Goal: Task Accomplishment & Management: Complete application form

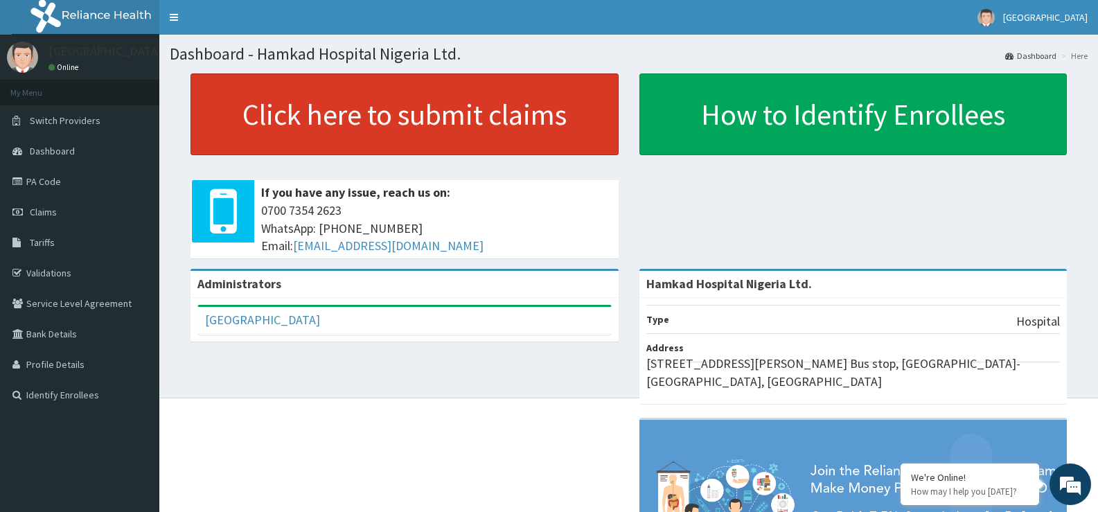
click at [422, 116] on link "Click here to submit claims" at bounding box center [404, 114] width 428 height 82
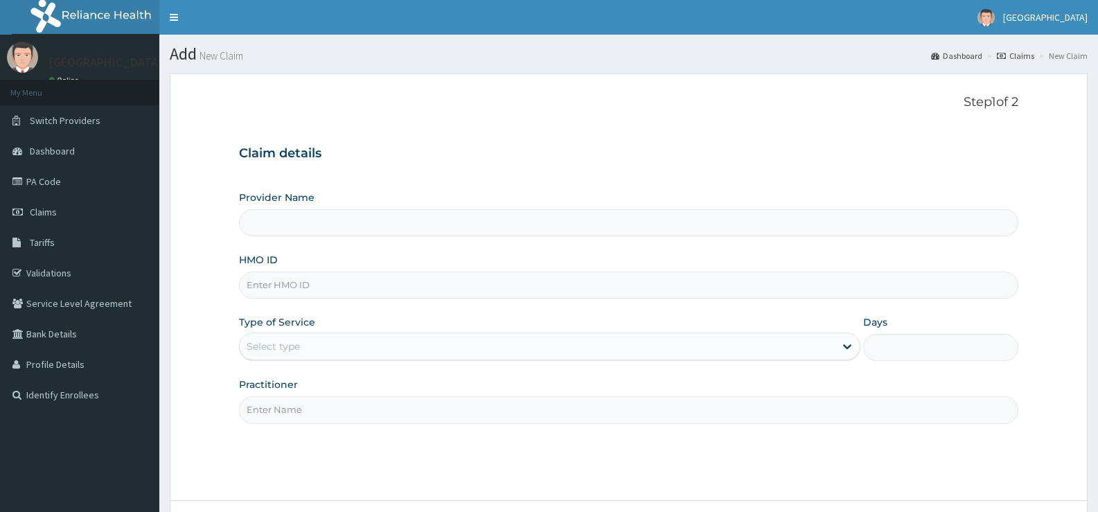
type input "Hamkad Hospital Nigeria Ltd."
click at [300, 289] on input "HMO ID" at bounding box center [628, 284] width 779 height 27
paste input "ARM/10096/E"
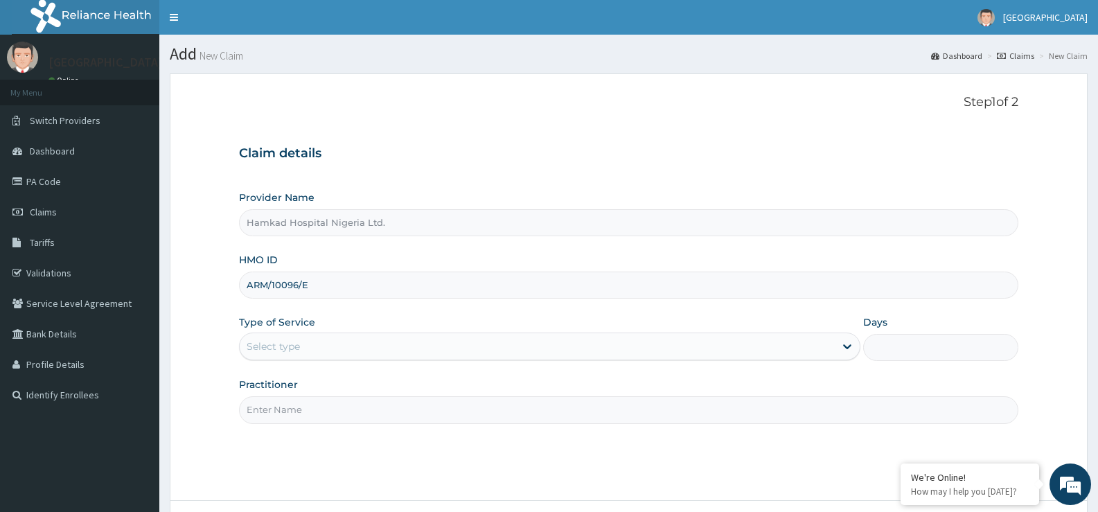
type input "ARM/10096/E"
click at [474, 348] on div "Select type" at bounding box center [537, 346] width 594 height 22
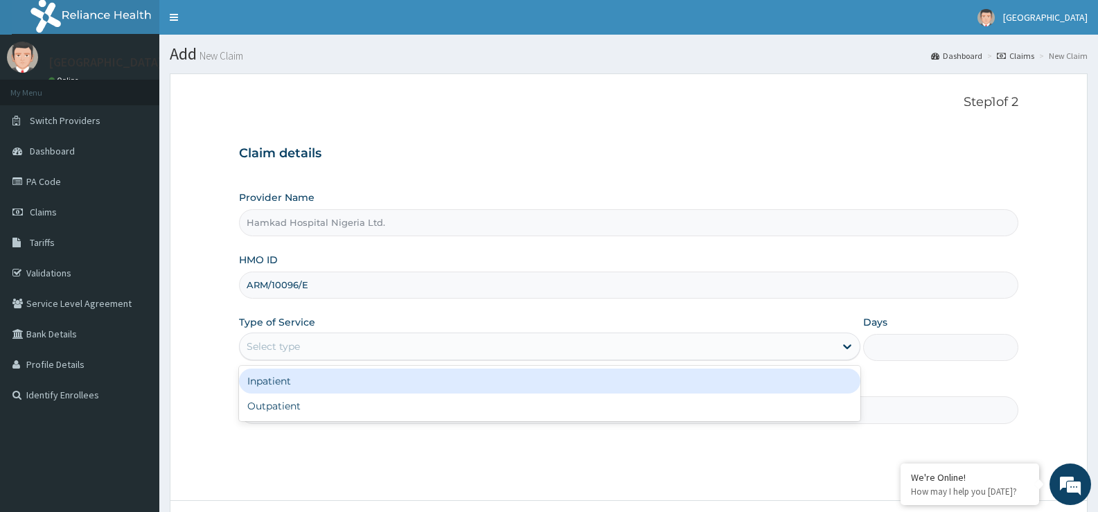
click at [398, 386] on div "Inpatient" at bounding box center [549, 380] width 620 height 25
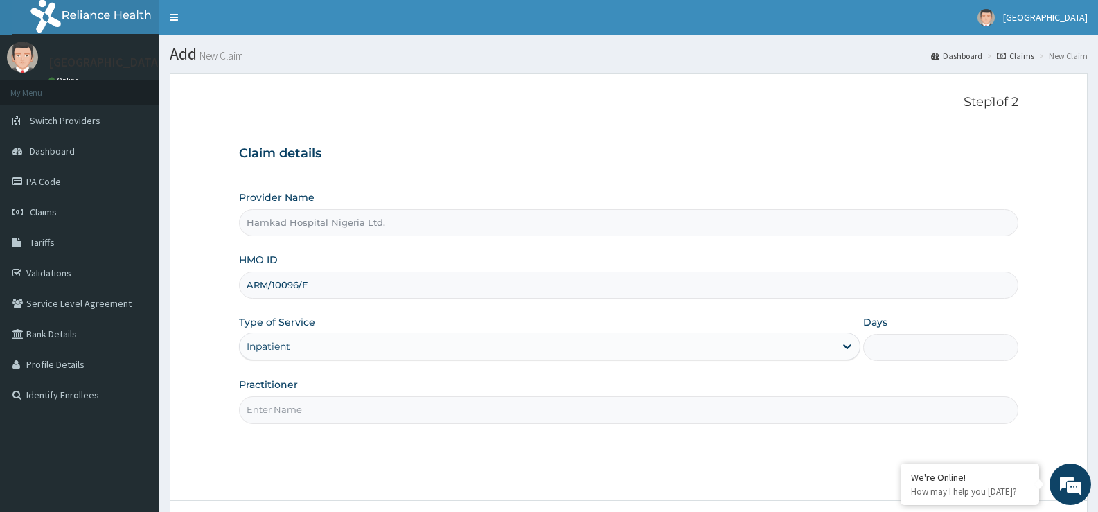
click at [902, 345] on input "Days" at bounding box center [940, 347] width 155 height 27
type input "3"
click at [394, 411] on input "Practitioner" at bounding box center [628, 409] width 779 height 27
type input "d"
type input "DR. RAHMAN"
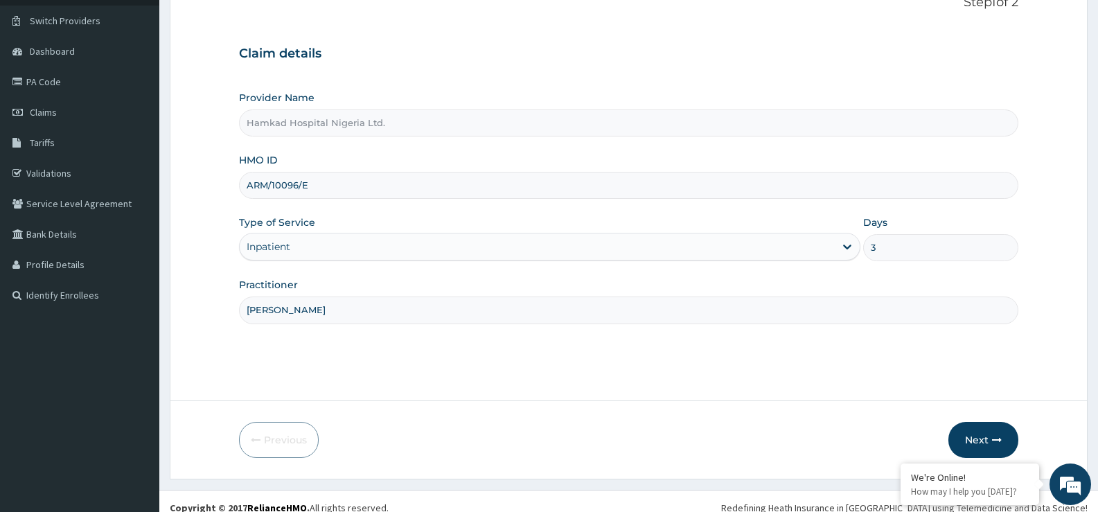
scroll to position [113, 0]
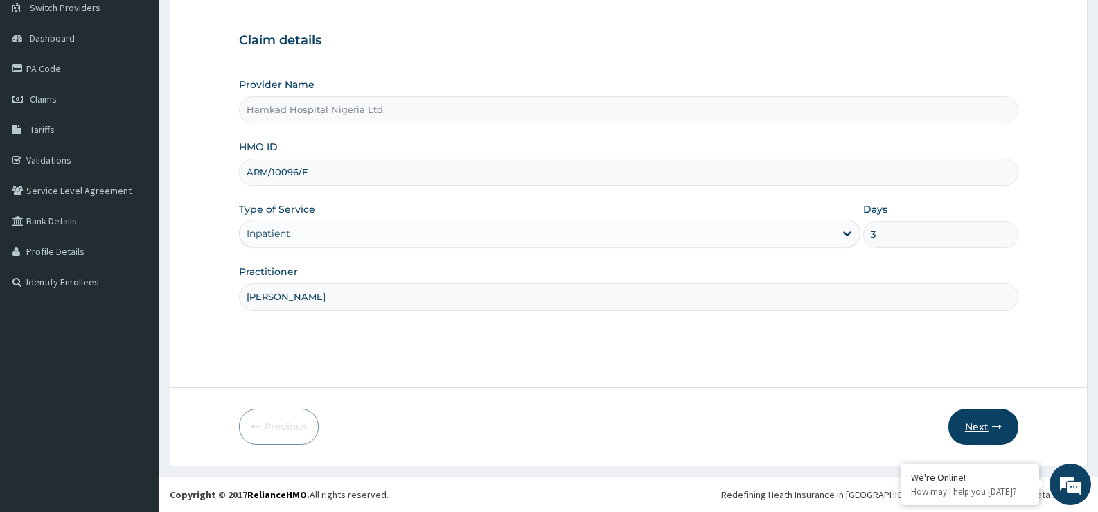
click at [981, 427] on button "Next" at bounding box center [983, 427] width 70 height 36
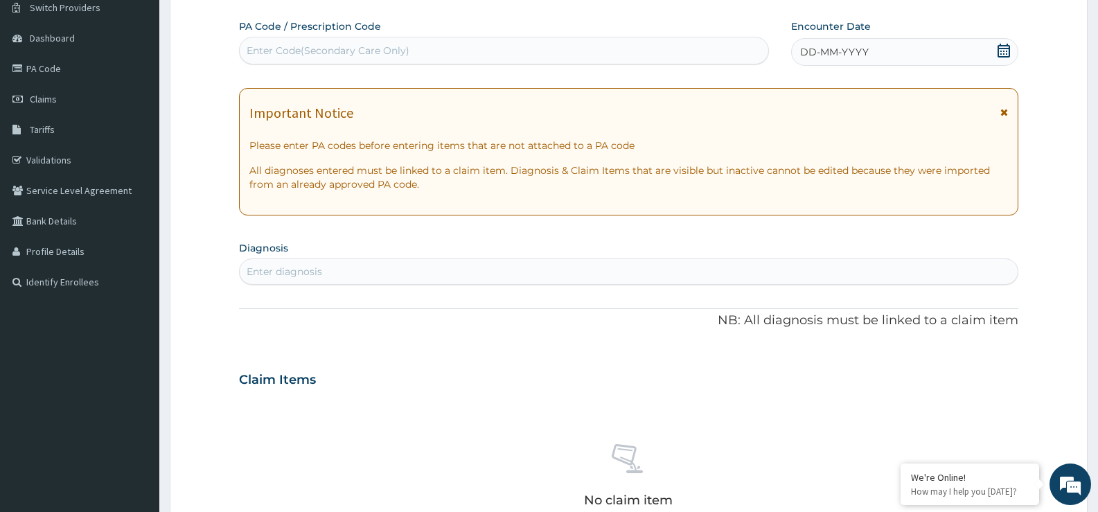
click at [373, 53] on div "Enter Code(Secondary Care Only)" at bounding box center [328, 51] width 163 height 14
paste input "PA/EB9A14"
type input "PA/EB9A14"
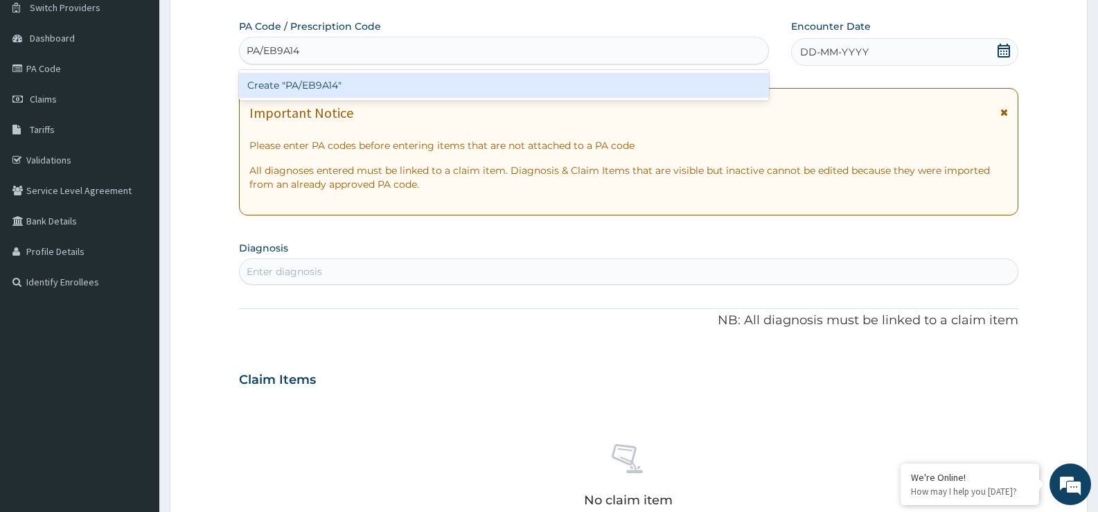
click at [330, 88] on div "Create "PA/EB9A14"" at bounding box center [504, 85] width 530 height 25
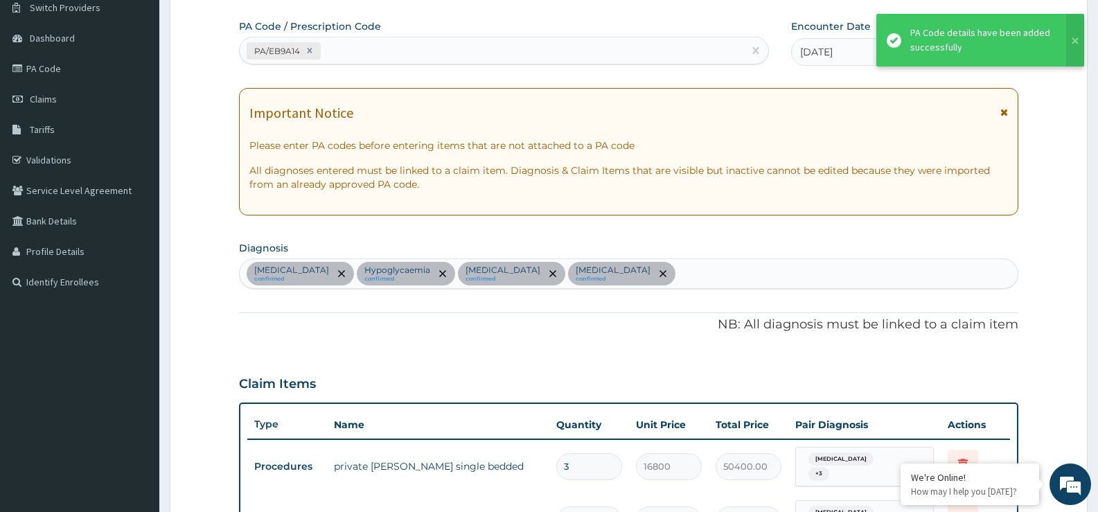
scroll to position [129, 0]
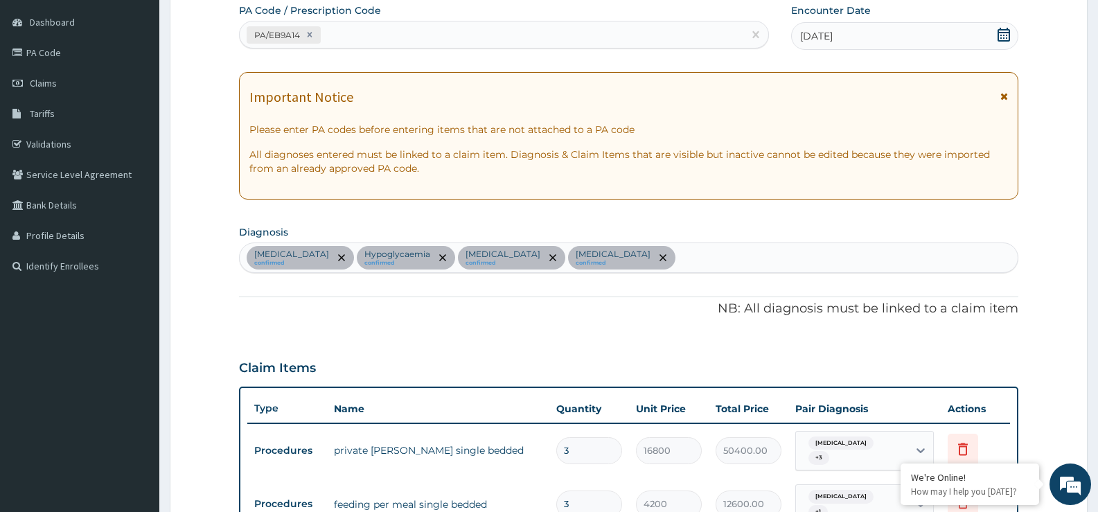
click at [734, 221] on div "PA Code / Prescription Code PA/EB9A14 Encounter Date 10-09-2025 Important Notic…" at bounding box center [628, 360] width 779 height 715
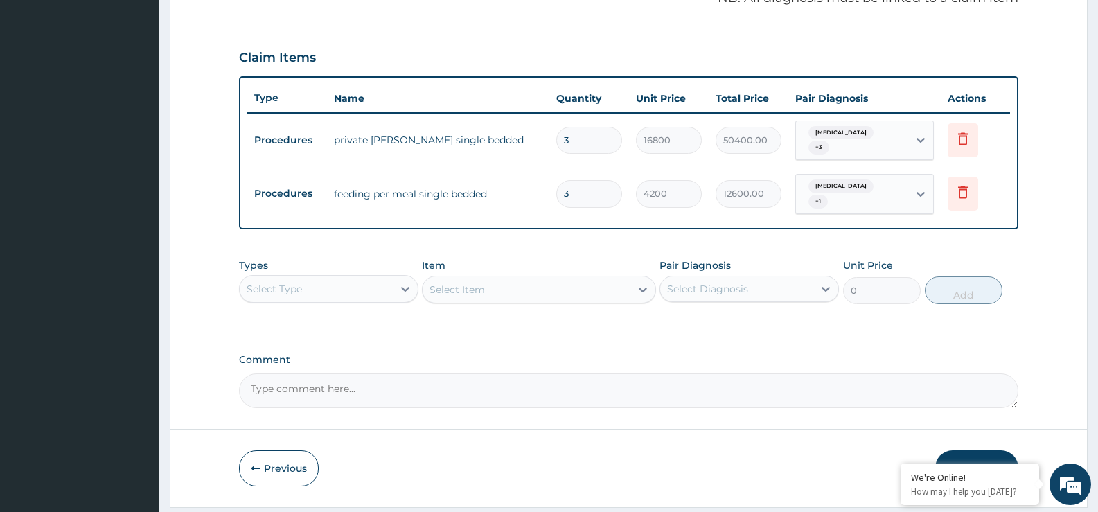
scroll to position [474, 0]
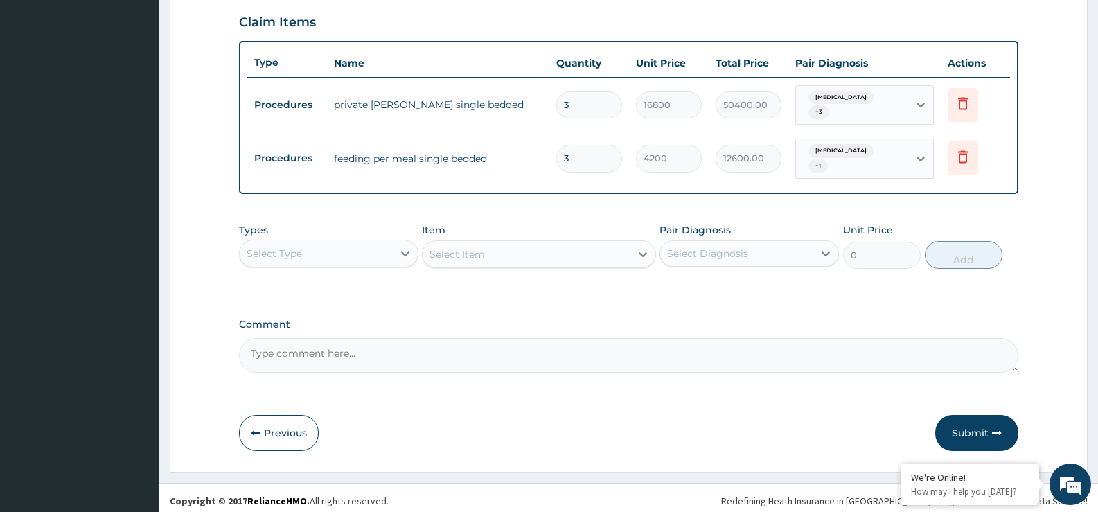
click at [383, 251] on div "Select Type" at bounding box center [316, 253] width 153 height 22
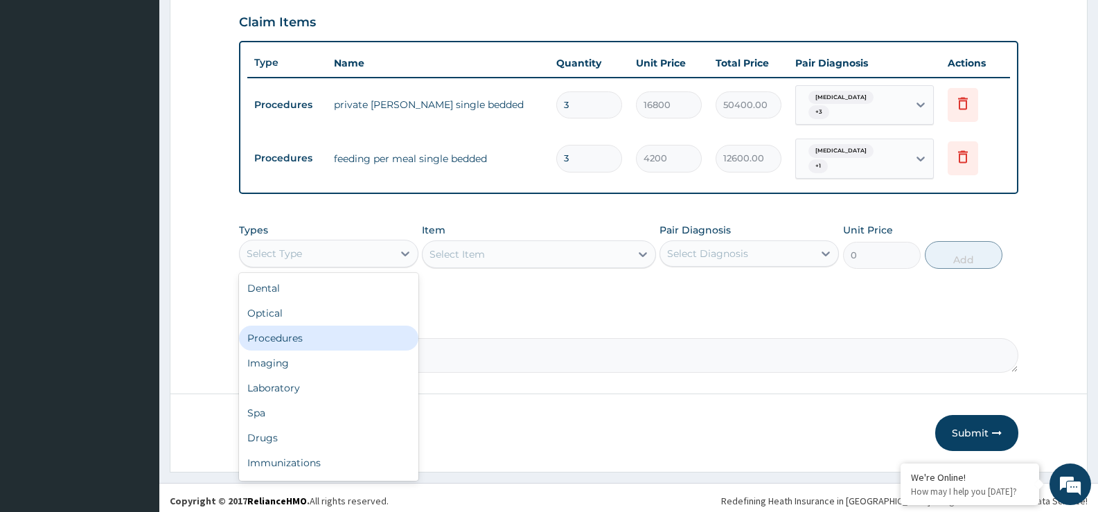
click at [332, 333] on div "Procedures" at bounding box center [328, 337] width 179 height 25
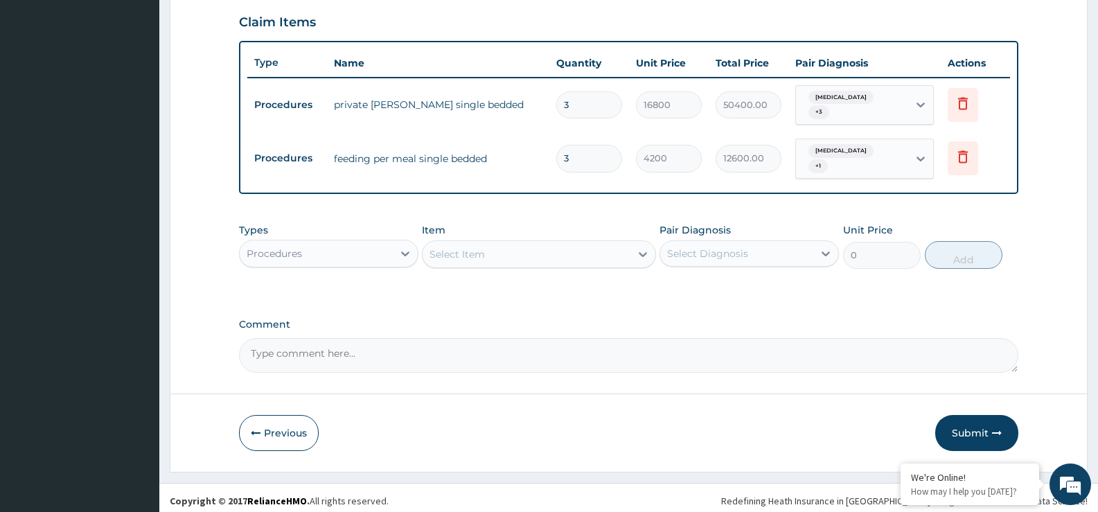
click at [347, 254] on div "Procedures" at bounding box center [316, 253] width 153 height 22
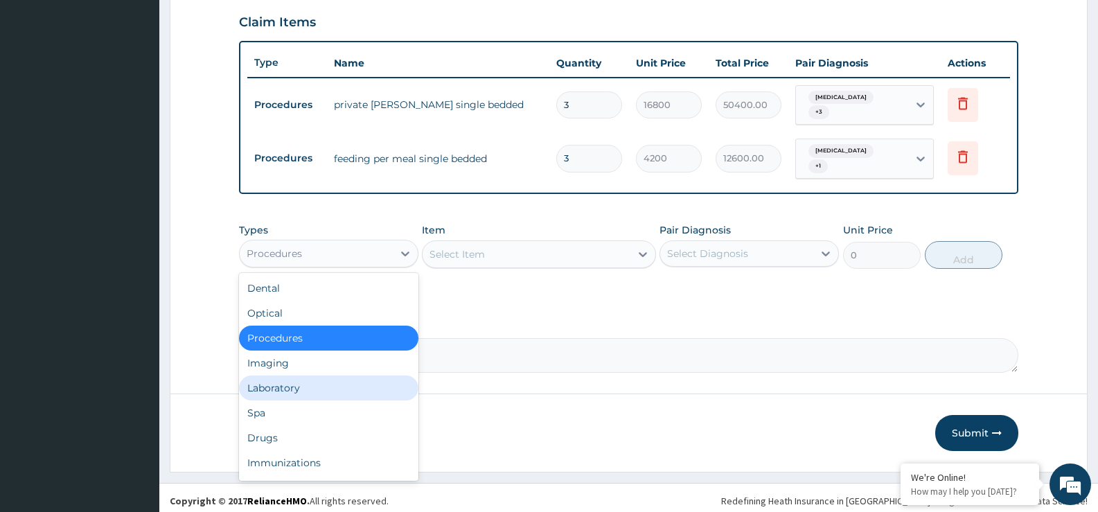
click at [335, 380] on div "Laboratory" at bounding box center [328, 387] width 179 height 25
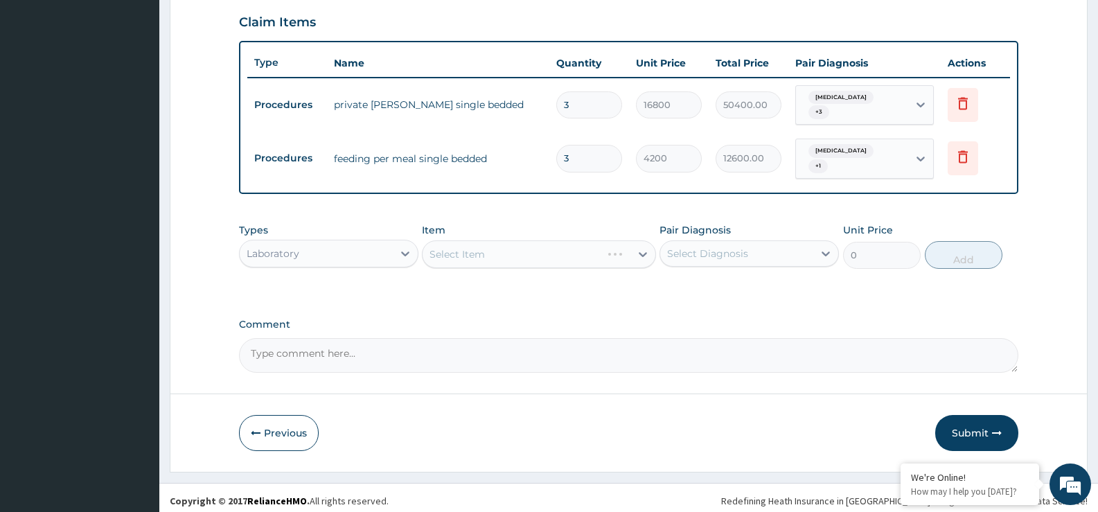
click at [456, 256] on div "Select Item" at bounding box center [538, 254] width 233 height 28
click at [458, 257] on div "Select Item" at bounding box center [538, 254] width 233 height 28
click at [460, 251] on div "Select Item" at bounding box center [538, 254] width 233 height 28
click at [460, 251] on div "Select Item" at bounding box center [456, 254] width 55 height 14
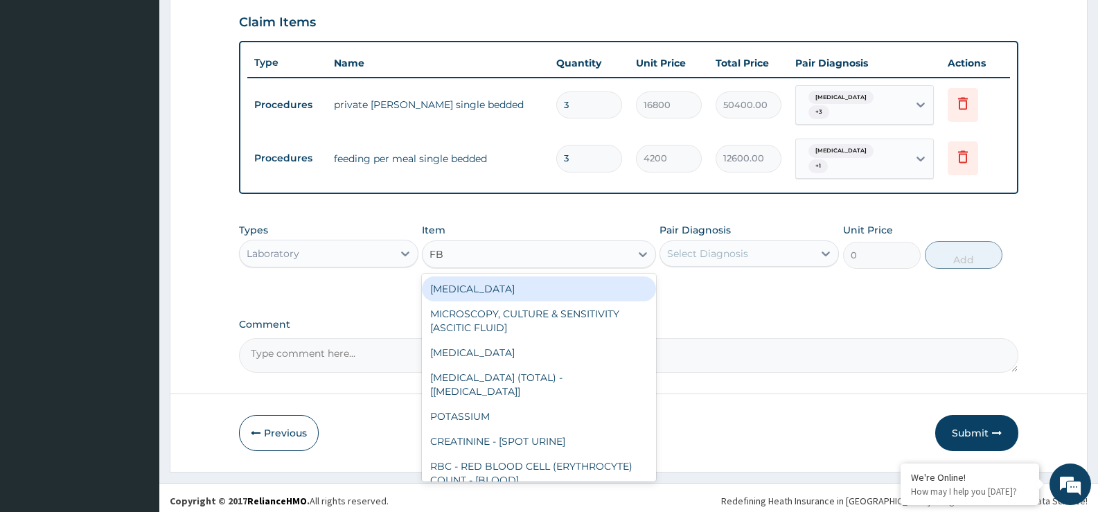
type input "FBC"
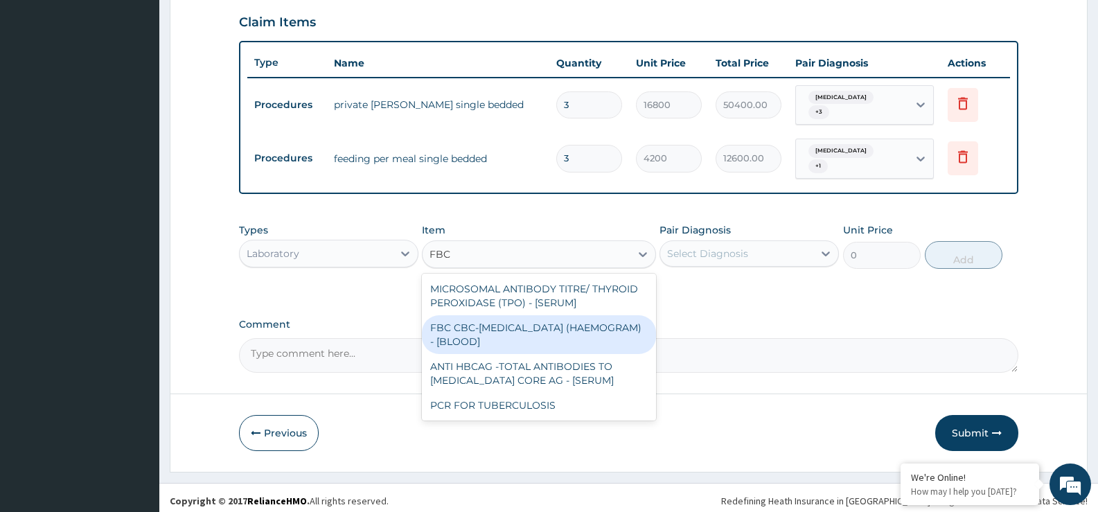
click at [500, 325] on div "FBC CBC-[MEDICAL_DATA] (HAEMOGRAM) - [BLOOD]" at bounding box center [538, 334] width 233 height 39
type input "4800"
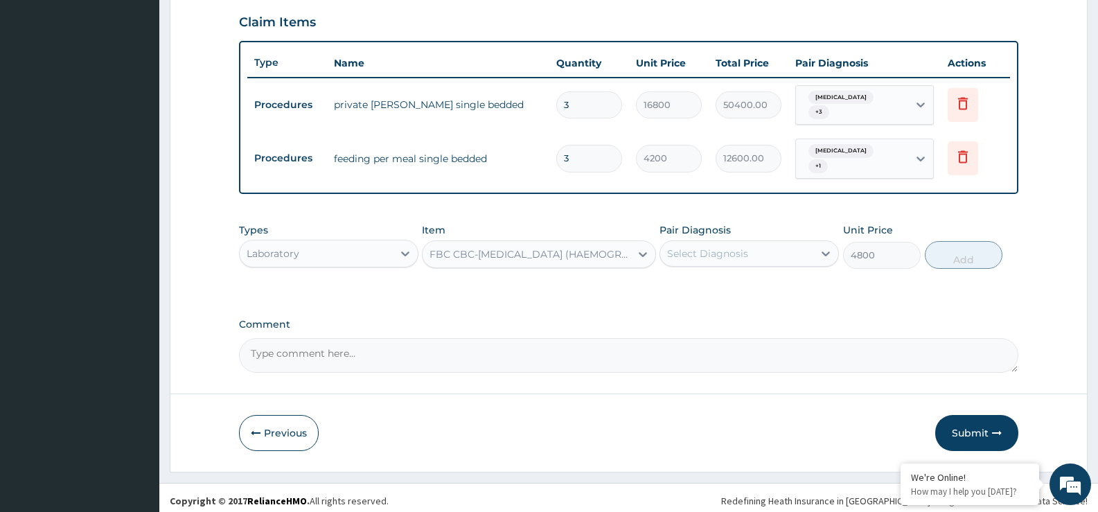
click at [679, 251] on div "Select Diagnosis" at bounding box center [707, 254] width 81 height 14
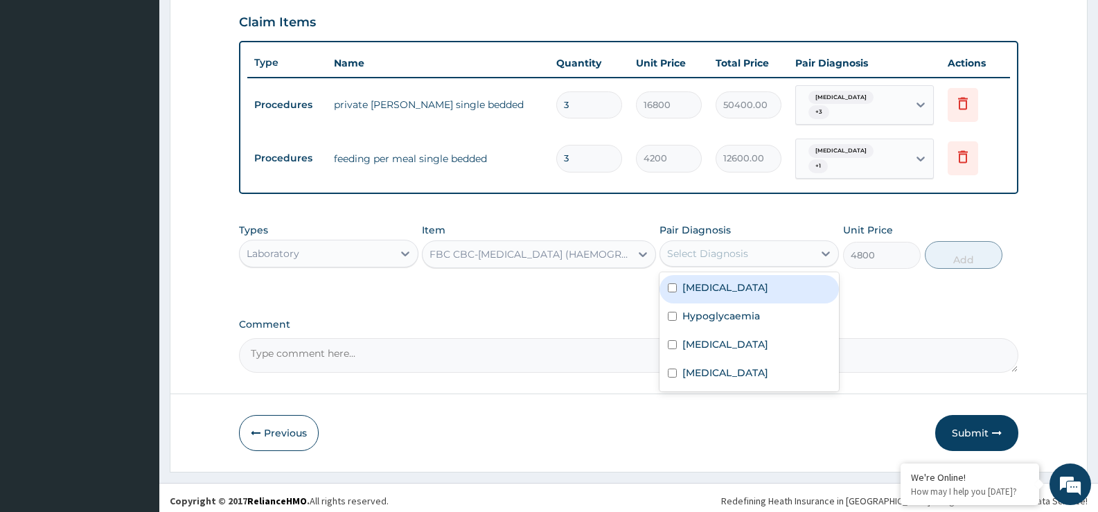
drag, startPoint x: 721, startPoint y: 289, endPoint x: 785, endPoint y: 271, distance: 66.0
click at [722, 287] on div "[MEDICAL_DATA]" at bounding box center [748, 289] width 179 height 28
checkbox input "true"
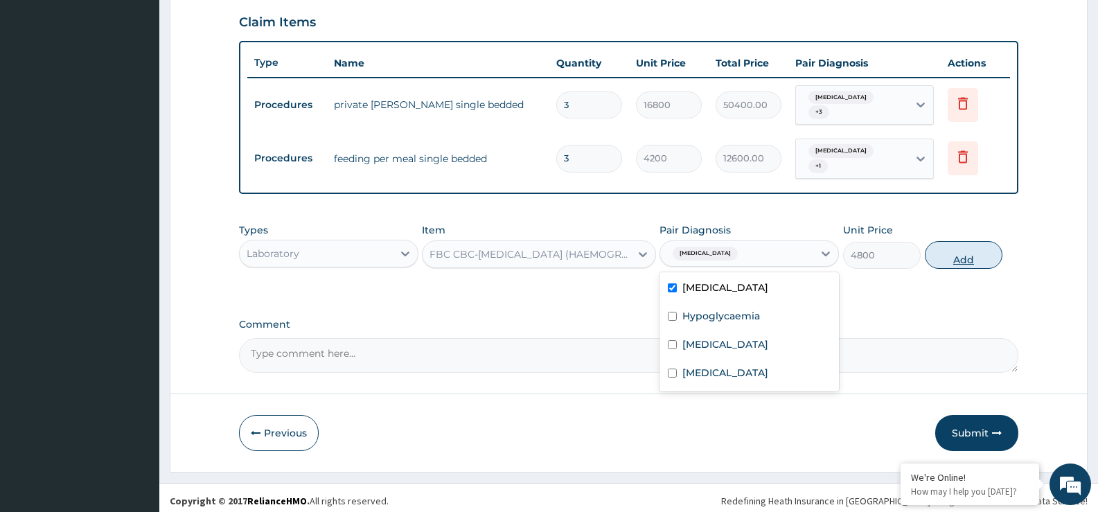
click at [943, 246] on button "Add" at bounding box center [964, 255] width 78 height 28
type input "0"
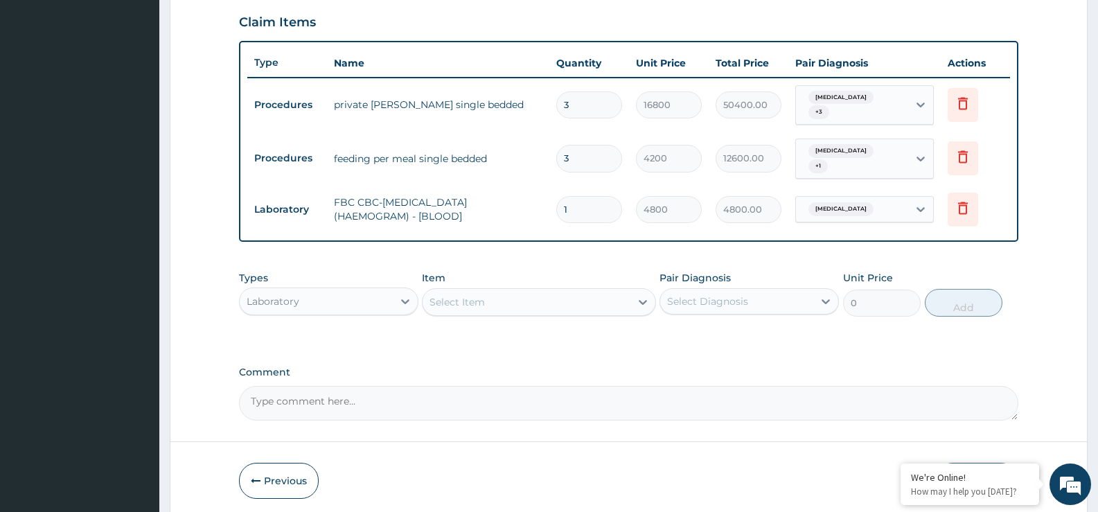
click at [442, 301] on div "Select Item" at bounding box center [456, 302] width 55 height 14
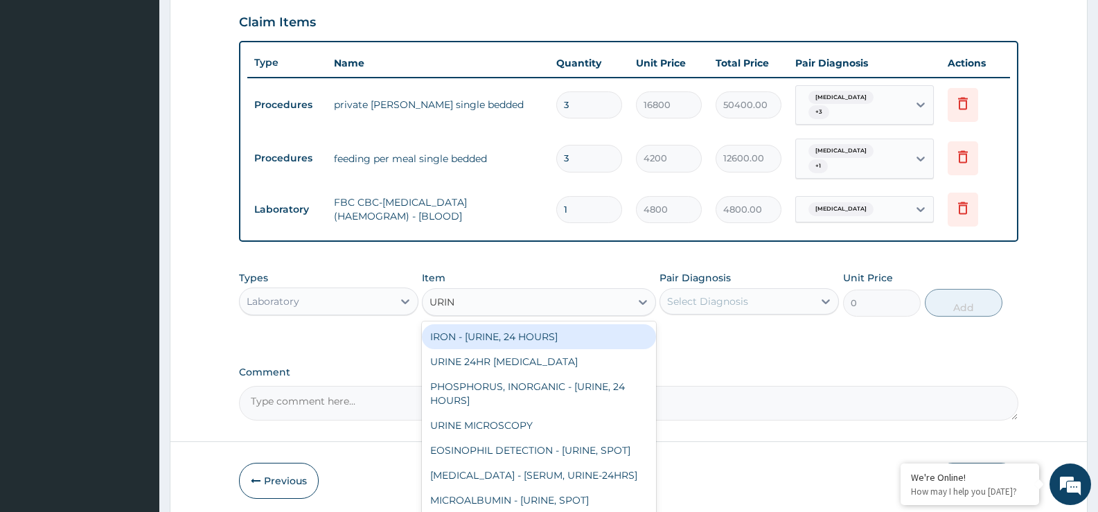
type input "URINA"
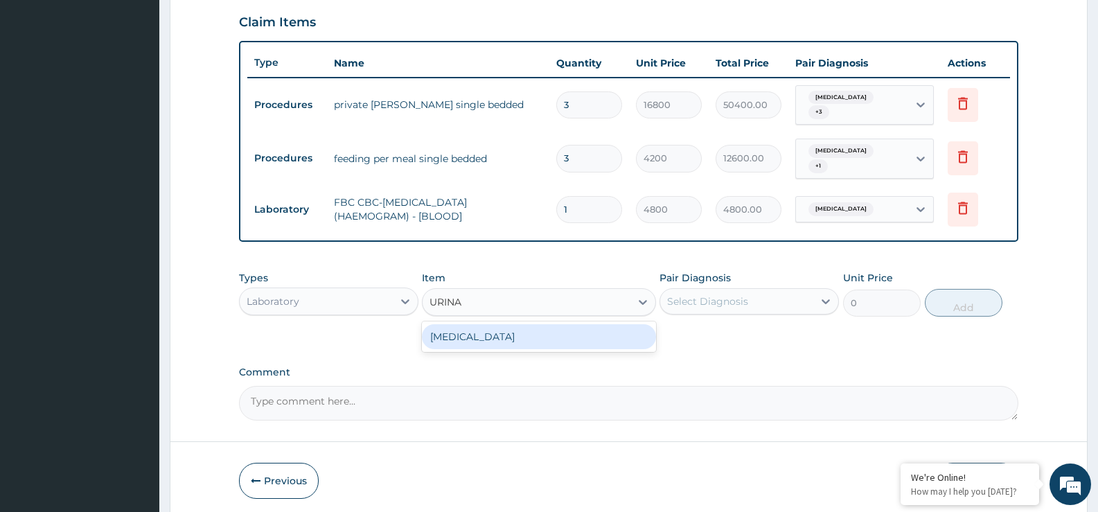
click at [457, 335] on div "[MEDICAL_DATA]" at bounding box center [538, 336] width 233 height 25
type input "1800"
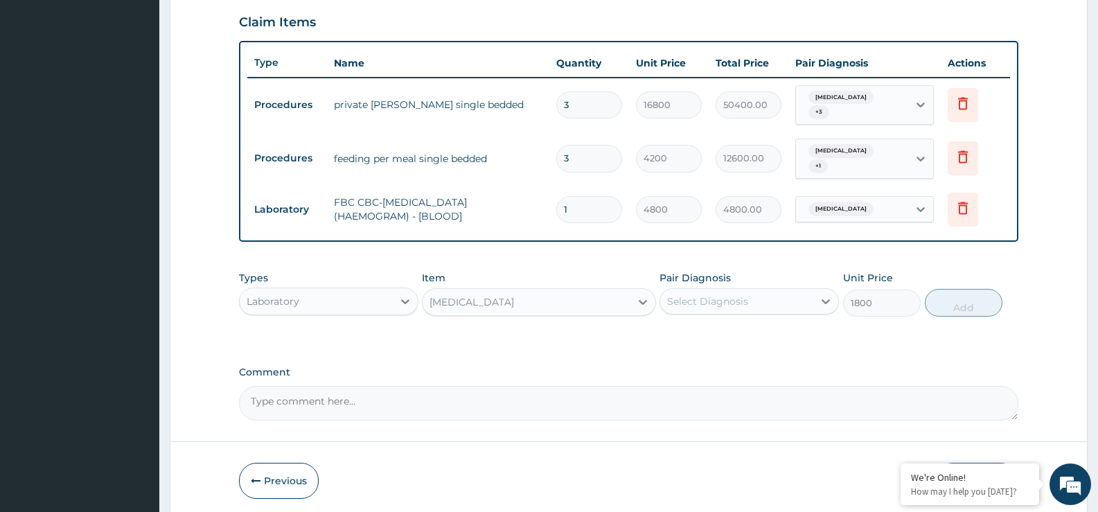
click at [712, 294] on div "Select Diagnosis" at bounding box center [707, 301] width 81 height 14
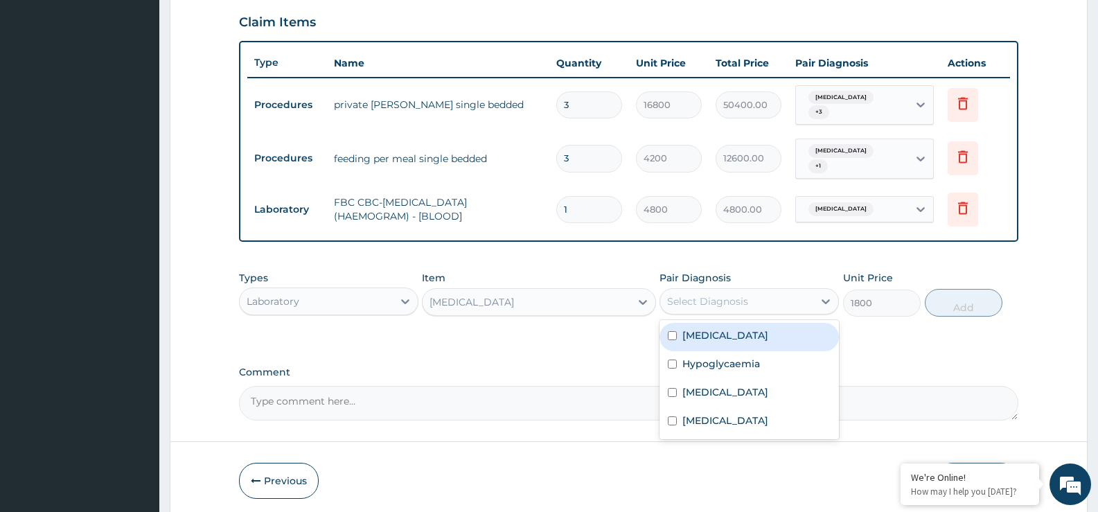
click at [729, 329] on div "[MEDICAL_DATA]" at bounding box center [748, 337] width 179 height 28
checkbox input "false"
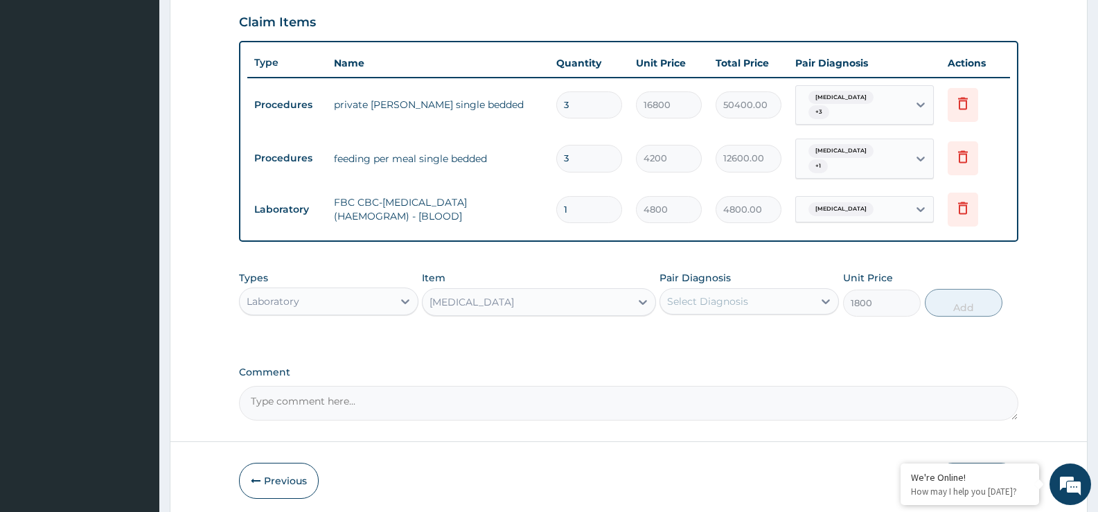
click at [464, 301] on div "[MEDICAL_DATA]" at bounding box center [471, 302] width 84 height 14
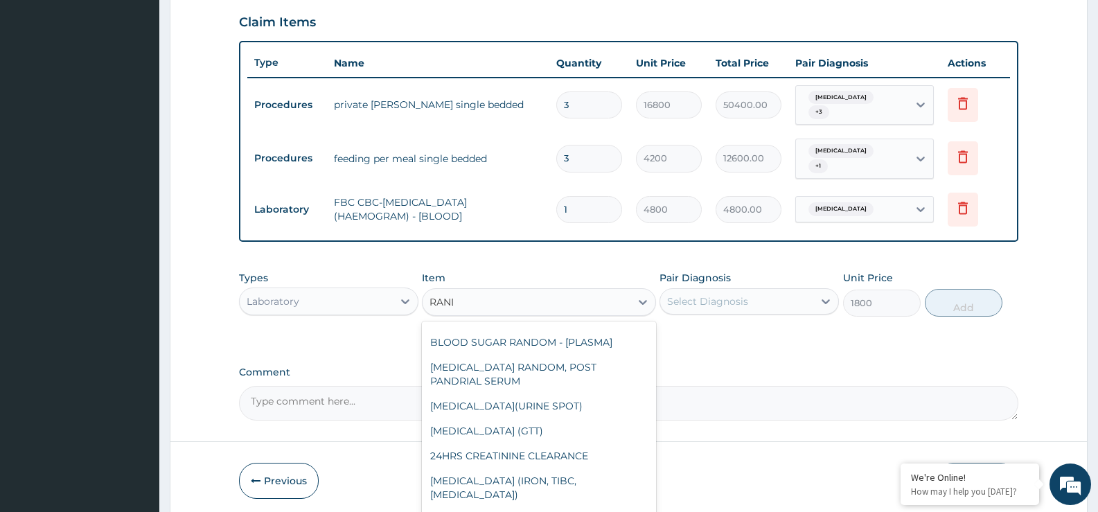
scroll to position [28, 0]
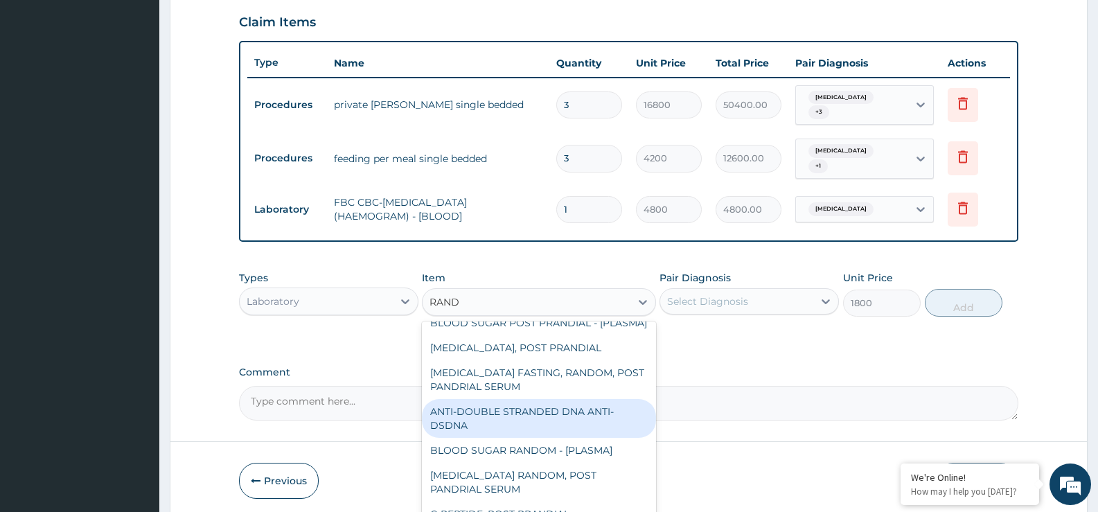
type input "[PERSON_NAME]"
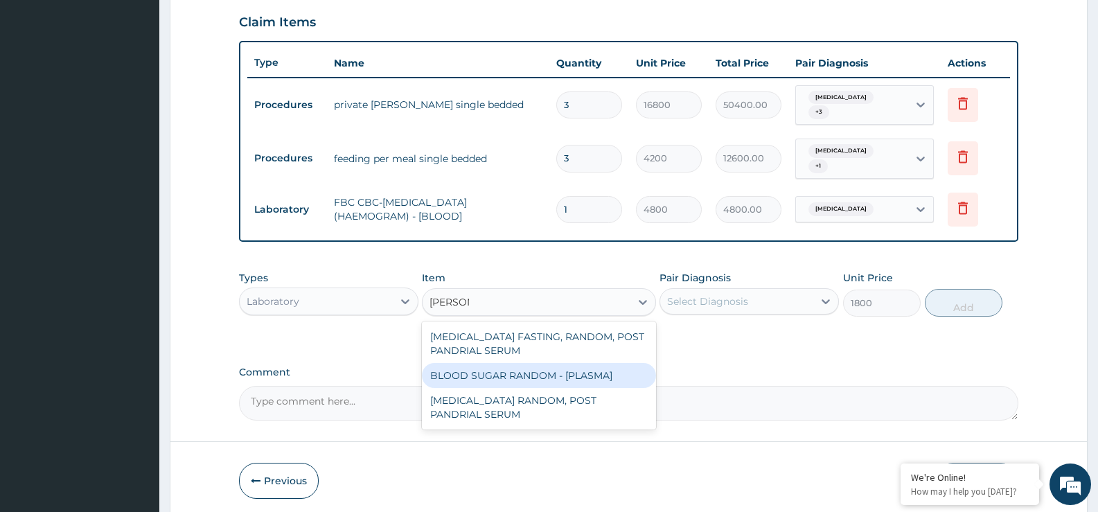
click at [523, 364] on div "BLOOD SUGAR RANDOM - [PLASMA]" at bounding box center [538, 375] width 233 height 25
type input "1440"
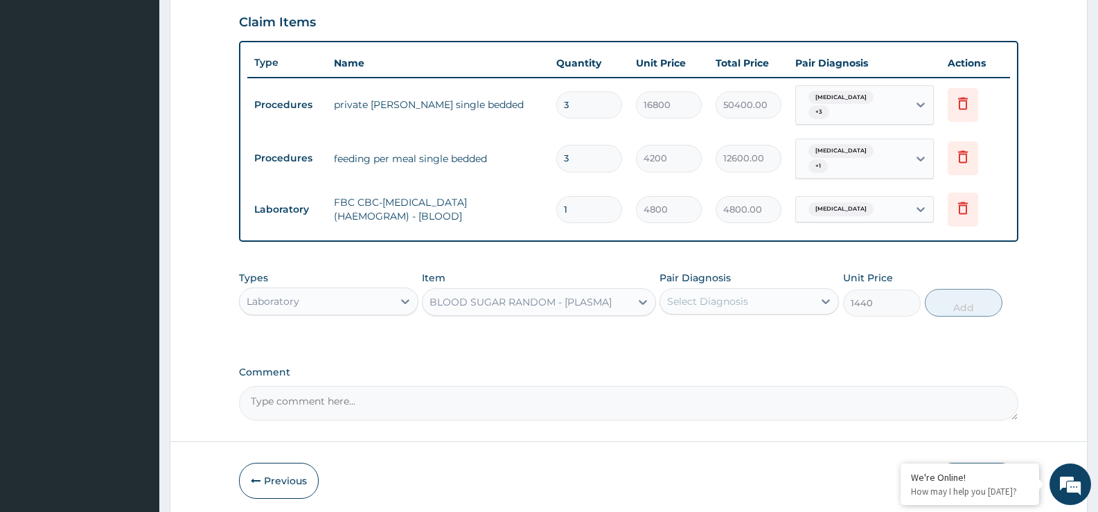
click at [693, 294] on div "Select Diagnosis" at bounding box center [707, 301] width 81 height 14
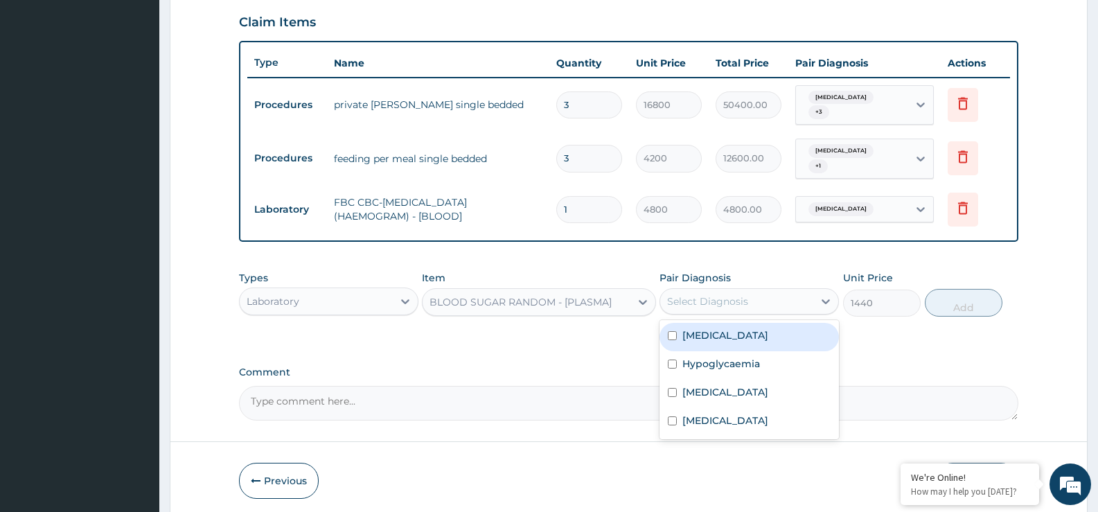
drag, startPoint x: 718, startPoint y: 332, endPoint x: 822, endPoint y: 323, distance: 104.3
click at [730, 332] on div "[MEDICAL_DATA]" at bounding box center [748, 337] width 179 height 28
checkbox input "true"
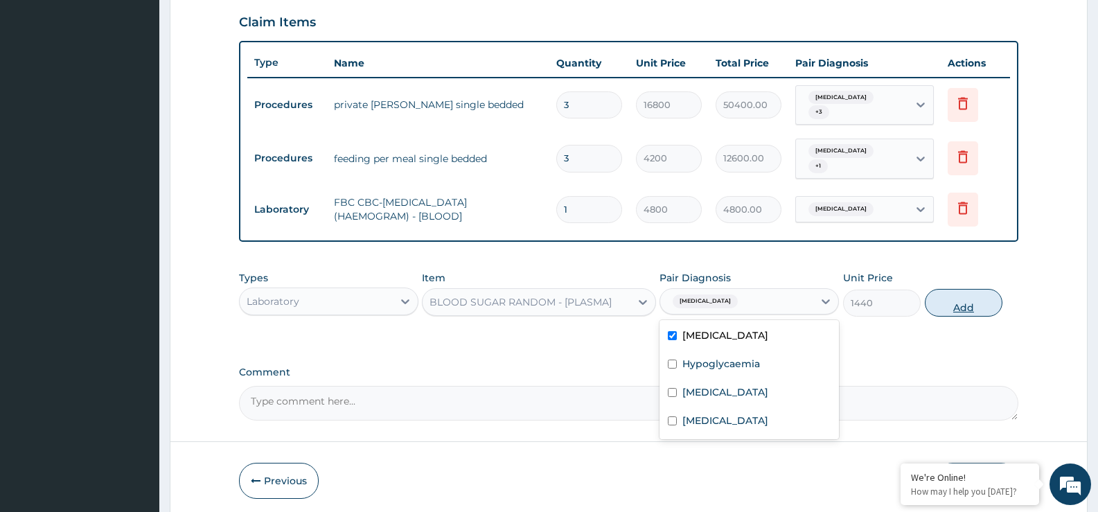
click at [961, 296] on button "Add" at bounding box center [964, 303] width 78 height 28
type input "0"
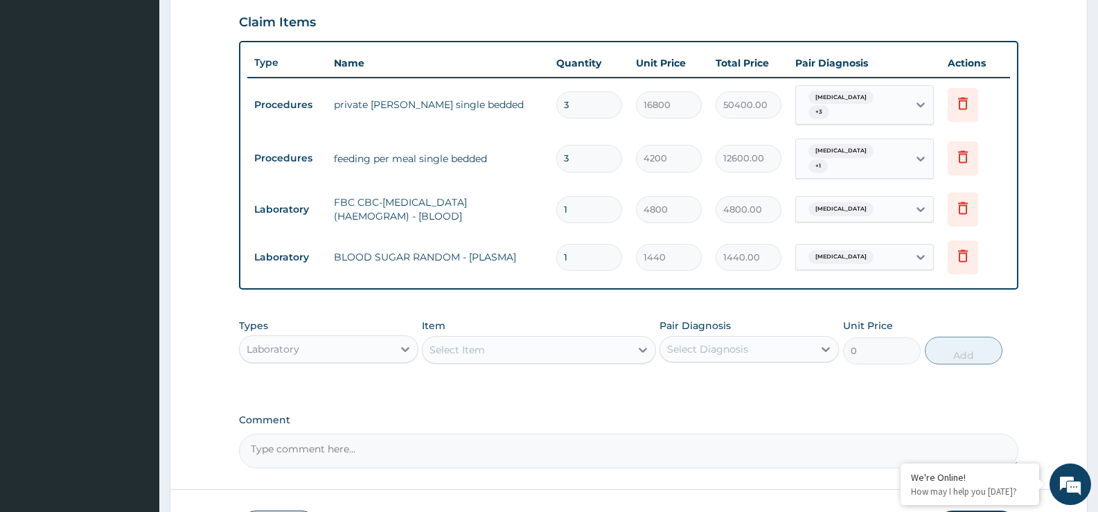
click at [463, 343] on div "Select Item" at bounding box center [456, 350] width 55 height 14
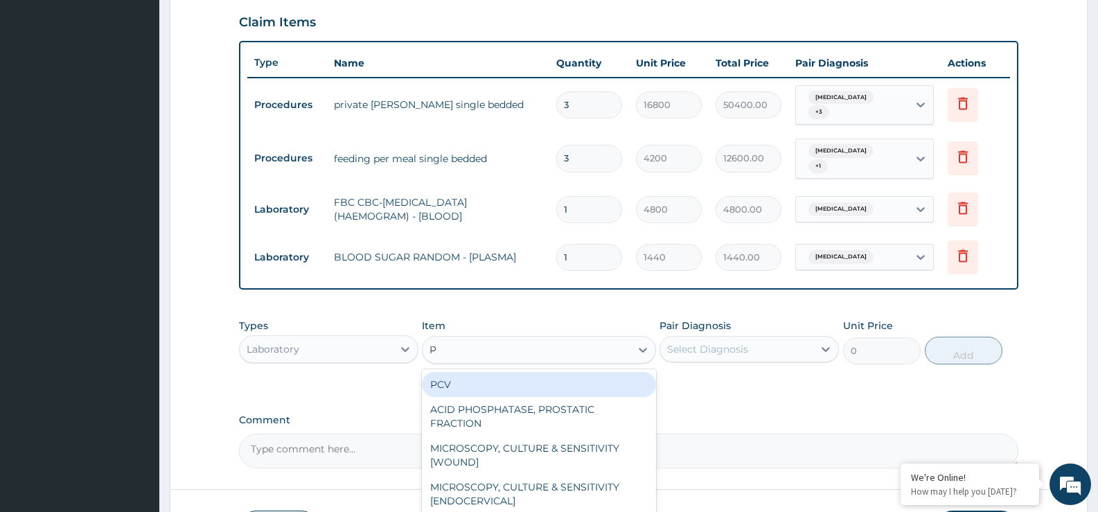
type input "PT"
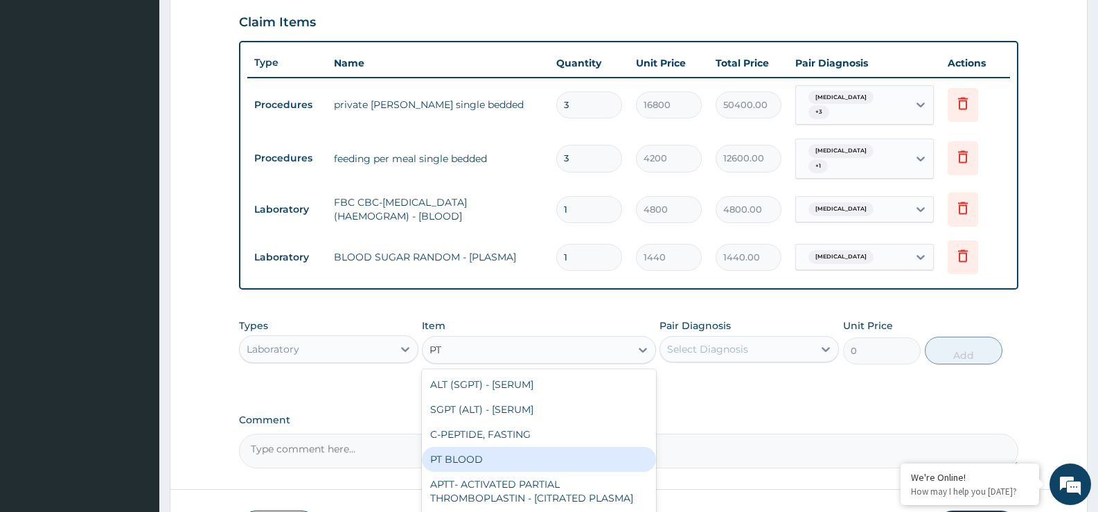
click at [454, 453] on div "PT BLOOD" at bounding box center [538, 459] width 233 height 25
type input "2000"
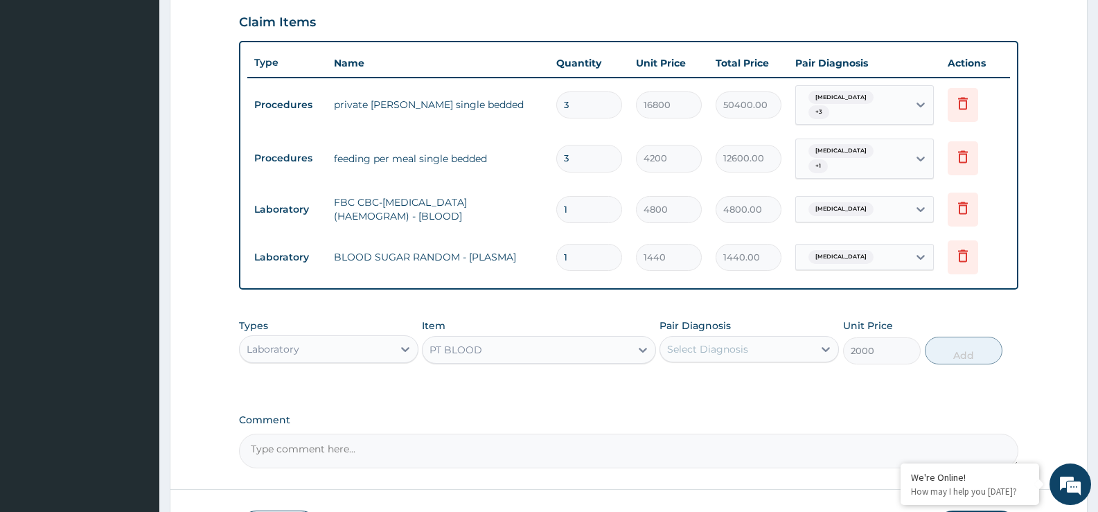
click at [704, 346] on div "Select Diagnosis" at bounding box center [707, 349] width 81 height 14
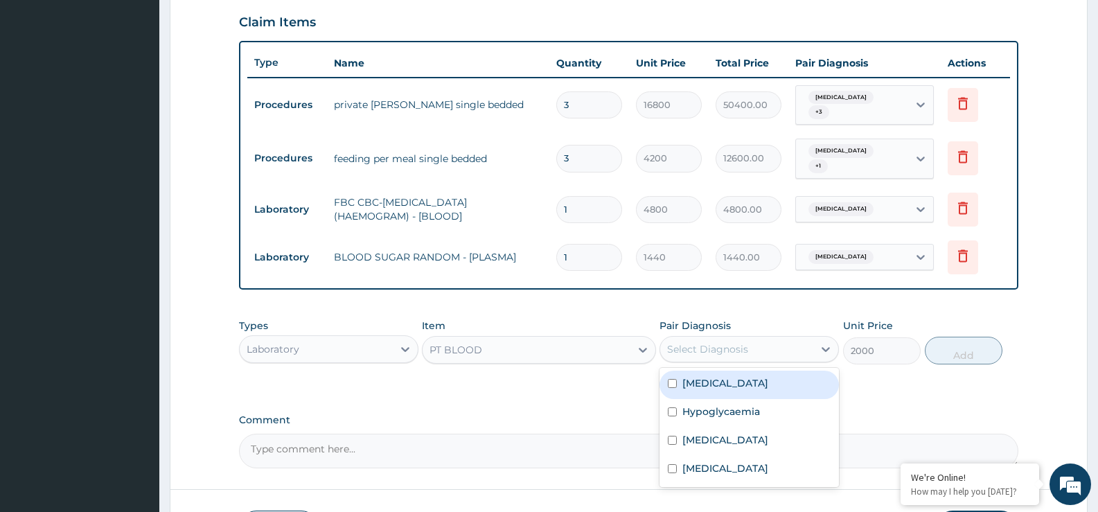
click at [732, 384] on div "[MEDICAL_DATA]" at bounding box center [748, 384] width 179 height 28
click at [735, 379] on div "[MEDICAL_DATA]" at bounding box center [748, 384] width 179 height 28
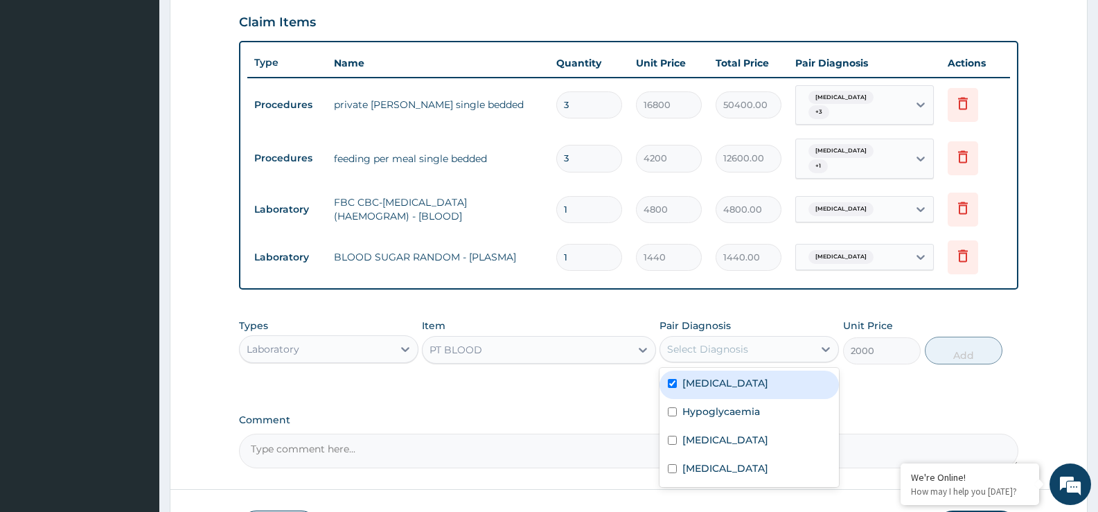
checkbox input "true"
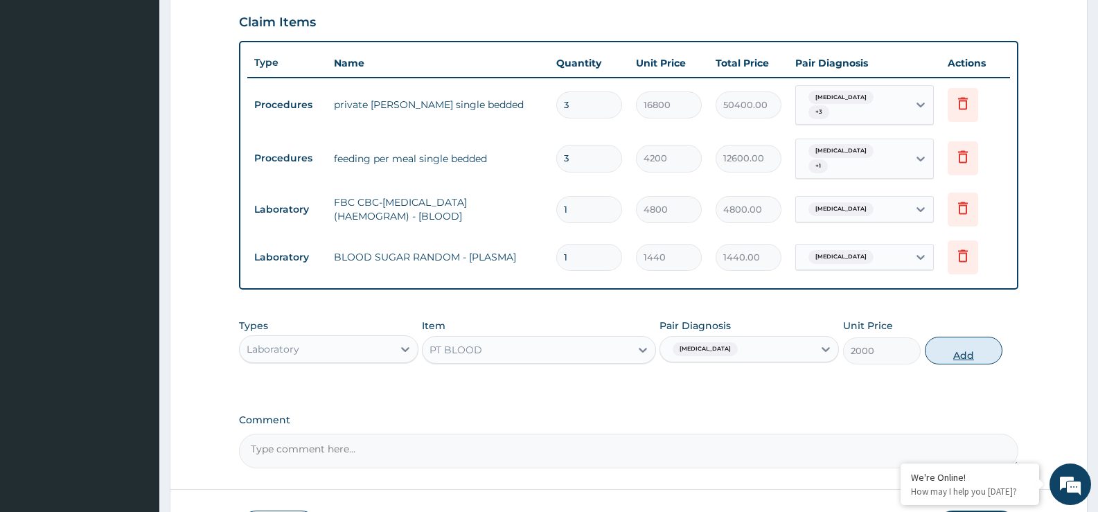
click at [951, 350] on button "Add" at bounding box center [964, 351] width 78 height 28
type input "0"
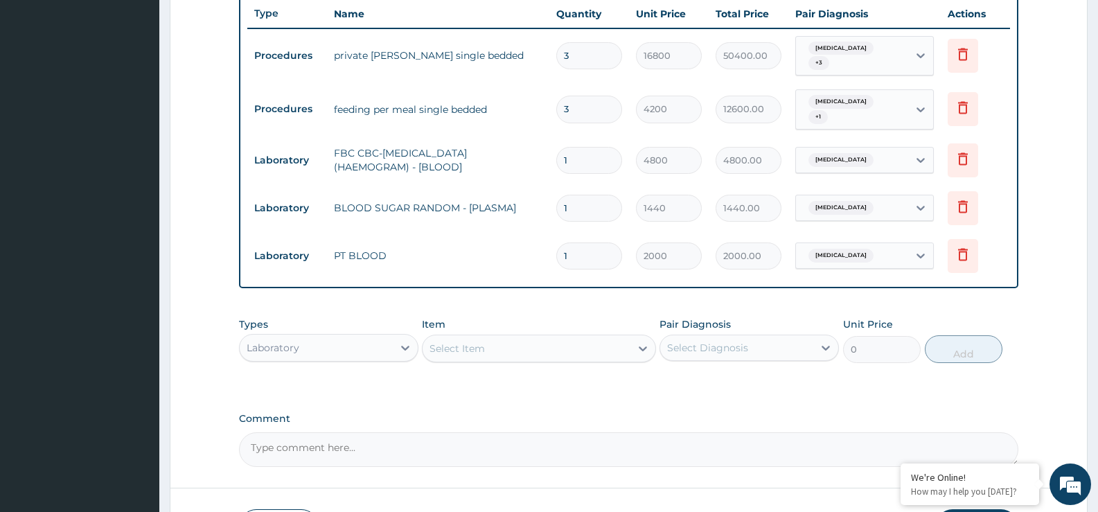
scroll to position [613, 0]
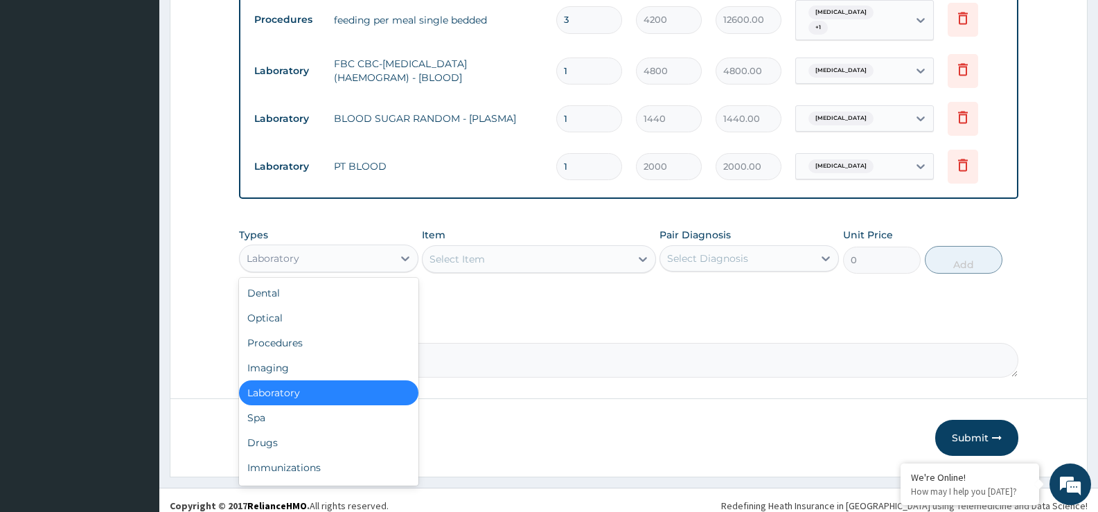
click at [330, 258] on div "Laboratory" at bounding box center [316, 258] width 153 height 22
click at [315, 434] on div "Drugs" at bounding box center [328, 442] width 179 height 25
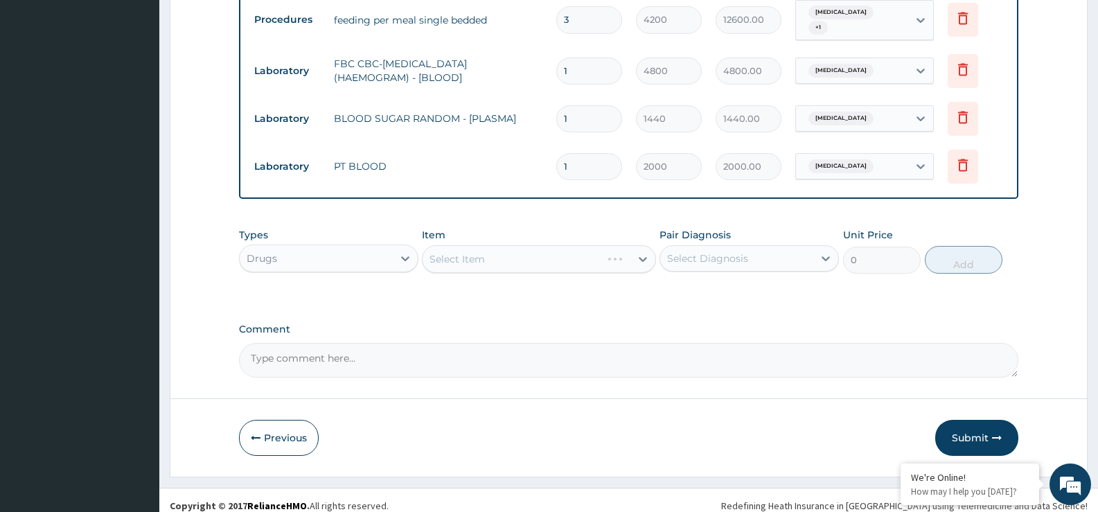
click at [458, 257] on div "Select Item" at bounding box center [538, 259] width 233 height 28
click at [451, 257] on div "Select Item" at bounding box center [538, 259] width 233 height 28
click at [453, 254] on div "Select Item" at bounding box center [538, 259] width 233 height 28
click at [455, 266] on div "Select Item" at bounding box center [538, 259] width 233 height 28
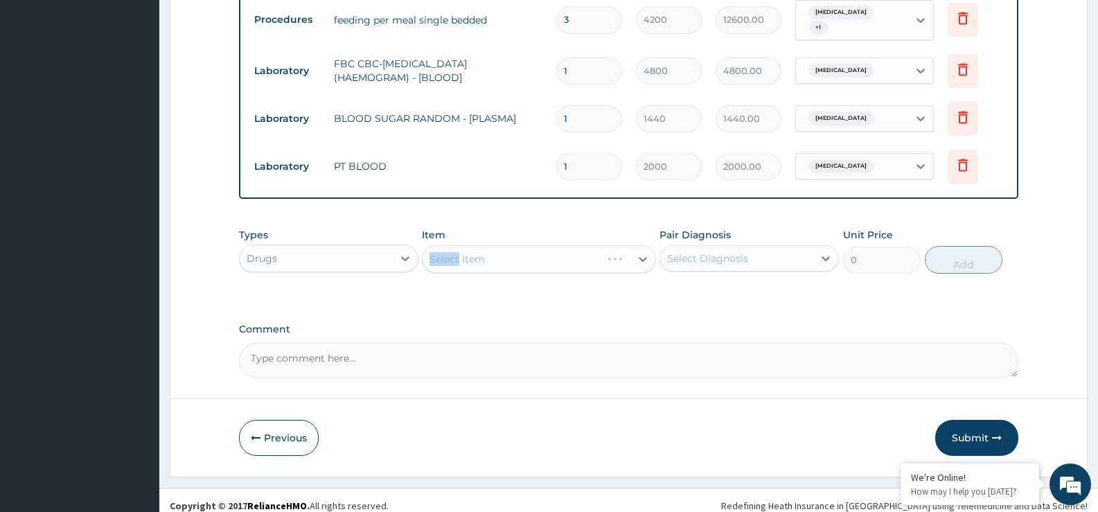
click at [455, 267] on div "Select Item" at bounding box center [538, 259] width 233 height 28
click at [473, 261] on div "Select Item" at bounding box center [538, 259] width 233 height 28
click at [443, 262] on div "Select Item" at bounding box center [538, 259] width 233 height 28
click at [444, 266] on div "Select Item" at bounding box center [538, 259] width 233 height 28
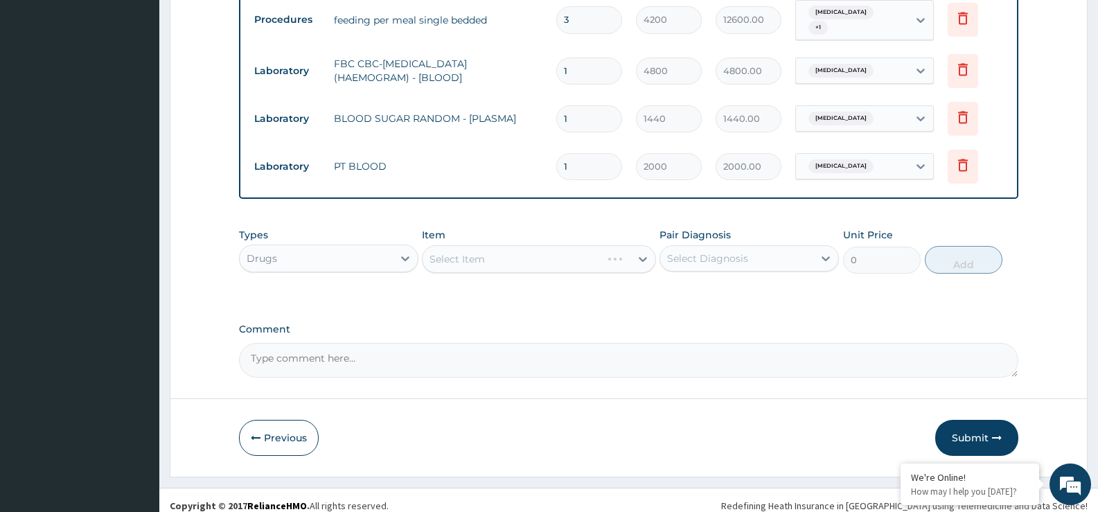
click at [444, 266] on div "Select Item" at bounding box center [538, 259] width 233 height 28
click at [445, 263] on div "Select Item" at bounding box center [538, 259] width 233 height 28
click at [452, 285] on div "Types Drugs Item Select Item Pair Diagnosis Select Diagnosis Unit Price 0 Add" at bounding box center [628, 261] width 779 height 80
click at [454, 260] on div "Select Item" at bounding box center [525, 259] width 207 height 22
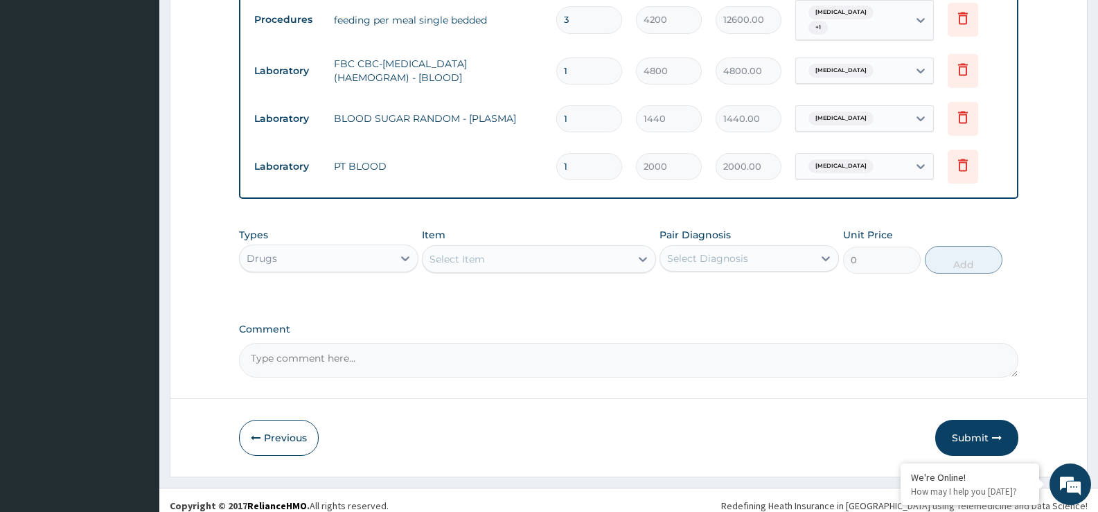
click at [454, 260] on div "Select Item" at bounding box center [525, 259] width 207 height 22
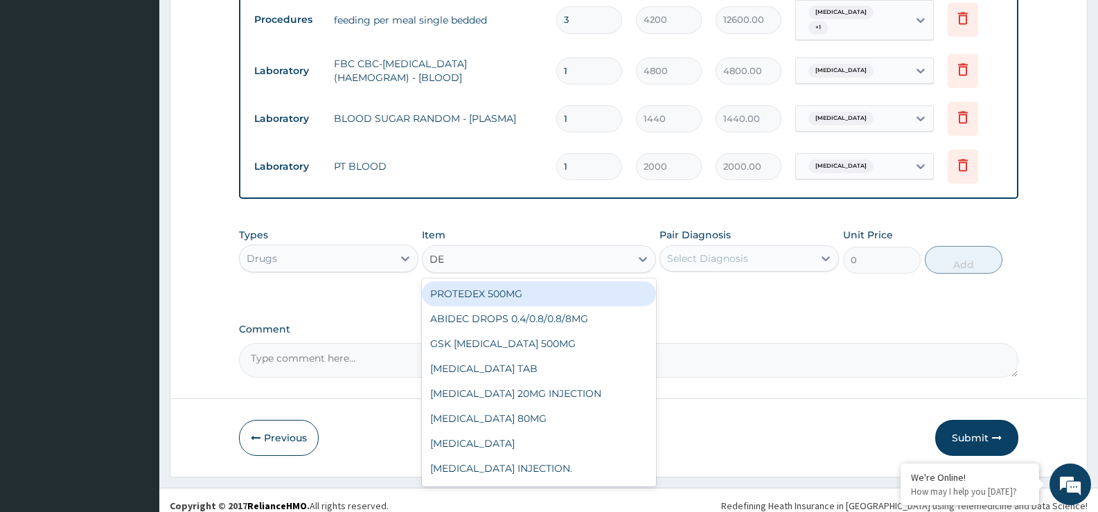
type input "DEX"
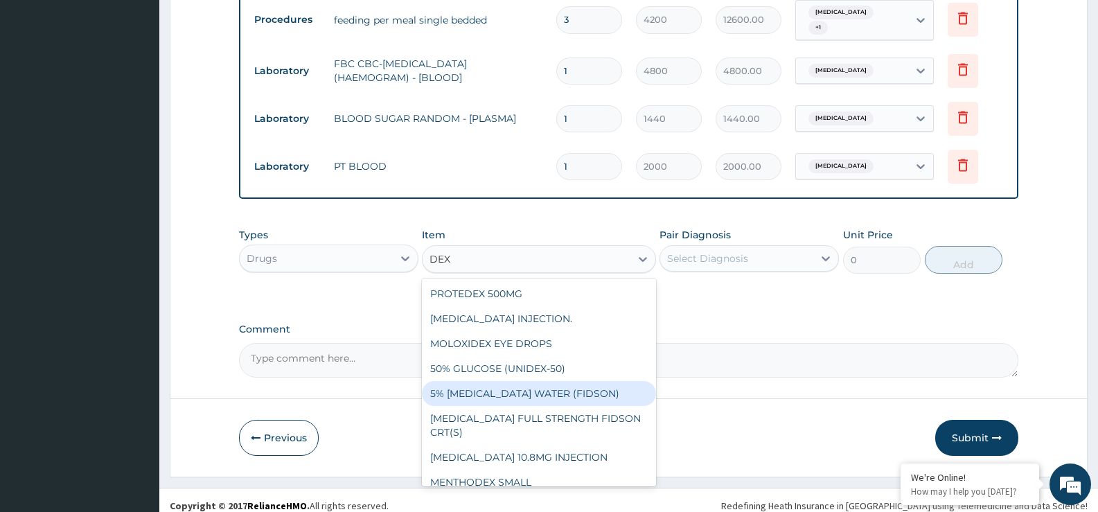
click at [516, 390] on div "5% DEXTROSE WATER (FIDSON)" at bounding box center [538, 393] width 233 height 25
type input "1980"
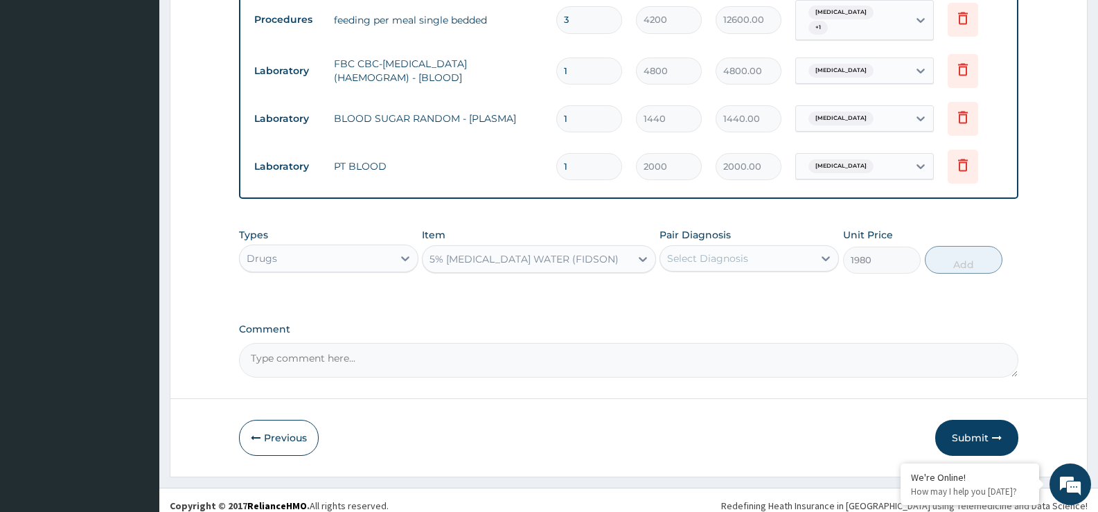
click at [727, 258] on div "Select Diagnosis" at bounding box center [707, 258] width 81 height 14
click at [728, 258] on div "Select Diagnosis" at bounding box center [707, 258] width 81 height 14
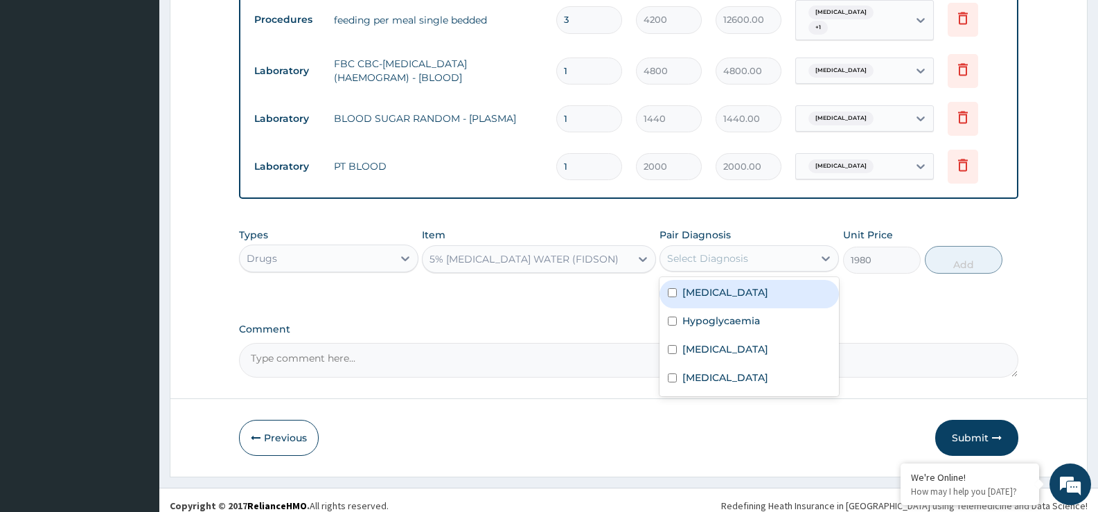
click at [722, 289] on div "Malaria" at bounding box center [748, 294] width 179 height 28
click at [688, 288] on label "Malaria" at bounding box center [725, 292] width 86 height 14
checkbox input "true"
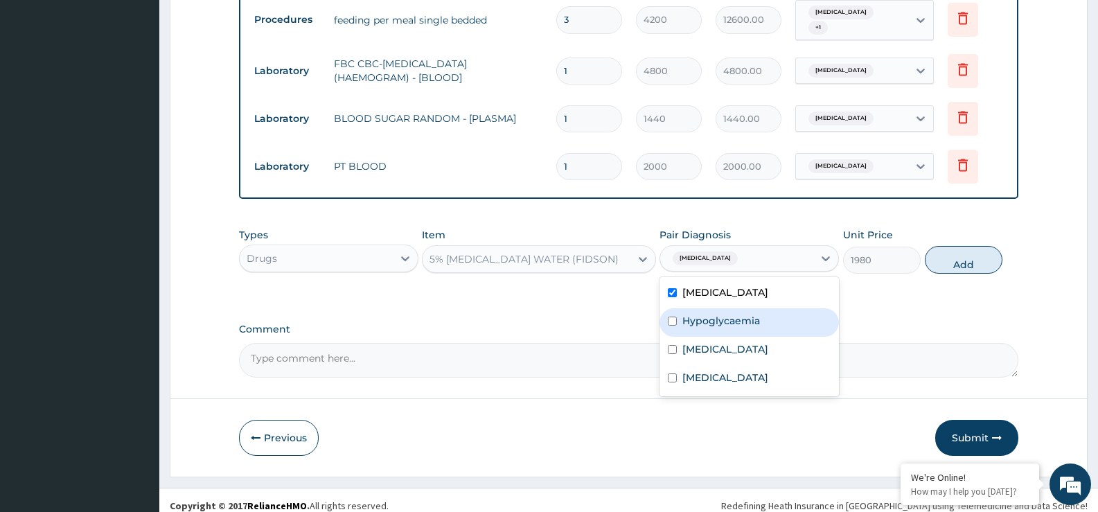
drag, startPoint x: 695, startPoint y: 315, endPoint x: 696, endPoint y: 326, distance: 11.2
click at [695, 316] on label "Hypoglycaemia" at bounding box center [721, 321] width 78 height 14
checkbox input "true"
click at [696, 342] on label "Essential hypertension" at bounding box center [725, 349] width 86 height 14
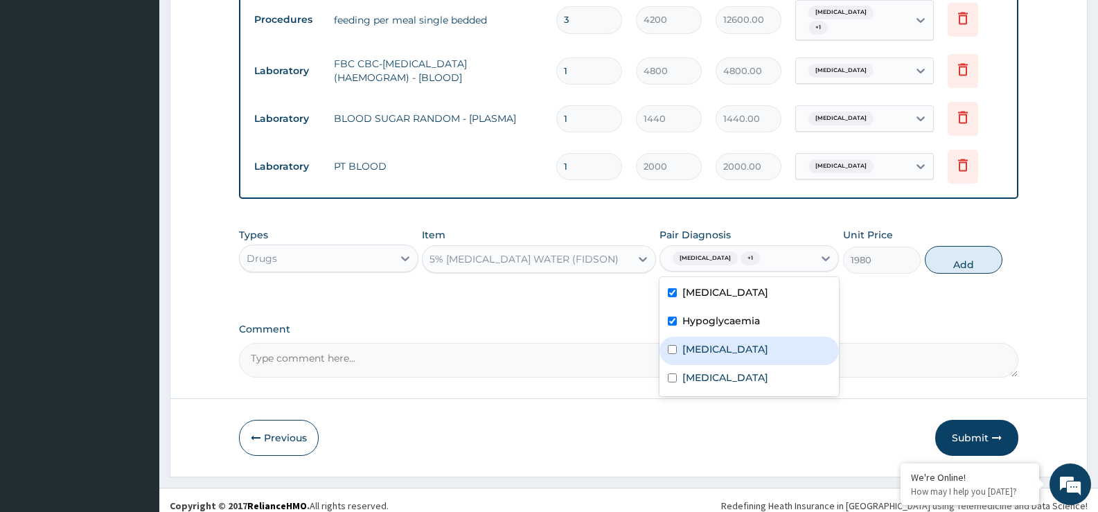
click at [707, 345] on label "Essential hypertension" at bounding box center [725, 349] width 86 height 14
checkbox input "true"
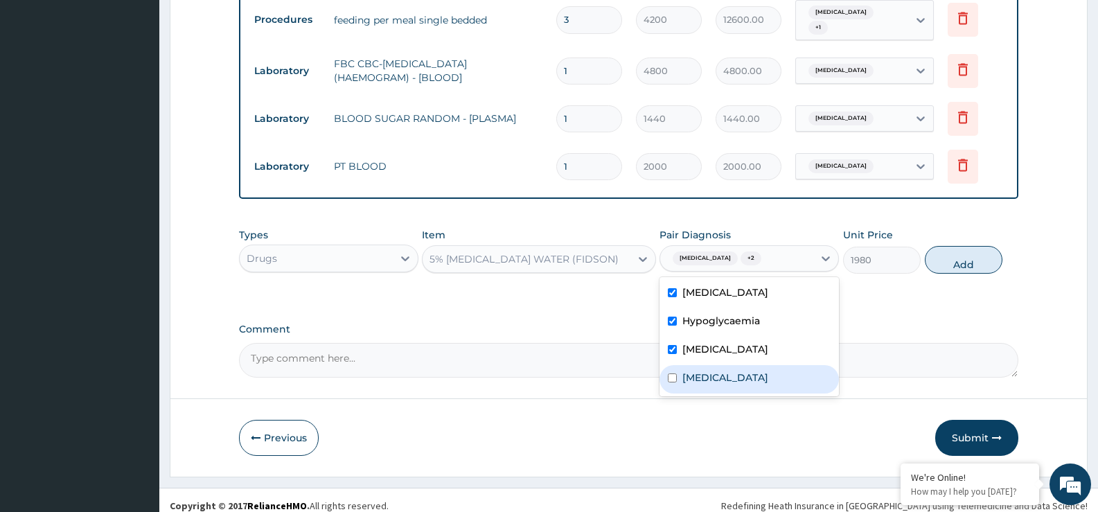
click at [699, 370] on label "Encephalomyelitis" at bounding box center [725, 377] width 86 height 14
checkbox input "true"
click at [948, 257] on button "Add" at bounding box center [964, 260] width 78 height 28
type input "0"
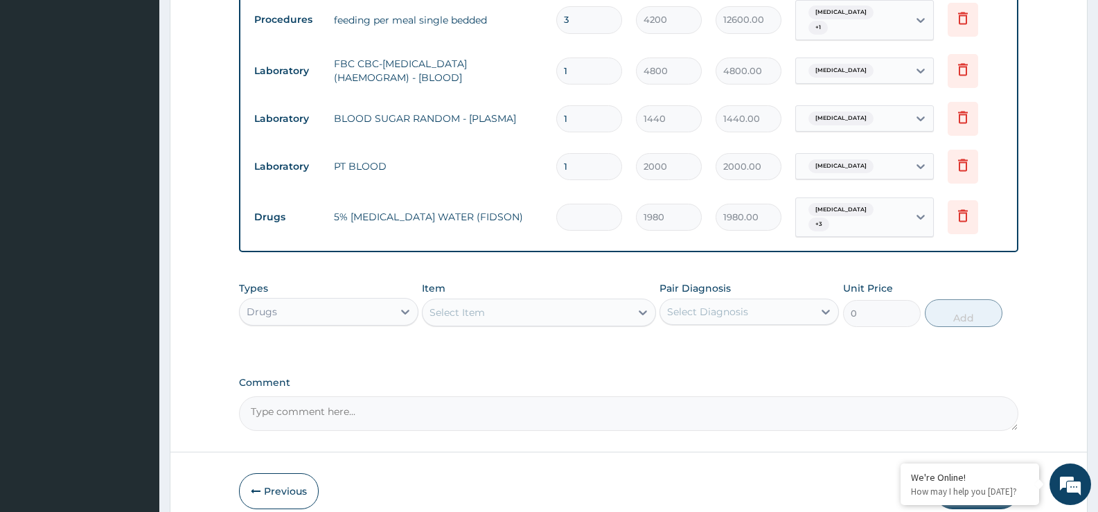
type input "0.00"
type input "4"
type input "7920.00"
type input "4"
click at [463, 305] on div "Select Item" at bounding box center [456, 312] width 55 height 14
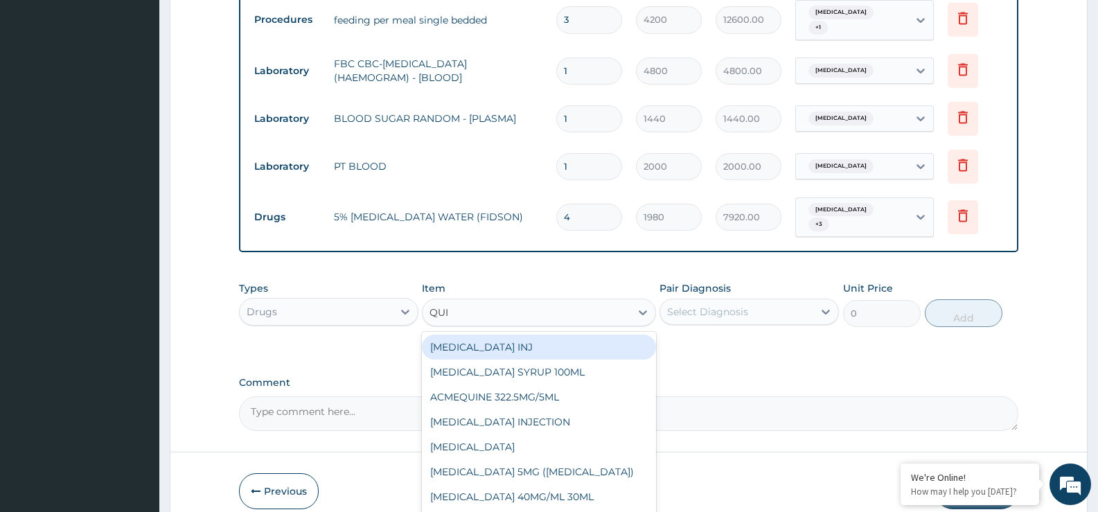
type input "QUIN"
click at [500, 337] on div "QUININE INJ" at bounding box center [538, 346] width 233 height 25
type input "1500"
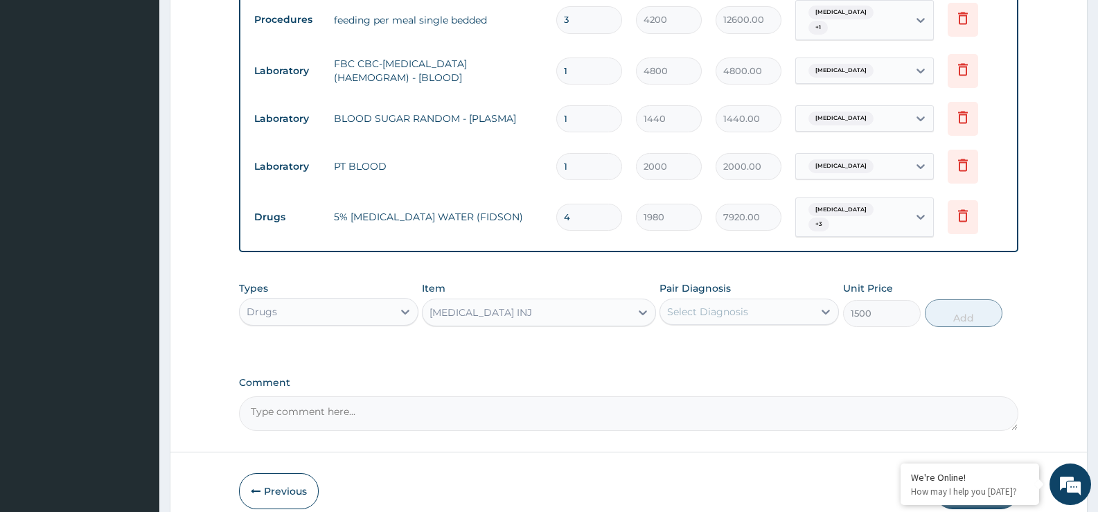
click at [737, 305] on div "Select Diagnosis" at bounding box center [707, 312] width 81 height 14
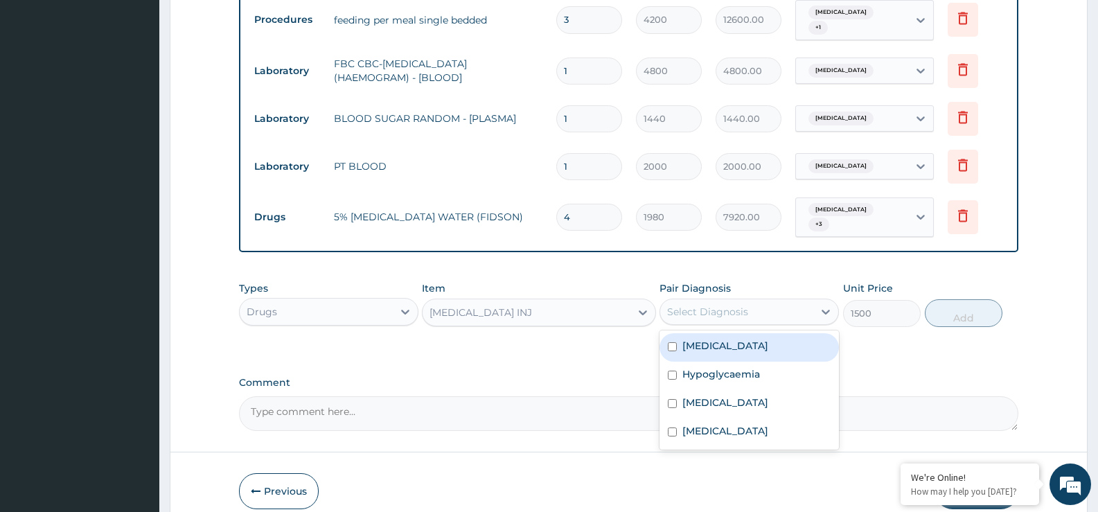
click at [722, 333] on div "Malaria" at bounding box center [748, 347] width 179 height 28
checkbox input "true"
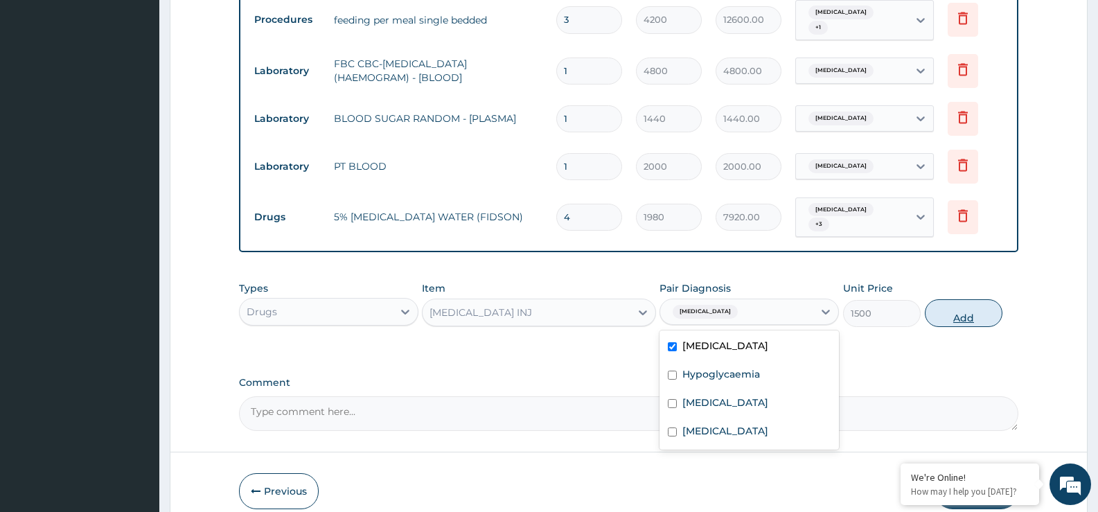
click at [943, 303] on button "Add" at bounding box center [964, 313] width 78 height 28
type input "0"
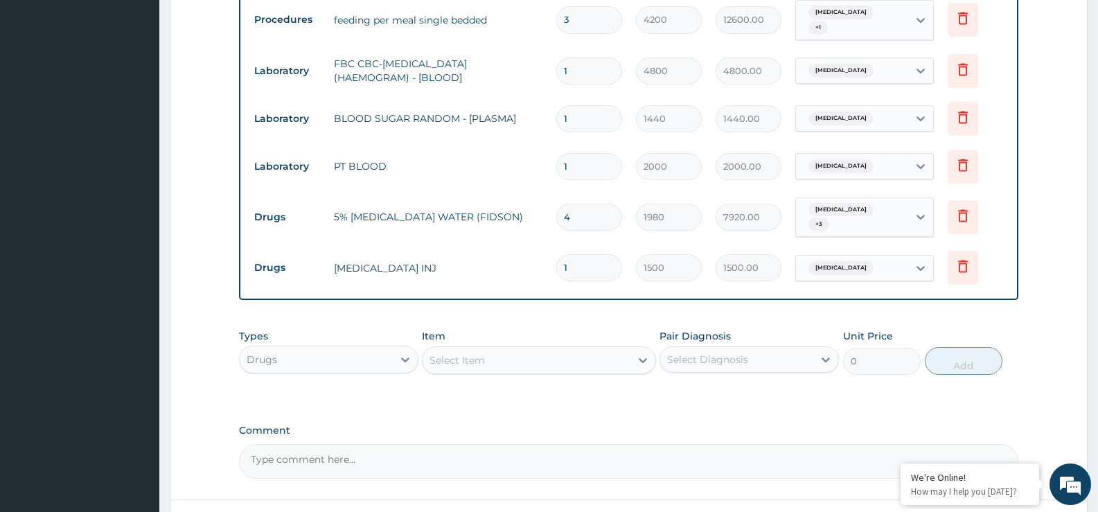
type input "0.00"
type input "3"
type input "4500.00"
type input "3"
click at [464, 353] on div "Select Item" at bounding box center [456, 360] width 55 height 14
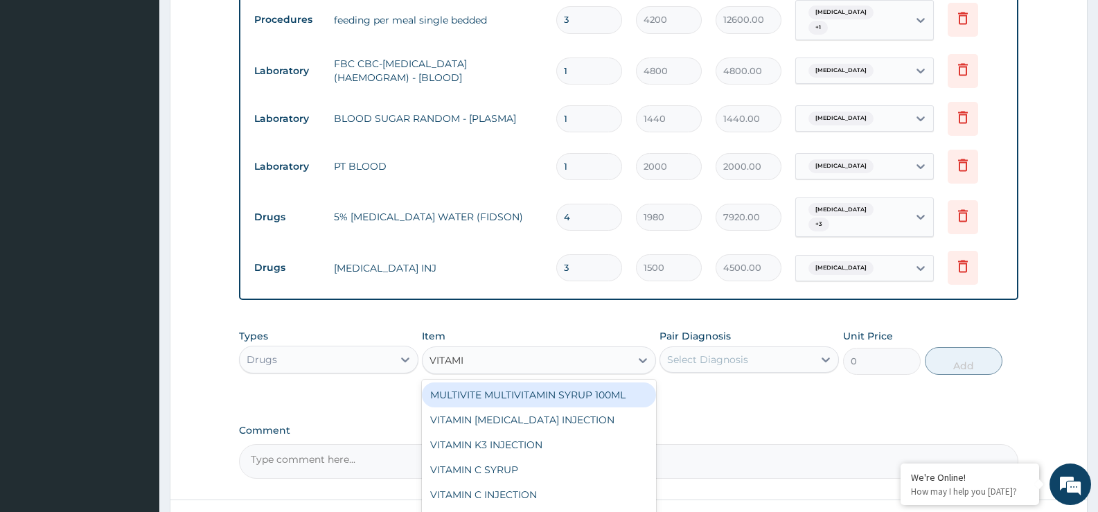
type input "VITAMIN"
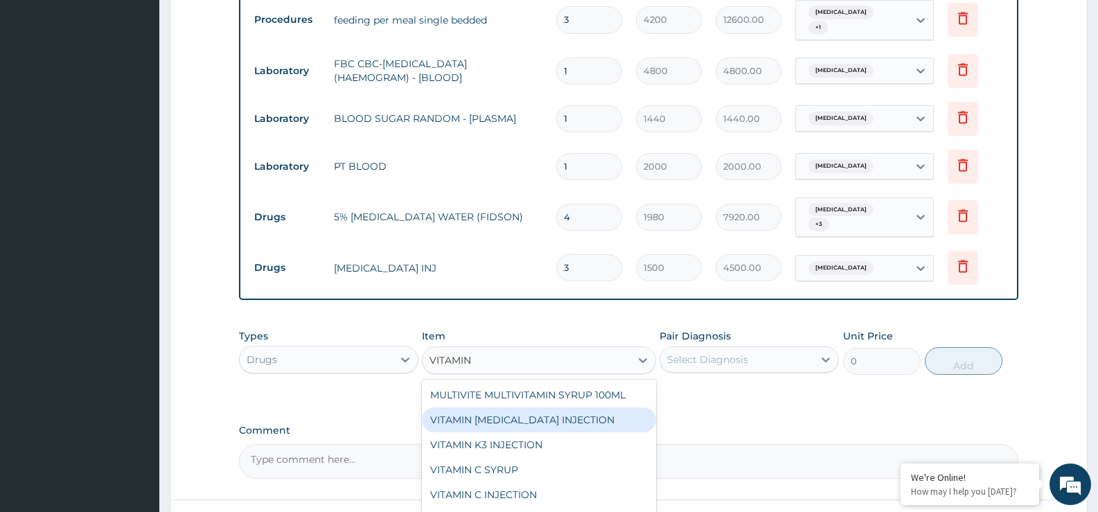
click at [541, 409] on div "VITAMIN B COMPLEX INJECTION" at bounding box center [538, 419] width 233 height 25
type input "396"
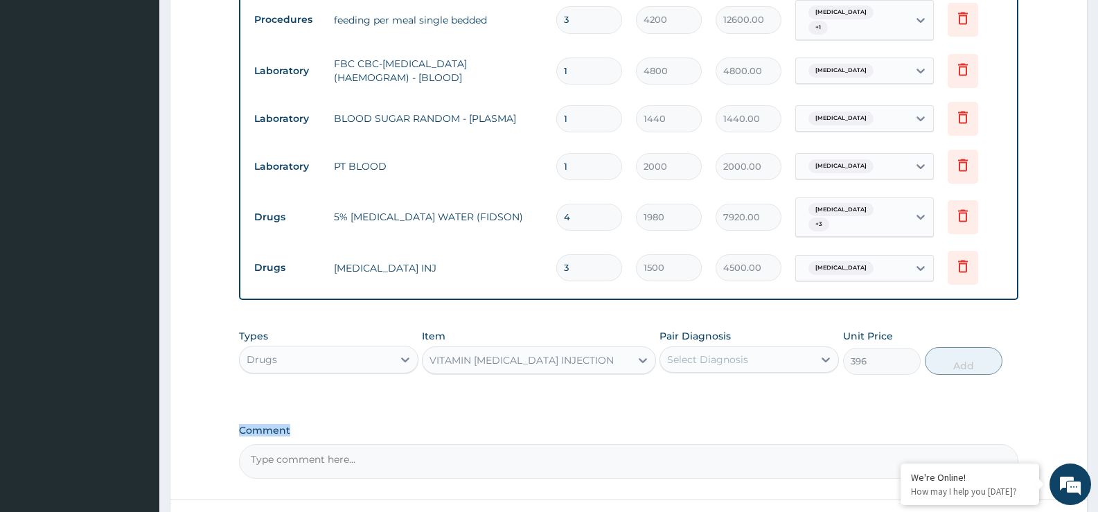
click at [686, 352] on div "Select Diagnosis" at bounding box center [707, 359] width 81 height 14
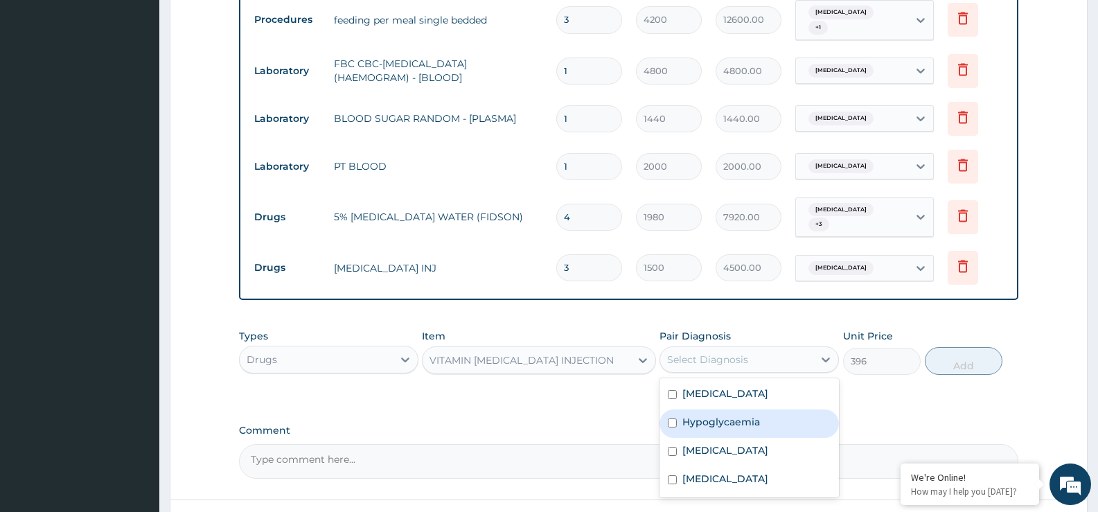
click at [720, 415] on label "Hypoglycaemia" at bounding box center [721, 422] width 78 height 14
checkbox input "true"
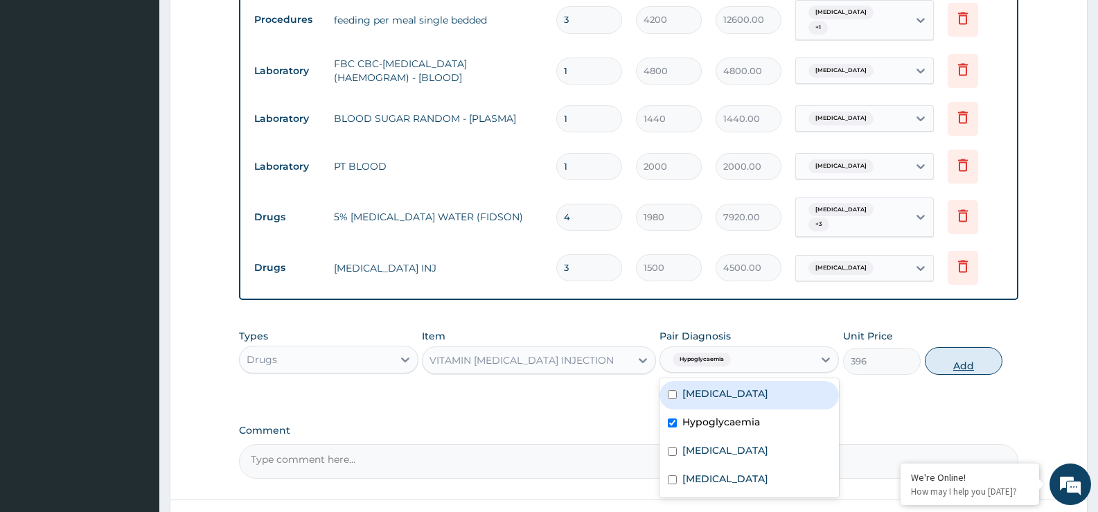
click at [955, 347] on button "Add" at bounding box center [964, 361] width 78 height 28
type input "0"
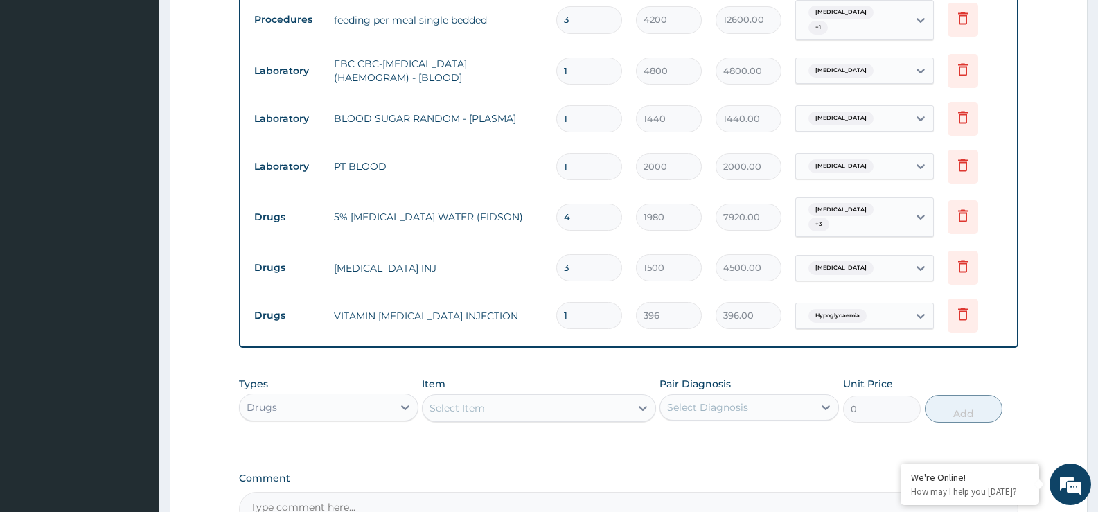
click at [456, 401] on div "Select Item" at bounding box center [456, 408] width 55 height 14
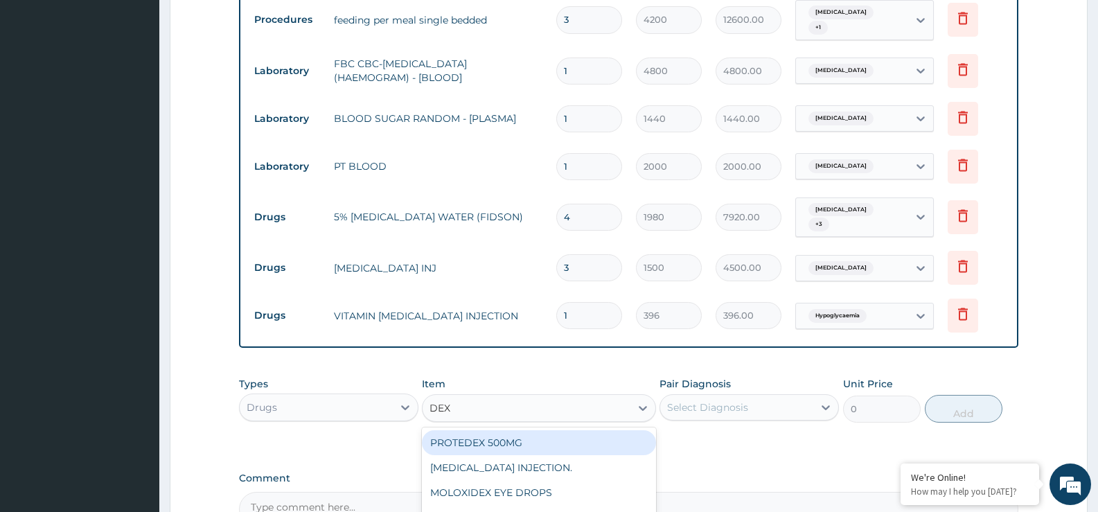
type input "DEXA"
click at [497, 430] on div "DEXAMETHASONE INJECTION." at bounding box center [538, 442] width 233 height 25
click at [497, 429] on div "Types Drugs Item option VITAMIN B COMPLEX INJECTION, selected. option DEXAMETHA…" at bounding box center [628, 410] width 779 height 80
type input "660"
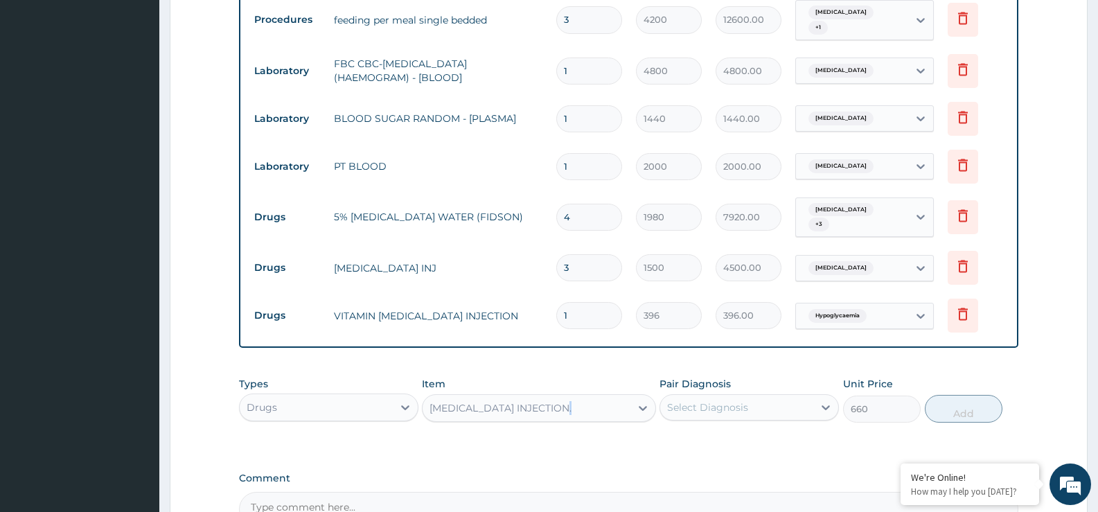
click at [580, 306] on input "1" at bounding box center [589, 315] width 66 height 27
click at [720, 400] on div "Select Diagnosis" at bounding box center [707, 407] width 81 height 14
click at [728, 400] on div "Select Diagnosis" at bounding box center [707, 407] width 81 height 14
click at [729, 401] on div "Select Diagnosis" at bounding box center [707, 407] width 81 height 14
click at [729, 400] on div "Select Diagnosis" at bounding box center [707, 407] width 81 height 14
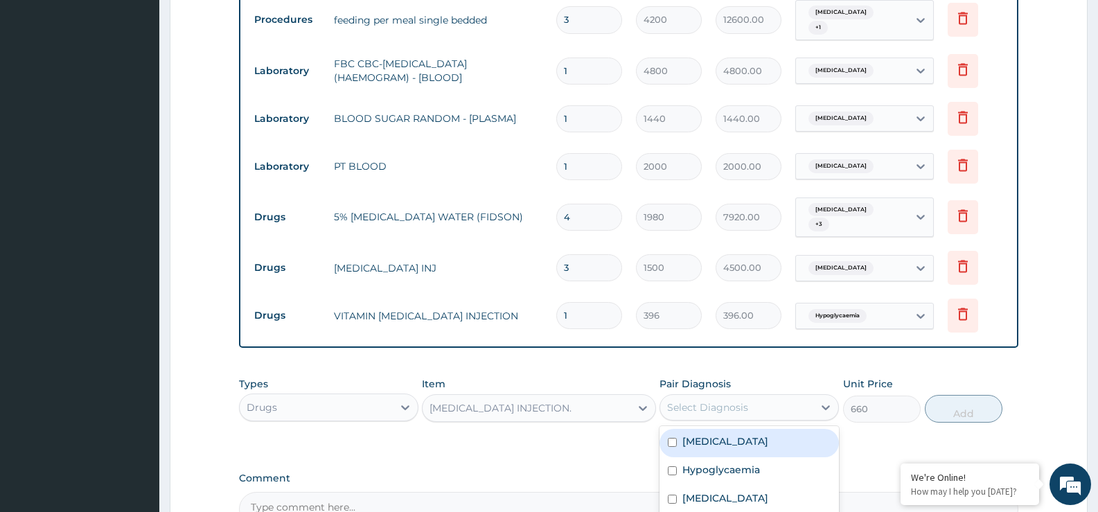
click at [724, 400] on div "Select Diagnosis" at bounding box center [707, 407] width 81 height 14
drag, startPoint x: 724, startPoint y: 395, endPoint x: 724, endPoint y: 411, distance: 15.2
click at [724, 400] on div "Select Diagnosis" at bounding box center [707, 407] width 81 height 14
click at [729, 407] on div "Select Diagnosis" at bounding box center [736, 407] width 153 height 22
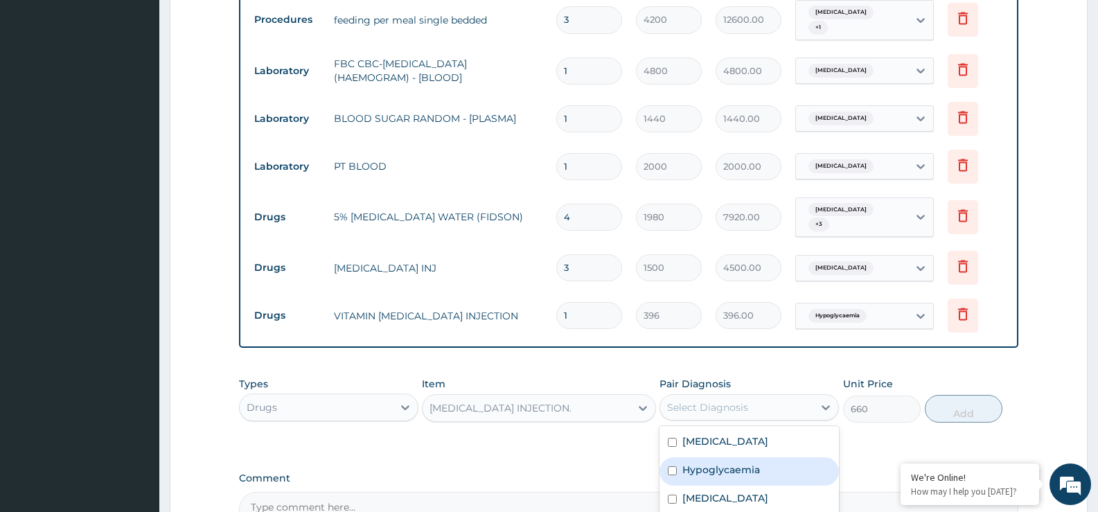
click at [731, 463] on label "Hypoglycaemia" at bounding box center [721, 470] width 78 height 14
checkbox input "true"
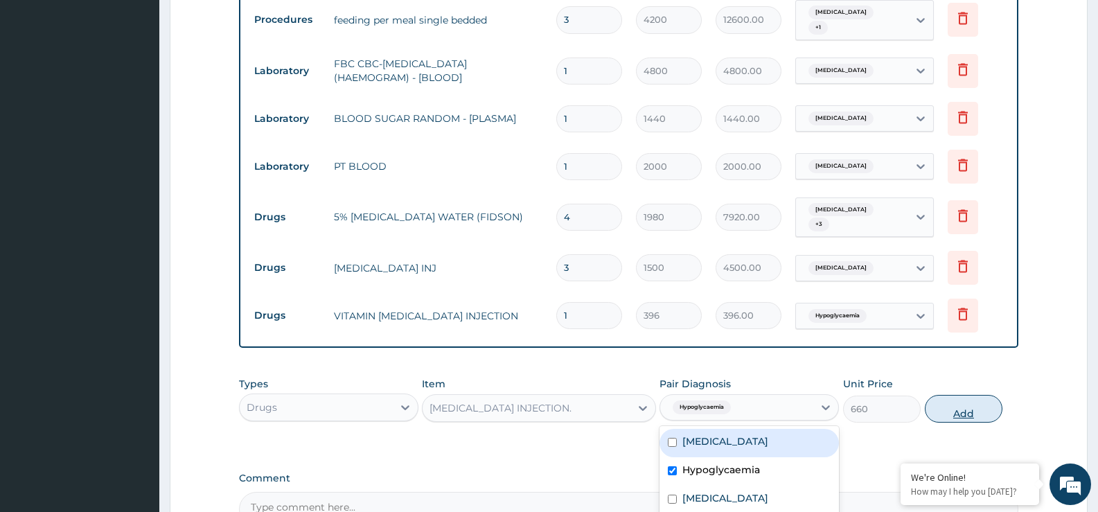
click at [950, 395] on button "Add" at bounding box center [964, 409] width 78 height 28
type input "0"
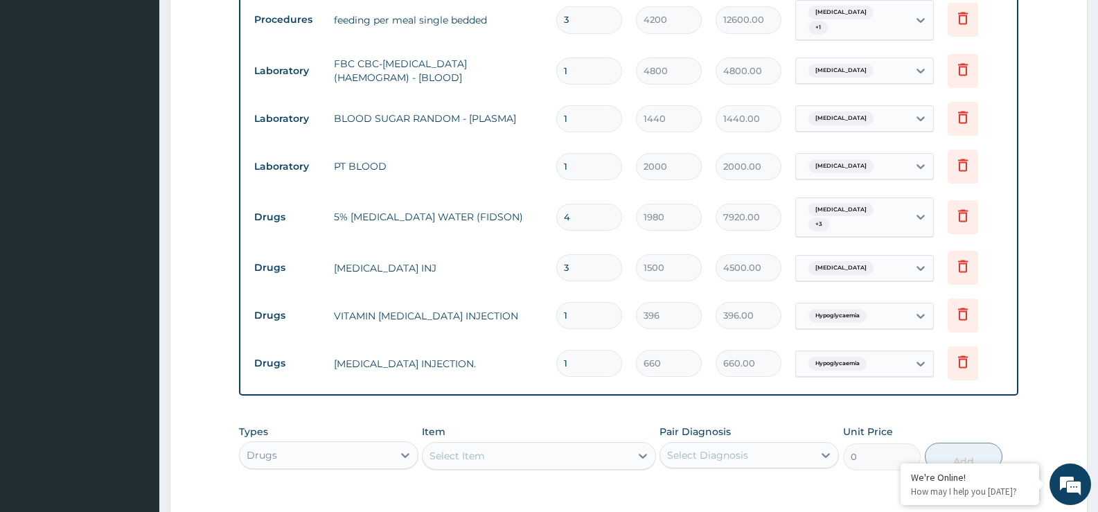
type input "0.00"
type input "6"
type input "3960.00"
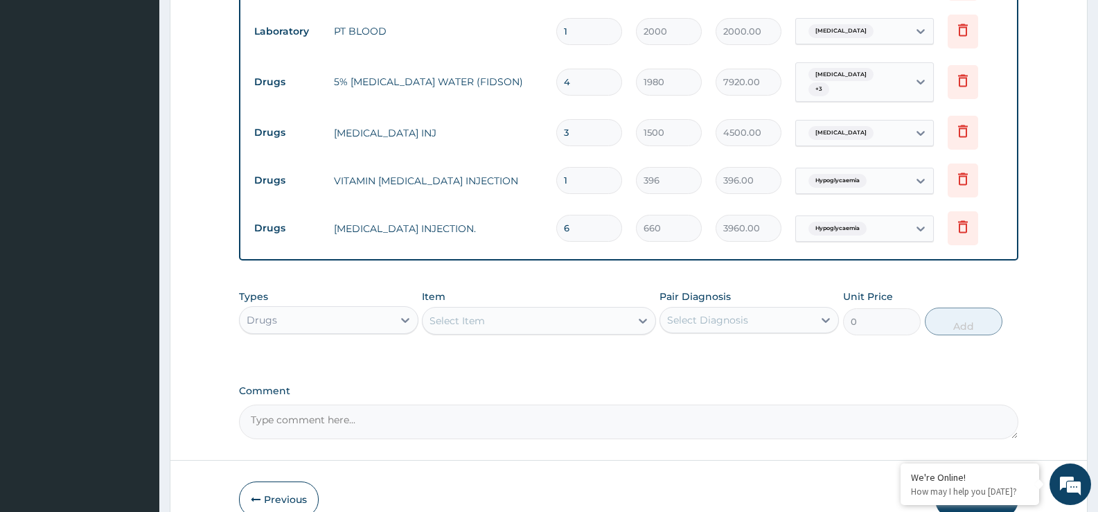
scroll to position [809, 0]
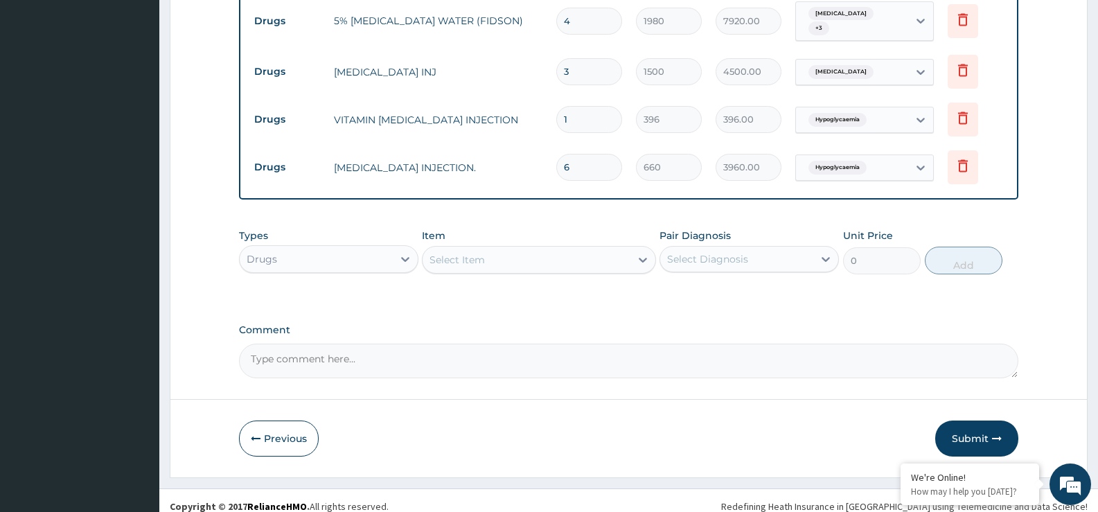
type input "6"
click at [466, 253] on div "Select Item" at bounding box center [456, 260] width 55 height 14
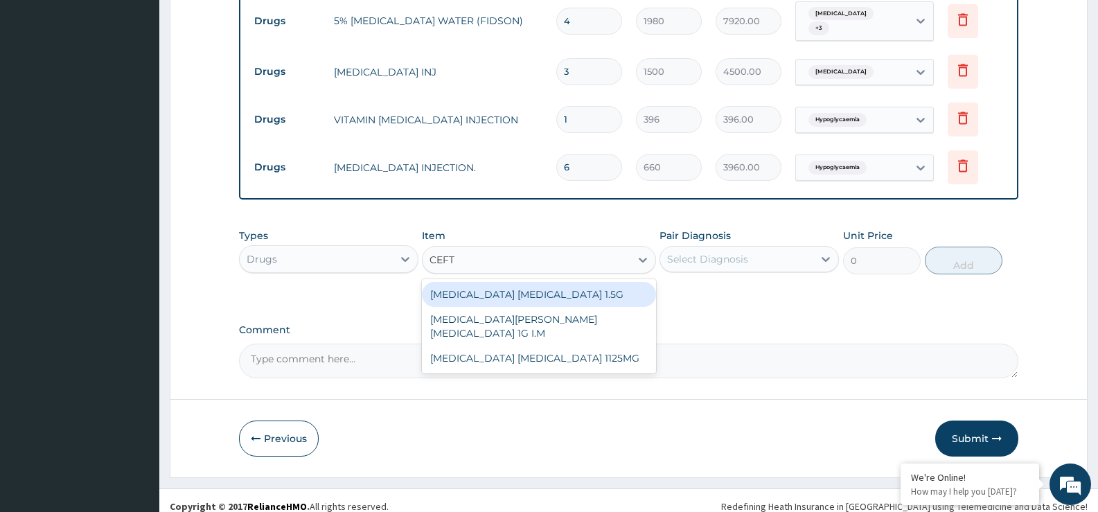
type input "CEFTR"
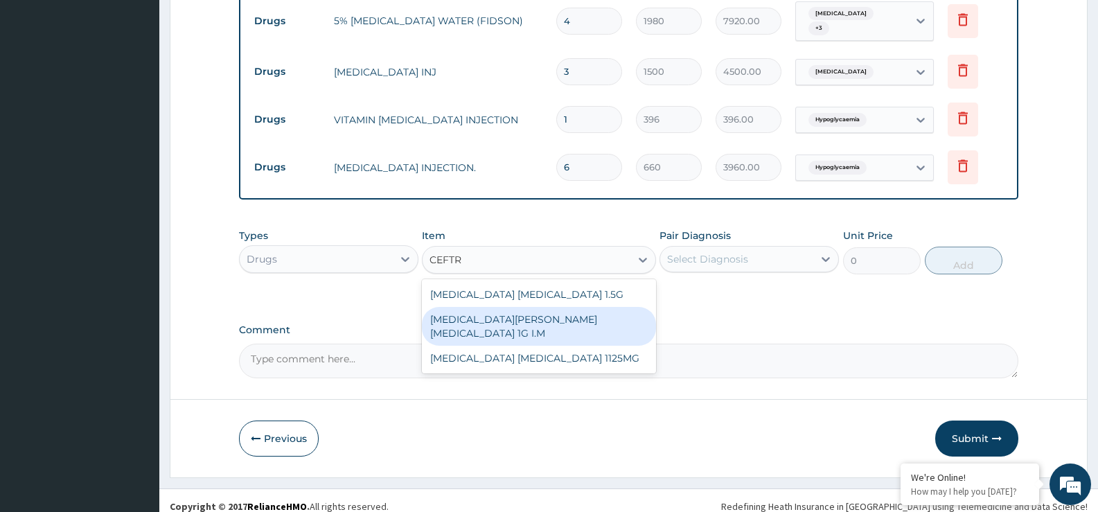
click at [527, 307] on div "ROCEPHIN CEFTRIAXONE 1G I.M" at bounding box center [538, 326] width 233 height 39
type input "9240"
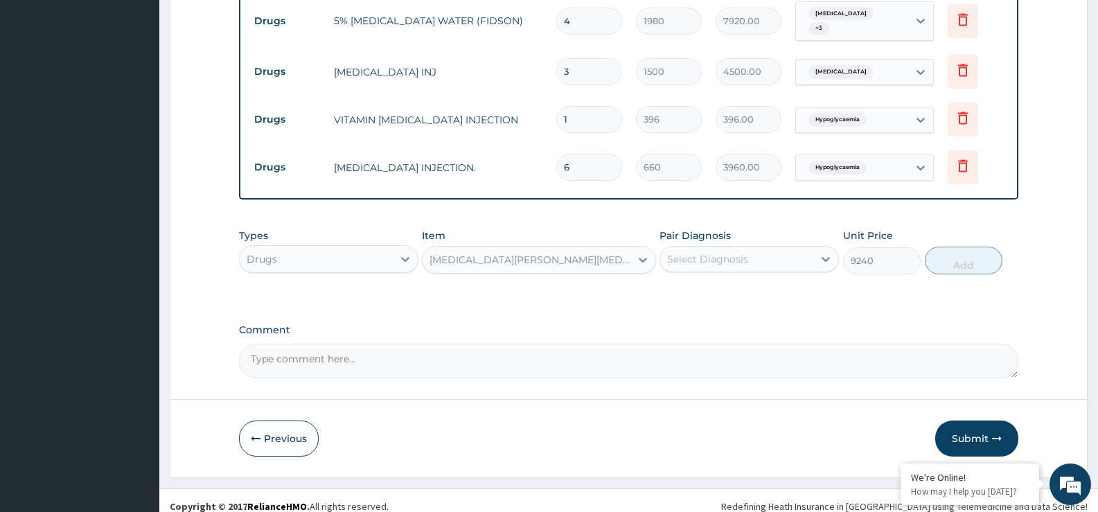
drag, startPoint x: 702, startPoint y: 247, endPoint x: 713, endPoint y: 254, distance: 13.4
click at [704, 252] on div "Select Diagnosis" at bounding box center [707, 259] width 81 height 14
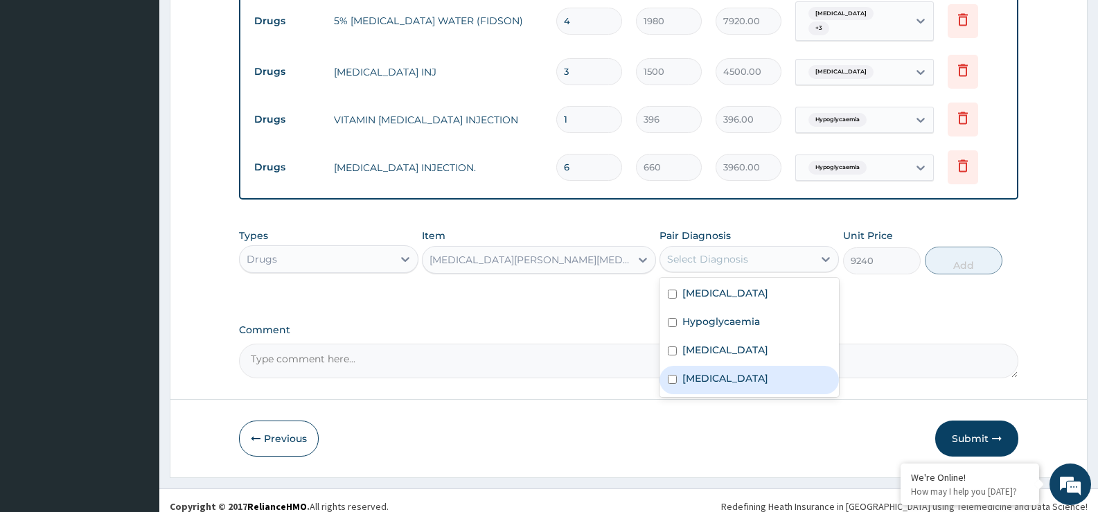
click at [729, 371] on label "Encephalomyelitis" at bounding box center [725, 378] width 86 height 14
checkbox input "false"
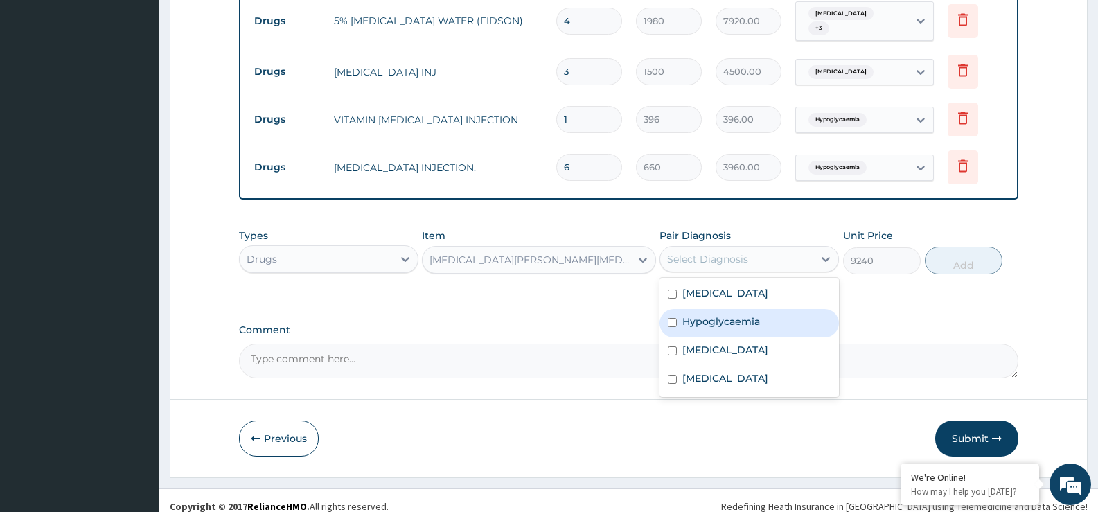
click at [730, 316] on label "Hypoglycaemia" at bounding box center [721, 321] width 78 height 14
checkbox input "true"
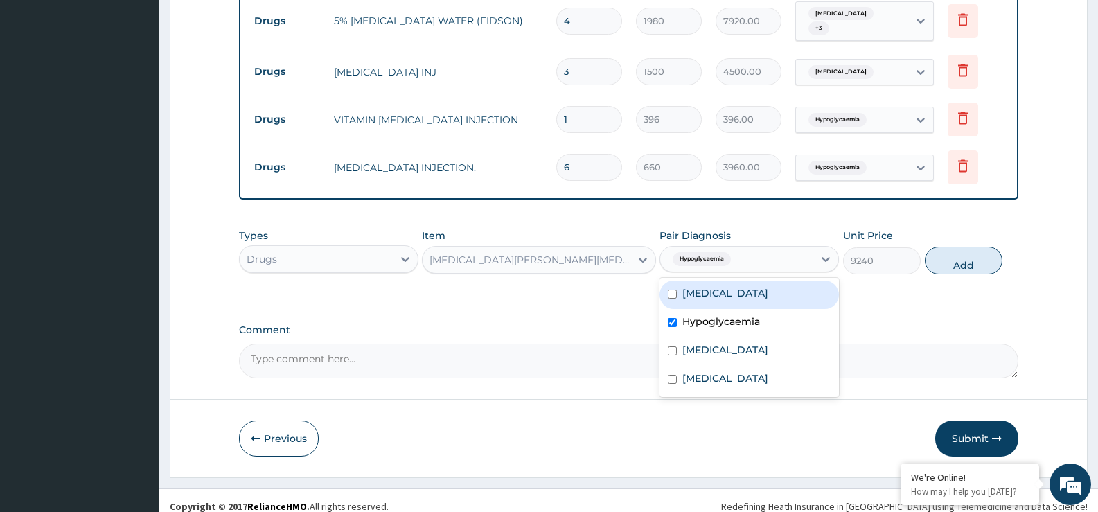
click at [952, 255] on button "Add" at bounding box center [964, 261] width 78 height 28
type input "0"
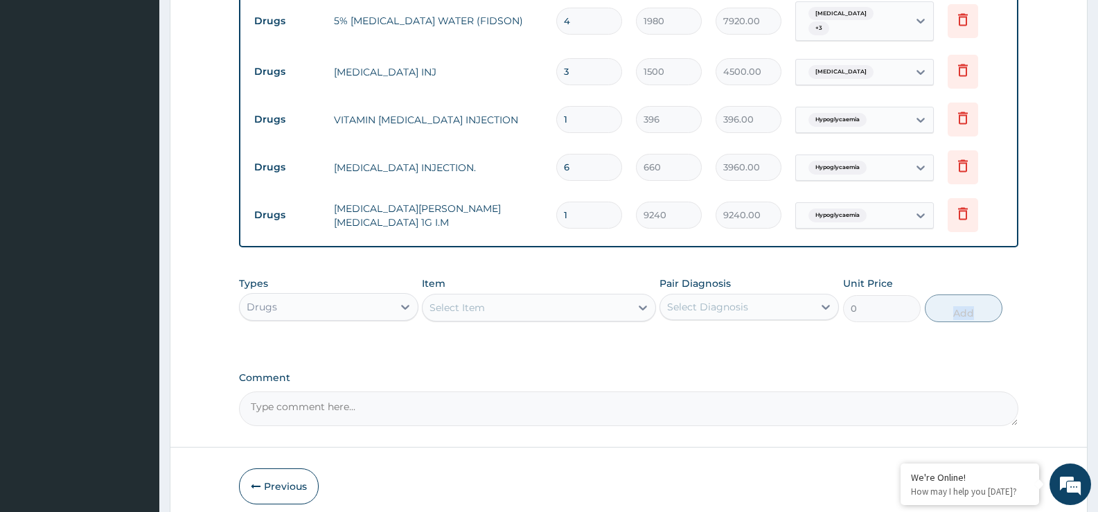
click at [588, 204] on input "1" at bounding box center [589, 215] width 66 height 27
click at [587, 202] on input "1" at bounding box center [589, 215] width 66 height 27
type input "0.00"
type input "2"
type input "18480.00"
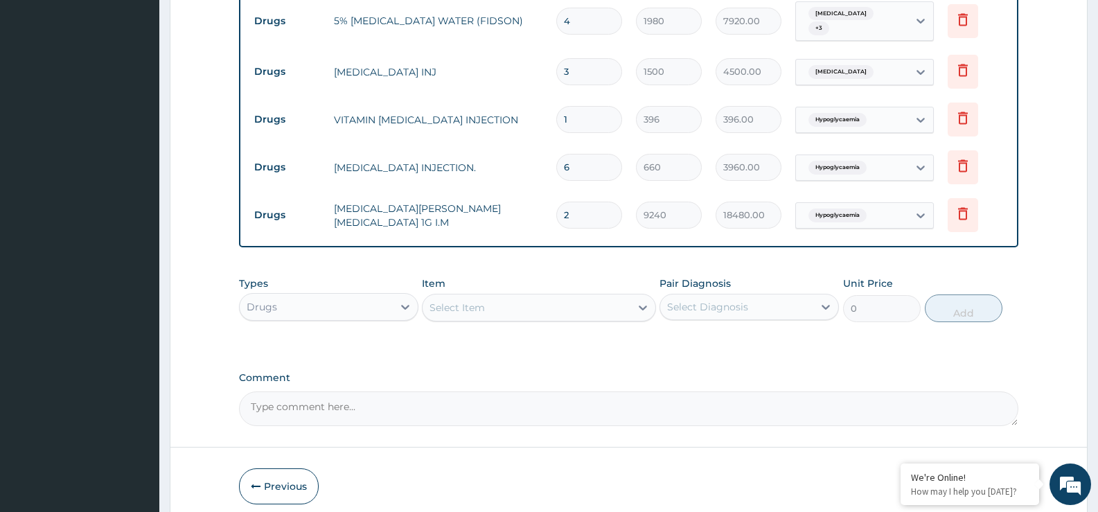
type input "2"
click at [470, 301] on div "Select Item" at bounding box center [456, 308] width 55 height 14
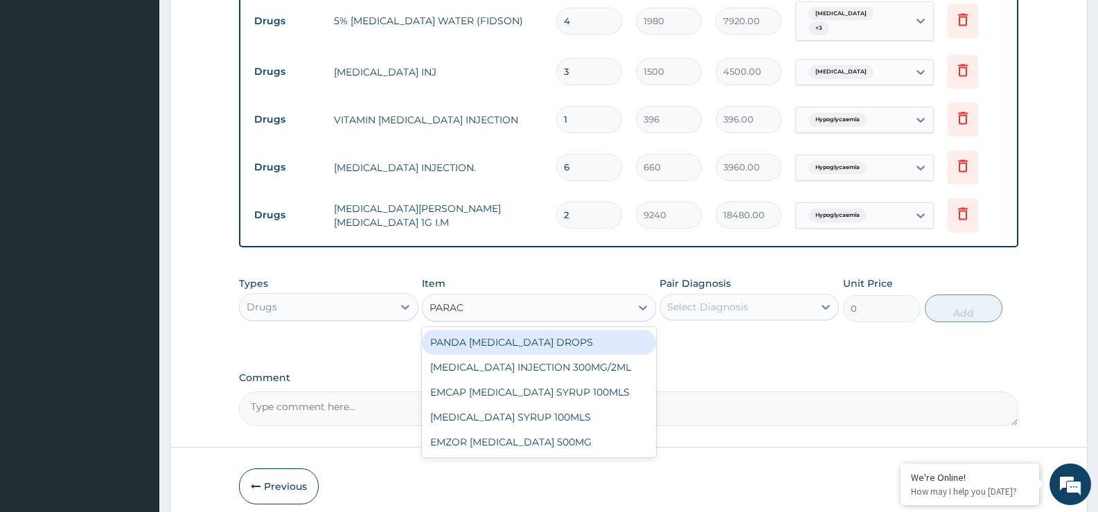
type input "PARACE"
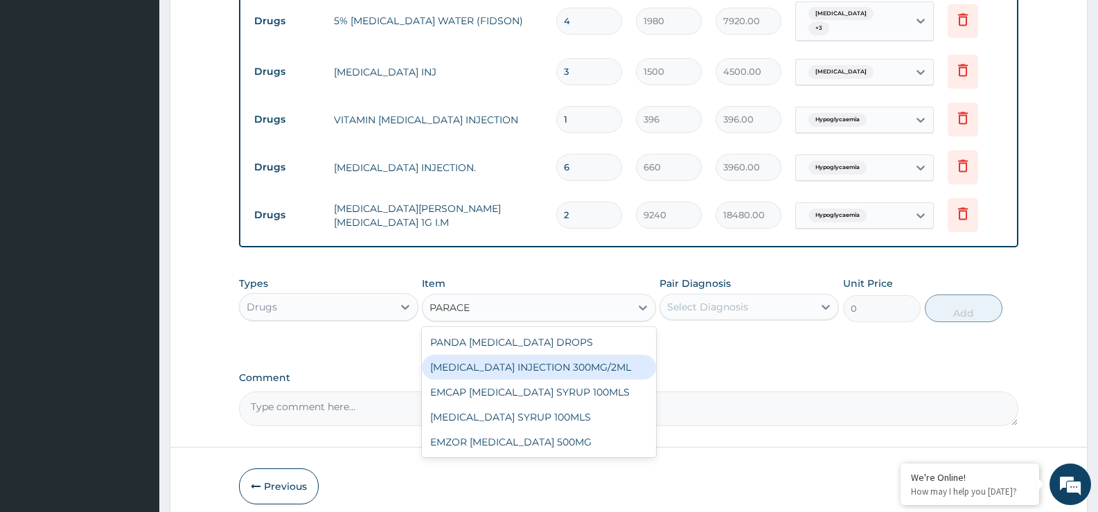
click at [555, 355] on div "PARACETAMOL INJECTION 300MG/2ML" at bounding box center [538, 367] width 233 height 25
type input "290.3999938964844"
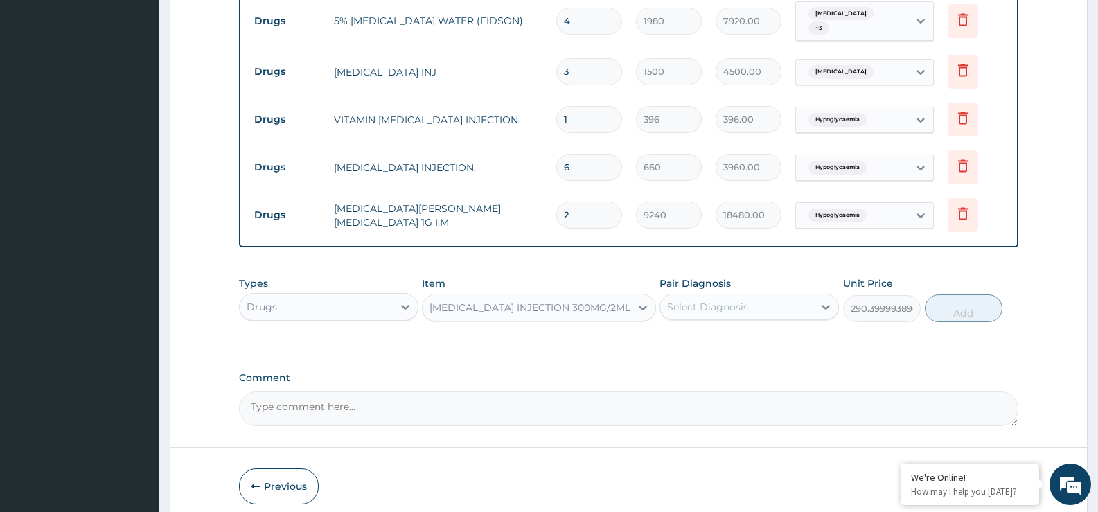
click at [693, 300] on div "Select Diagnosis" at bounding box center [707, 307] width 81 height 14
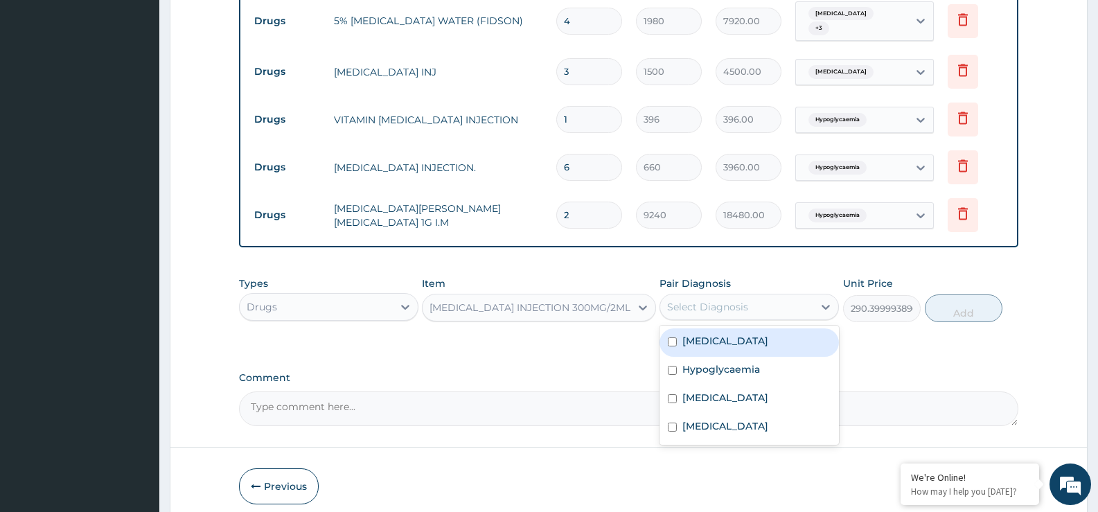
click at [708, 335] on label "Malaria" at bounding box center [725, 341] width 86 height 14
checkbox input "true"
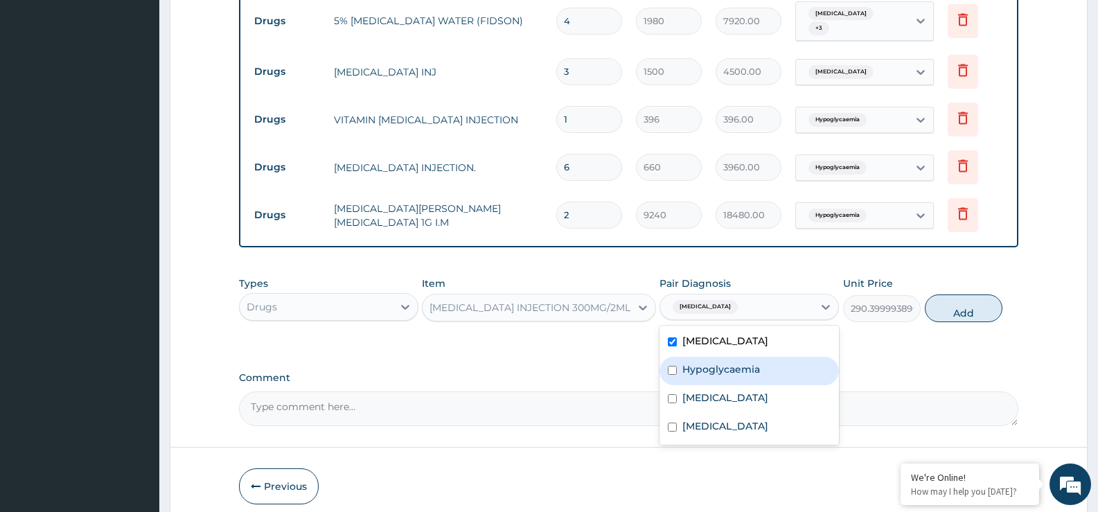
click at [718, 362] on label "Hypoglycaemia" at bounding box center [721, 369] width 78 height 14
checkbox input "true"
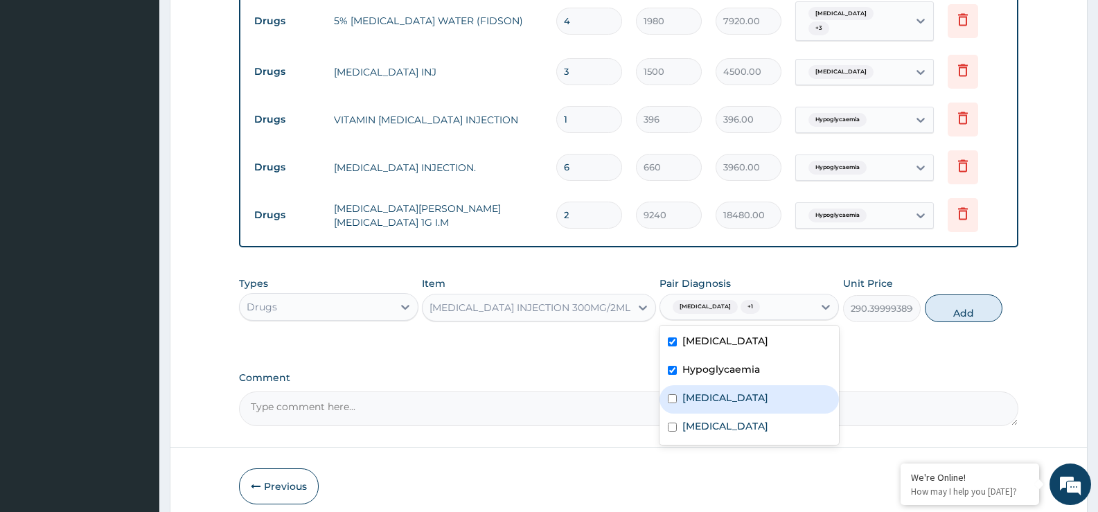
click at [720, 391] on label "Essential hypertension" at bounding box center [725, 398] width 86 height 14
checkbox input "true"
drag, startPoint x: 945, startPoint y: 299, endPoint x: 934, endPoint y: 298, distance: 11.1
click at [945, 299] on button "Add" at bounding box center [964, 308] width 78 height 28
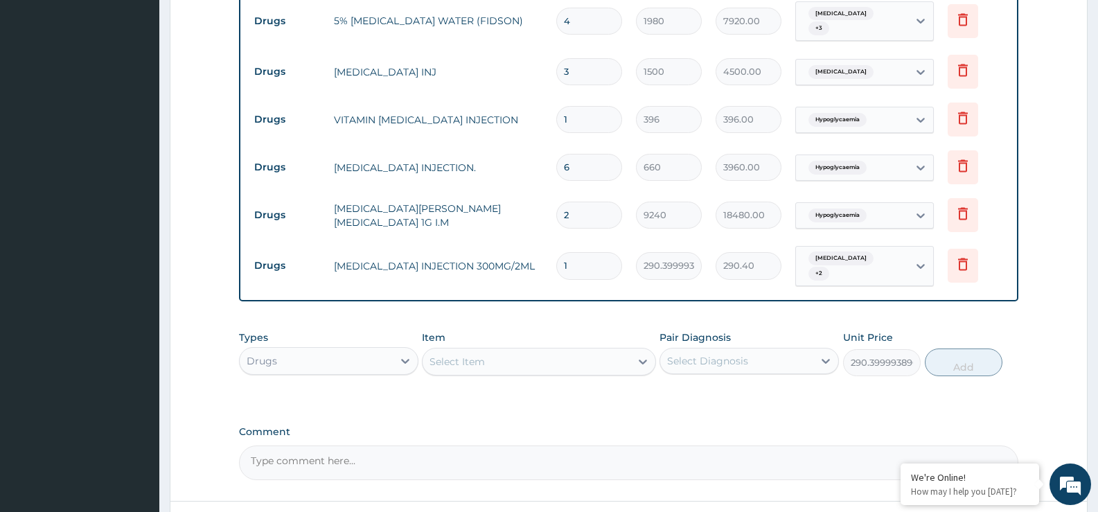
type input "0"
type input "0.00"
type input "2"
type input "580.80"
type input "2"
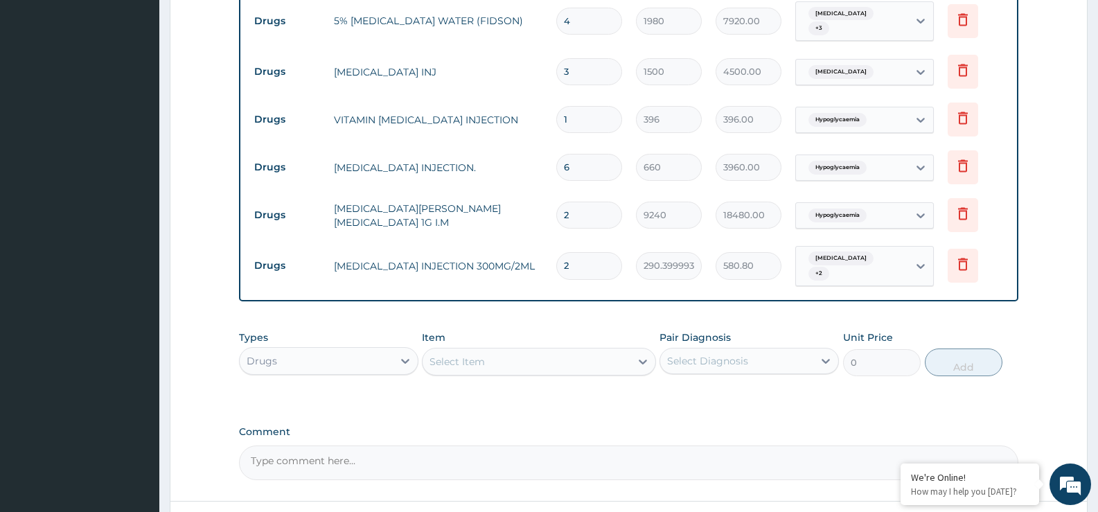
click at [459, 355] on div "Select Item" at bounding box center [456, 362] width 55 height 14
click at [446, 355] on div "Select Item" at bounding box center [456, 362] width 55 height 14
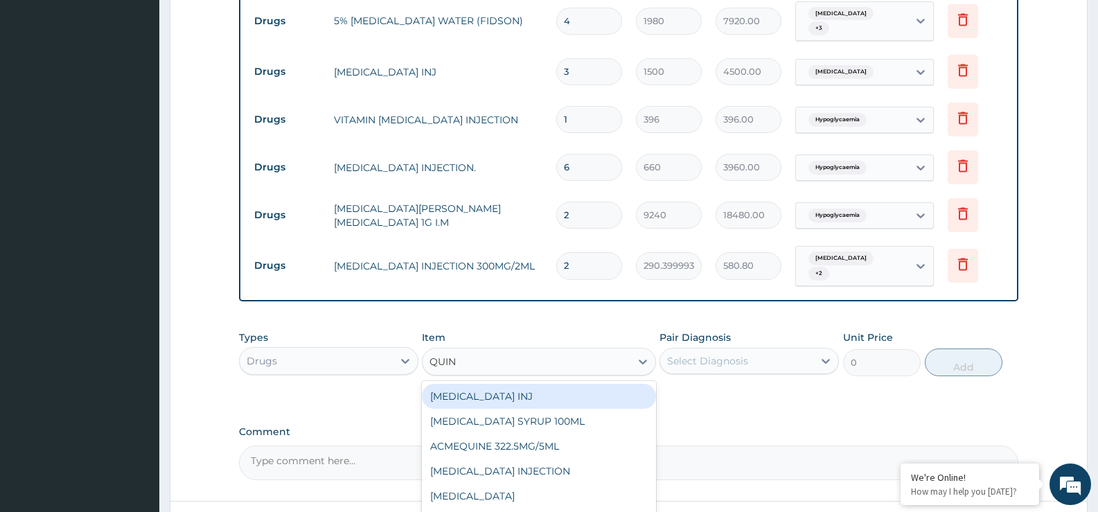
type input "QUINI"
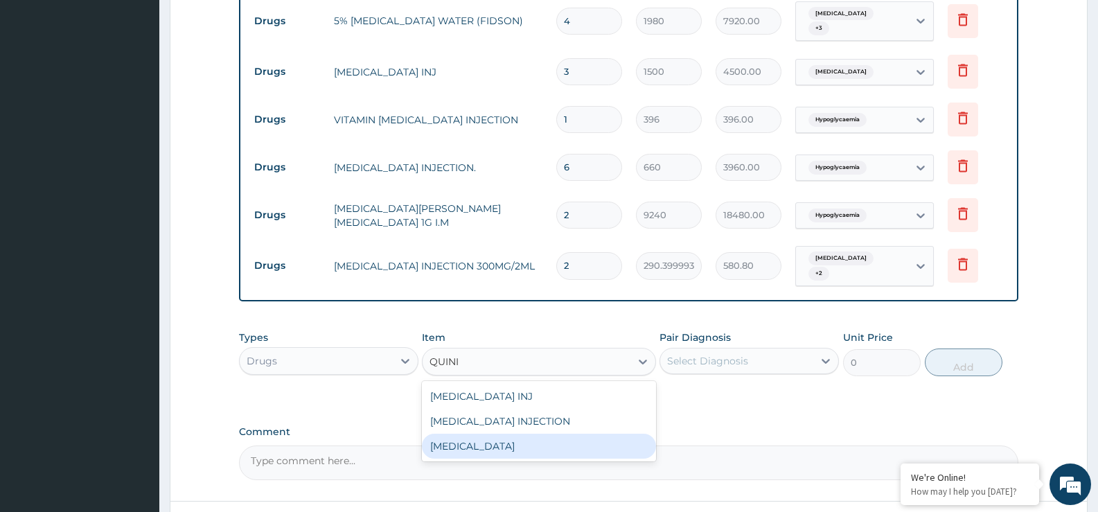
drag, startPoint x: 472, startPoint y: 426, endPoint x: 641, endPoint y: 387, distance: 173.4
click at [476, 434] on div "QUININE" at bounding box center [538, 446] width 233 height 25
type input "200"
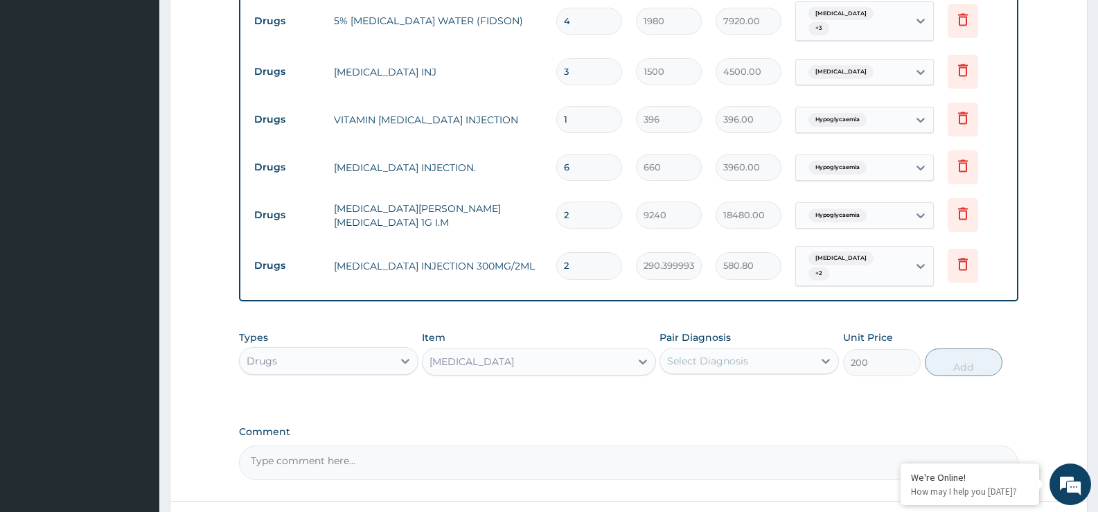
click at [706, 354] on div "Select Diagnosis" at bounding box center [707, 361] width 81 height 14
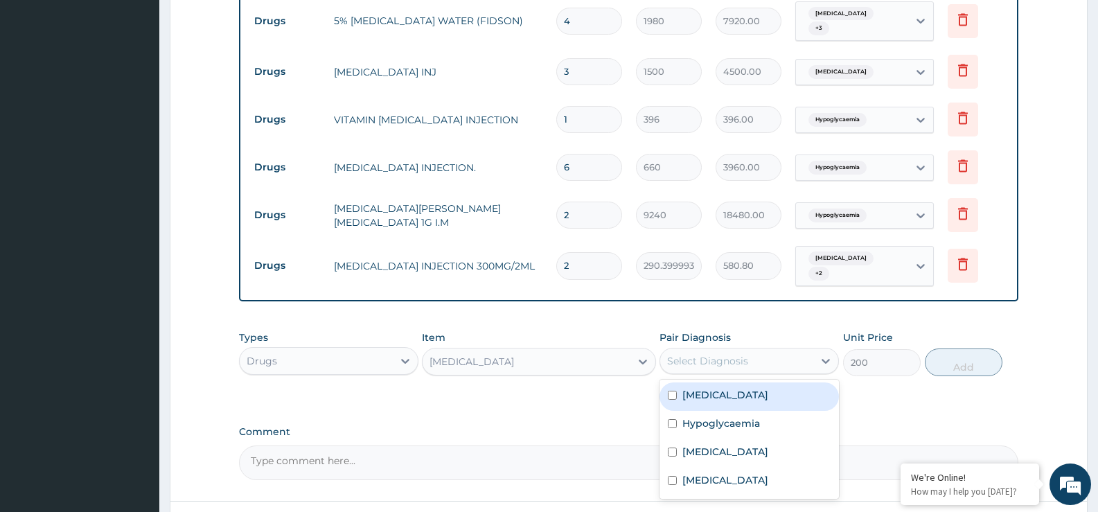
click at [715, 388] on label "Malaria" at bounding box center [725, 395] width 86 height 14
checkbox input "true"
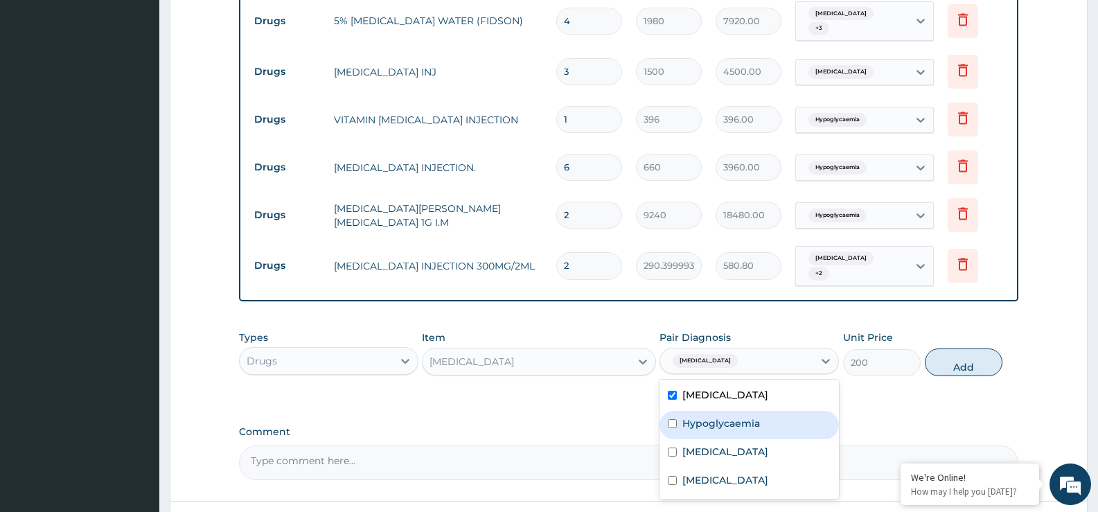
click at [720, 413] on div "Hypoglycaemia" at bounding box center [748, 425] width 179 height 28
click at [727, 413] on div "Hypoglycaemia" at bounding box center [748, 425] width 179 height 28
drag, startPoint x: 691, startPoint y: 407, endPoint x: 699, endPoint y: 407, distance: 7.6
click at [693, 416] on label "Hypoglycaemia" at bounding box center [721, 423] width 78 height 14
checkbox input "true"
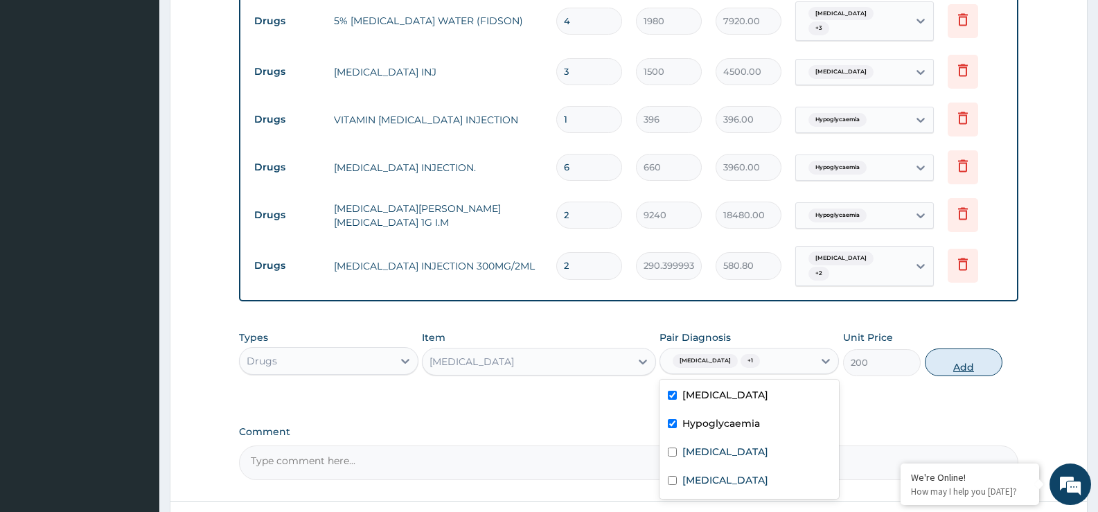
click at [936, 348] on button "Add" at bounding box center [964, 362] width 78 height 28
drag, startPoint x: 936, startPoint y: 342, endPoint x: 720, endPoint y: 364, distance: 217.2
type input "0"
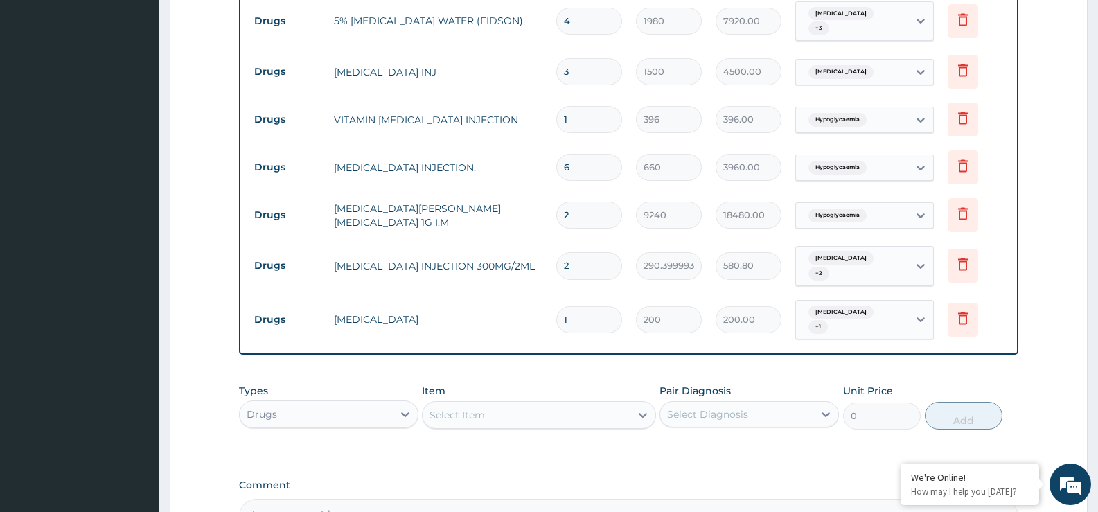
click at [587, 306] on input "1" at bounding box center [589, 319] width 66 height 27
type input "14"
type input "2800.00"
type input "14"
click at [456, 404] on div "Select Item" at bounding box center [525, 415] width 207 height 22
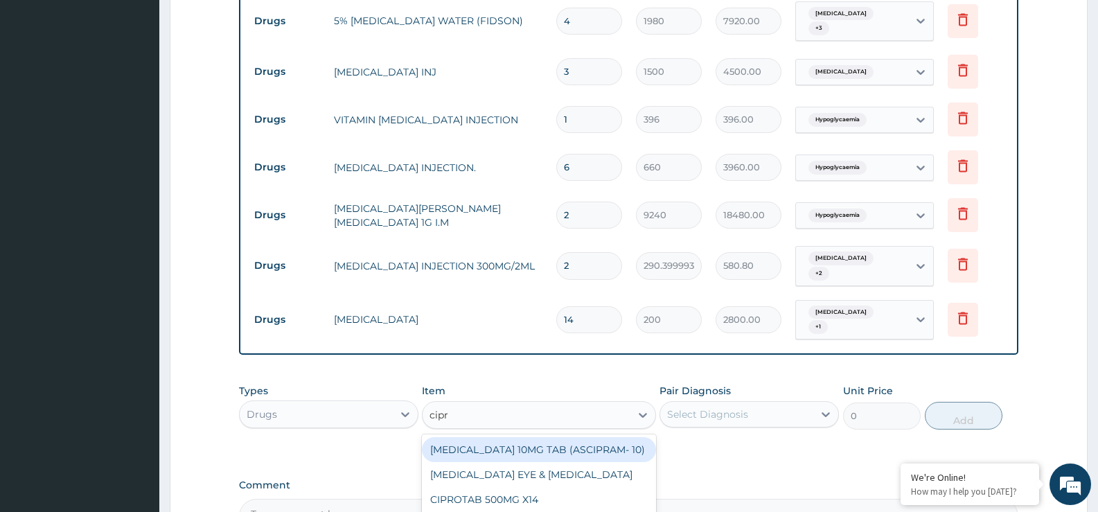
type input "cipro"
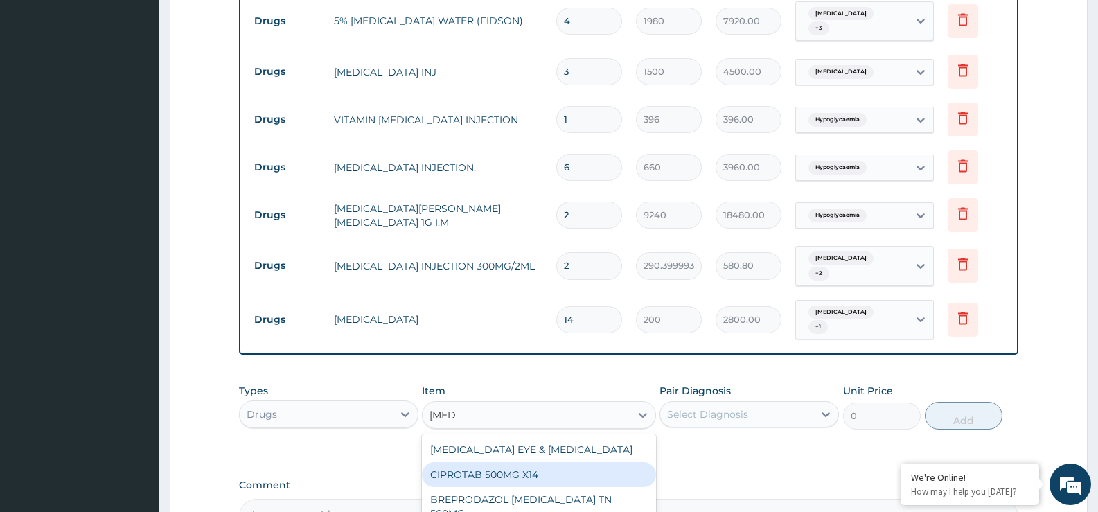
click at [499, 462] on div "CIPROTAB 500MG X14" at bounding box center [538, 474] width 233 height 25
type input "356.3999938964844"
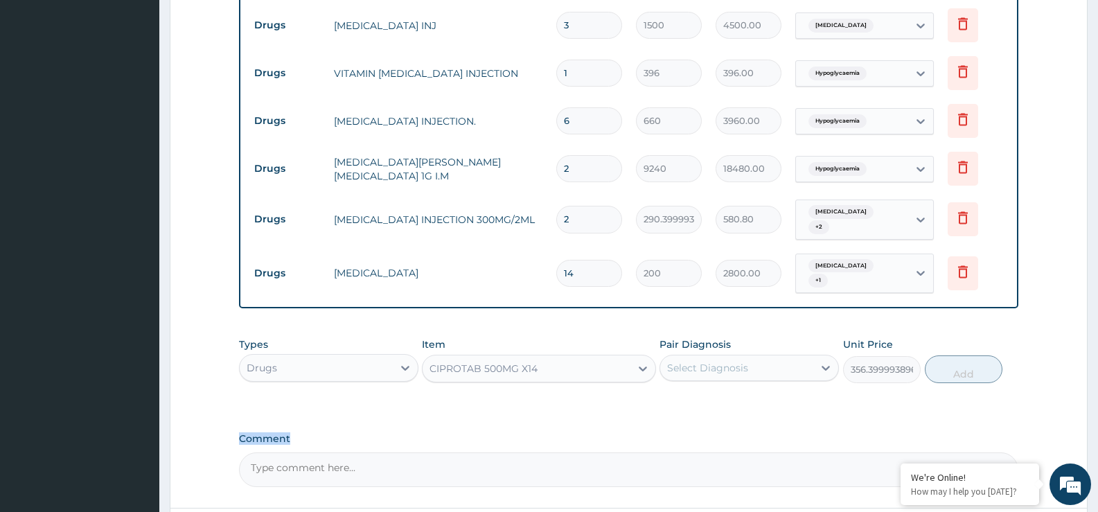
scroll to position [952, 0]
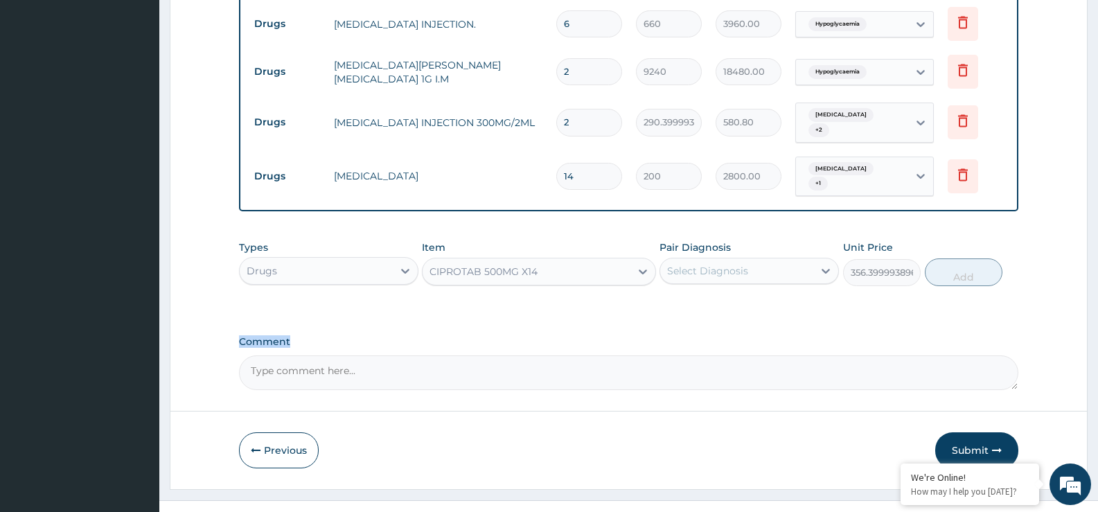
click at [699, 264] on div "Select Diagnosis" at bounding box center [707, 271] width 81 height 14
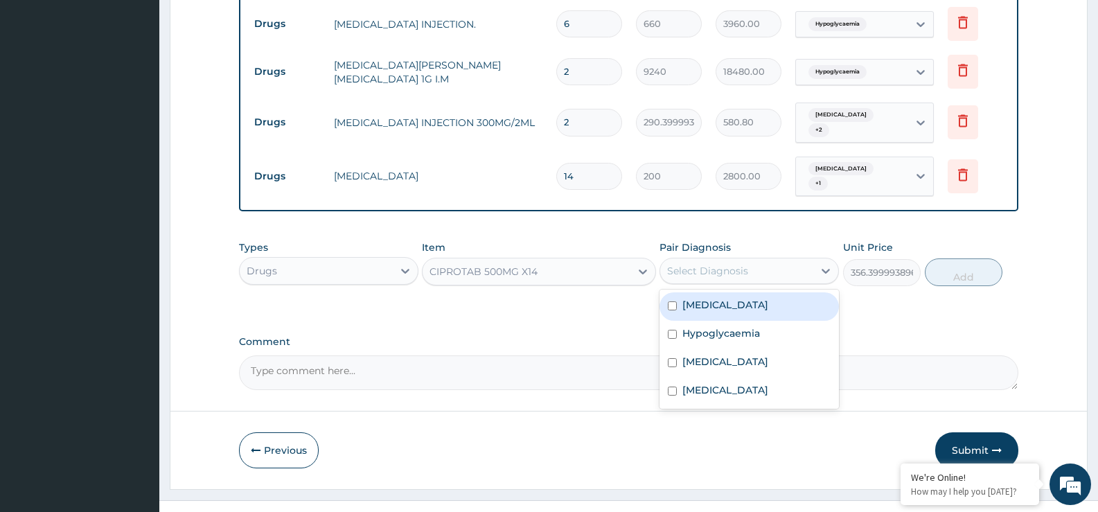
drag, startPoint x: 714, startPoint y: 287, endPoint x: 747, endPoint y: 278, distance: 34.4
click at [726, 292] on div "[MEDICAL_DATA]" at bounding box center [748, 306] width 179 height 28
checkbox input "true"
click at [950, 258] on button "Add" at bounding box center [964, 272] width 78 height 28
type input "0"
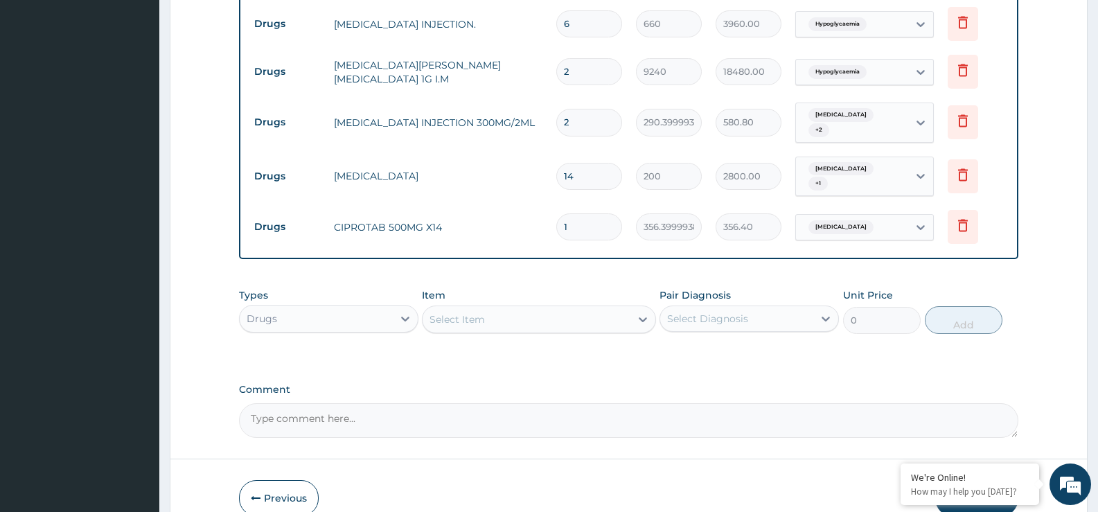
type input "10"
type input "3564.00"
type input "10"
click at [451, 312] on div "Select Item" at bounding box center [456, 319] width 55 height 14
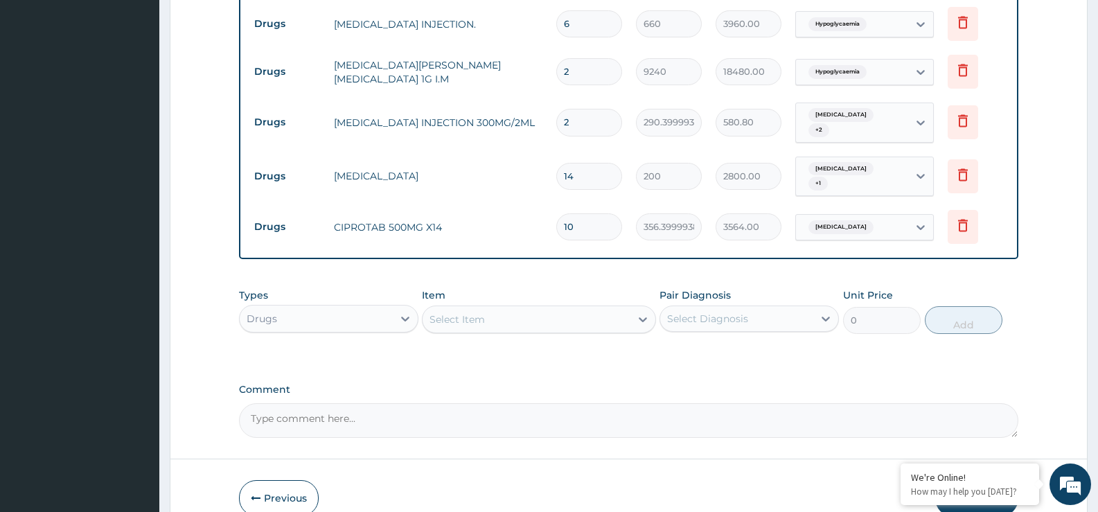
click at [440, 312] on div "Select Item" at bounding box center [456, 319] width 55 height 14
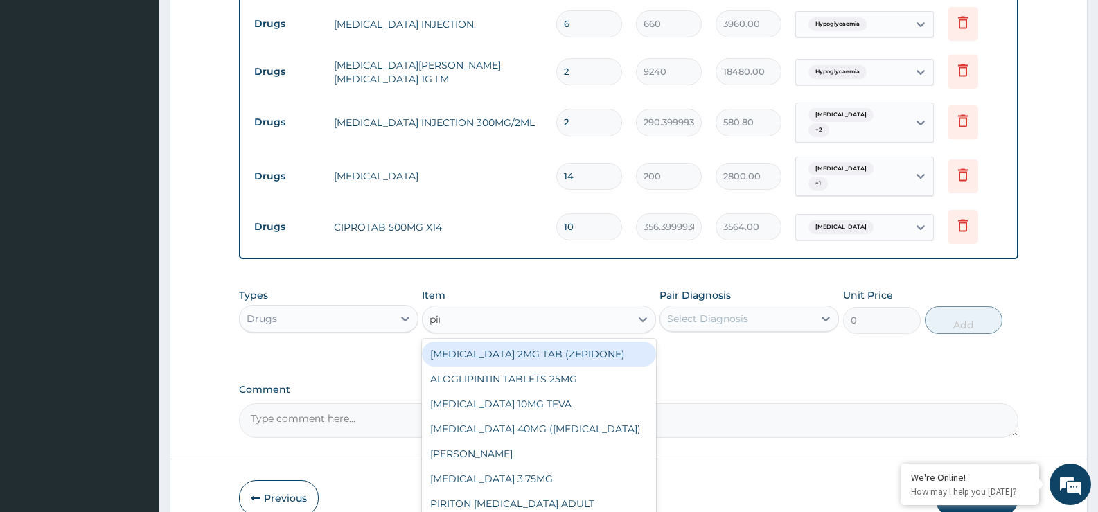
type input "piri"
click at [494, 341] on div "[PERSON_NAME]" at bounding box center [538, 353] width 233 height 25
type input "26.39999961853027"
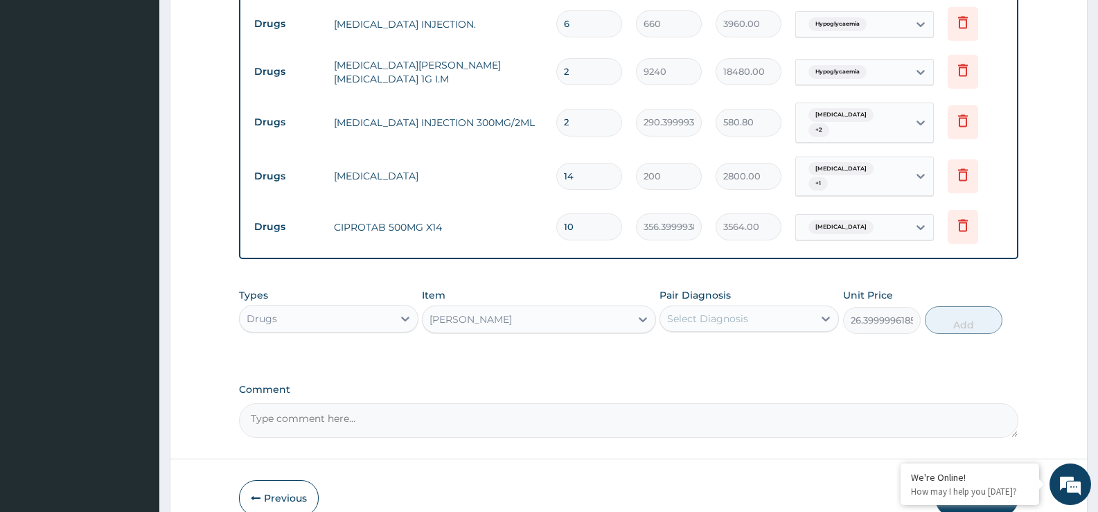
click at [690, 312] on div "Select Diagnosis" at bounding box center [707, 319] width 81 height 14
click at [696, 312] on div "Select Diagnosis" at bounding box center [707, 319] width 81 height 14
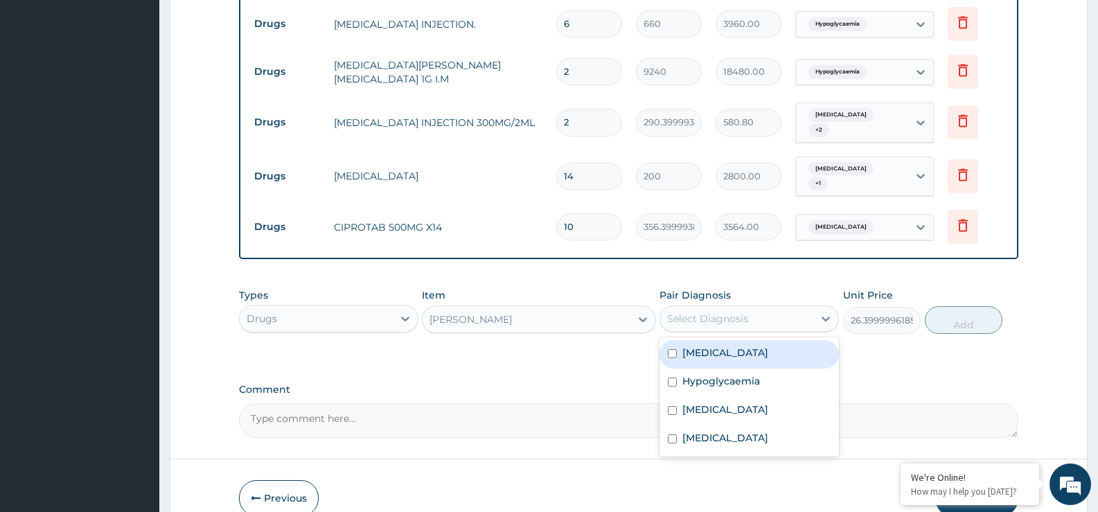
click at [696, 312] on div "Select Diagnosis" at bounding box center [707, 319] width 81 height 14
click at [698, 340] on div "[MEDICAL_DATA]" at bounding box center [748, 354] width 179 height 28
drag, startPoint x: 698, startPoint y: 320, endPoint x: 698, endPoint y: 329, distance: 9.0
click at [698, 340] on div "[MEDICAL_DATA]" at bounding box center [748, 354] width 179 height 28
click at [695, 346] on label "[MEDICAL_DATA]" at bounding box center [725, 353] width 86 height 14
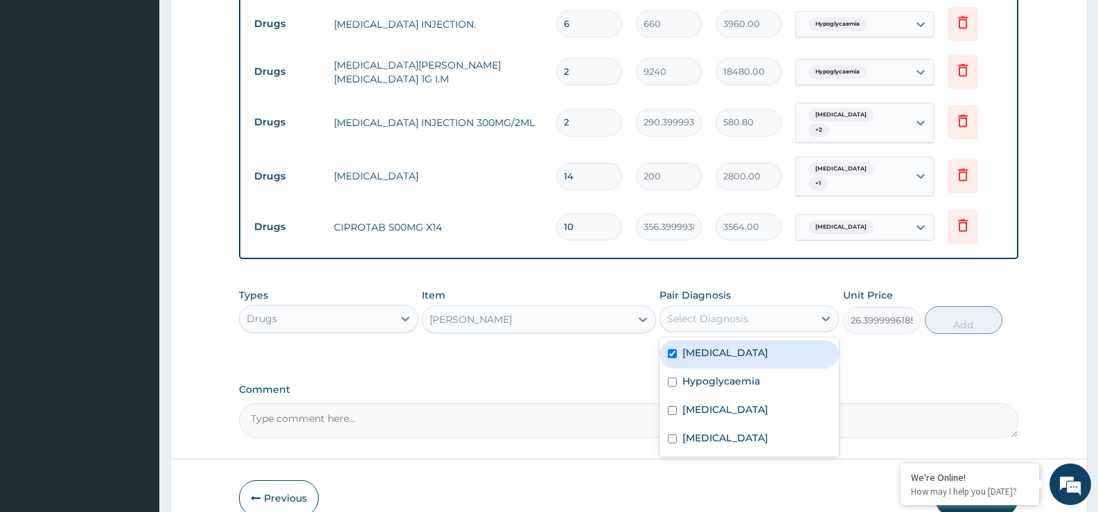
drag, startPoint x: 695, startPoint y: 331, endPoint x: 695, endPoint y: 339, distance: 7.6
click at [695, 346] on label "[MEDICAL_DATA]" at bounding box center [725, 353] width 86 height 14
click at [672, 349] on input "checkbox" at bounding box center [672, 353] width 9 height 9
checkbox input "false"
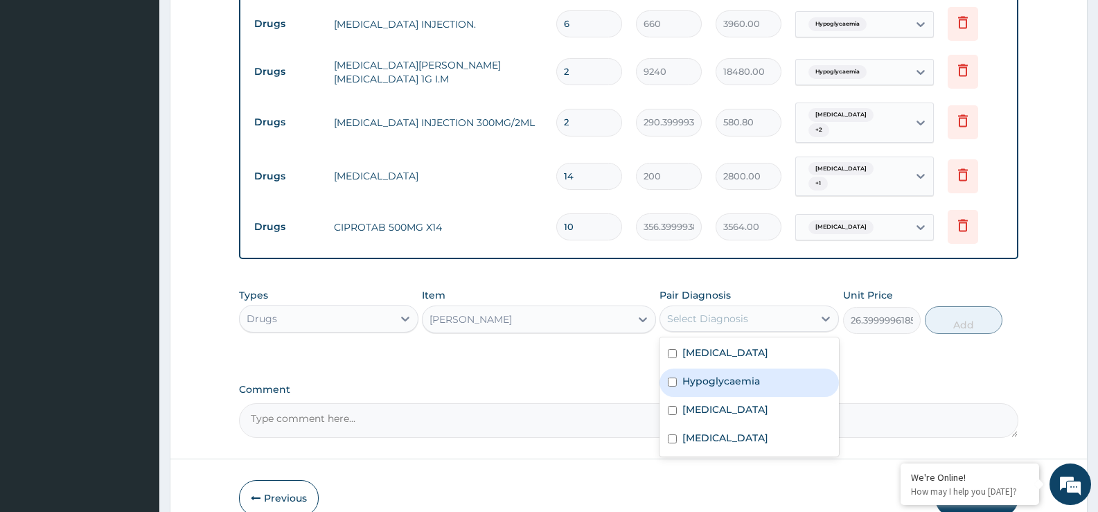
click at [673, 368] on div "Hypoglycaemia" at bounding box center [748, 382] width 179 height 28
checkbox input "true"
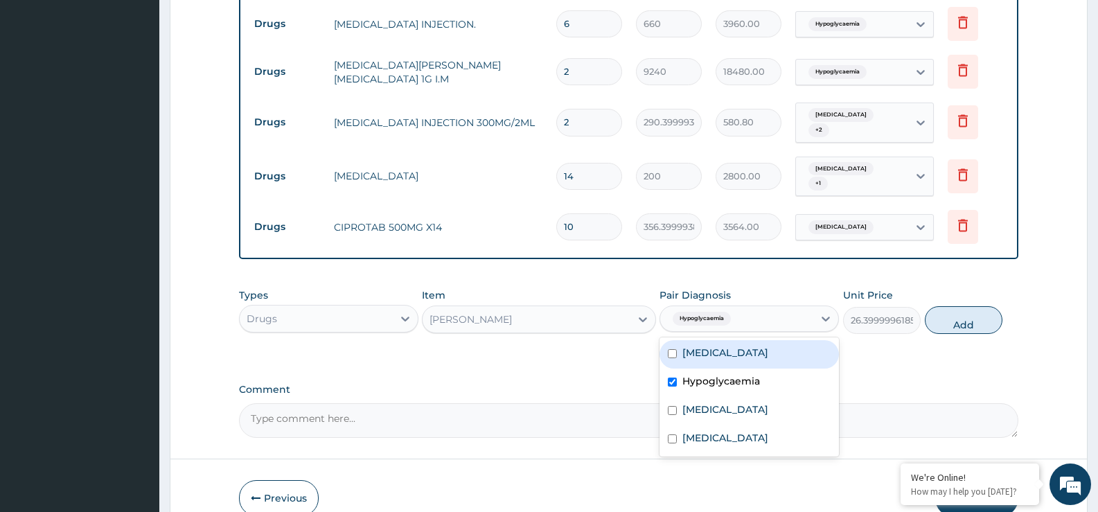
click at [674, 349] on input "checkbox" at bounding box center [672, 353] width 9 height 9
checkbox input "true"
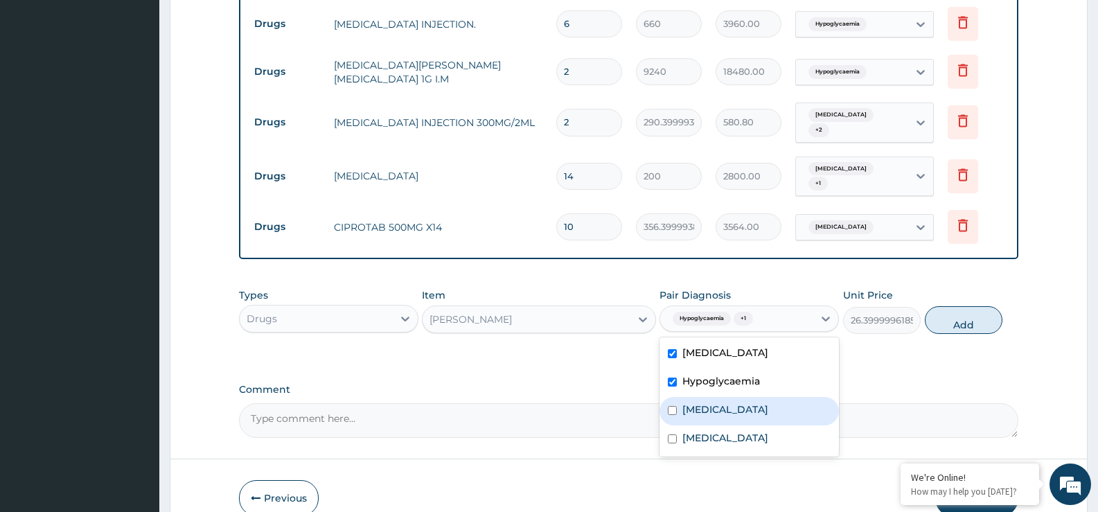
click at [675, 406] on input "checkbox" at bounding box center [672, 410] width 9 height 9
checkbox input "false"
click at [970, 306] on button "Add" at bounding box center [964, 320] width 78 height 28
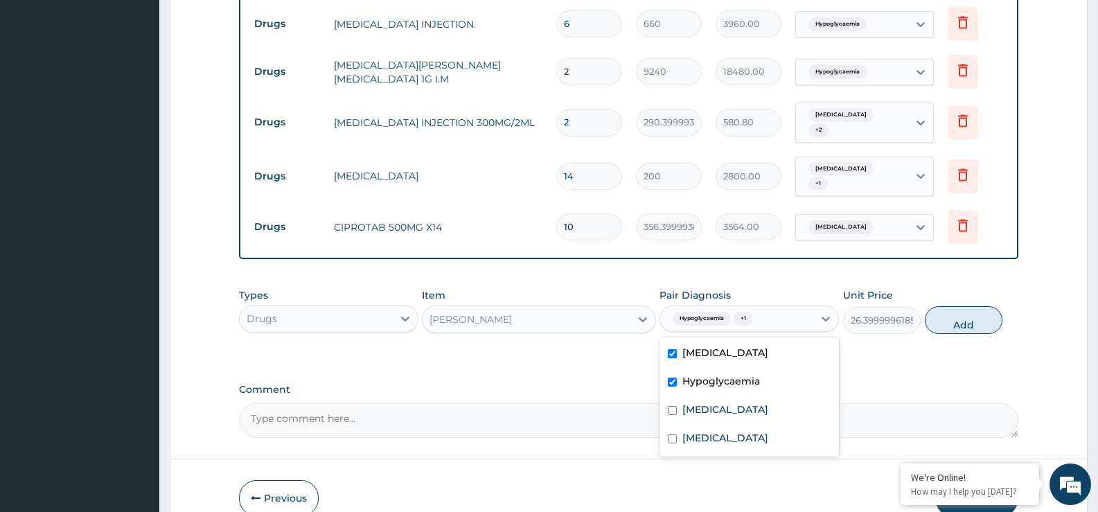
type input "0"
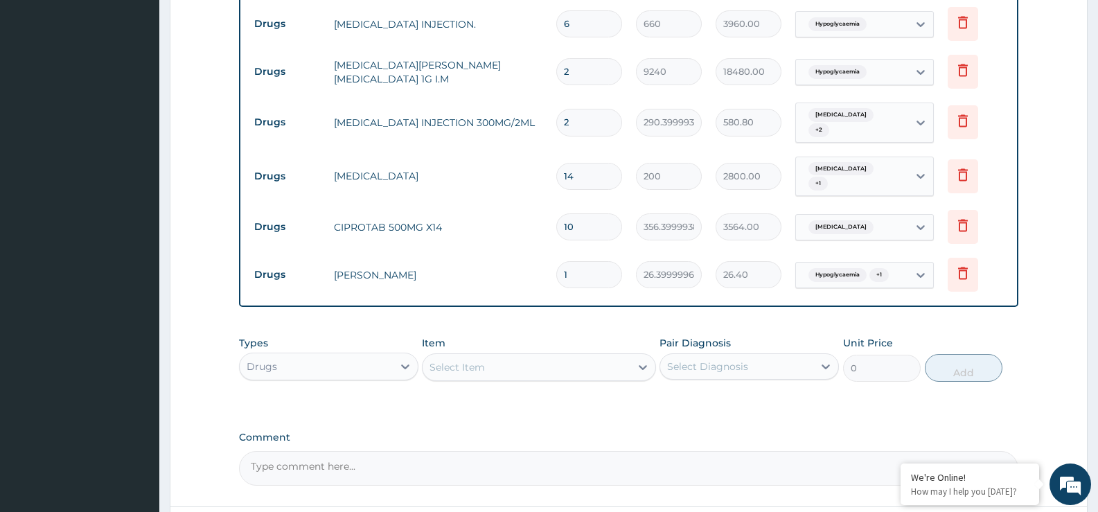
click at [582, 261] on input "1" at bounding box center [589, 274] width 66 height 27
type input "0.00"
type input "6"
type input "158.40"
type input "6"
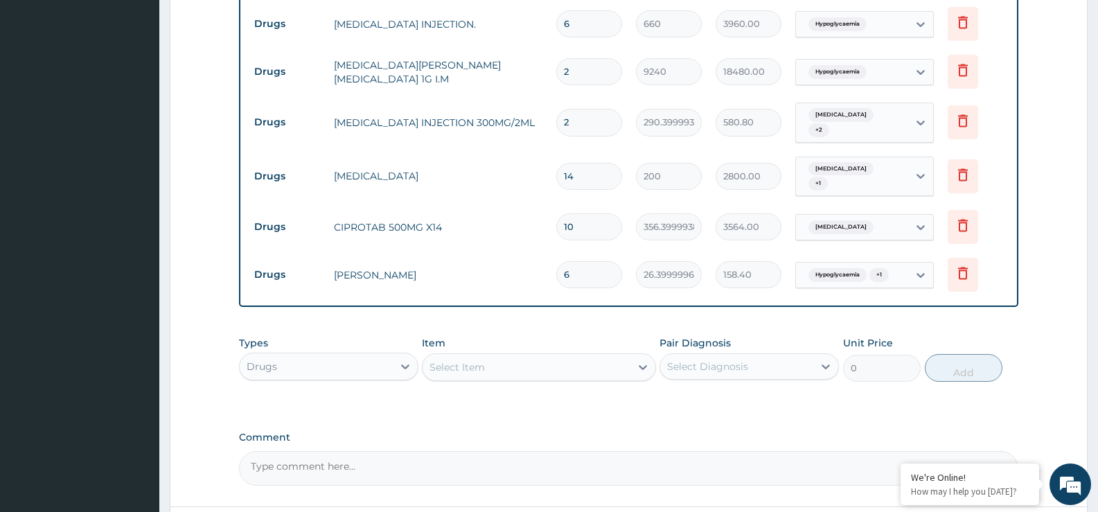
type input "0.00"
type input "7"
type input "184.80"
type input "7"
click at [471, 356] on div "Select Item" at bounding box center [525, 367] width 207 height 22
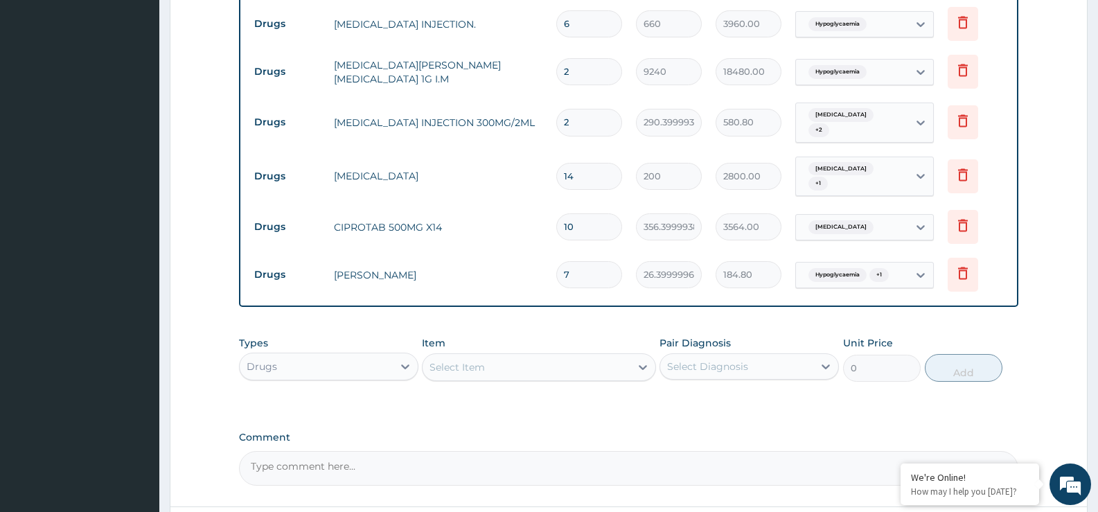
click at [471, 356] on div "Select Item" at bounding box center [525, 367] width 207 height 22
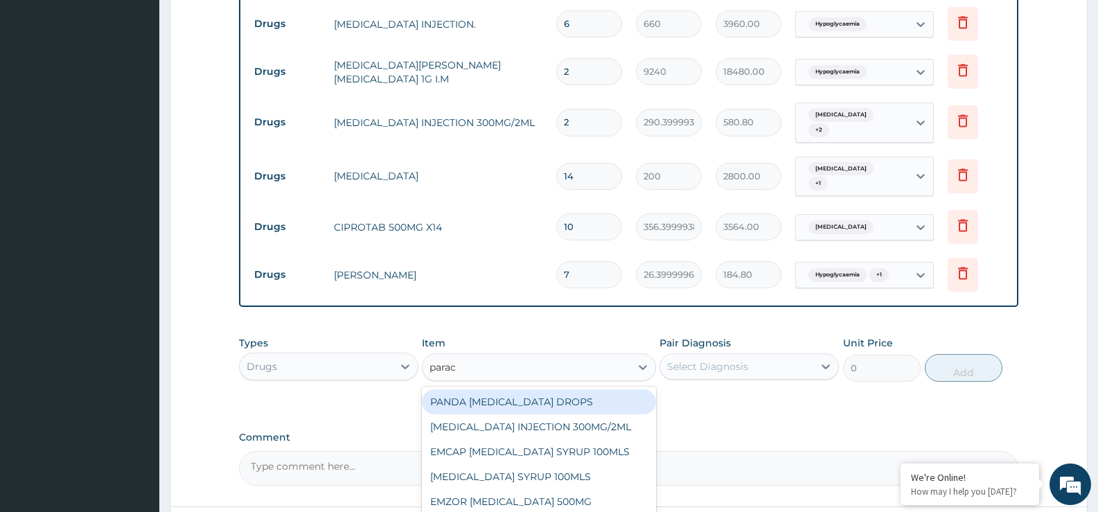
type input "parace"
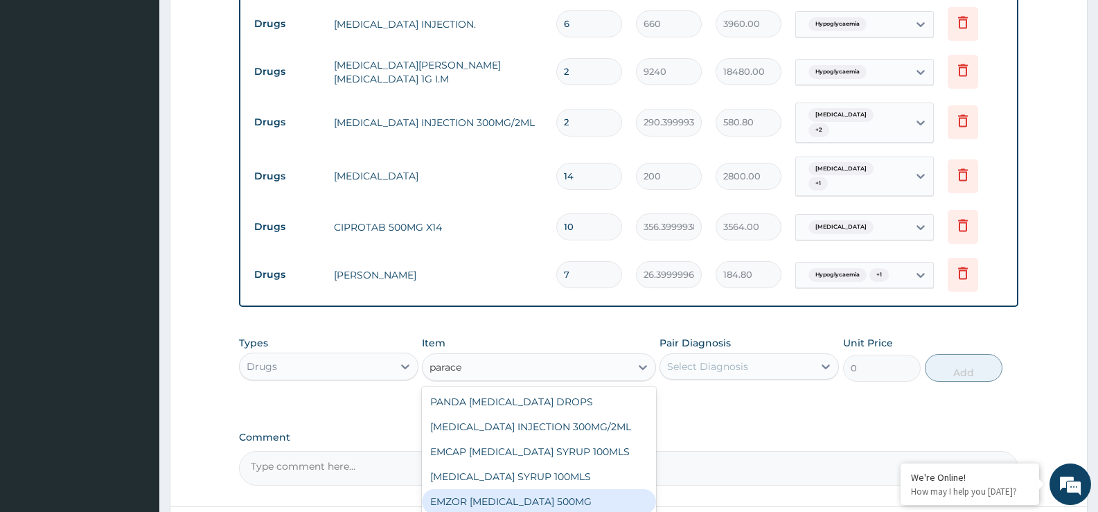
click at [541, 489] on div "EMZOR [MEDICAL_DATA] 500MG" at bounding box center [538, 501] width 233 height 25
drag, startPoint x: 541, startPoint y: 481, endPoint x: 564, endPoint y: 454, distance: 35.9
type input "26.39999961853027"
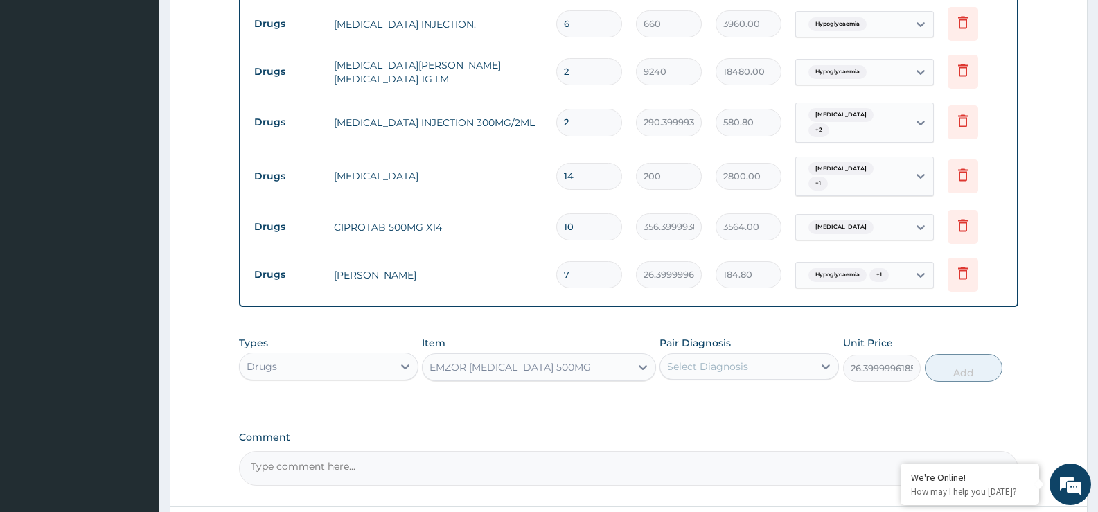
click at [720, 359] on div "Select Diagnosis" at bounding box center [707, 366] width 81 height 14
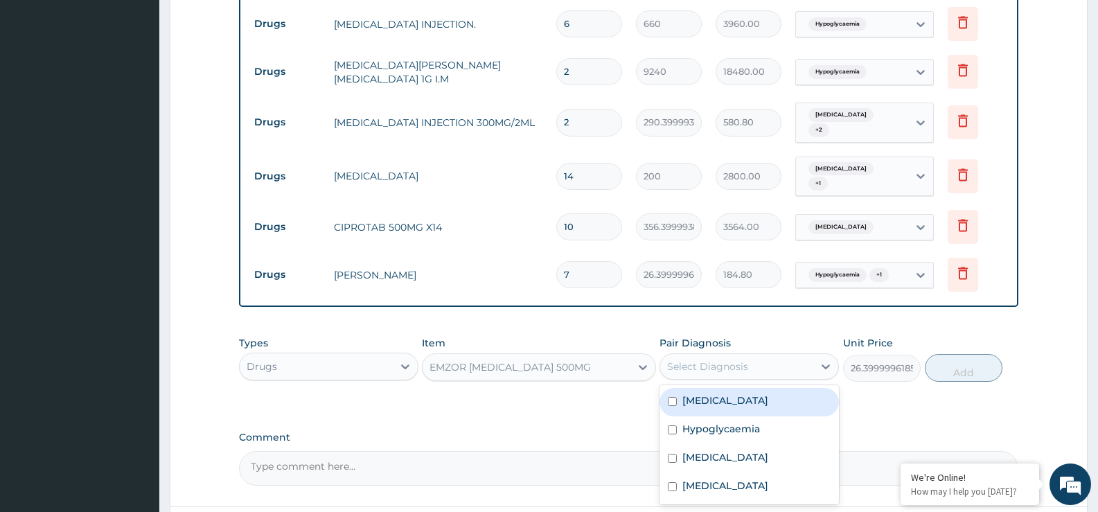
click at [699, 359] on div "Select Diagnosis" at bounding box center [707, 366] width 81 height 14
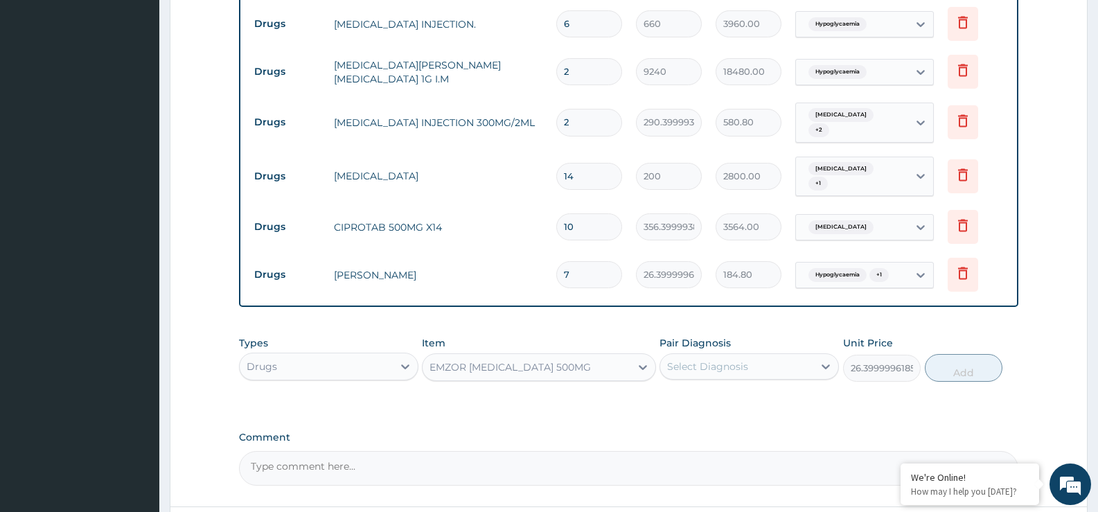
click at [703, 359] on div "Select Diagnosis" at bounding box center [707, 366] width 81 height 14
click at [692, 359] on div "Select Diagnosis" at bounding box center [707, 366] width 81 height 14
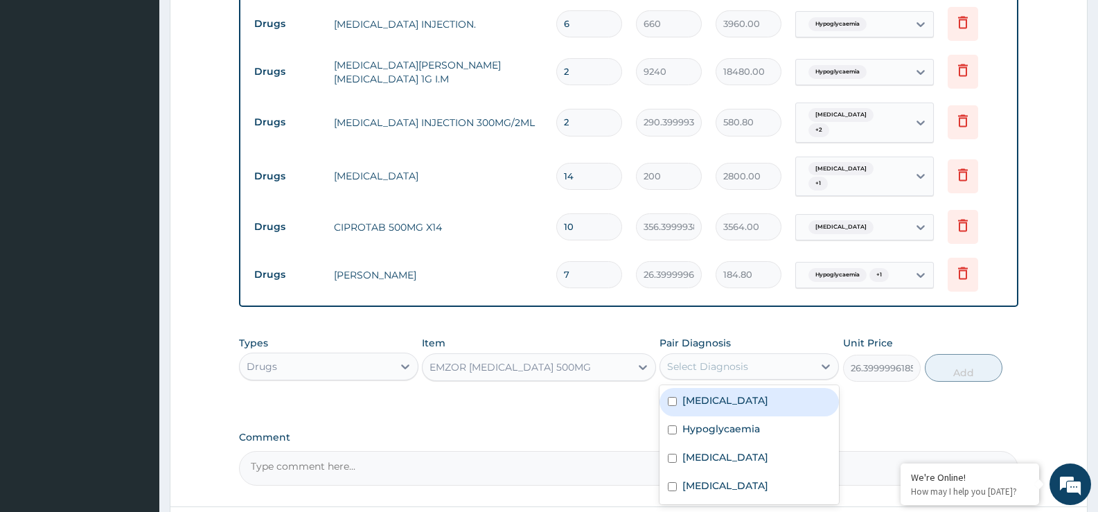
click at [699, 388] on div "[MEDICAL_DATA]" at bounding box center [748, 402] width 179 height 28
checkbox input "true"
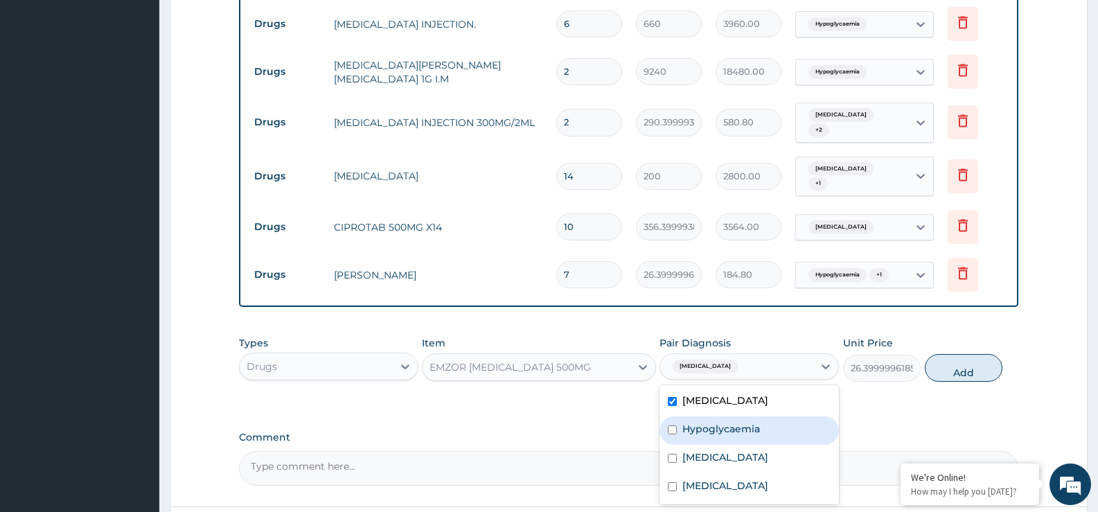
click at [704, 422] on label "Hypoglycaemia" at bounding box center [721, 429] width 78 height 14
drag, startPoint x: 704, startPoint y: 402, endPoint x: 719, endPoint y: 400, distance: 14.6
click at [705, 422] on label "Hypoglycaemia" at bounding box center [721, 429] width 78 height 14
click at [700, 422] on label "Hypoglycaemia" at bounding box center [721, 429] width 78 height 14
checkbox input "true"
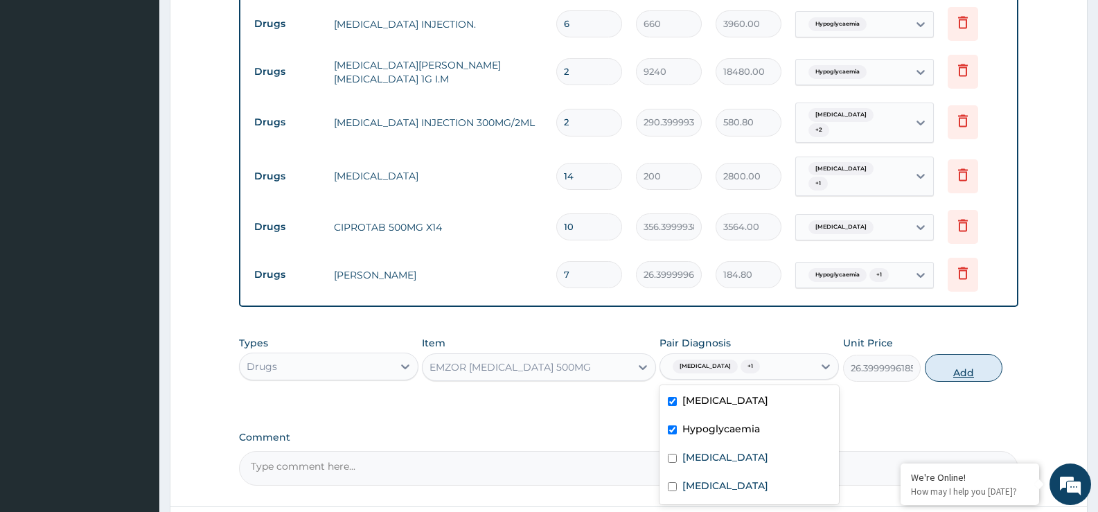
click at [952, 354] on button "Add" at bounding box center [964, 368] width 78 height 28
type input "0"
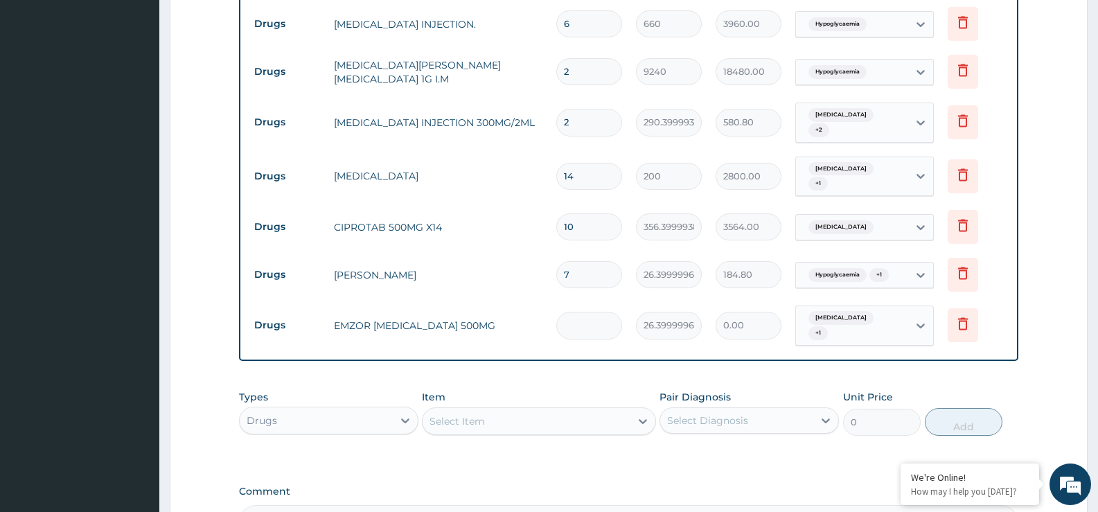
type input "0.00"
type input "3"
type input "79.20"
type input "30"
type input "792.00"
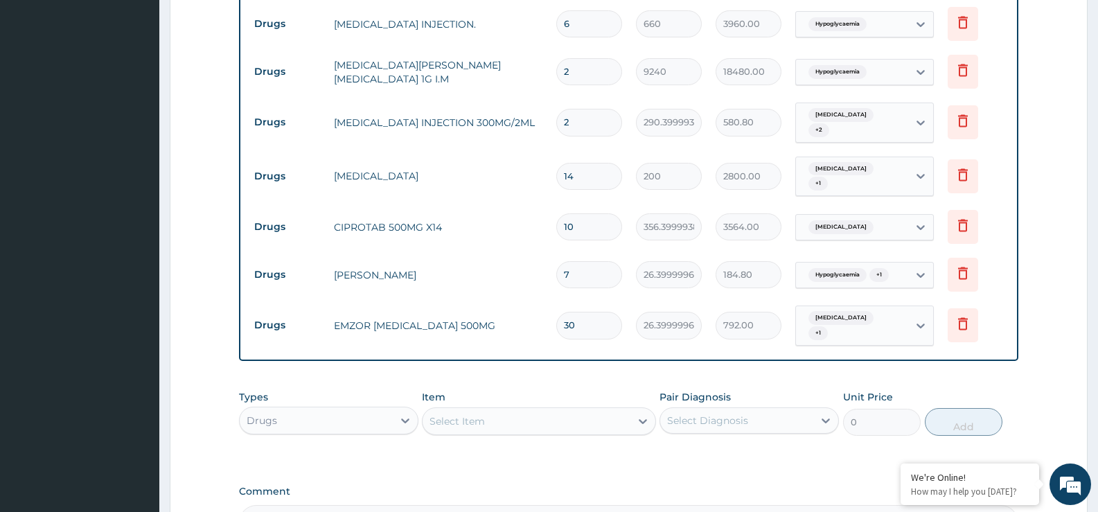
type input "30"
click at [465, 414] on div "Select Item" at bounding box center [456, 421] width 55 height 14
type input "nifedi"
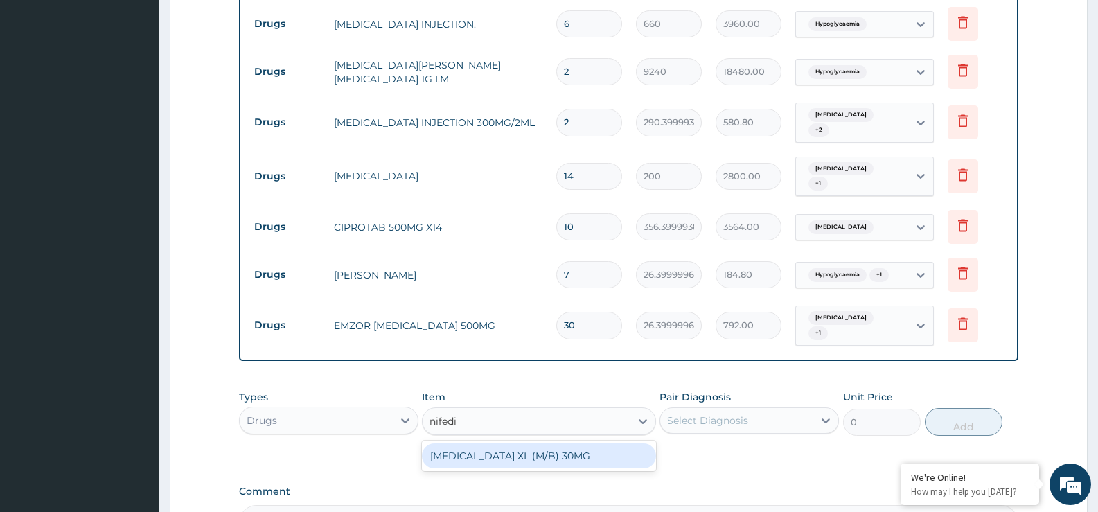
click at [528, 443] on div "[MEDICAL_DATA] XL (M/B) 30MG" at bounding box center [538, 455] width 233 height 25
type input "145.1999969482422"
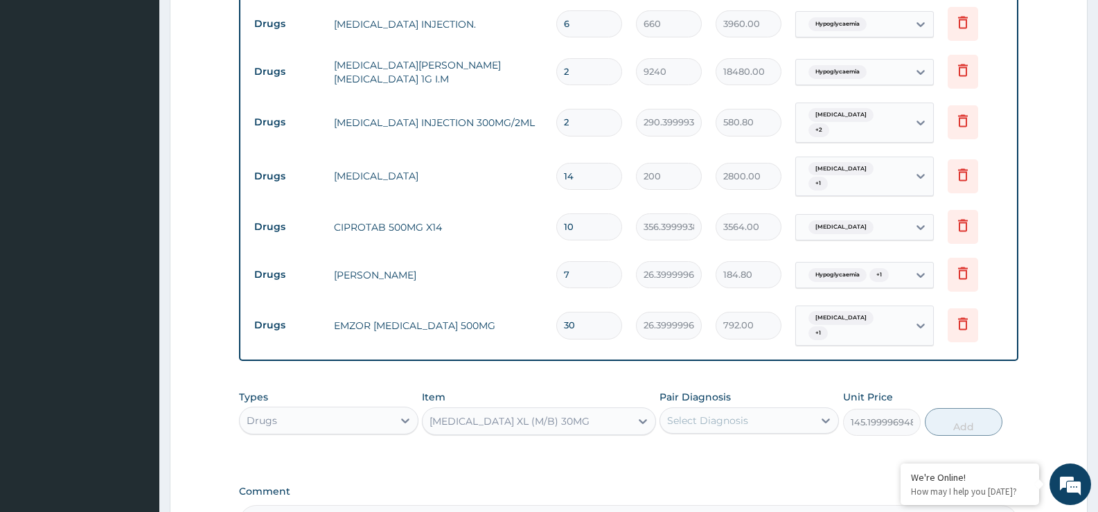
click at [697, 413] on div "Select Diagnosis" at bounding box center [707, 420] width 81 height 14
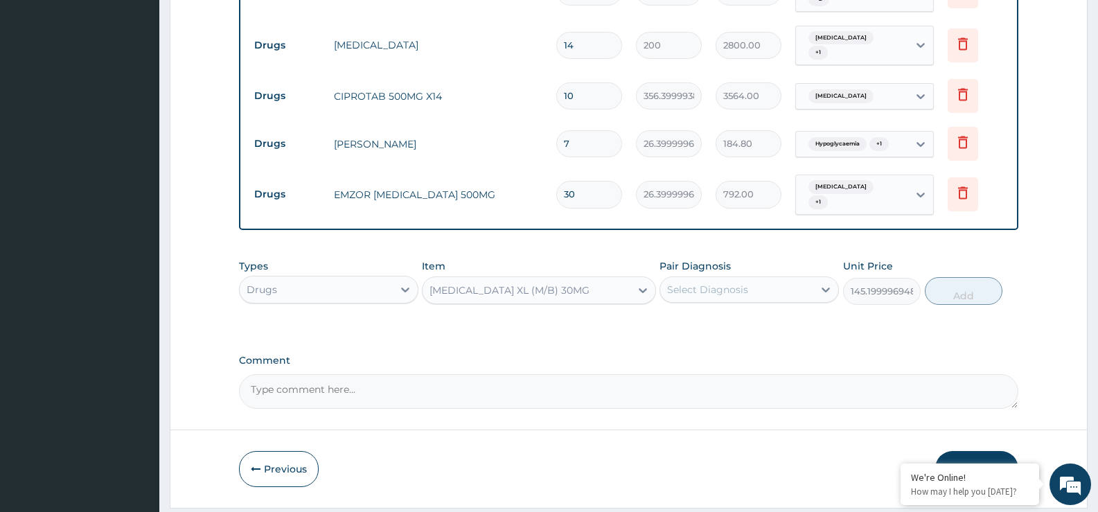
scroll to position [1096, 0]
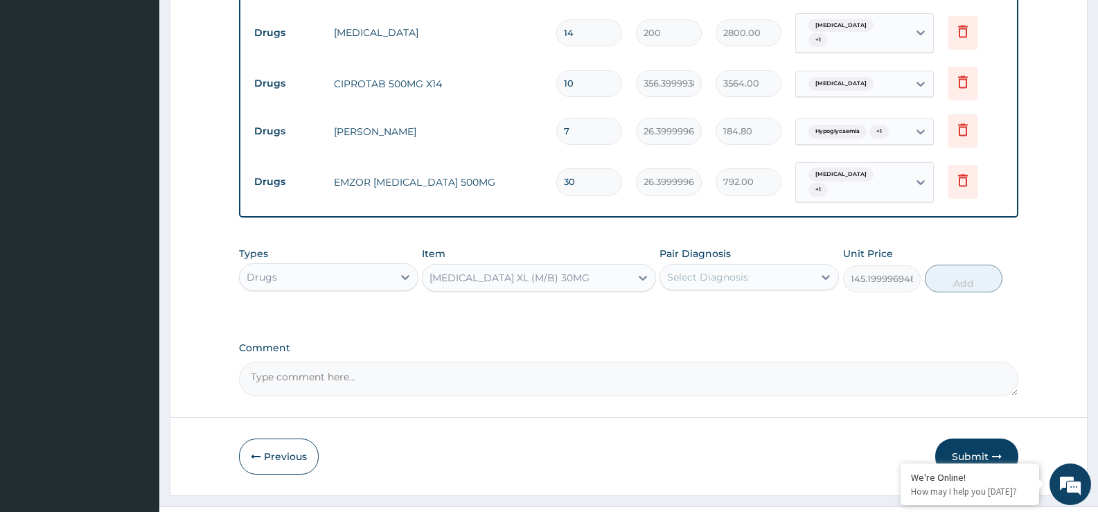
click at [677, 270] on div "Select Diagnosis" at bounding box center [707, 277] width 81 height 14
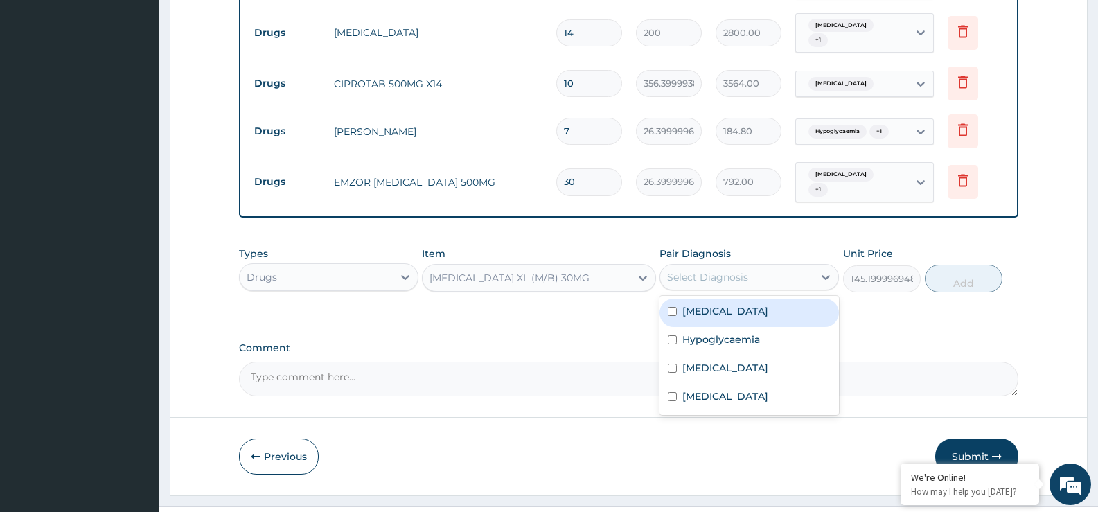
click at [677, 270] on div "Select Diagnosis" at bounding box center [707, 277] width 81 height 14
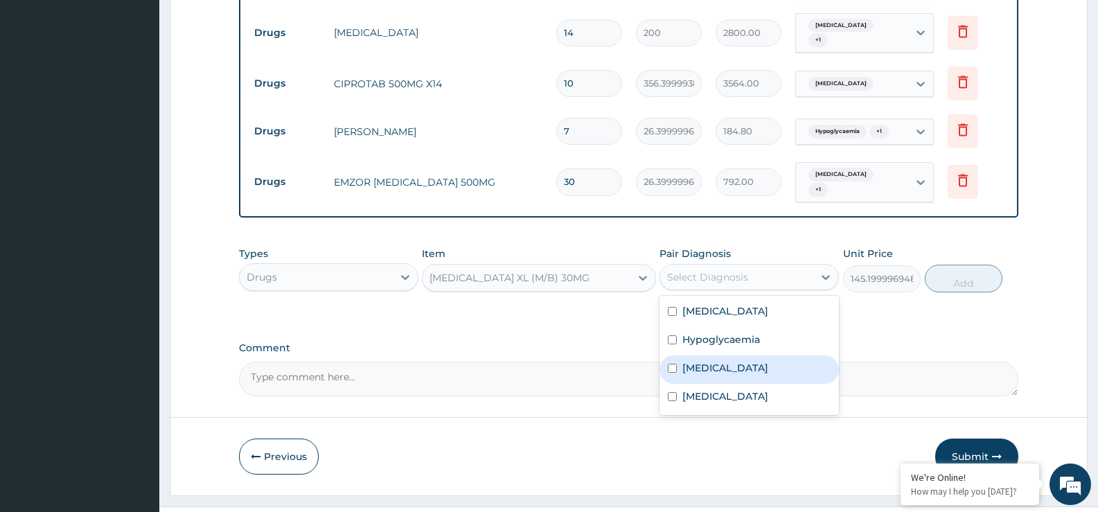
click at [735, 361] on label "Essential hypertension" at bounding box center [725, 368] width 86 height 14
click at [747, 361] on label "Essential hypertension" at bounding box center [725, 368] width 86 height 14
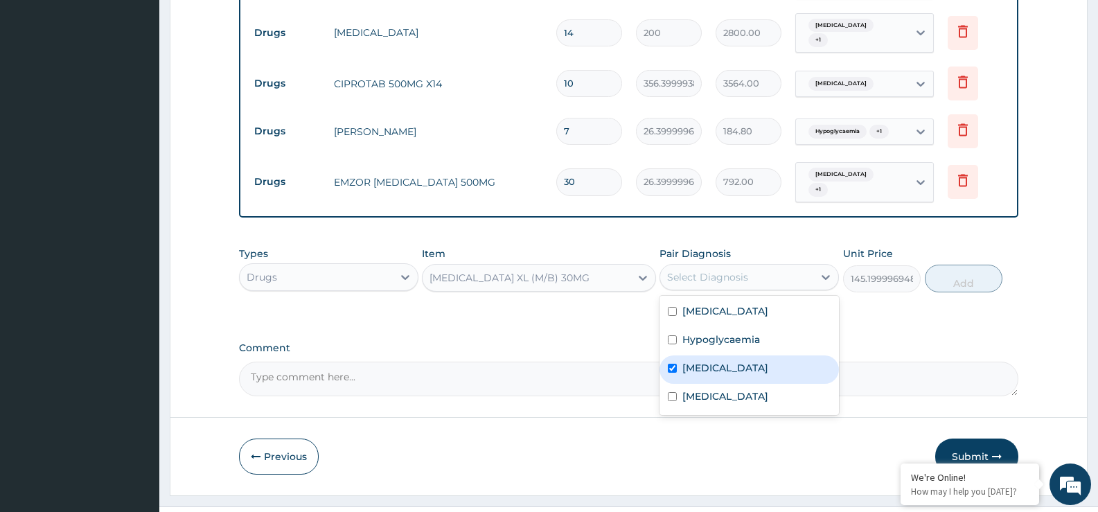
checkbox input "true"
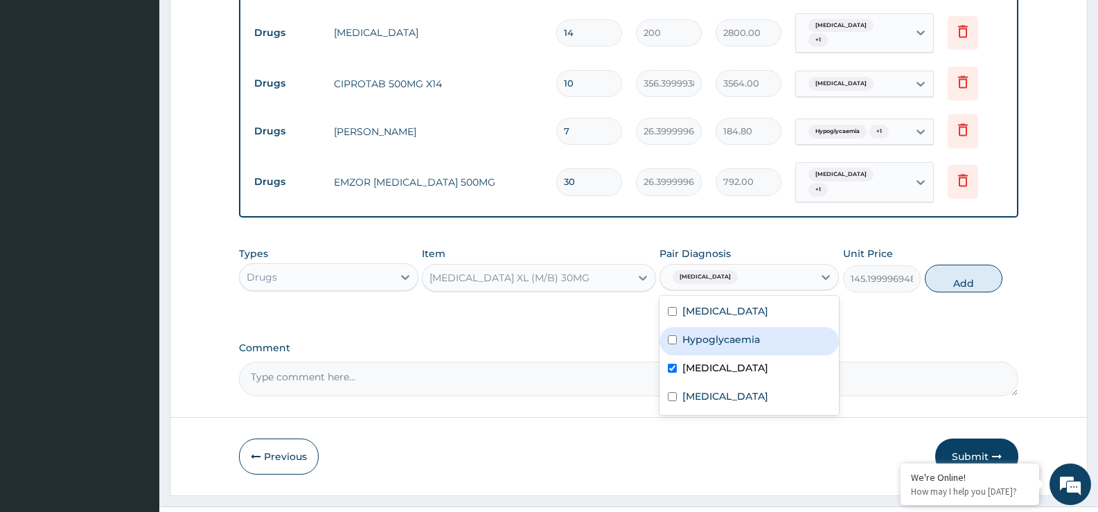
click at [963, 265] on button "Add" at bounding box center [964, 279] width 78 height 28
type input "0"
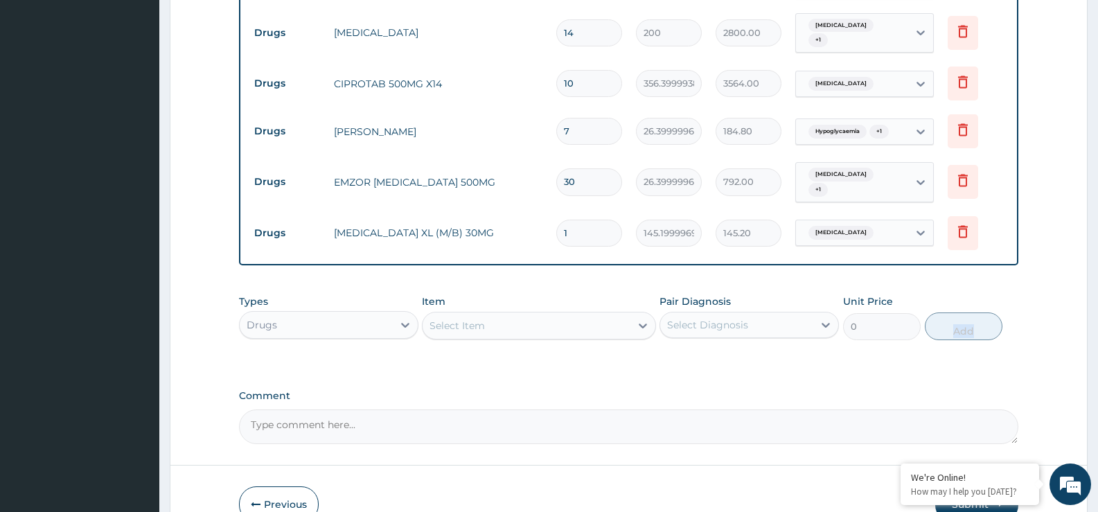
click at [577, 220] on input "1" at bounding box center [589, 233] width 66 height 27
type input "0.00"
type input "2"
type input "290.40"
type input "22"
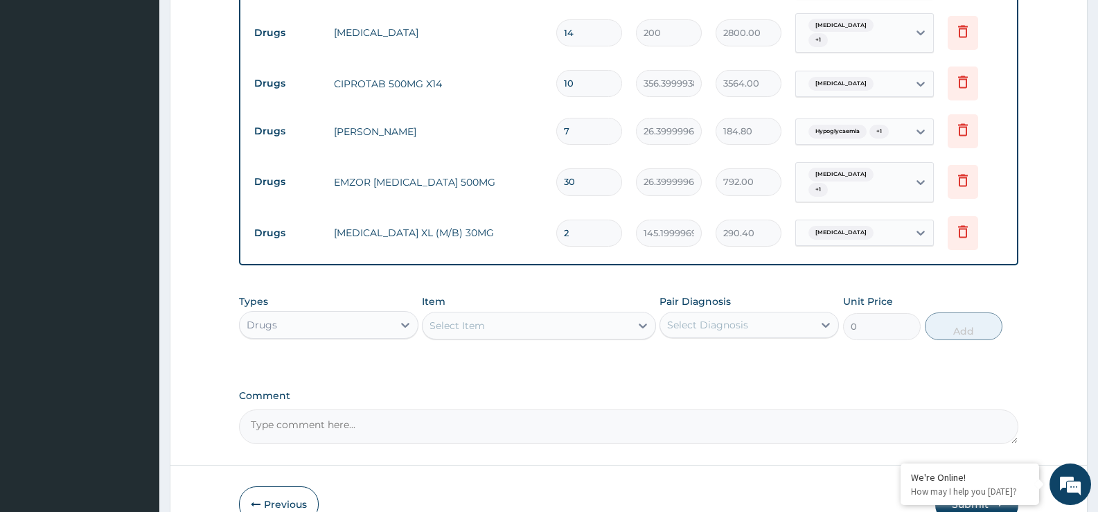
type input "3194.40"
type input "22"
click at [469, 314] on div "Select Item" at bounding box center [525, 325] width 207 height 22
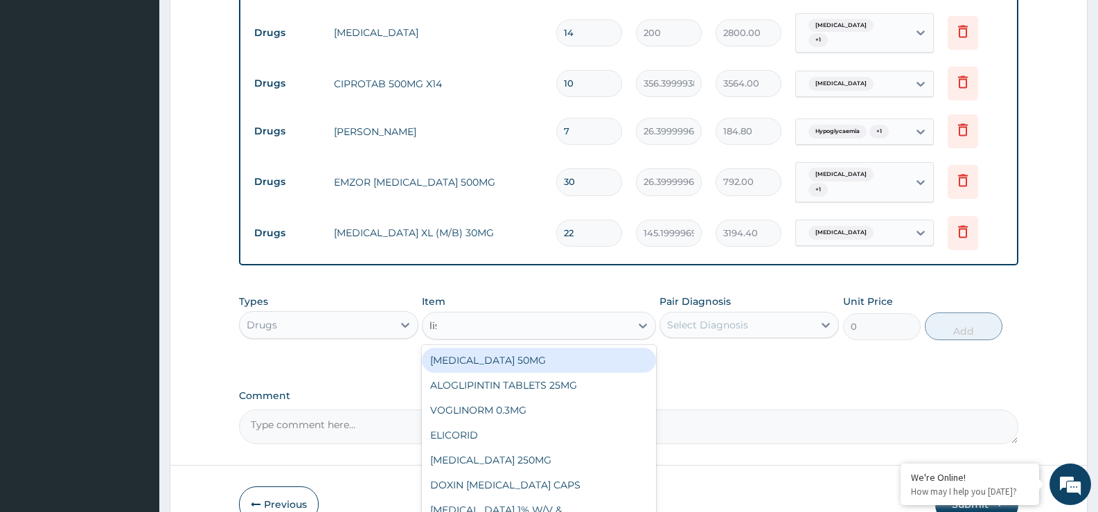
type input "lisi"
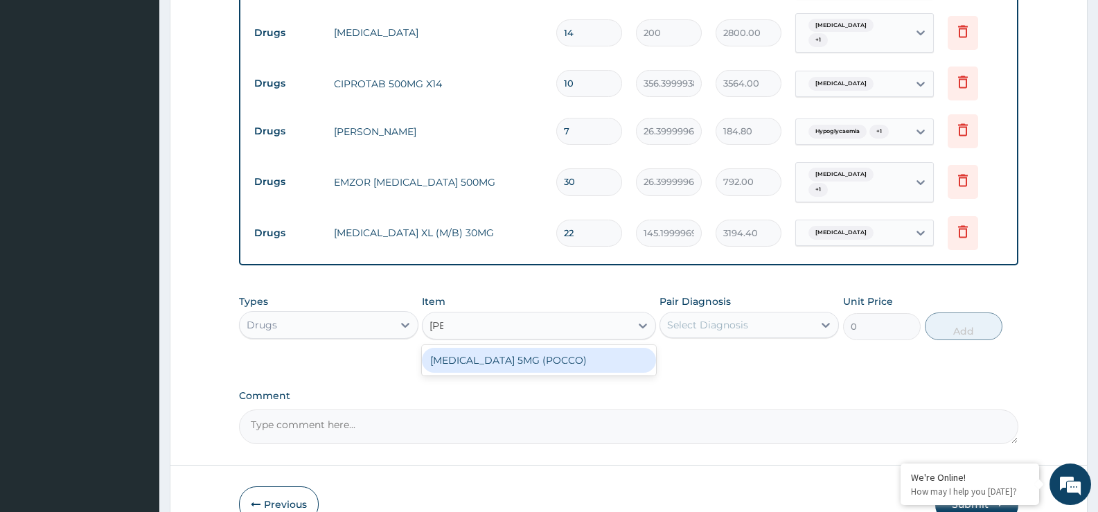
click at [511, 348] on div "[MEDICAL_DATA] 5MG (POCCO)" at bounding box center [538, 360] width 233 height 25
type input "59.40000152587891"
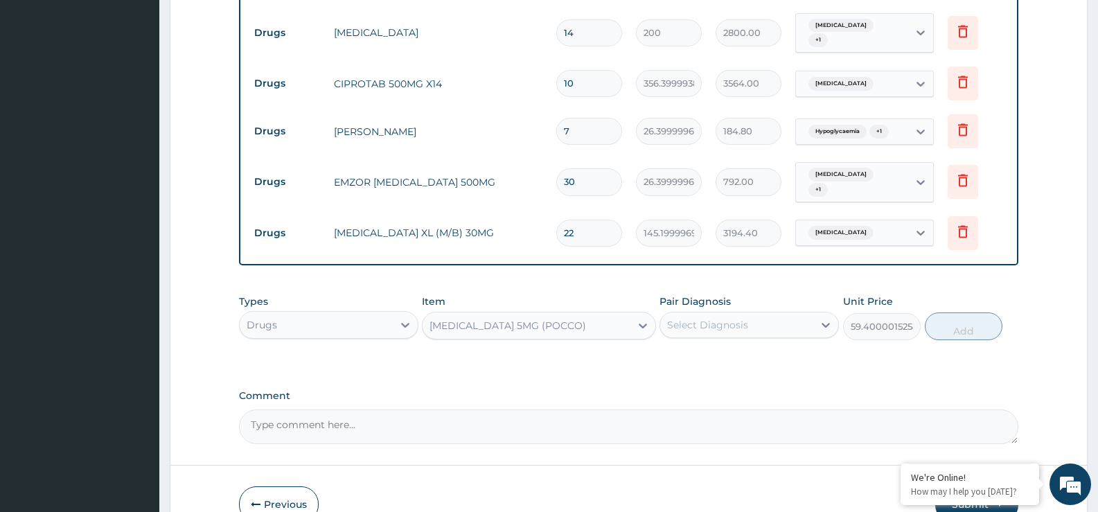
click at [678, 318] on div "Select Diagnosis" at bounding box center [707, 325] width 81 height 14
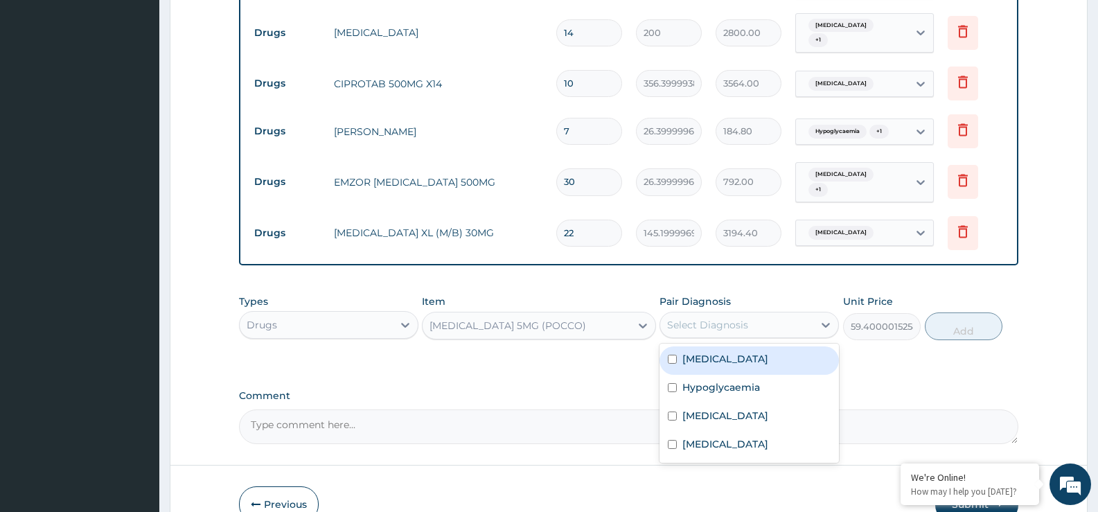
click at [689, 318] on div "Select Diagnosis" at bounding box center [707, 325] width 81 height 14
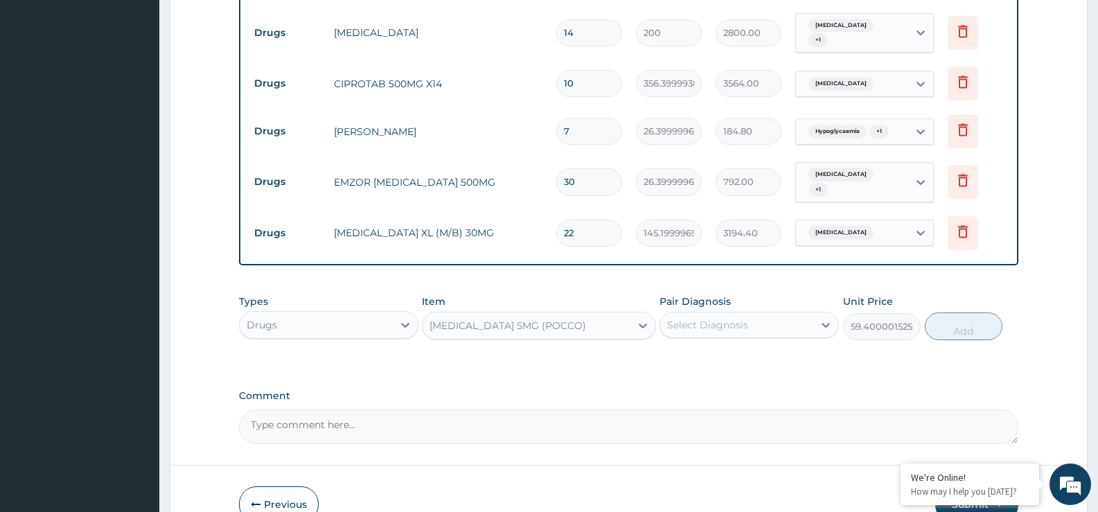
click at [689, 318] on div "Select Diagnosis" at bounding box center [707, 325] width 81 height 14
click at [688, 318] on div "Select Diagnosis" at bounding box center [707, 325] width 81 height 14
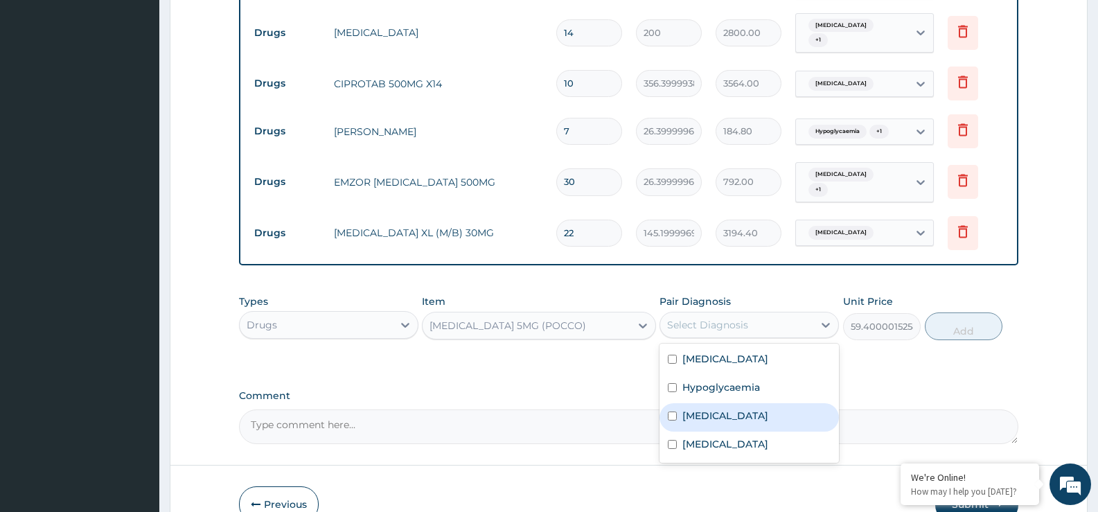
click at [719, 409] on label "Essential hypertension" at bounding box center [725, 416] width 86 height 14
checkbox input "true"
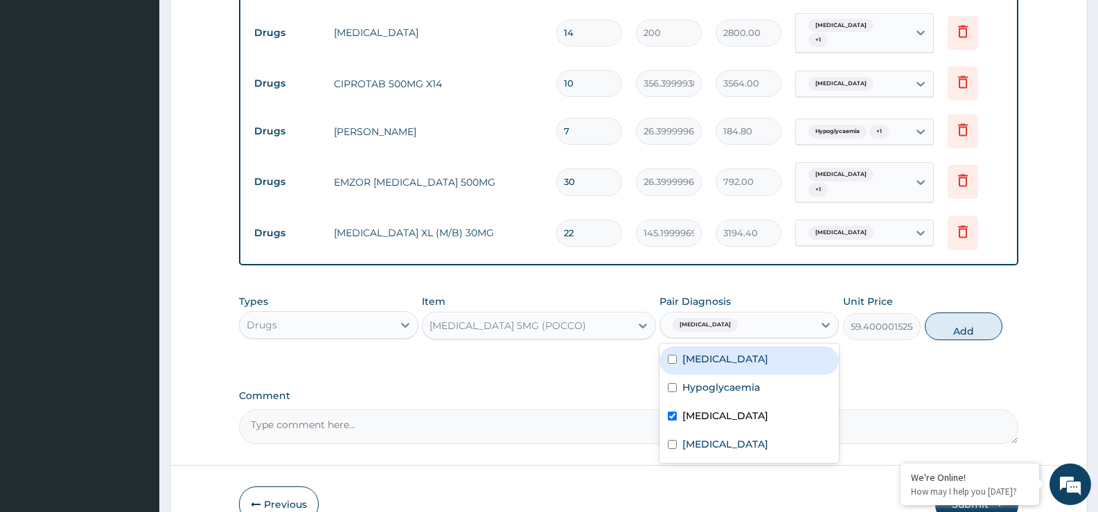
click at [967, 312] on button "Add" at bounding box center [964, 326] width 78 height 28
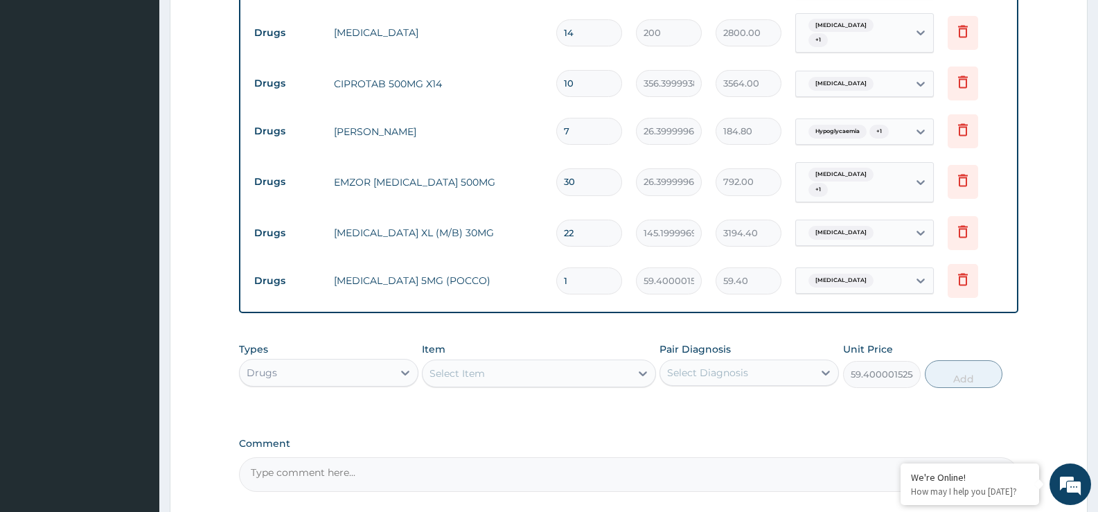
type input "0"
click at [578, 267] on input "1" at bounding box center [589, 280] width 66 height 27
type input "11"
type input "653.40"
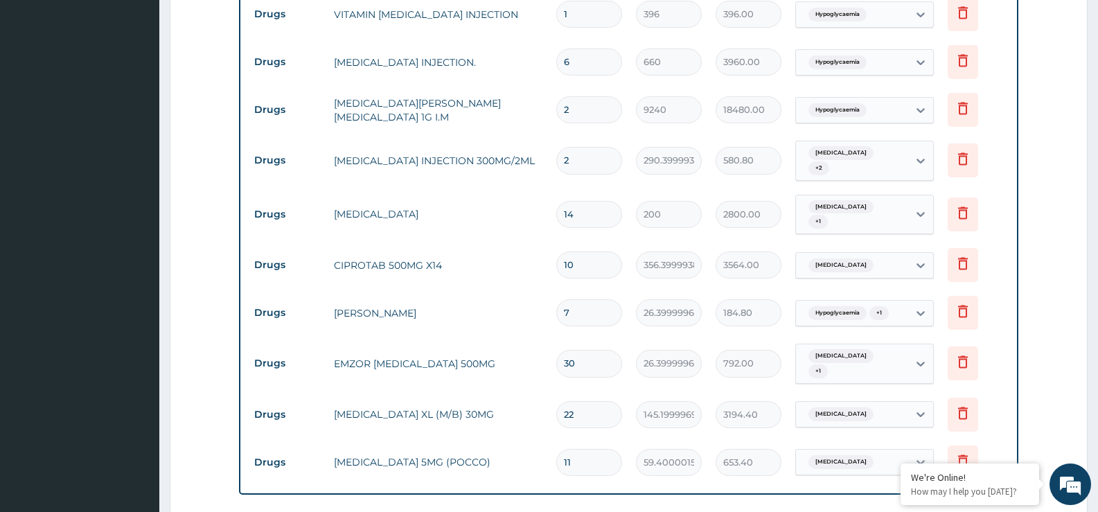
scroll to position [1191, 0]
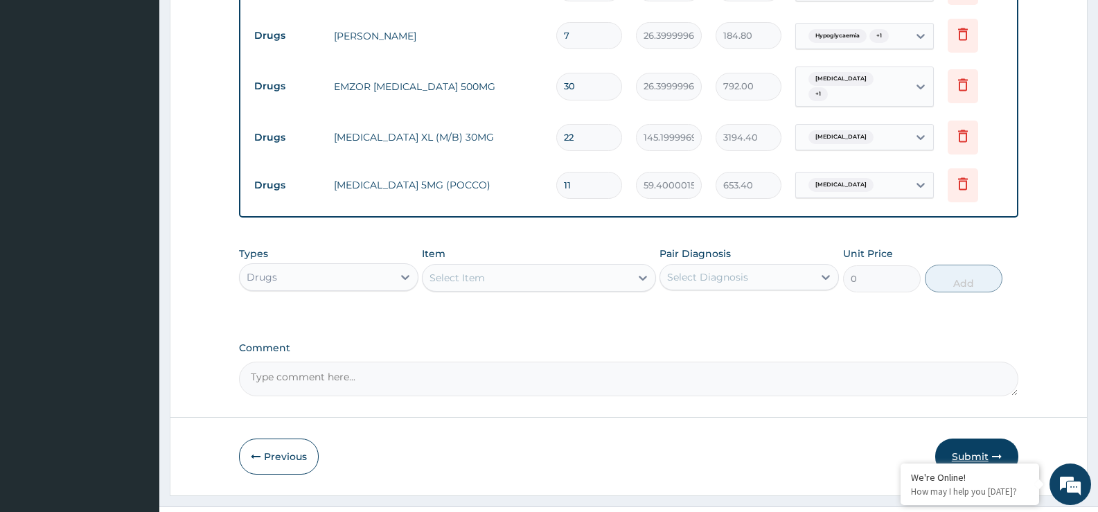
click at [965, 438] on button "Submit" at bounding box center [976, 456] width 83 height 36
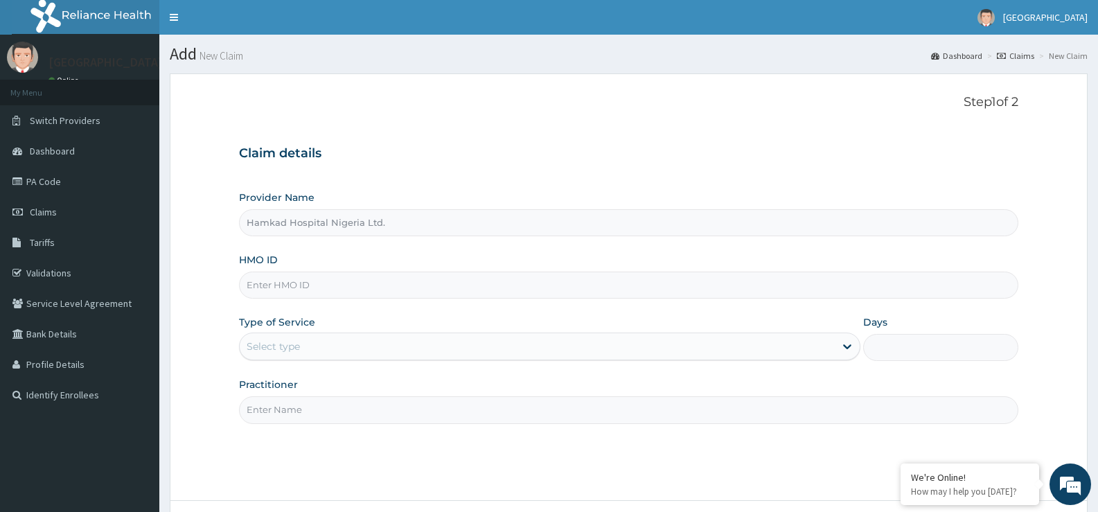
type input "Ogunjobi Atanda with ID number:23075804/0 was admitted in our facility on 07/09…"
click at [65, 185] on link "PA Code" at bounding box center [79, 181] width 159 height 30
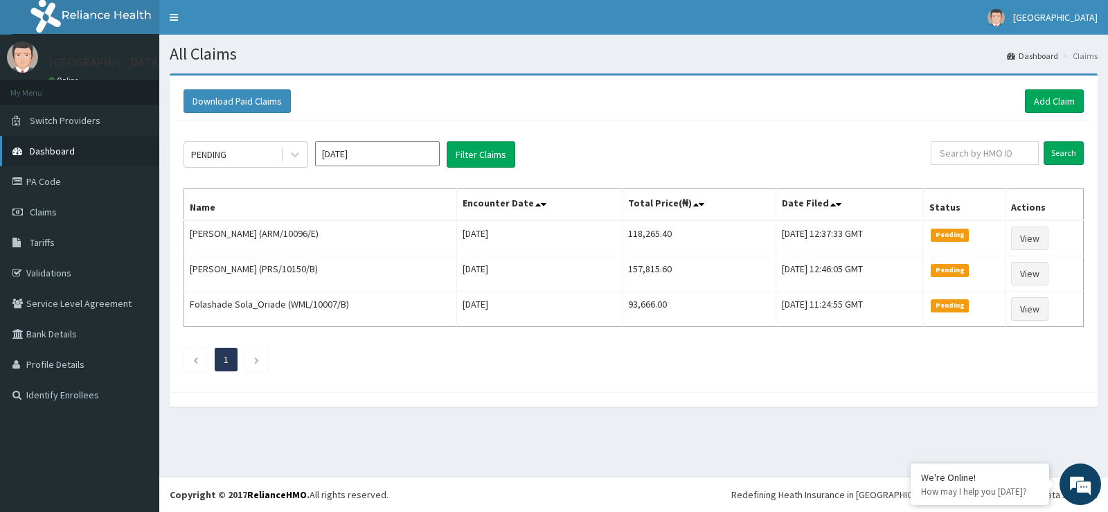
click at [68, 148] on span "Dashboard" at bounding box center [52, 151] width 45 height 12
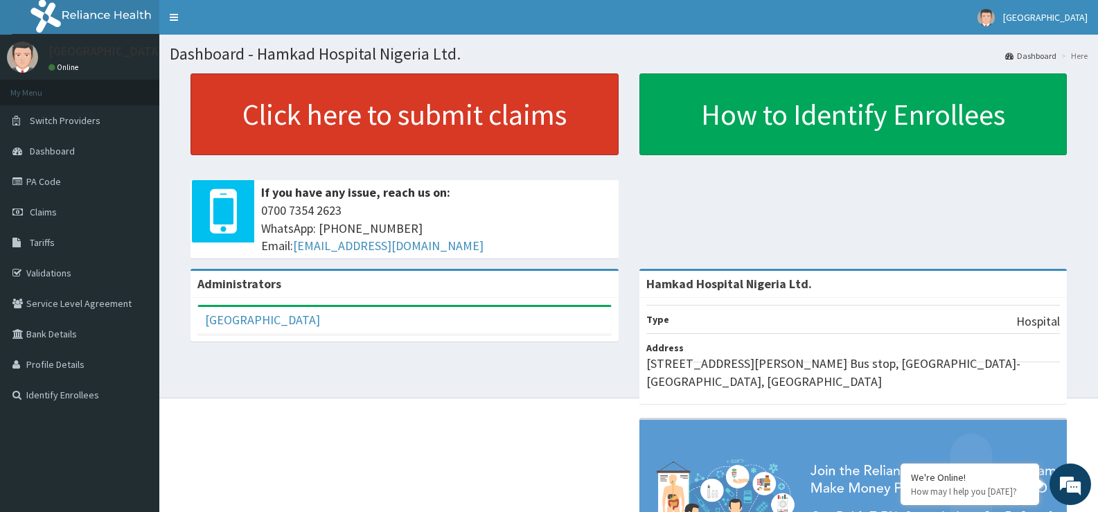
click at [409, 134] on link "Click here to submit claims" at bounding box center [404, 114] width 428 height 82
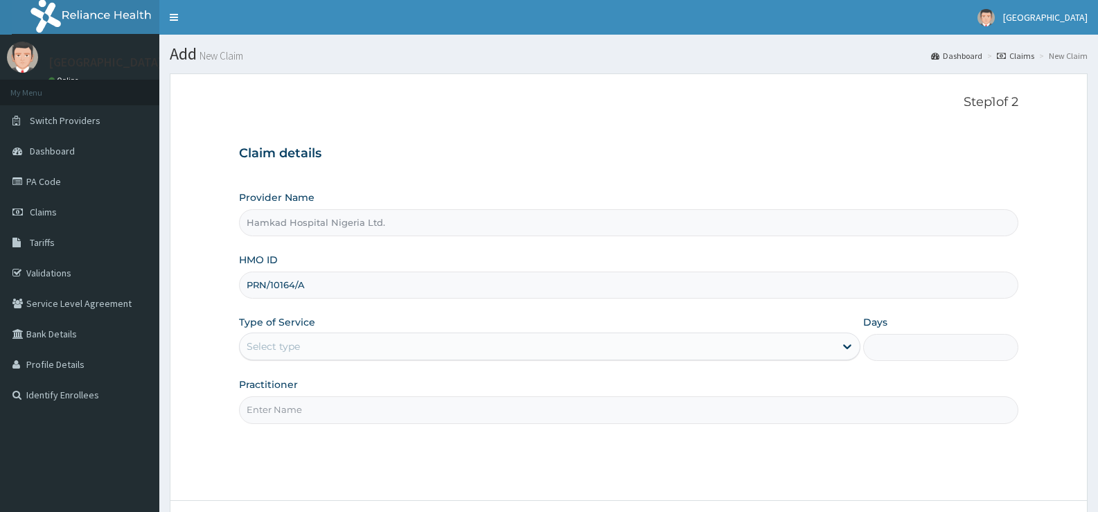
type input "PRN/10164/A"
click at [312, 353] on div "Select type" at bounding box center [537, 346] width 594 height 22
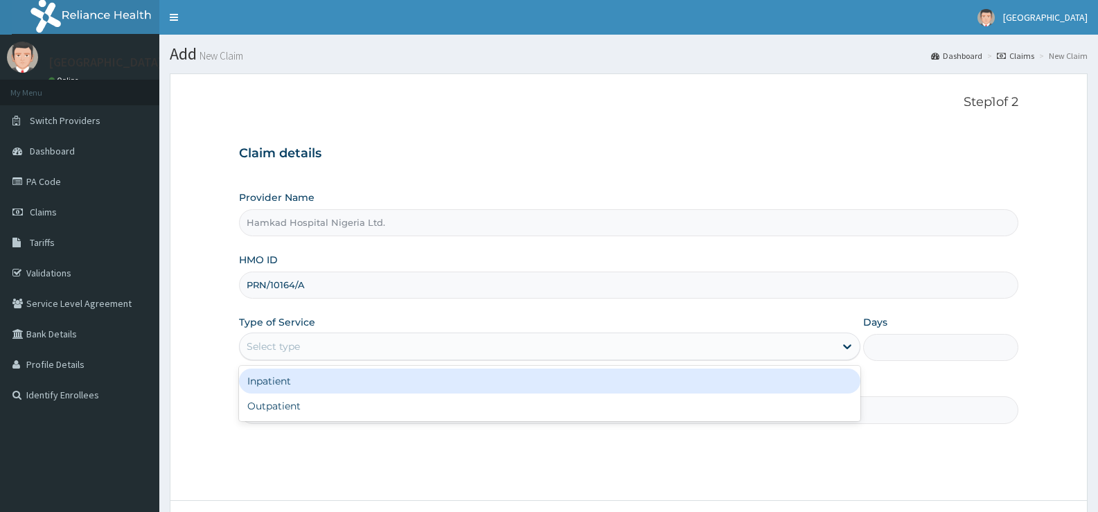
click at [325, 342] on div "Select type" at bounding box center [537, 346] width 594 height 22
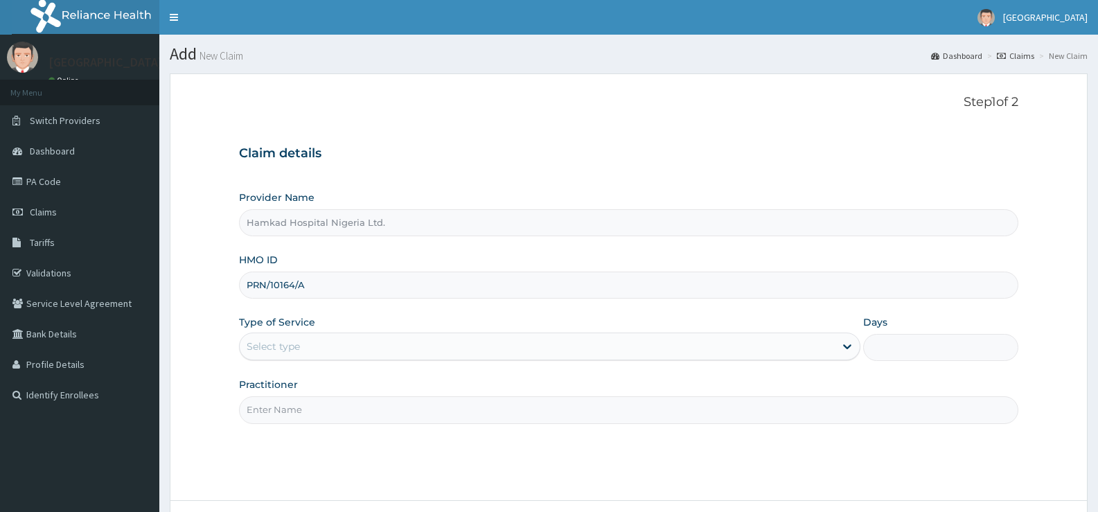
click at [327, 346] on div "Select type" at bounding box center [537, 346] width 594 height 22
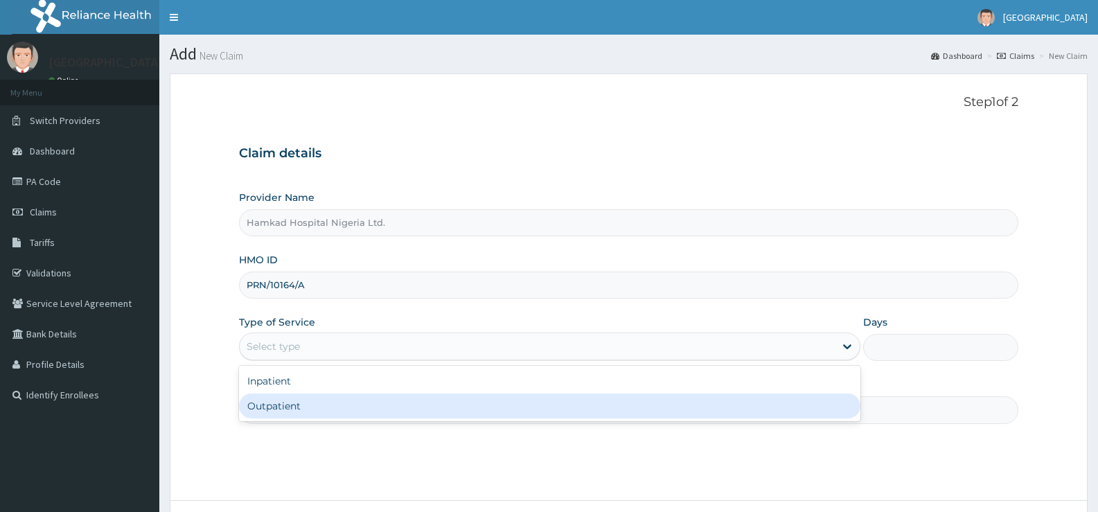
click at [303, 407] on div "Outpatient" at bounding box center [549, 405] width 620 height 25
click at [303, 407] on input "Practitioner" at bounding box center [628, 409] width 779 height 27
type input "1"
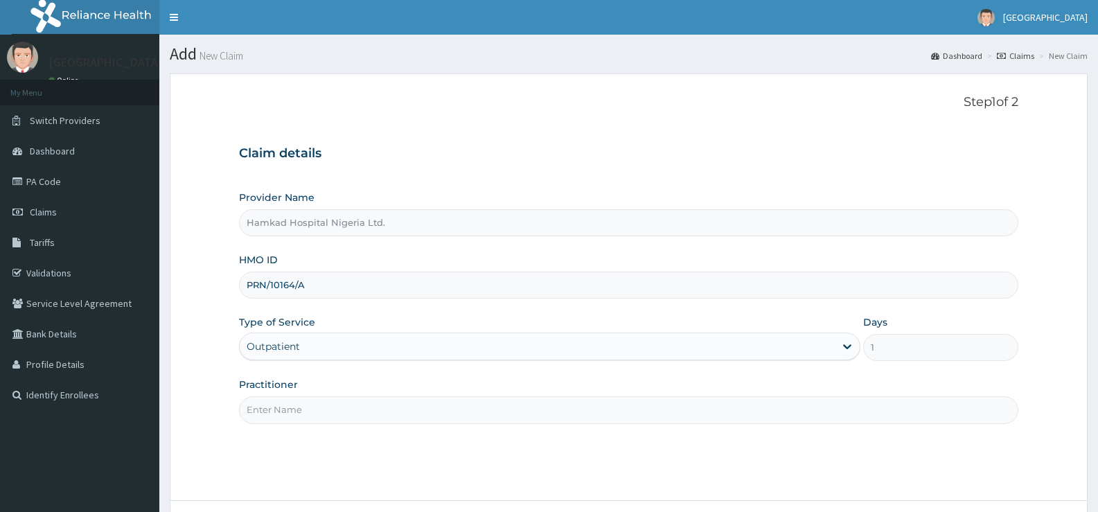
click at [305, 409] on input "Practitioner" at bounding box center [628, 409] width 779 height 27
type input "DR. RAHMAN"
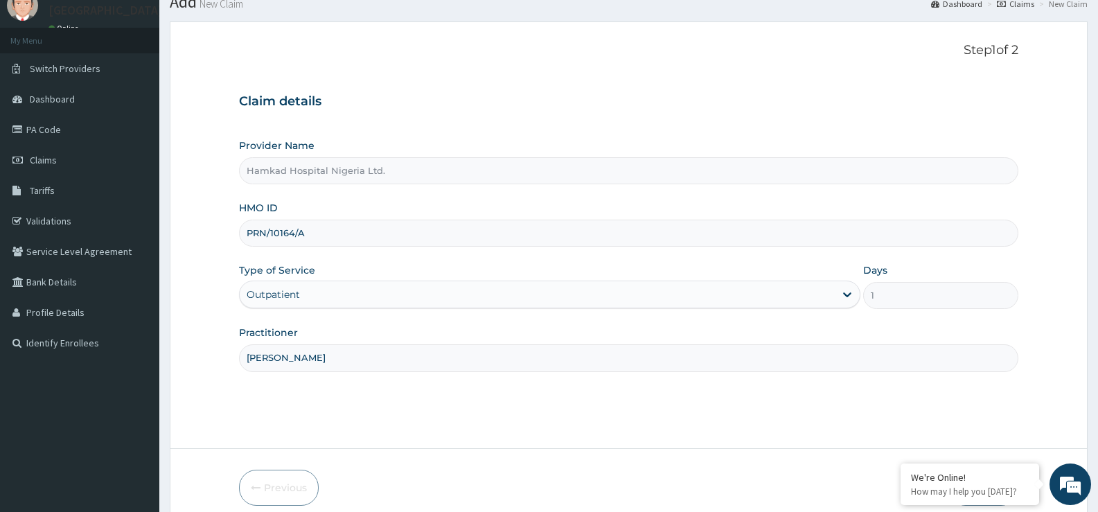
scroll to position [113, 0]
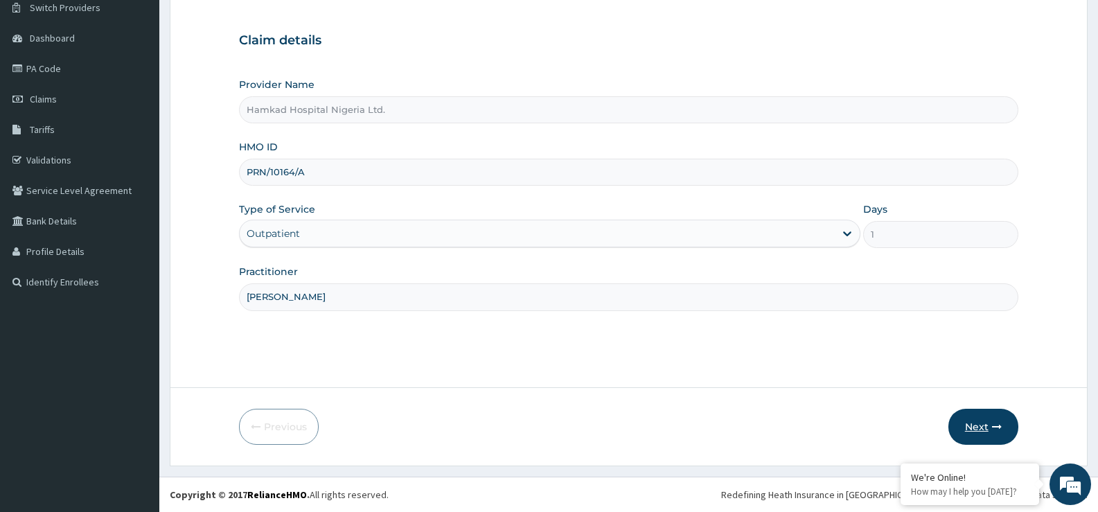
click at [980, 425] on button "Next" at bounding box center [983, 427] width 70 height 36
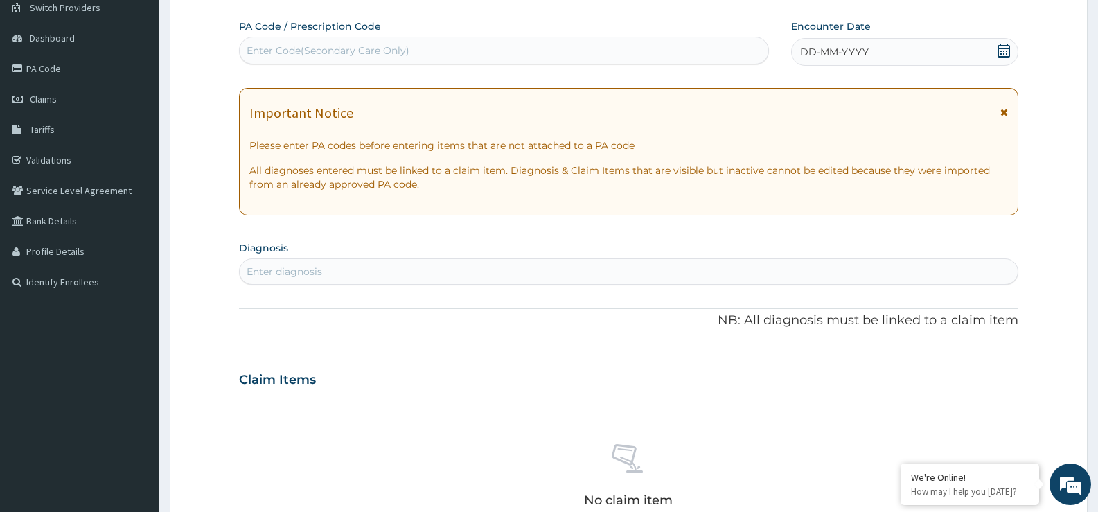
click at [1001, 50] on icon at bounding box center [1004, 51] width 14 height 14
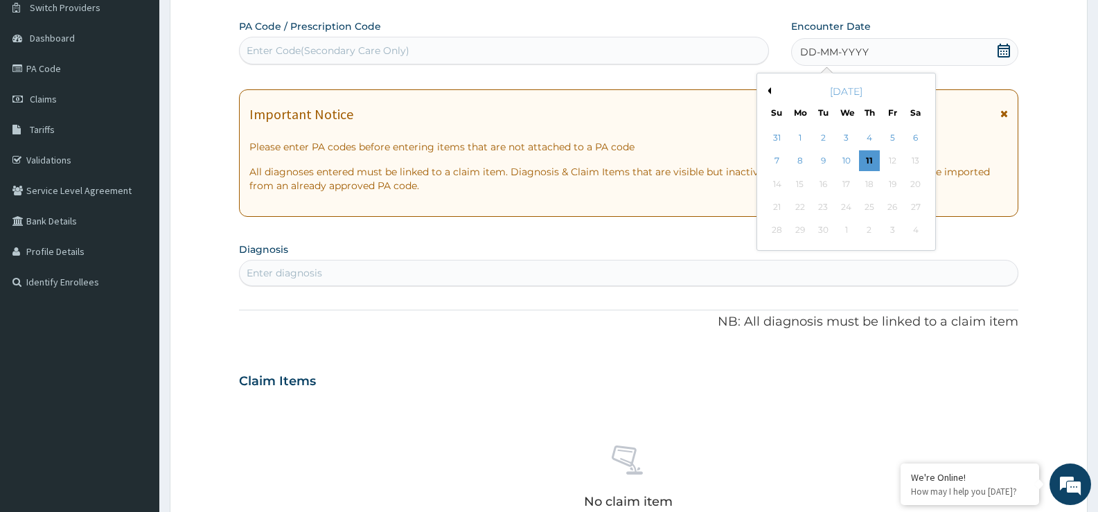
scroll to position [0, 0]
click at [777, 159] on div "7" at bounding box center [777, 161] width 21 height 21
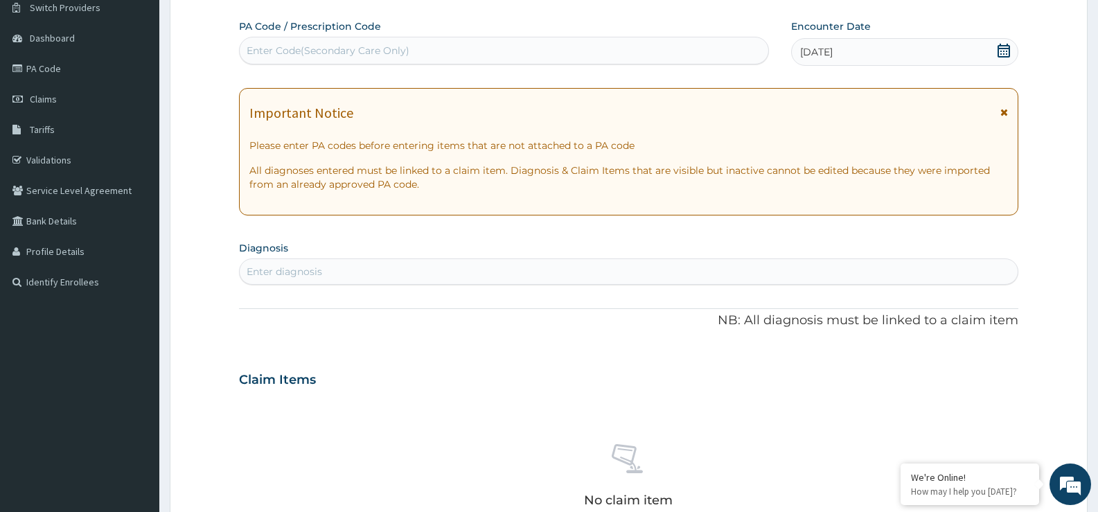
click at [343, 52] on div "Enter Code(Secondary Care Only)" at bounding box center [328, 51] width 163 height 14
paste input "PA/A15216"
type input "PA/A15216"
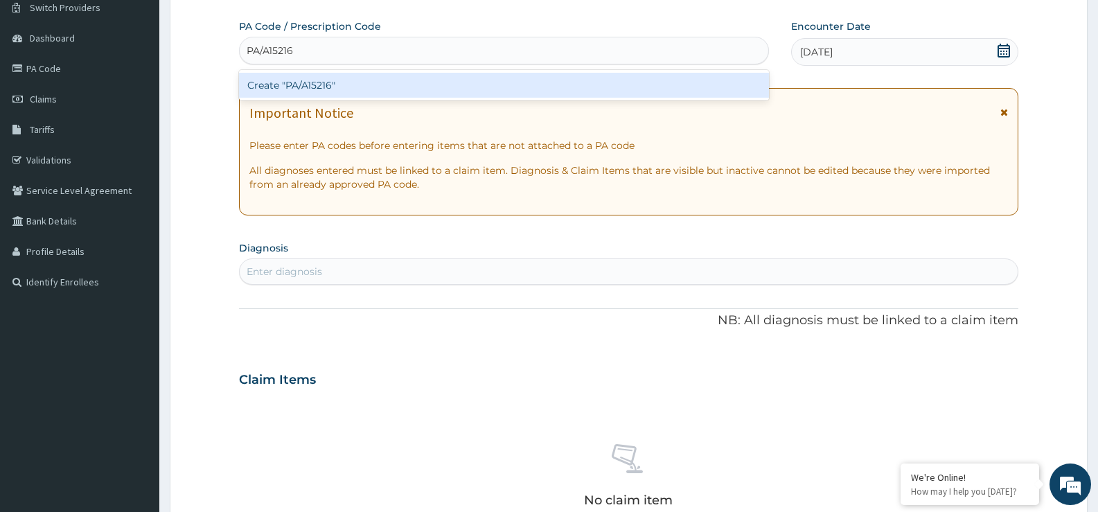
click at [326, 84] on div "Create "PA/A15216"" at bounding box center [504, 85] width 530 height 25
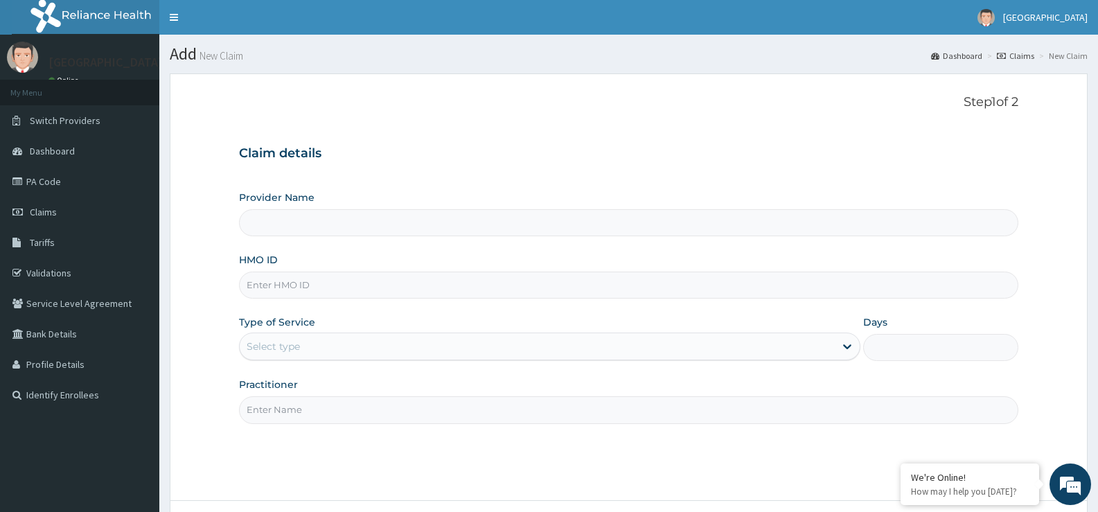
click at [317, 295] on input "HMO ID" at bounding box center [628, 284] width 779 height 27
paste input "PRN/10164/A"
type input "PRN/10164/A"
click at [298, 347] on div "Select type" at bounding box center [273, 346] width 53 height 14
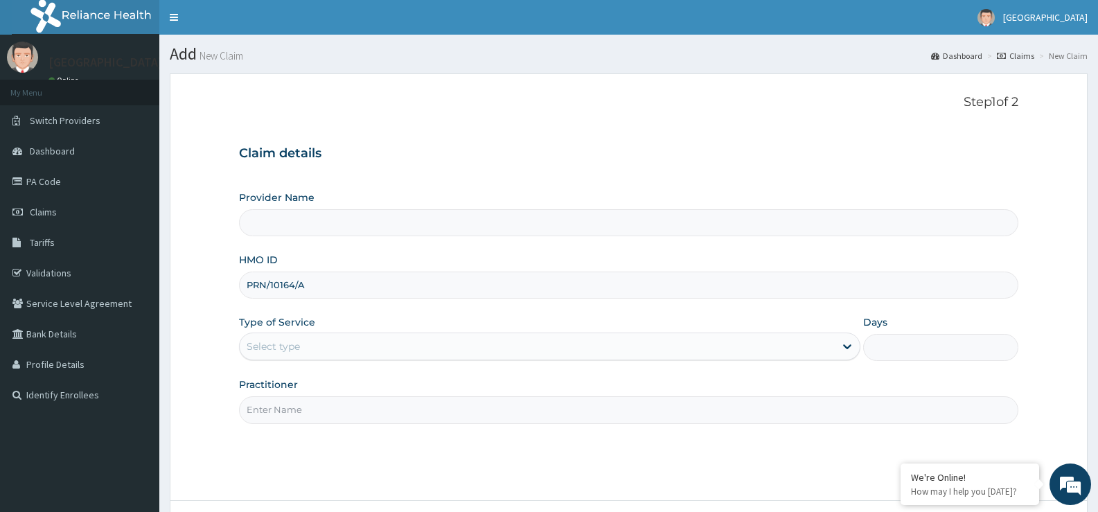
click at [310, 344] on div "Select type" at bounding box center [537, 346] width 594 height 22
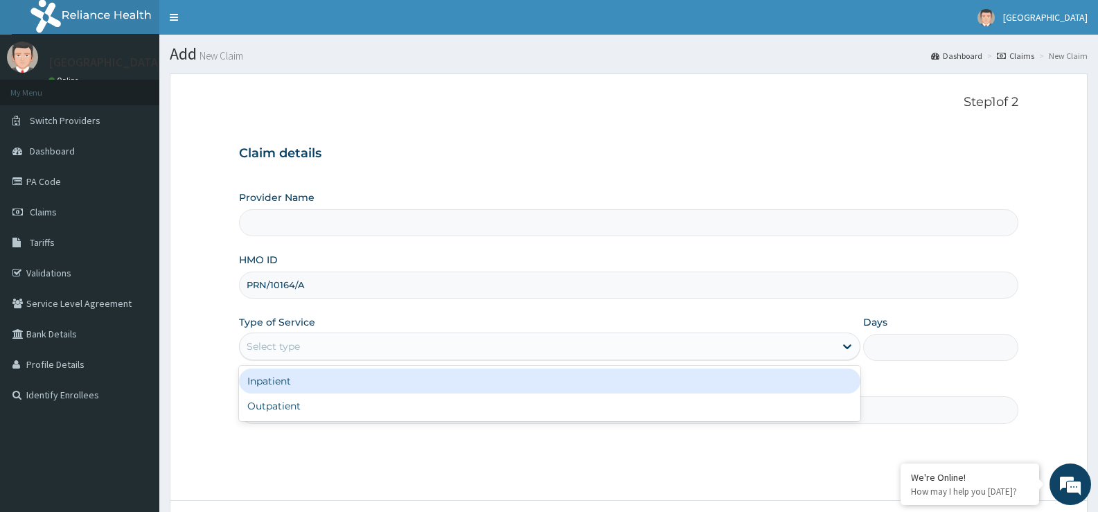
click at [313, 355] on div "Select type" at bounding box center [537, 346] width 594 height 22
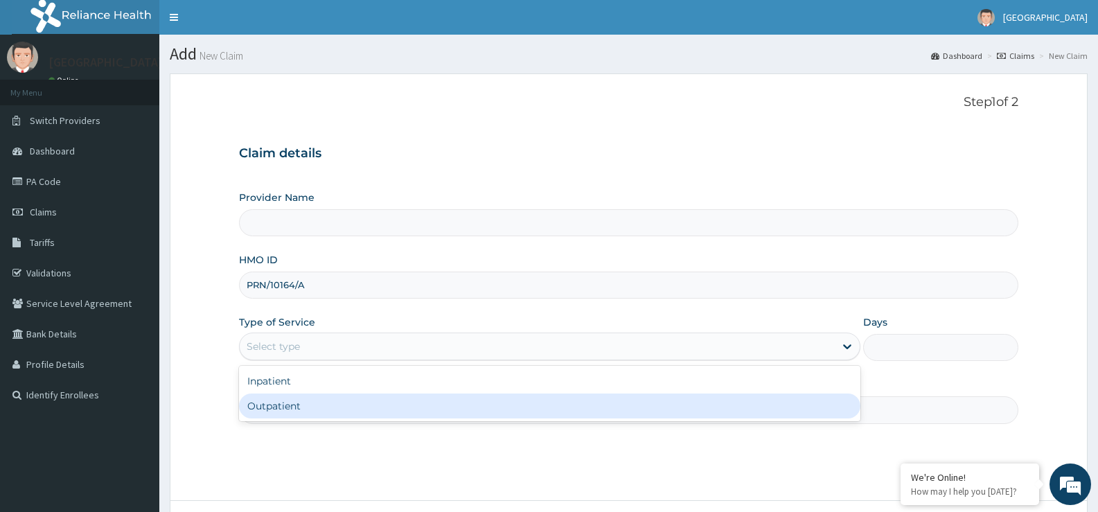
click at [296, 400] on div "Outpatient" at bounding box center [549, 405] width 620 height 25
click at [296, 400] on input "Practitioner" at bounding box center [628, 409] width 779 height 27
type input "1"
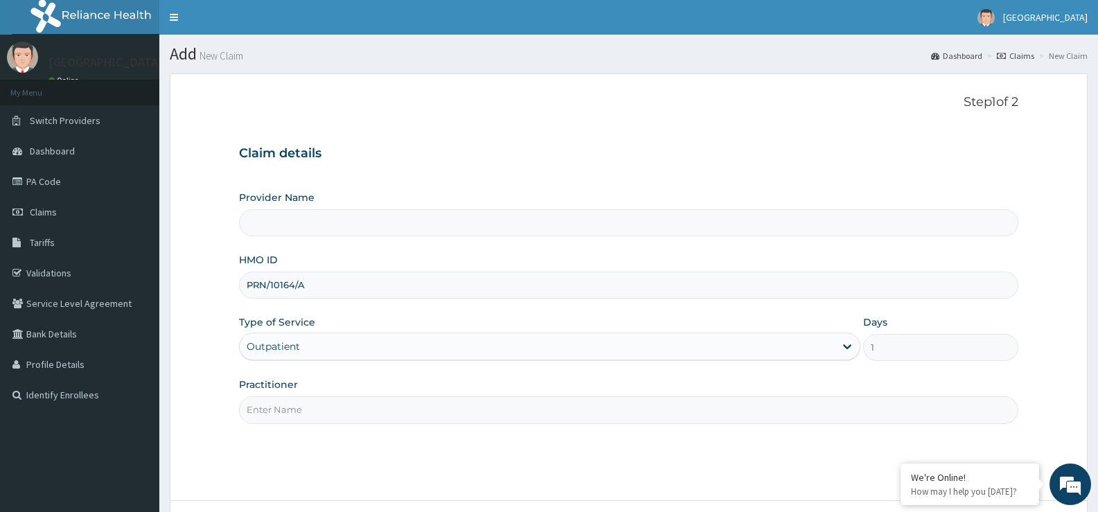
click at [294, 411] on input "Practitioner" at bounding box center [628, 409] width 779 height 27
type input "[PERSON_NAME]"
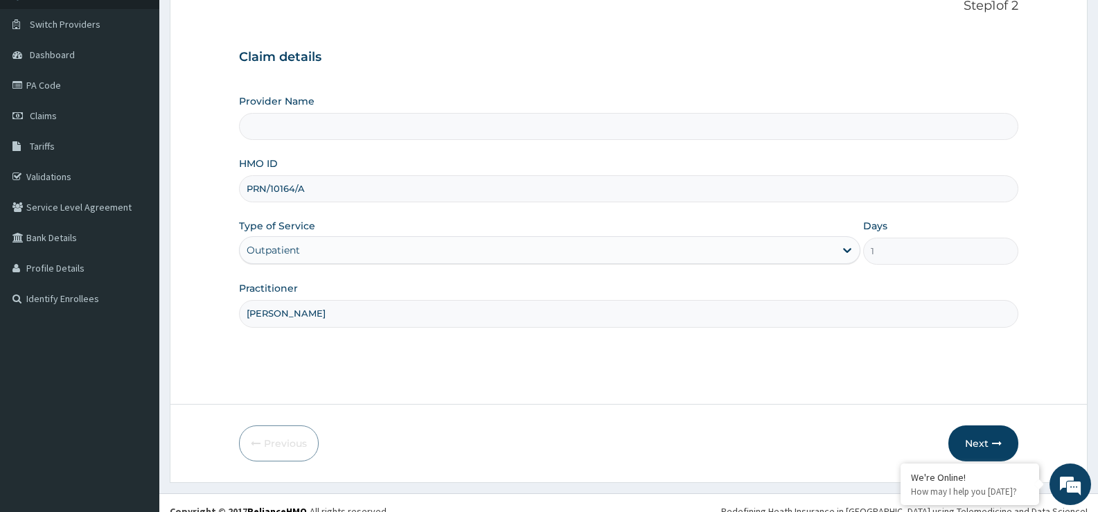
scroll to position [113, 0]
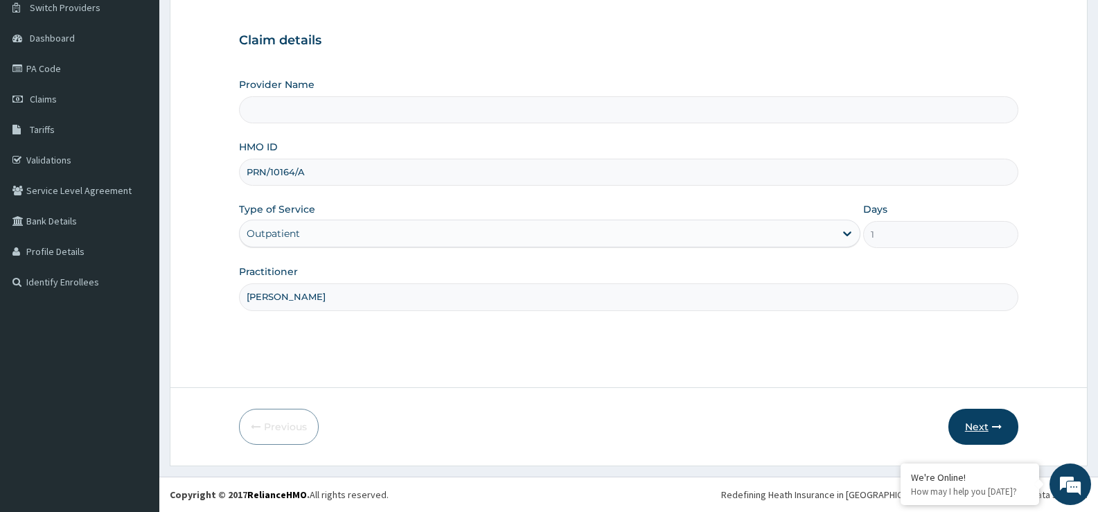
click at [981, 428] on button "Next" at bounding box center [983, 427] width 70 height 36
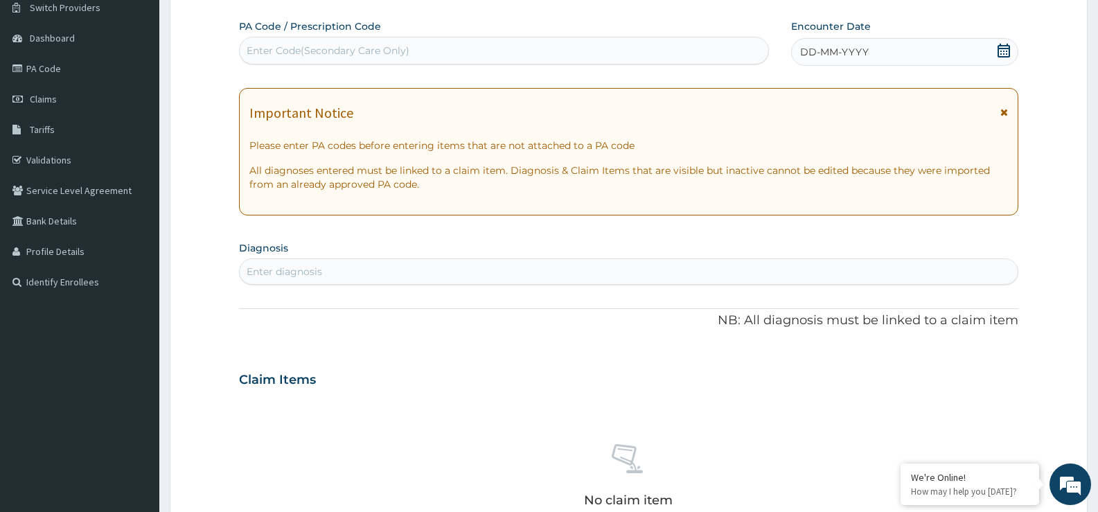
click at [999, 51] on icon at bounding box center [1004, 51] width 14 height 14
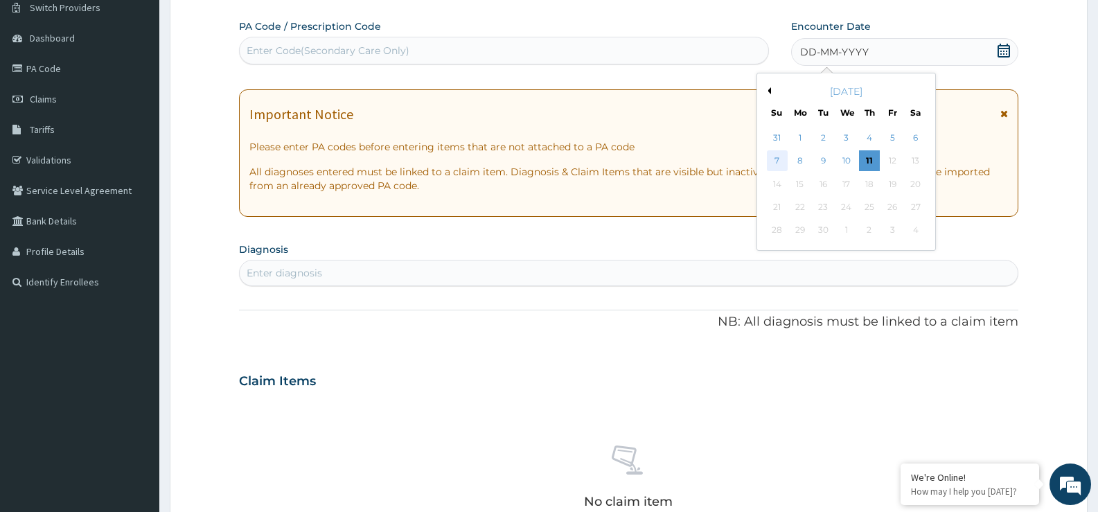
click at [776, 162] on div "7" at bounding box center [777, 161] width 21 height 21
click at [776, 162] on div "Important Notice Please enter PA codes before entering items that are not attac…" at bounding box center [628, 152] width 779 height 127
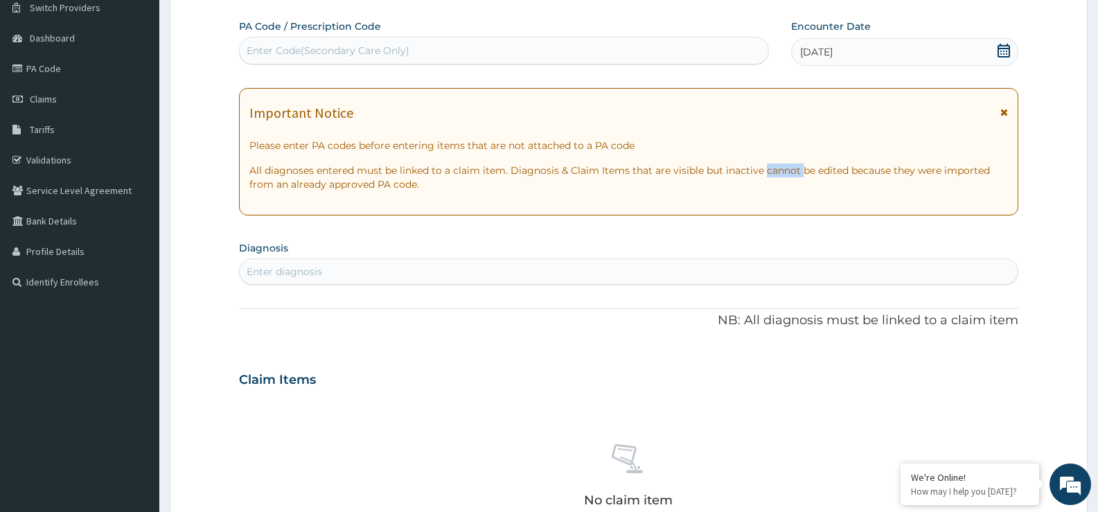
click at [292, 49] on div "Enter Code(Secondary Care Only)" at bounding box center [328, 51] width 163 height 14
click at [314, 46] on div "Enter Code(Secondary Care Only)" at bounding box center [328, 51] width 163 height 14
click at [323, 50] on div "Enter Code(Secondary Care Only)" at bounding box center [328, 51] width 163 height 14
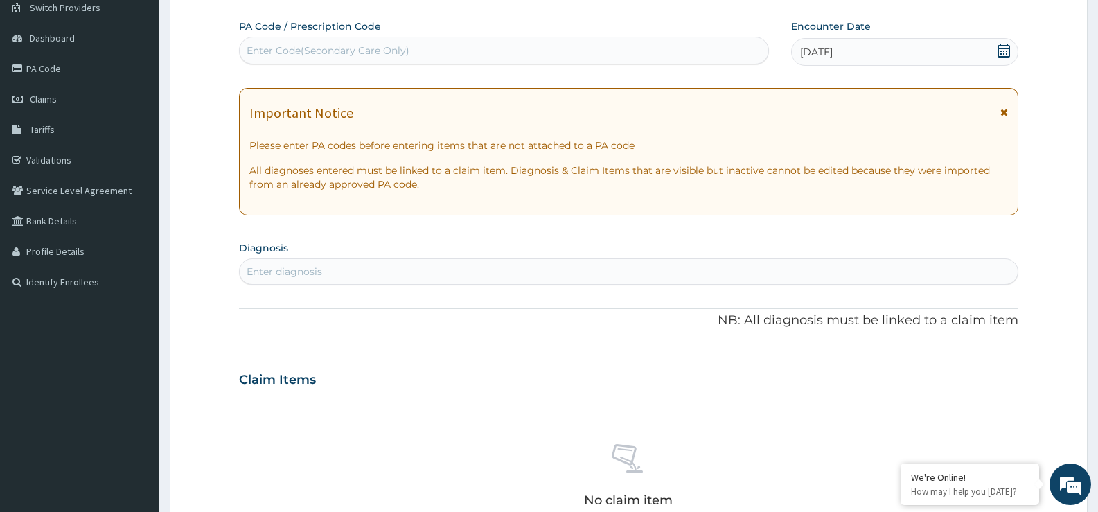
paste input "PA/A15216"
type input "PA/A15216"
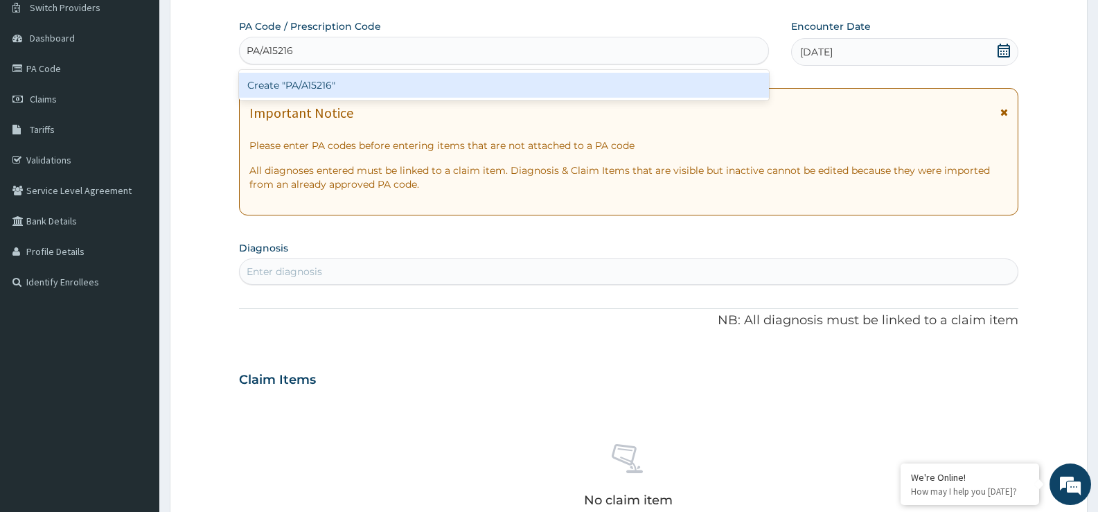
click at [319, 85] on div "Create "PA/A15216"" at bounding box center [504, 85] width 530 height 25
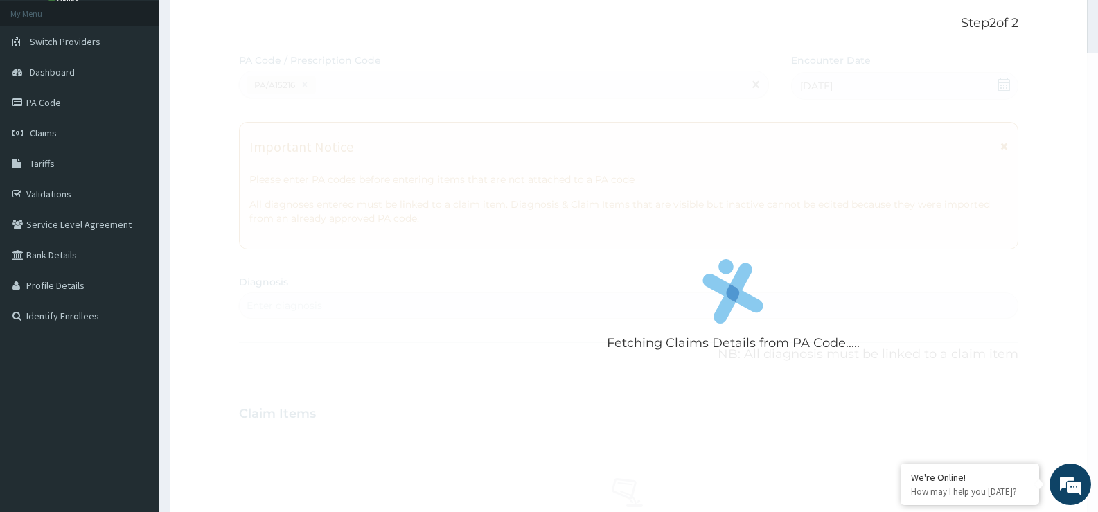
scroll to position [67, 0]
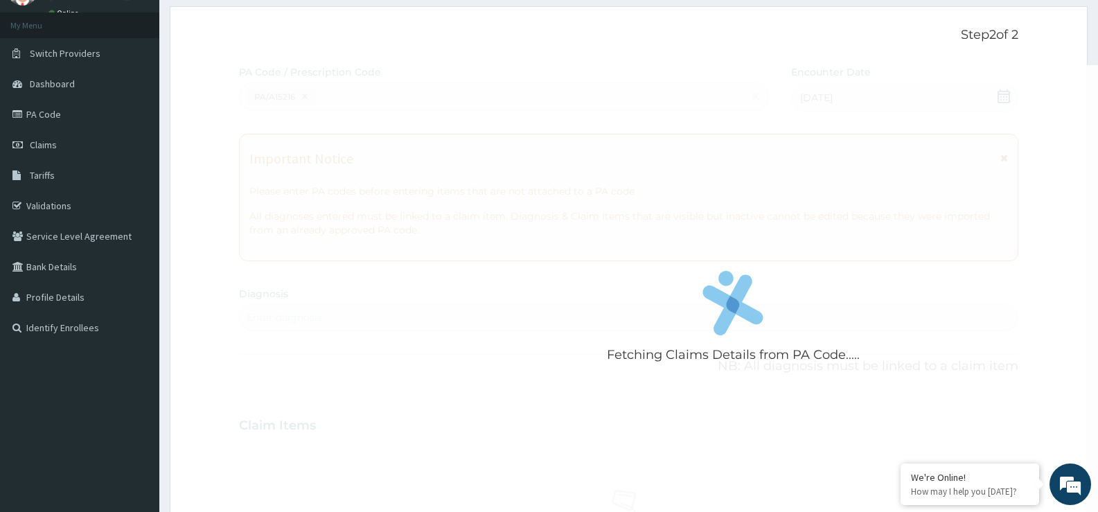
click at [513, 179] on div "Fetching Claims Details from PA Code....." at bounding box center [733, 321] width 988 height 512
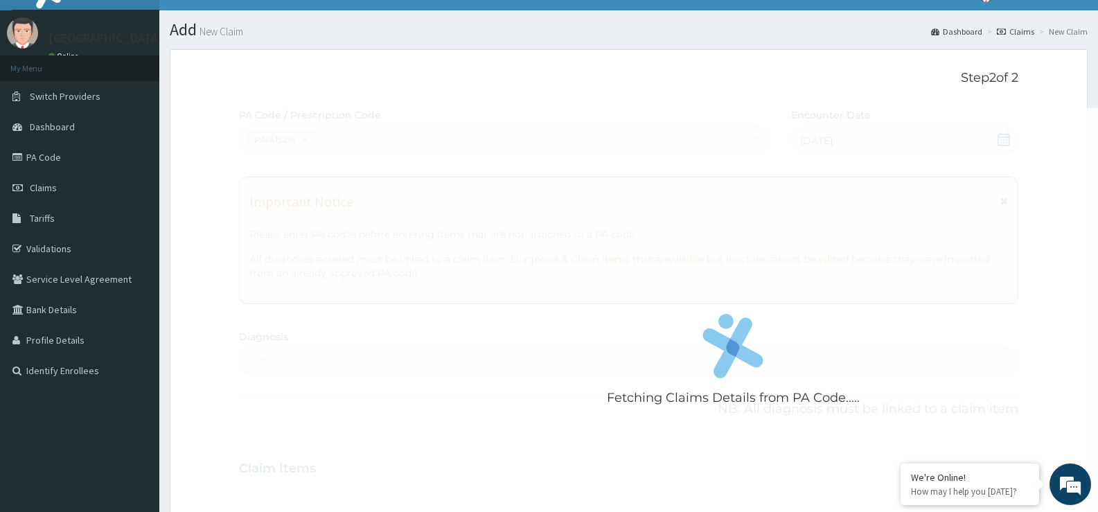
scroll to position [0, 0]
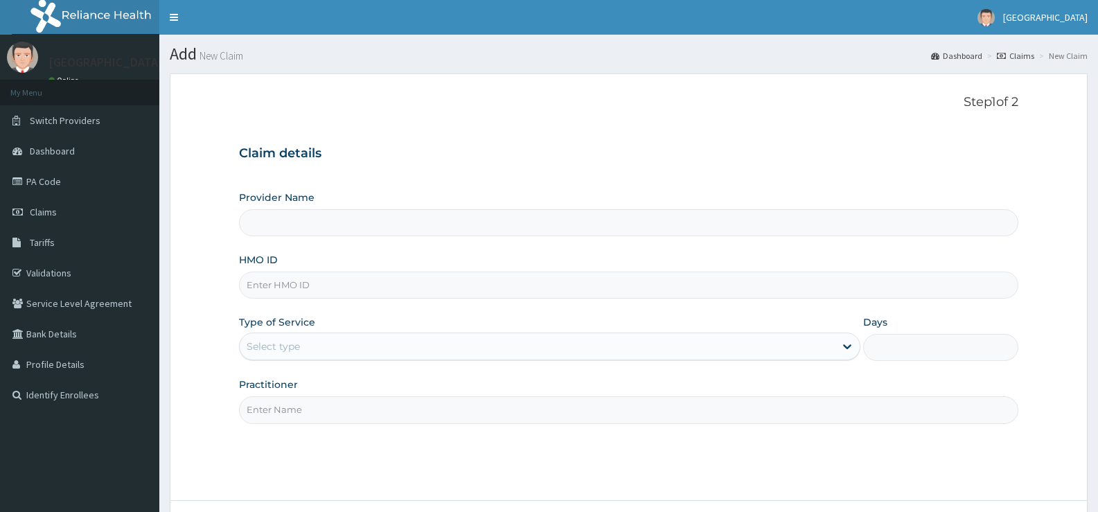
click at [314, 285] on input "HMO ID" at bounding box center [628, 284] width 779 height 27
paste input "PA/A15216"
type input "PA/A15216"
type input "Hamkad Hospital Nigeria Ltd."
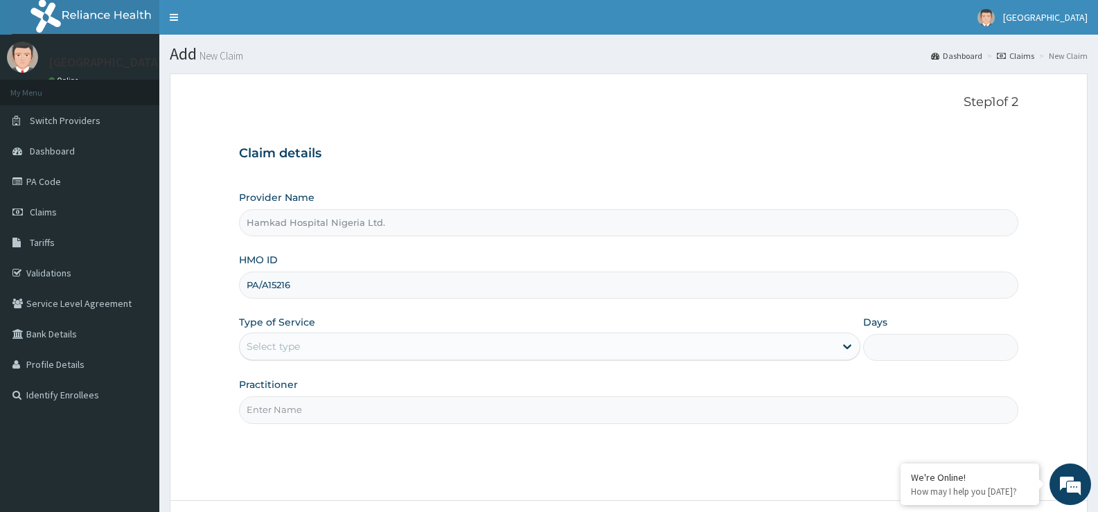
type input "PA/A15216"
click at [302, 343] on div "Select type" at bounding box center [537, 346] width 594 height 22
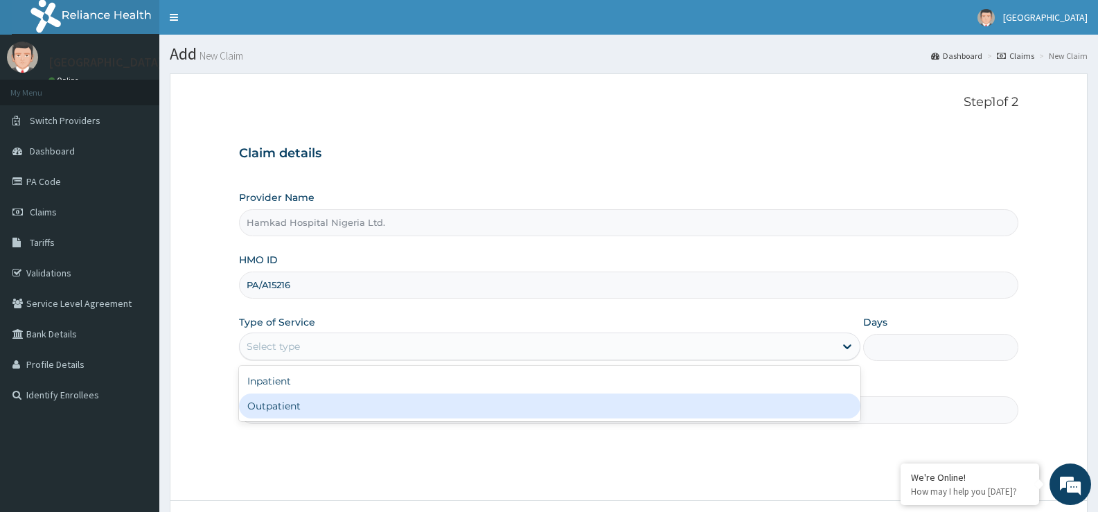
click at [308, 401] on div "Outpatient" at bounding box center [549, 405] width 620 height 25
type input "1"
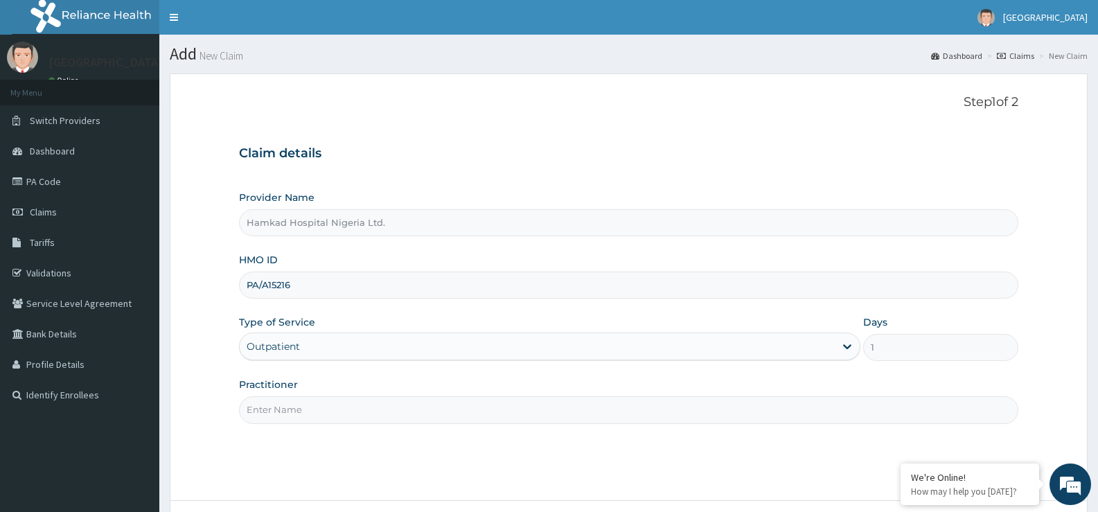
click at [301, 415] on input "Practitioner" at bounding box center [628, 409] width 779 height 27
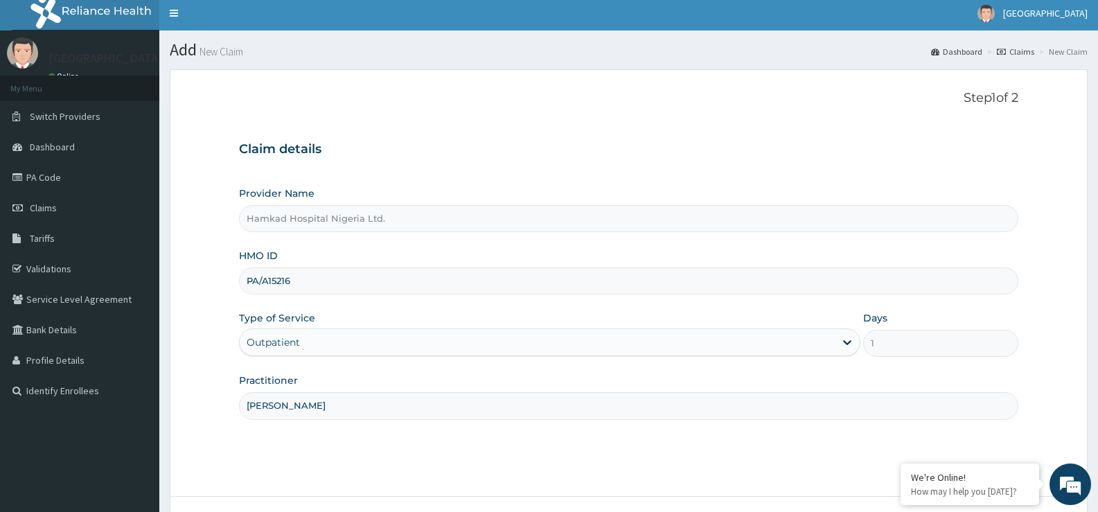
scroll to position [113, 0]
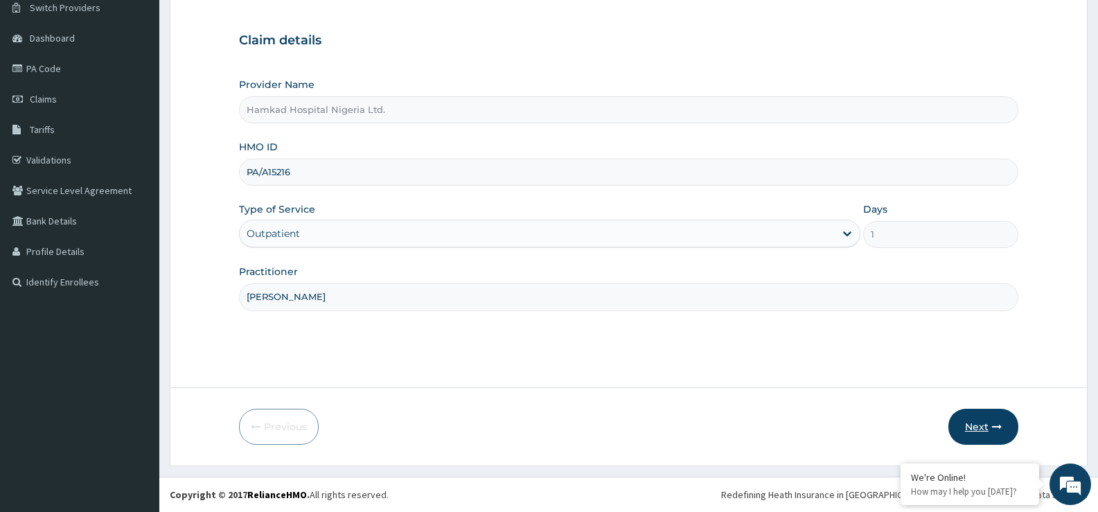
type input "[PERSON_NAME]"
click at [963, 425] on button "Next" at bounding box center [983, 427] width 70 height 36
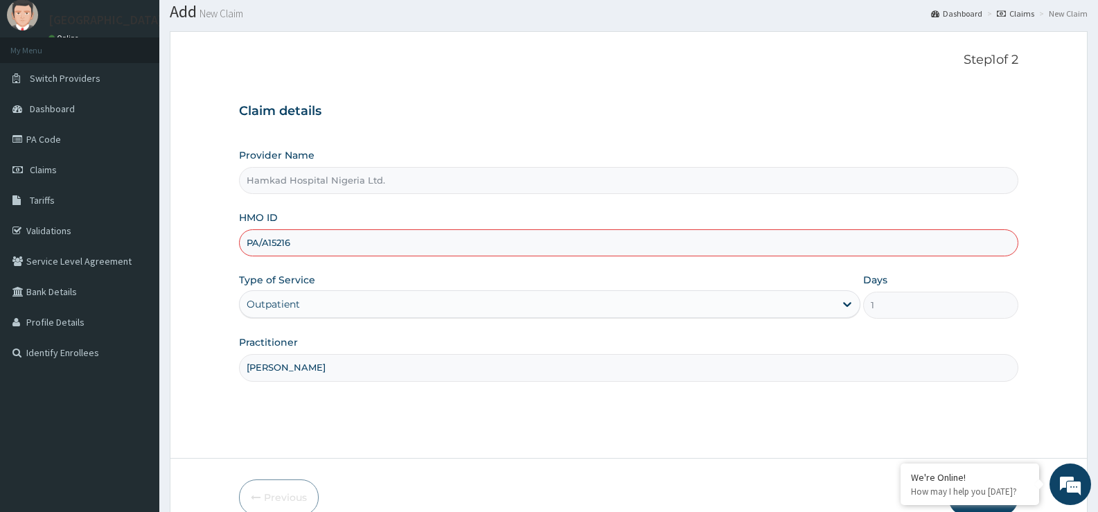
scroll to position [0, 0]
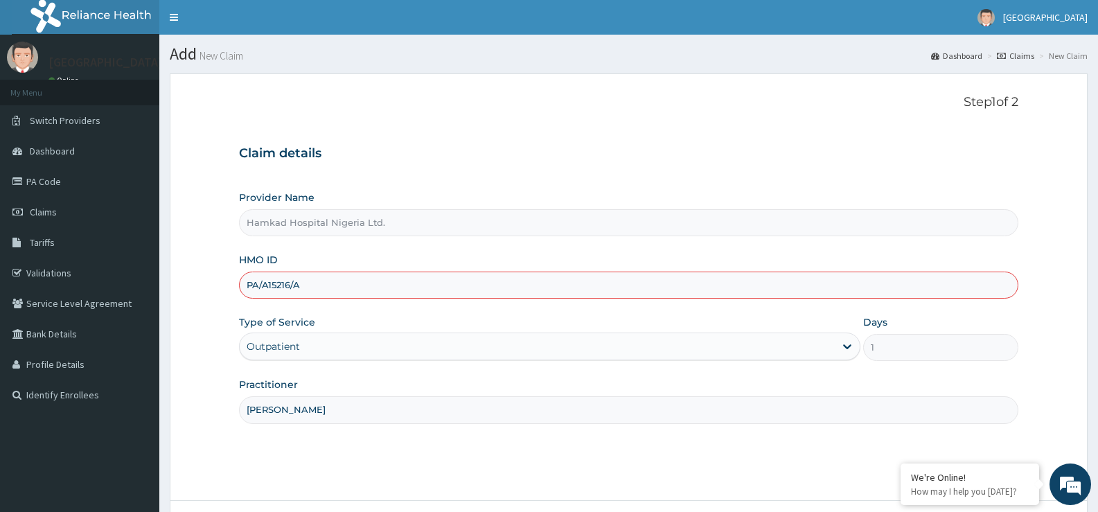
click at [310, 280] on input "PA/A15216/A" at bounding box center [628, 284] width 779 height 27
drag, startPoint x: 302, startPoint y: 280, endPoint x: 219, endPoint y: 269, distance: 83.8
click at [219, 269] on form "Step 1 of 2 Claim details Provider Name Hamkad Hospital Nigeria Ltd. HMO ID PA/…" at bounding box center [629, 325] width 918 height 505
paste input "RN/10164"
type input "PRN/10164/A"
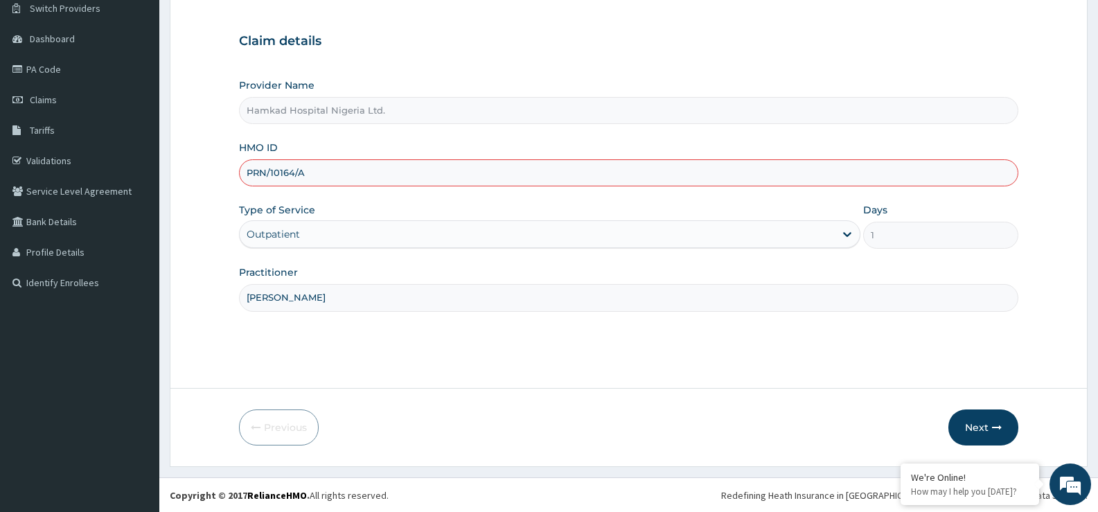
scroll to position [113, 0]
click at [970, 426] on button "Next" at bounding box center [983, 427] width 70 height 36
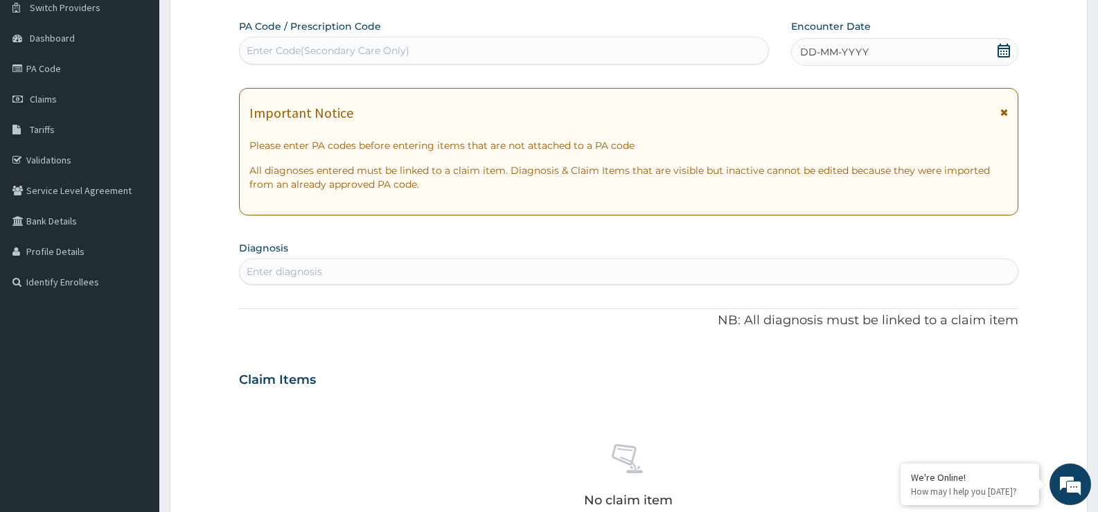
click at [1003, 51] on icon at bounding box center [1003, 51] width 12 height 14
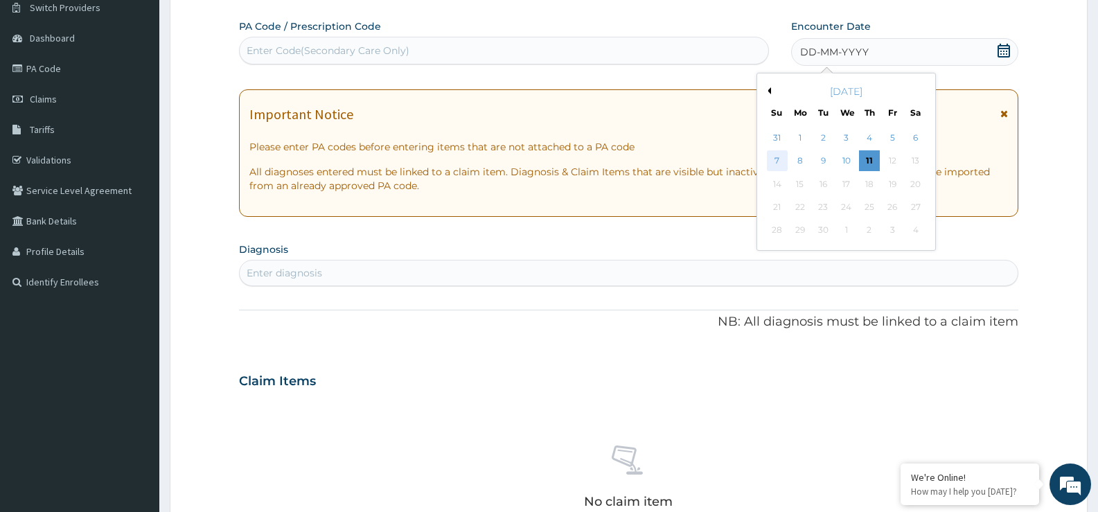
click at [771, 160] on div "7" at bounding box center [777, 161] width 21 height 21
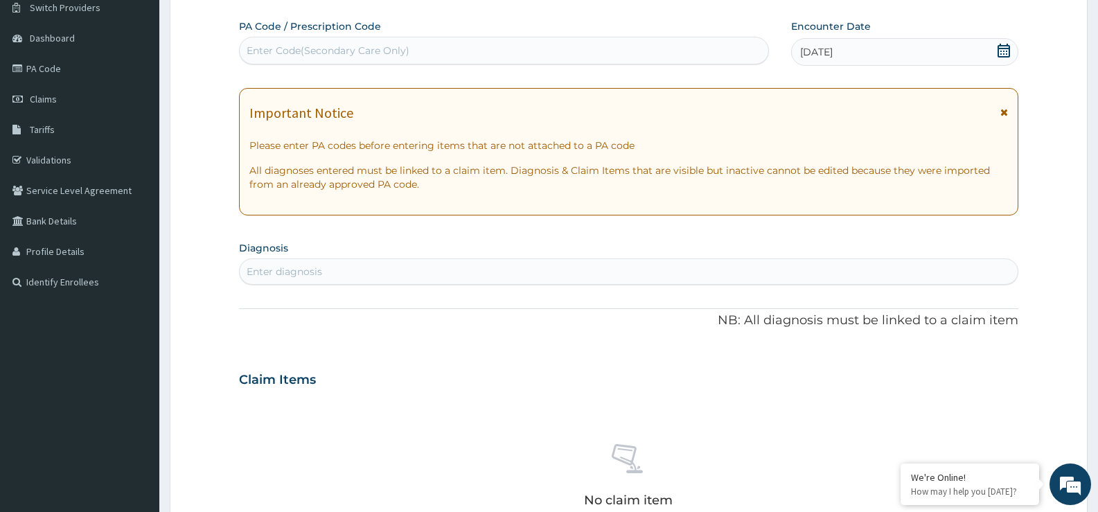
click at [300, 276] on div "Enter diagnosis" at bounding box center [284, 272] width 75 height 14
type input "BACTERE"
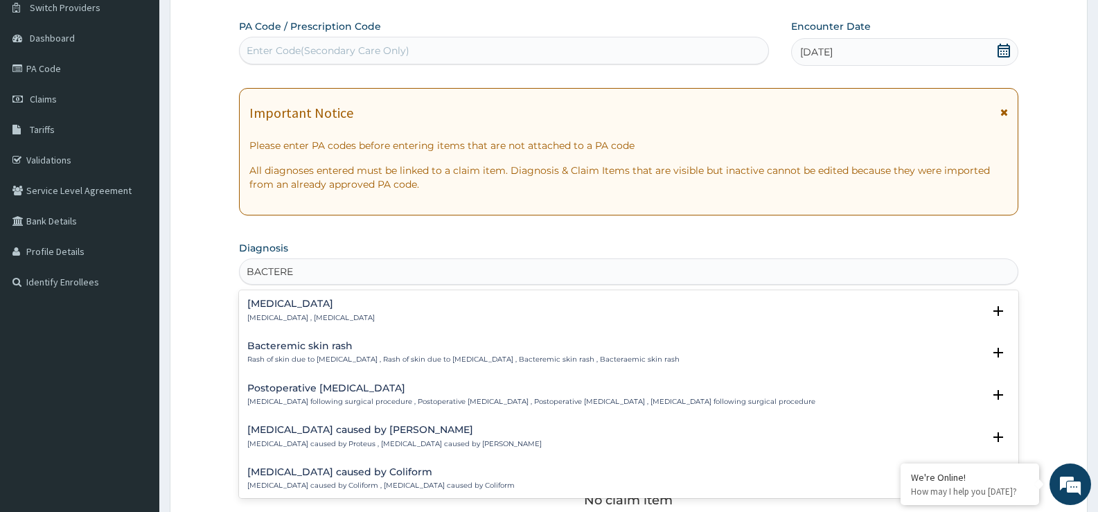
click at [294, 304] on h4 "[MEDICAL_DATA]" at bounding box center [310, 303] width 127 height 10
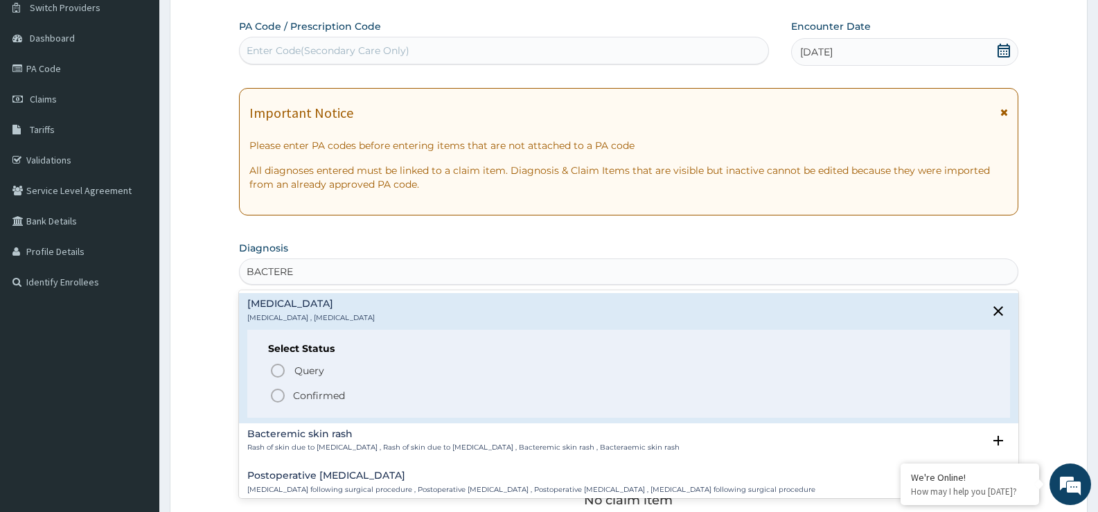
click at [276, 391] on icon "status option filled" at bounding box center [277, 395] width 17 height 17
click at [276, 388] on h3 "Claim Items" at bounding box center [277, 380] width 77 height 15
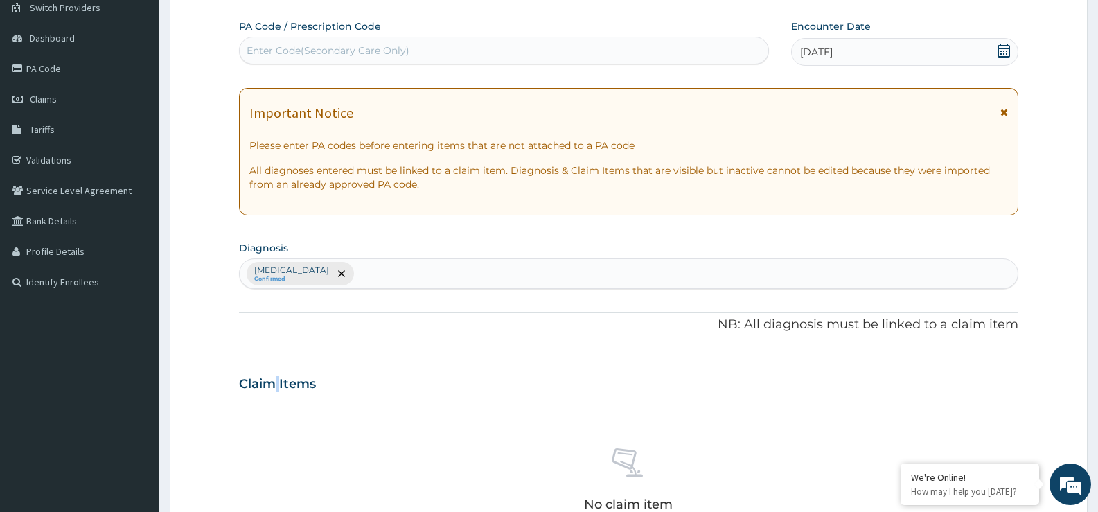
click at [395, 267] on div "[MEDICAL_DATA] Confirmed" at bounding box center [629, 273] width 778 height 29
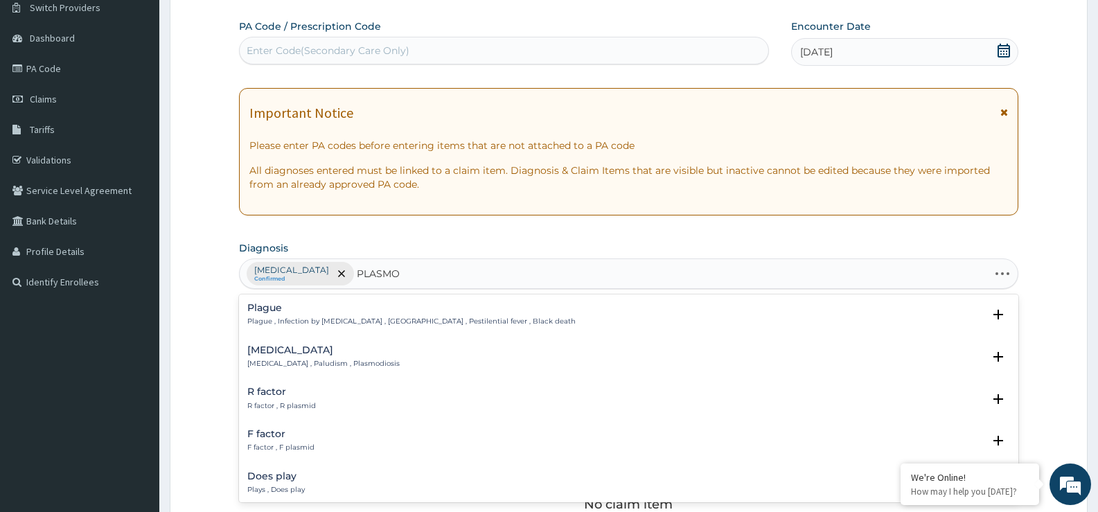
type input "PLASMOD"
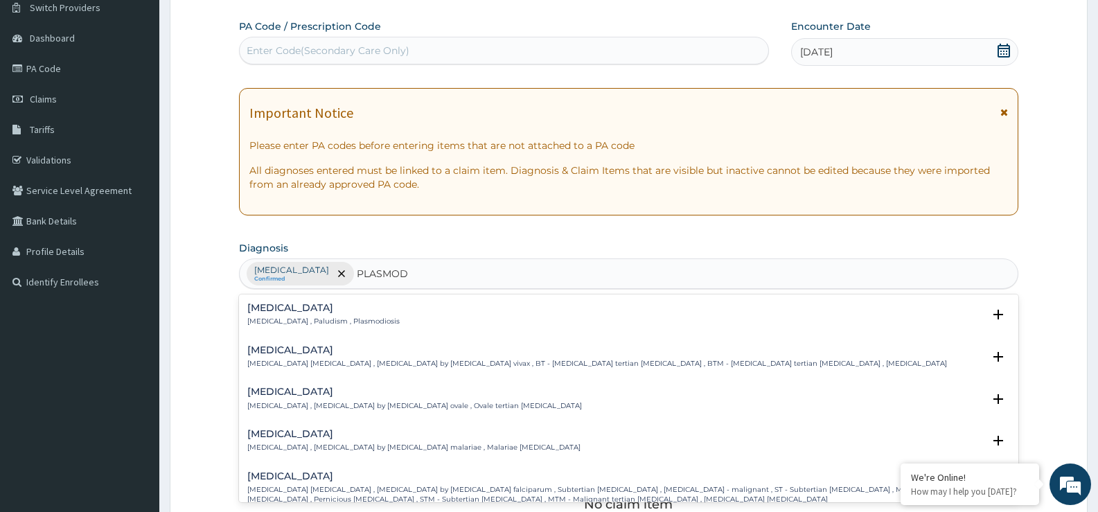
click at [280, 311] on h4 "[MEDICAL_DATA]" at bounding box center [323, 308] width 152 height 10
click at [270, 313] on h4 "[MEDICAL_DATA]" at bounding box center [323, 308] width 152 height 10
click at [276, 310] on h4 "[MEDICAL_DATA]" at bounding box center [323, 308] width 152 height 10
click at [274, 315] on div "Malaria Malaria , Paludism , Plasmodiosis" at bounding box center [323, 315] width 152 height 24
click at [272, 305] on h4 "Malaria" at bounding box center [323, 308] width 152 height 10
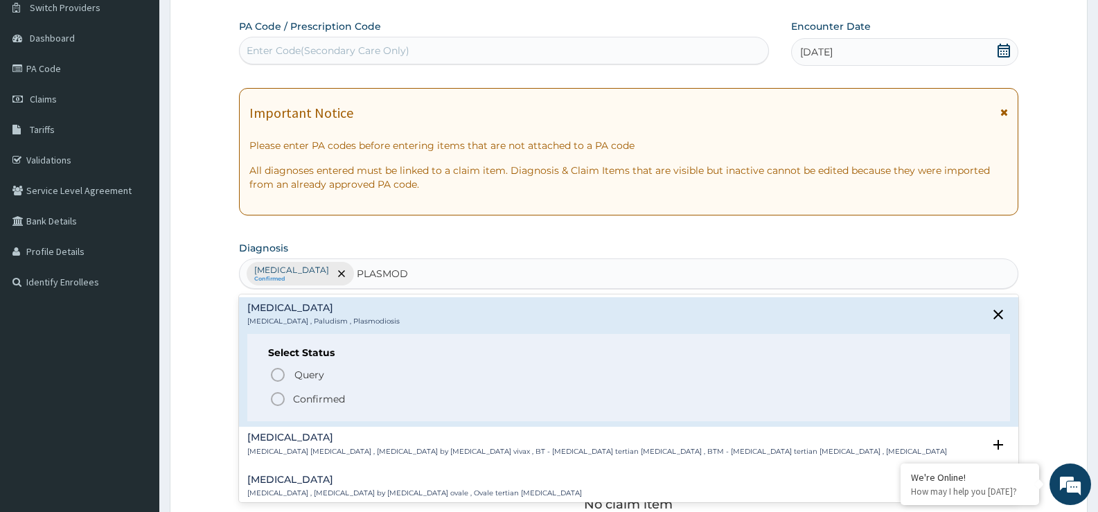
click at [278, 400] on icon "status option filled" at bounding box center [277, 399] width 17 height 17
click at [278, 400] on div "Claim Items No claim item" at bounding box center [628, 462] width 779 height 199
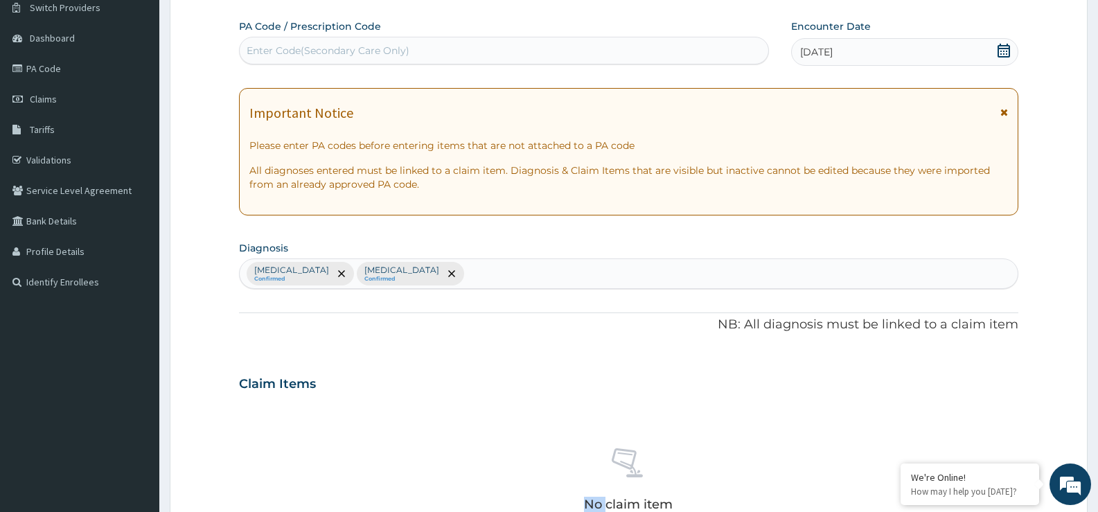
click at [431, 276] on div "Bacteremia Confirmed Malaria Confirmed" at bounding box center [629, 273] width 778 height 29
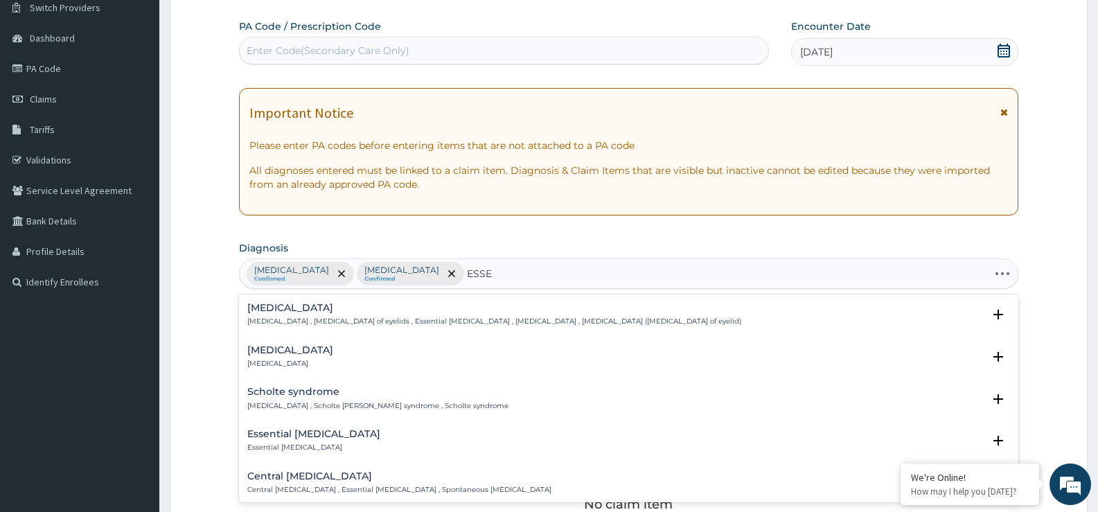
type input "ESSEN"
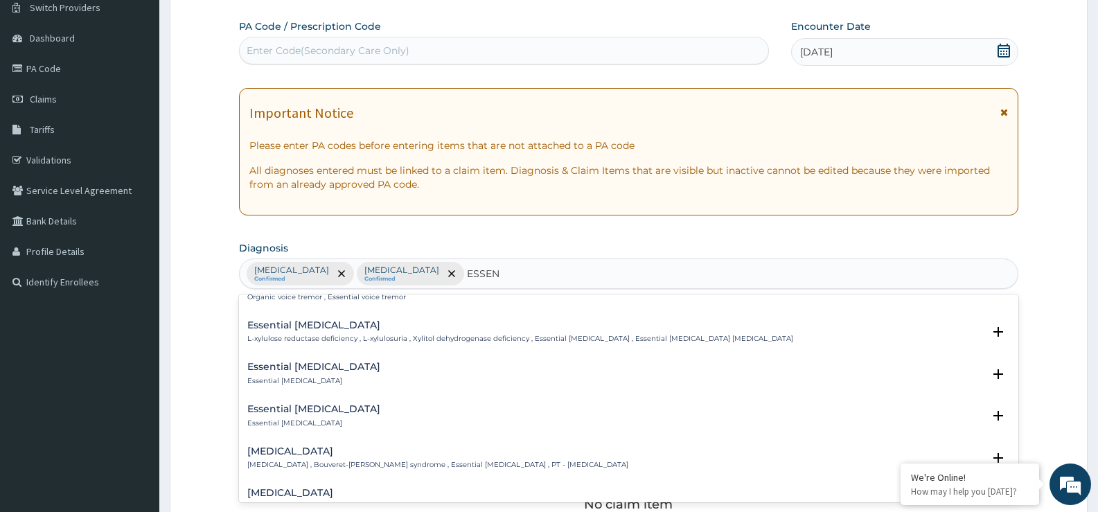
scroll to position [346, 0]
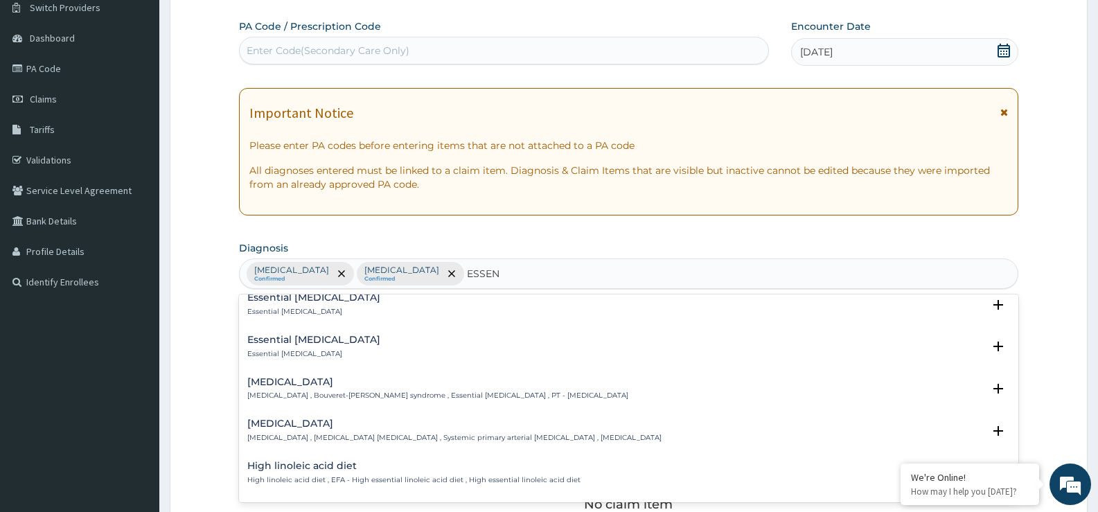
click at [321, 425] on h4 "Essential hypertension" at bounding box center [454, 423] width 414 height 10
click at [278, 429] on h4 "Essential hypertension" at bounding box center [454, 423] width 414 height 10
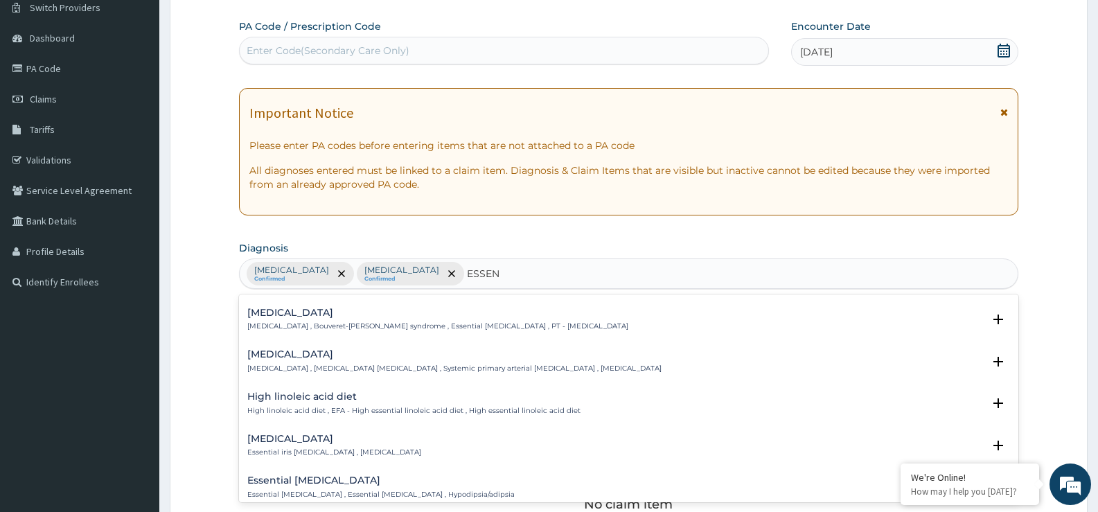
click at [301, 359] on h4 "Essential hypertension" at bounding box center [454, 354] width 414 height 10
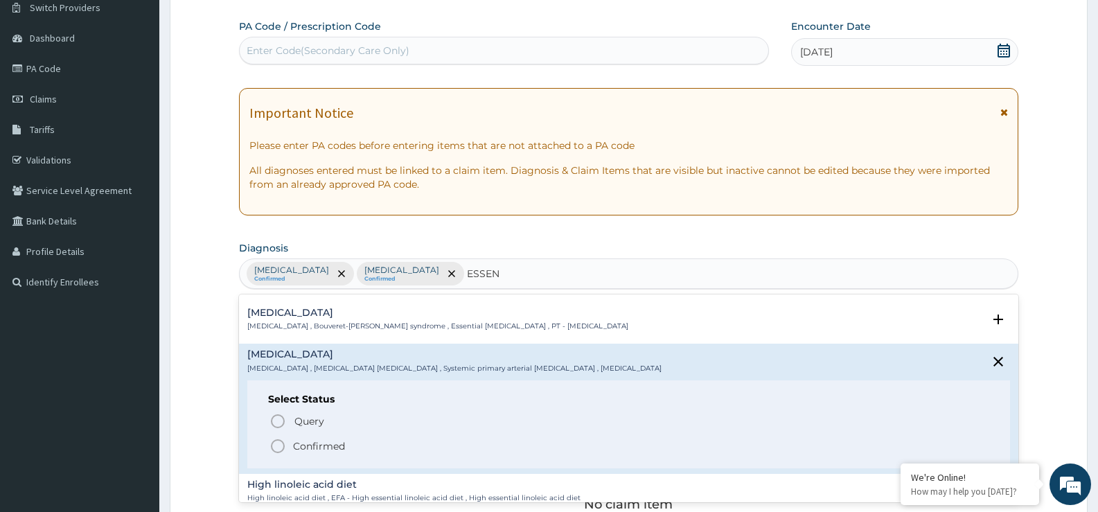
click at [276, 445] on icon "status option filled" at bounding box center [277, 446] width 17 height 17
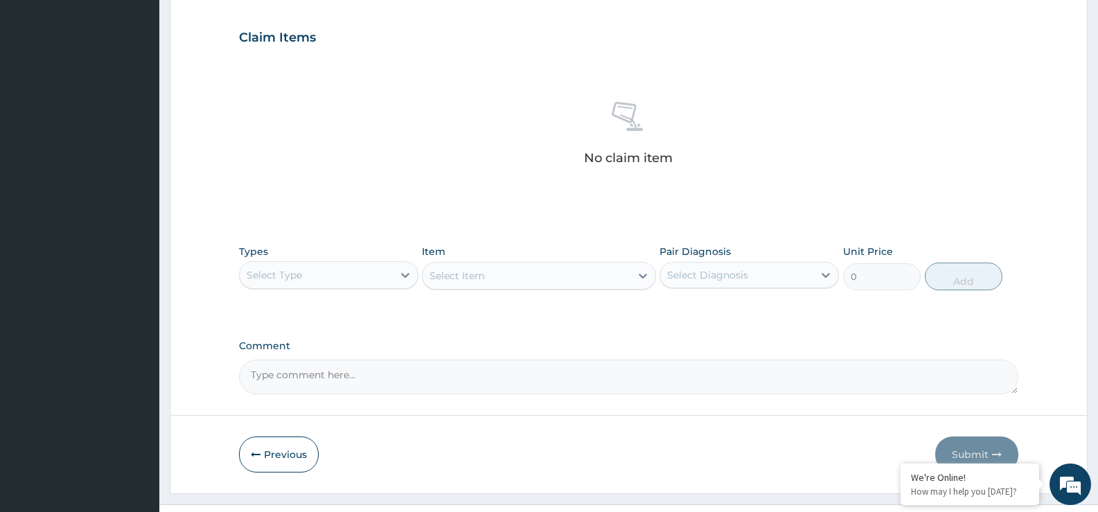
scroll to position [487, 0]
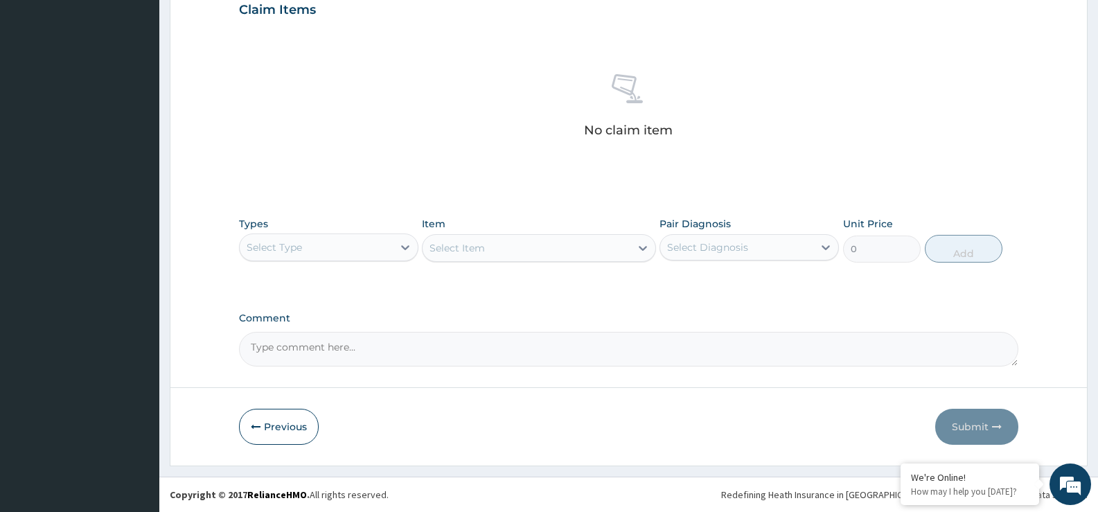
click at [309, 348] on textarea "Comment" at bounding box center [628, 349] width 779 height 35
paste textarea "PA/A15216"
type textarea "PA/A15216"
click at [364, 249] on div "Select Type" at bounding box center [316, 247] width 153 height 22
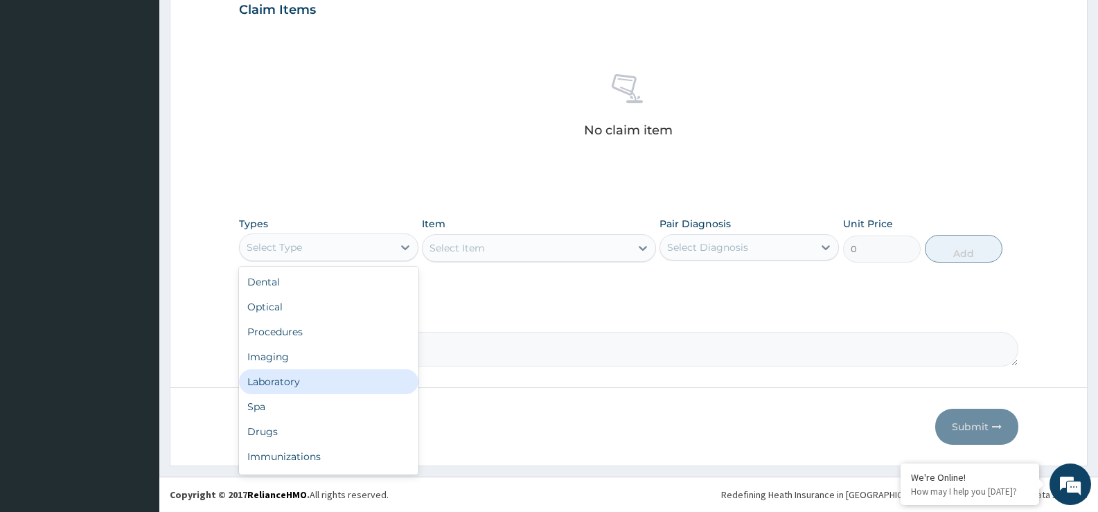
click at [316, 386] on div "Laboratory" at bounding box center [328, 381] width 179 height 25
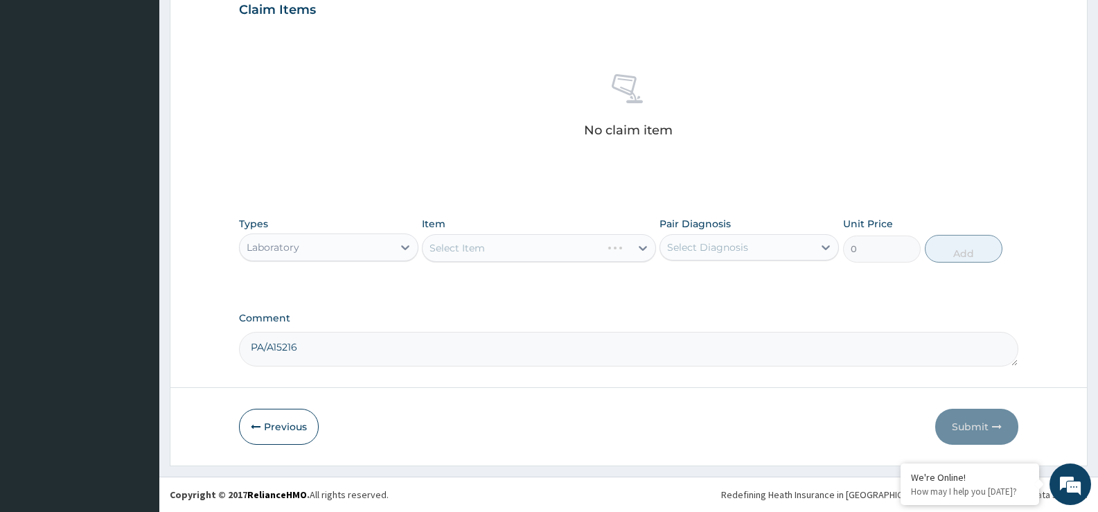
click at [455, 256] on div "Select Item" at bounding box center [538, 248] width 233 height 28
click at [456, 249] on div "Select Item" at bounding box center [538, 248] width 233 height 28
click at [446, 263] on div "Types Laboratory Item Select Item Pair Diagnosis Select Diagnosis Unit Price 0 …" at bounding box center [628, 240] width 779 height 60
click at [452, 258] on div "Select Item" at bounding box center [538, 248] width 233 height 28
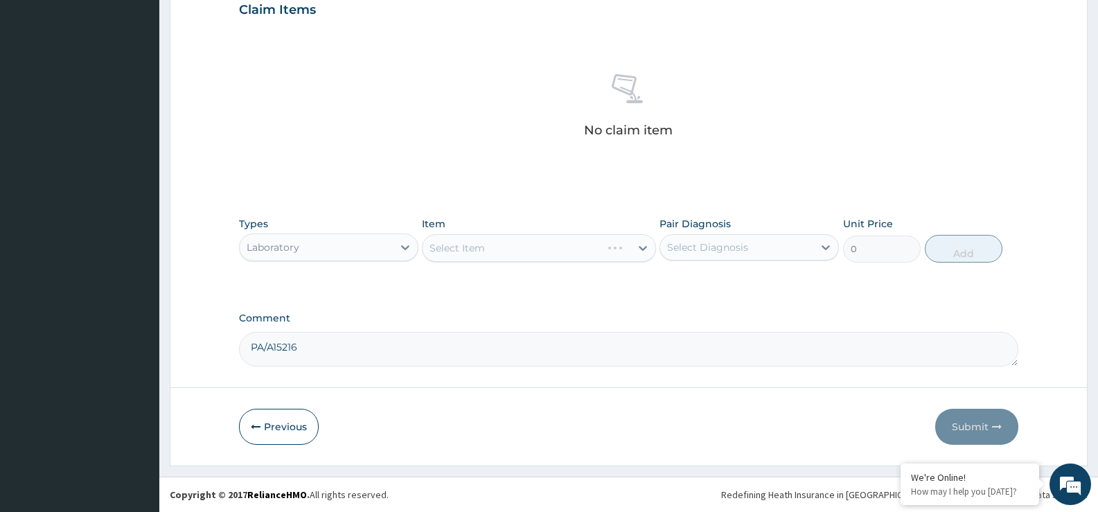
click at [448, 251] on div "Select Item" at bounding box center [538, 248] width 233 height 28
click at [446, 264] on div "Types Laboratory Item Select Item Pair Diagnosis Select Diagnosis Unit Price 0 …" at bounding box center [628, 240] width 779 height 60
click at [448, 256] on div "Select Item" at bounding box center [538, 248] width 233 height 28
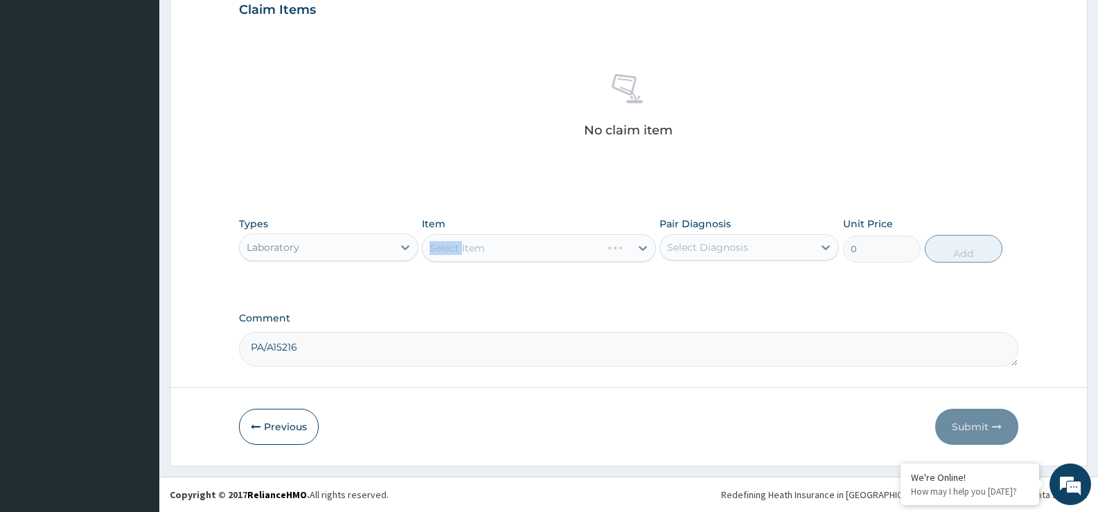
click at [448, 255] on div "Select Item" at bounding box center [538, 248] width 233 height 28
click at [447, 262] on div "Types Laboratory Item Select Item Pair Diagnosis Select Diagnosis Unit Price 0 …" at bounding box center [628, 240] width 779 height 60
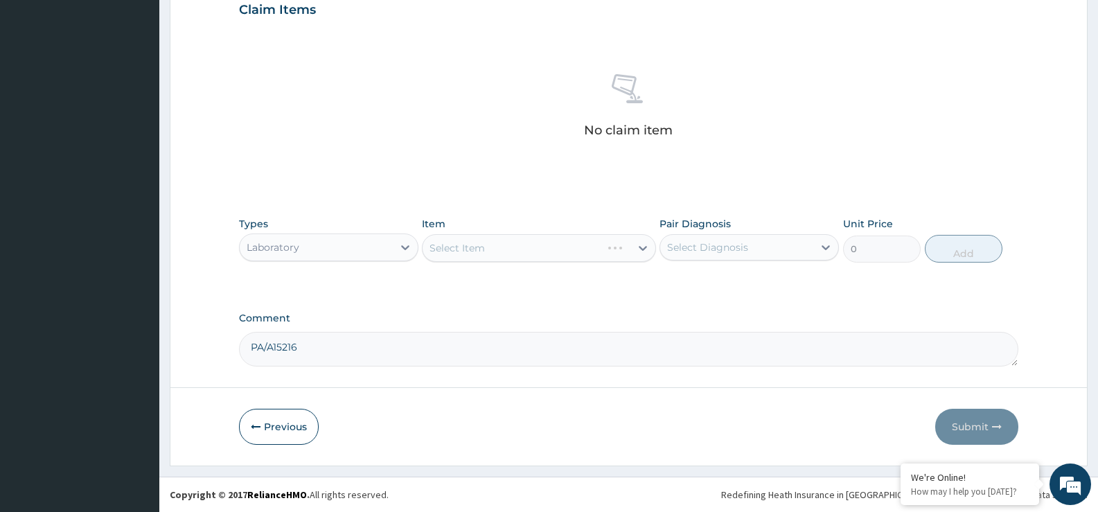
click at [499, 252] on div "Select Item" at bounding box center [538, 248] width 233 height 28
click at [445, 251] on div "Select Item" at bounding box center [456, 248] width 55 height 14
click at [446, 256] on div "Select Item" at bounding box center [525, 248] width 207 height 22
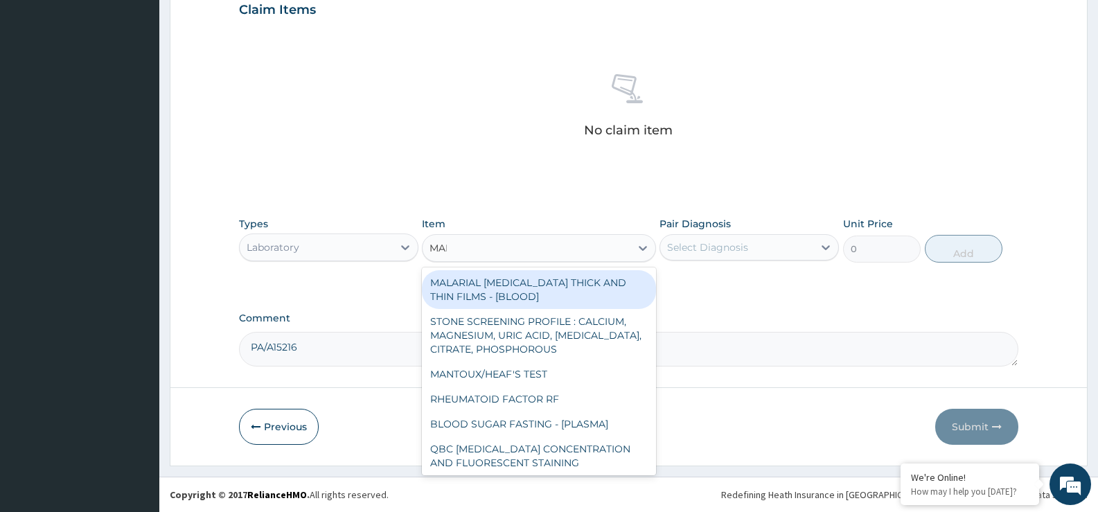
type input "MALA"
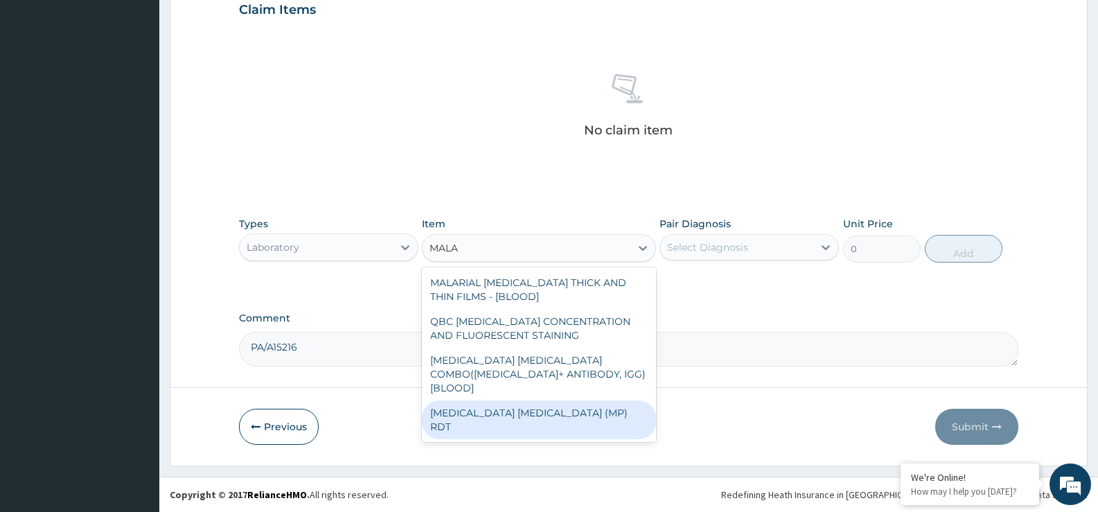
click at [498, 400] on div "MALARIA PARASITE (MP) RDT" at bounding box center [538, 419] width 233 height 39
click at [498, 394] on form "Step 2 of 2 PA Code / Prescription Code Enter Code(Secondary Care Only) Encount…" at bounding box center [629, 26] width 918 height 879
type input "1800"
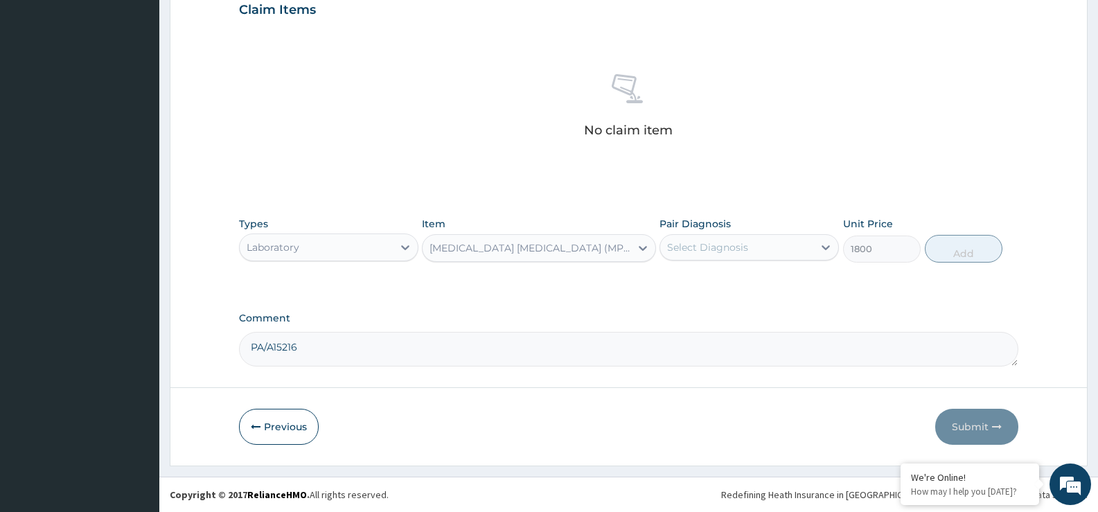
click at [690, 245] on div "Select Diagnosis" at bounding box center [707, 247] width 81 height 14
click at [698, 258] on div "Select Diagnosis" at bounding box center [736, 247] width 153 height 22
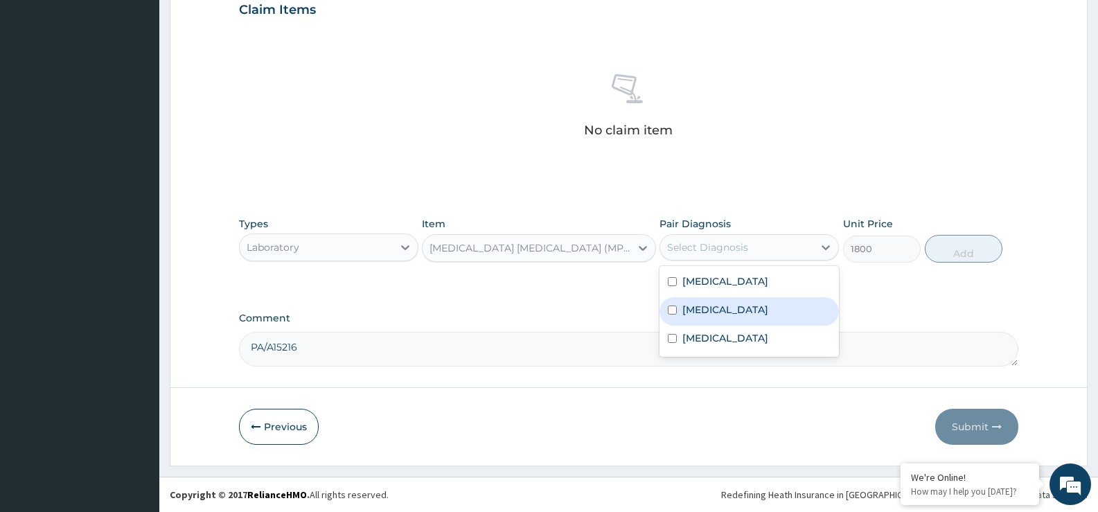
click at [703, 305] on label "Malaria" at bounding box center [725, 310] width 86 height 14
click at [704, 312] on label "Malaria" at bounding box center [725, 310] width 86 height 14
click at [675, 308] on input "checkbox" at bounding box center [672, 309] width 9 height 9
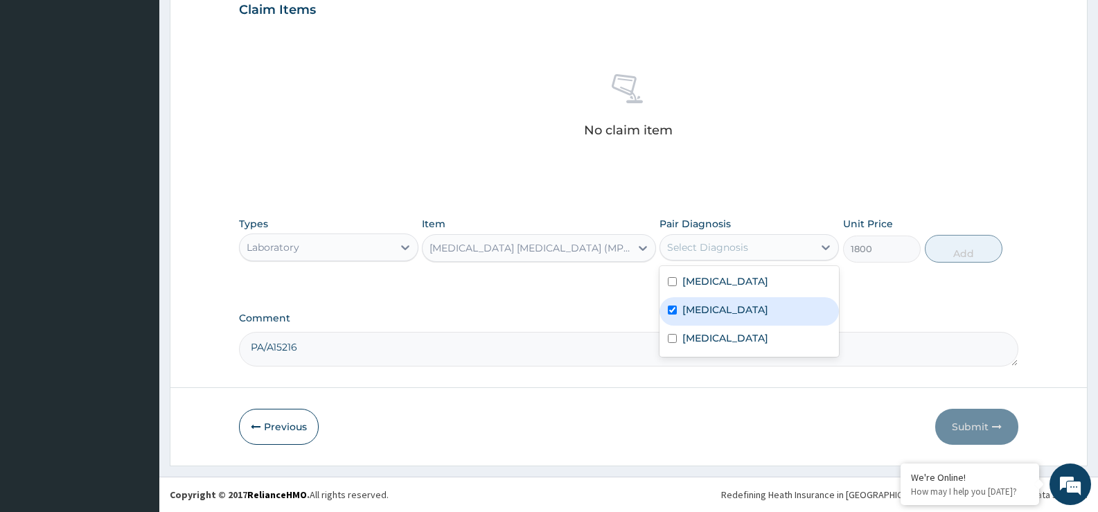
checkbox input "true"
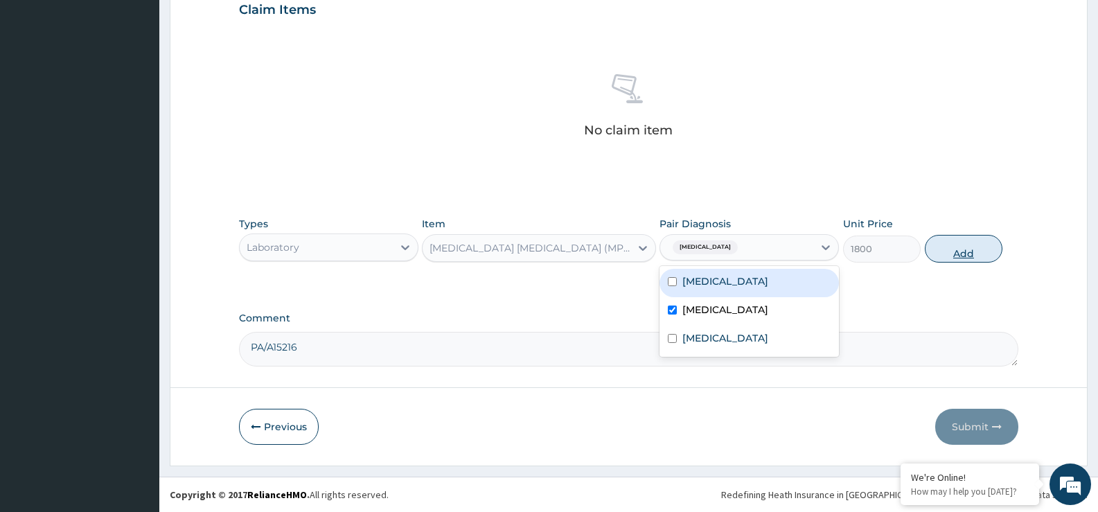
click at [947, 251] on button "Add" at bounding box center [964, 249] width 78 height 28
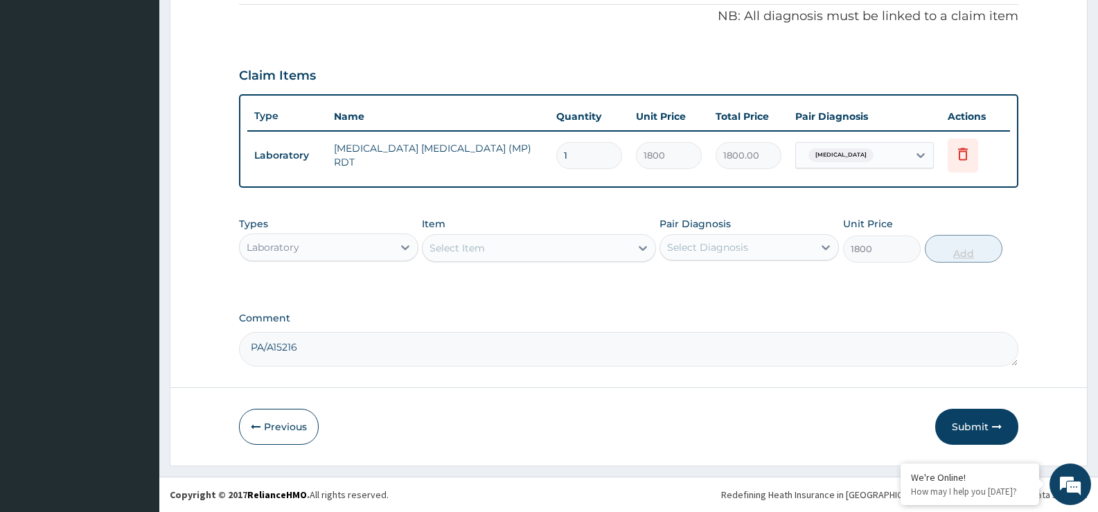
type input "0"
click at [449, 252] on div "Select Item" at bounding box center [456, 248] width 55 height 14
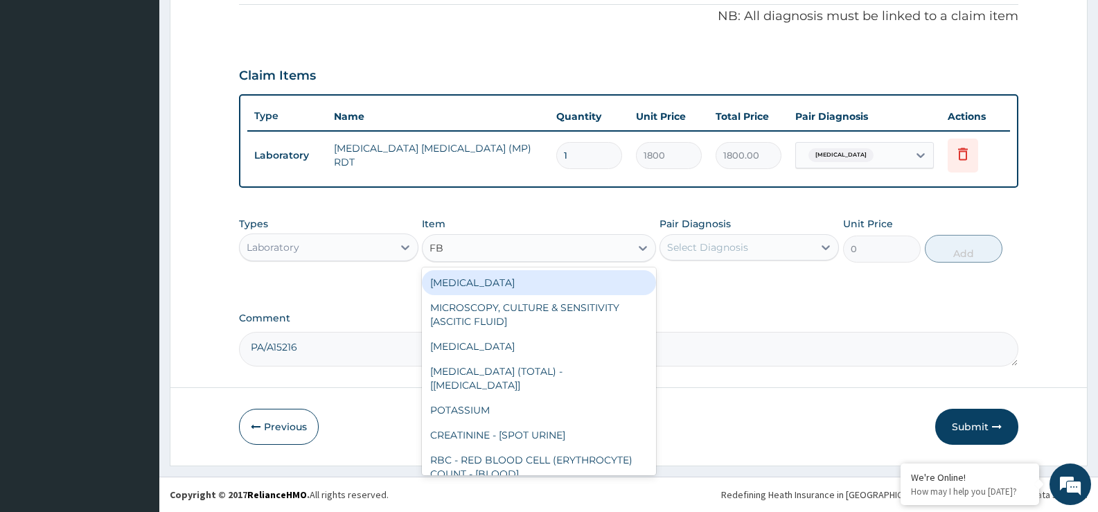
type input "FBC"
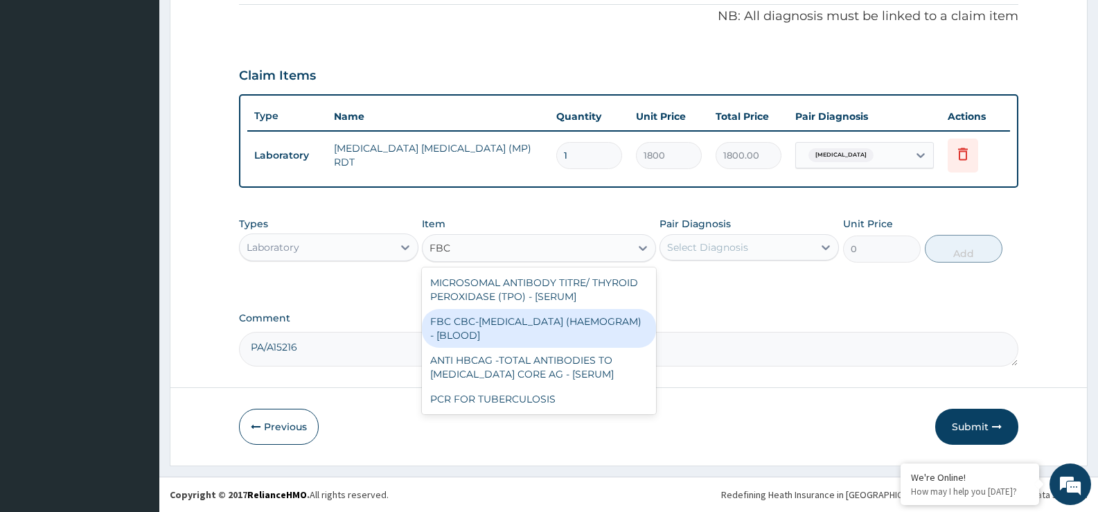
click at [499, 322] on div "FBC CBC-COMPLETE BLOOD COUNT (HAEMOGRAM) - [BLOOD]" at bounding box center [538, 328] width 233 height 39
type input "4800"
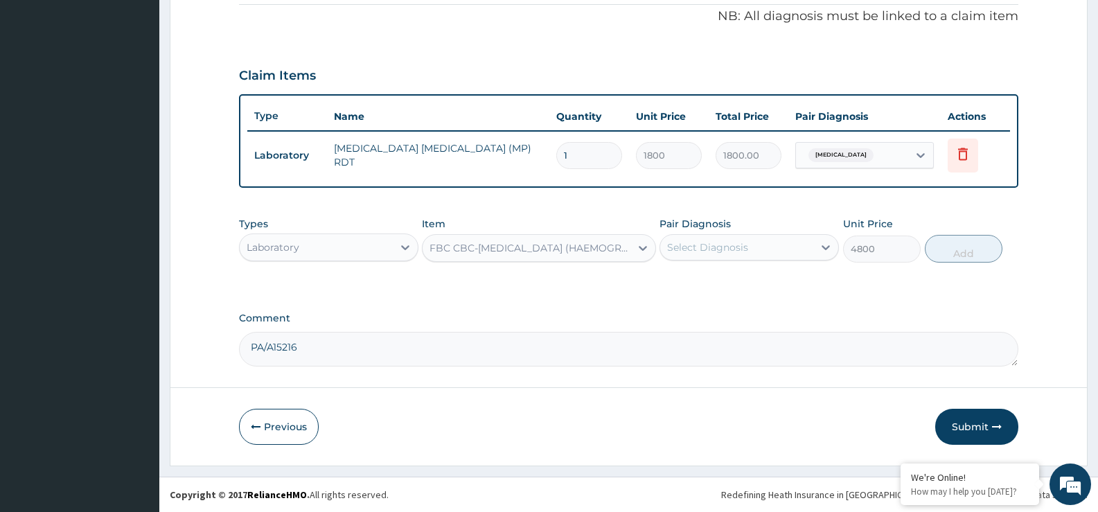
click at [704, 245] on div "Select Diagnosis" at bounding box center [707, 247] width 81 height 14
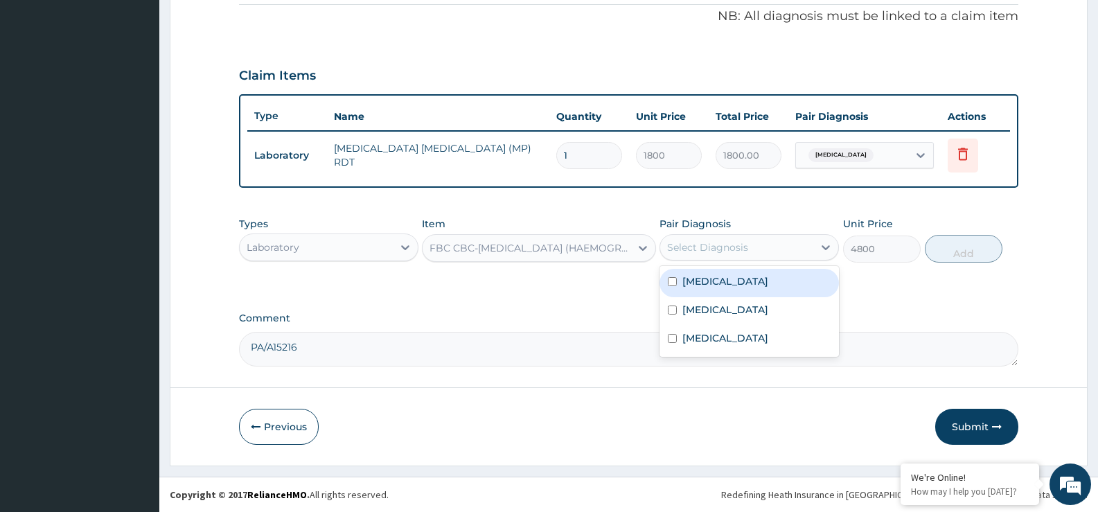
click at [706, 280] on label "Bacteremia" at bounding box center [725, 281] width 86 height 14
checkbox input "true"
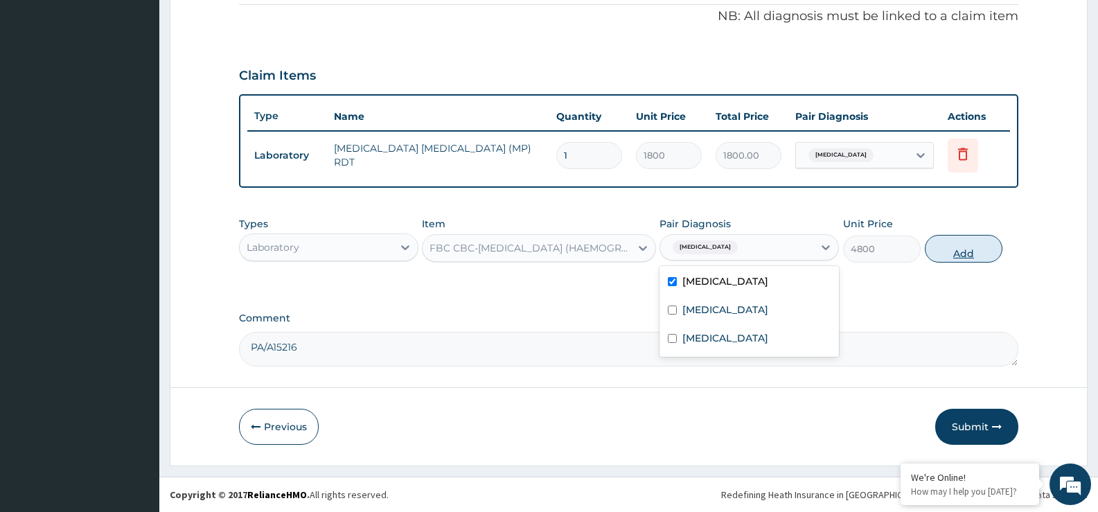
click at [934, 249] on button "Add" at bounding box center [964, 249] width 78 height 28
click at [934, 249] on div "PA Code / Prescription Code Enter Code(Secondary Care Only) Encounter Date 07-0…" at bounding box center [628, 38] width 779 height 655
type input "0"
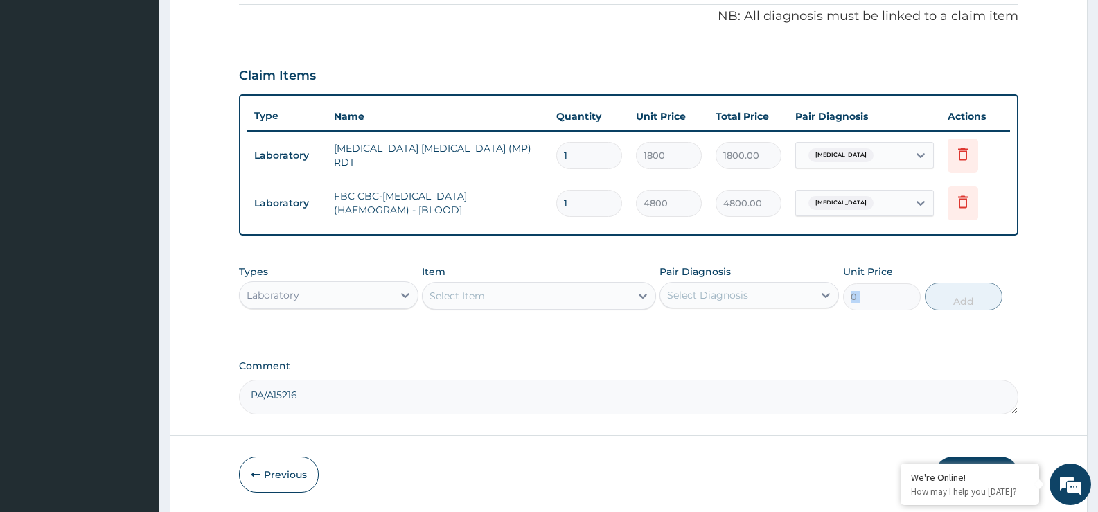
click at [449, 306] on div "Select Item" at bounding box center [525, 296] width 207 height 22
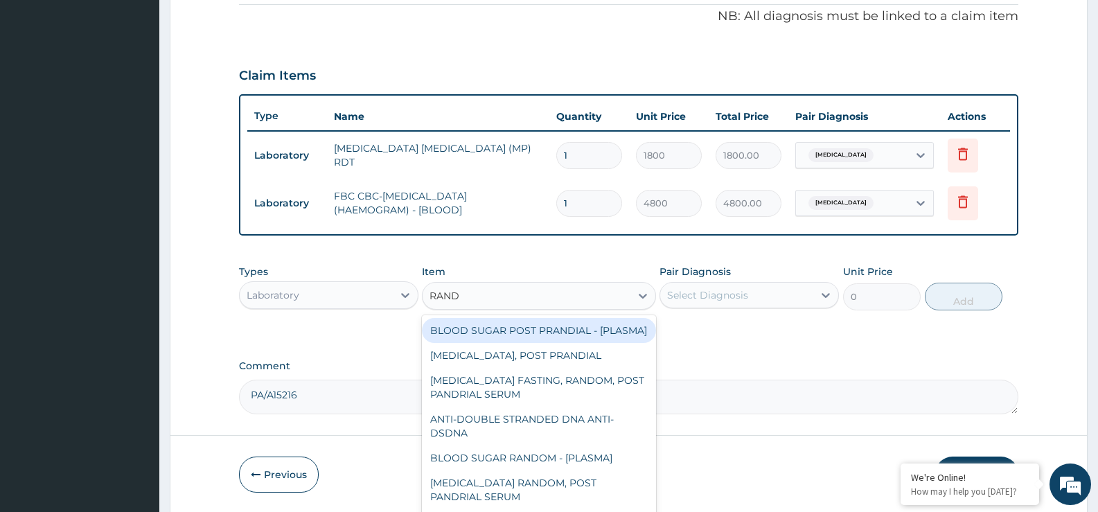
type input "RANDO"
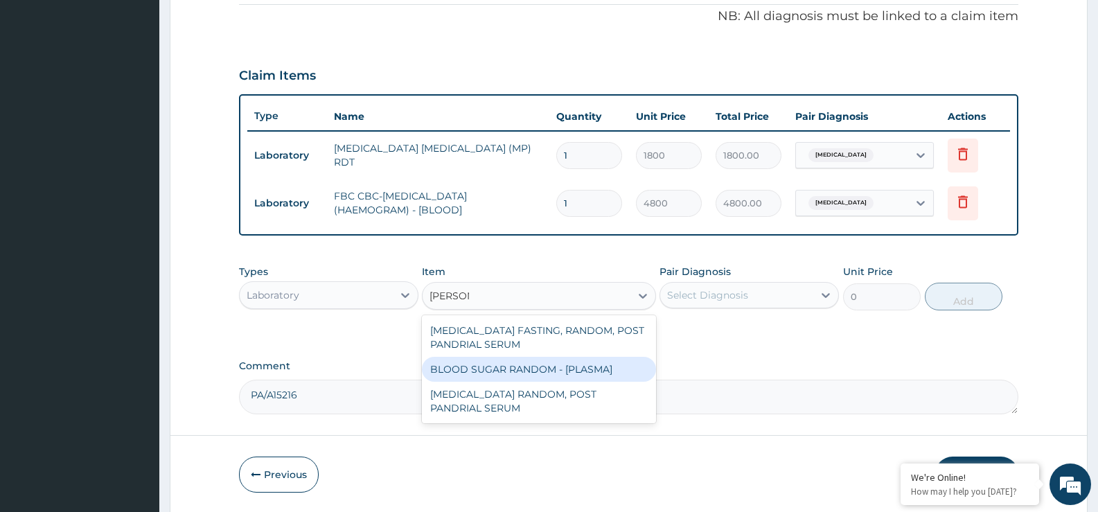
click at [481, 366] on div "BLOOD SUGAR RANDOM - [PLASMA]" at bounding box center [538, 369] width 233 height 25
type input "1440"
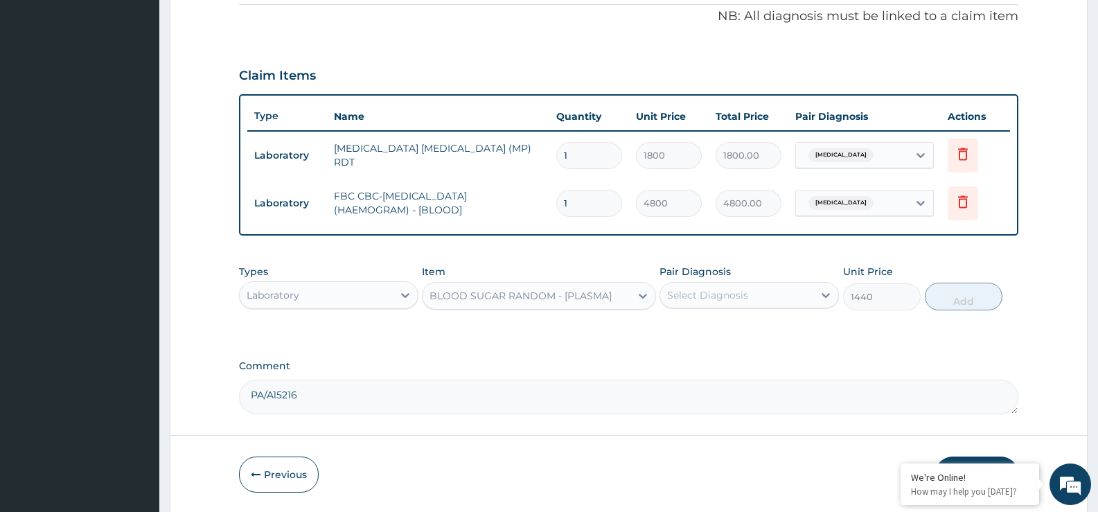
click at [707, 297] on div "Select Diagnosis" at bounding box center [707, 295] width 81 height 14
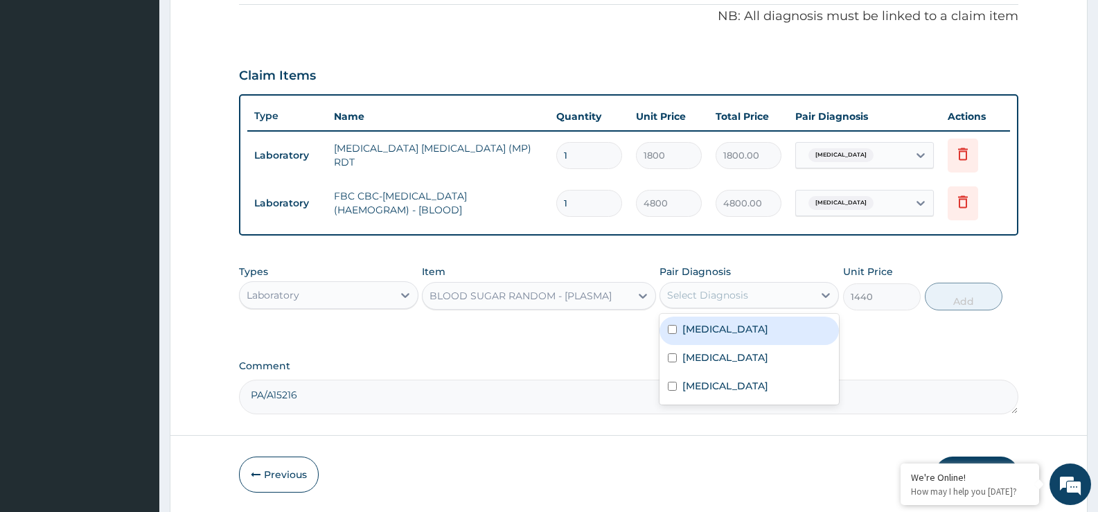
drag, startPoint x: 708, startPoint y: 327, endPoint x: 744, endPoint y: 327, distance: 36.0
click at [717, 327] on label "Bacteremia" at bounding box center [725, 329] width 86 height 14
checkbox input "true"
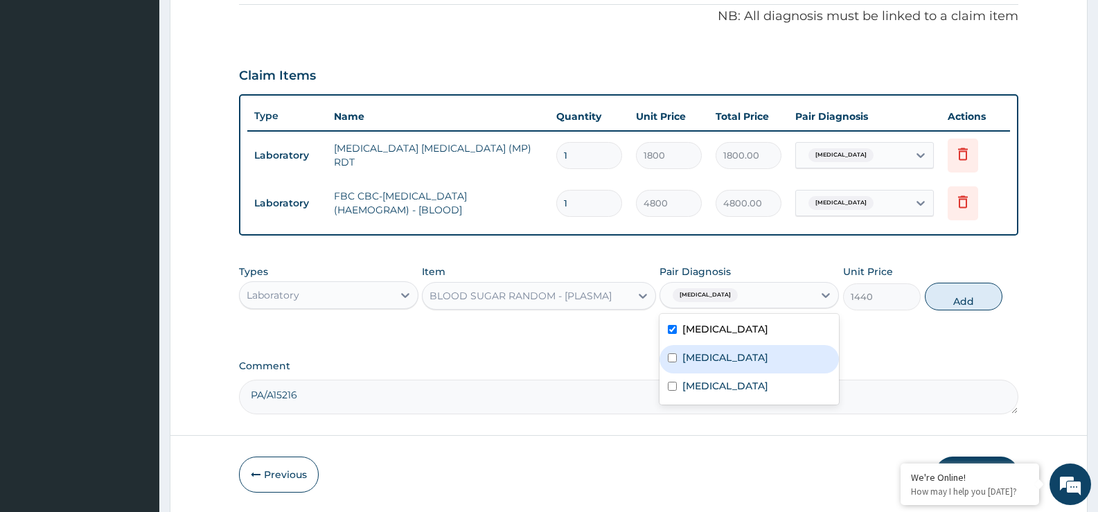
click at [715, 345] on div "Malaria" at bounding box center [748, 359] width 179 height 28
checkbox input "true"
click at [947, 303] on button "Add" at bounding box center [964, 297] width 78 height 28
click at [947, 303] on div "PA Code / Prescription Code Enter Code(Secondary Care Only) Encounter Date 07-0…" at bounding box center [628, 62] width 779 height 703
type input "0"
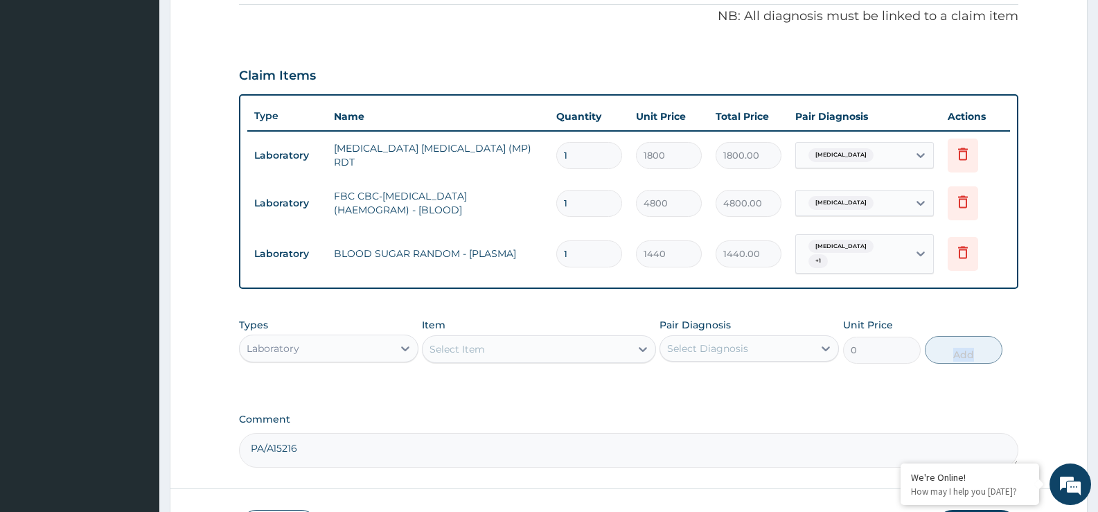
click at [450, 343] on div "Select Item" at bounding box center [456, 349] width 55 height 14
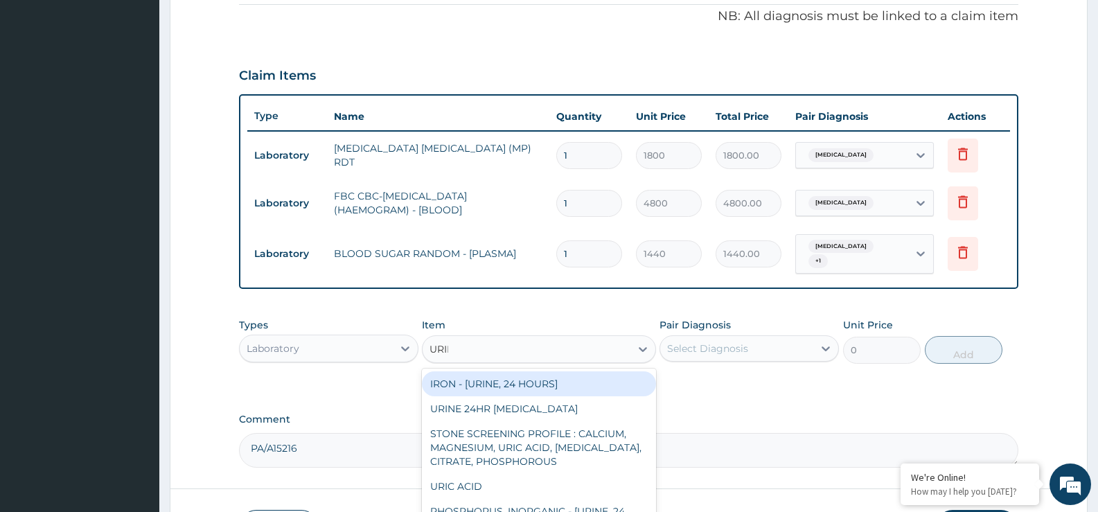
type input "URINA"
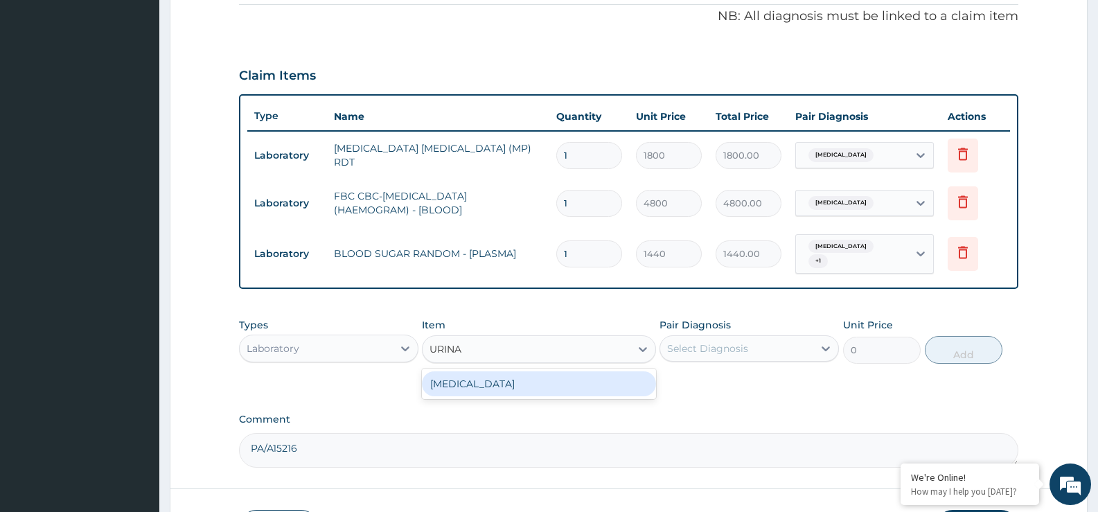
click at [465, 385] on div "URINALYSIS" at bounding box center [538, 383] width 233 height 25
type input "1800"
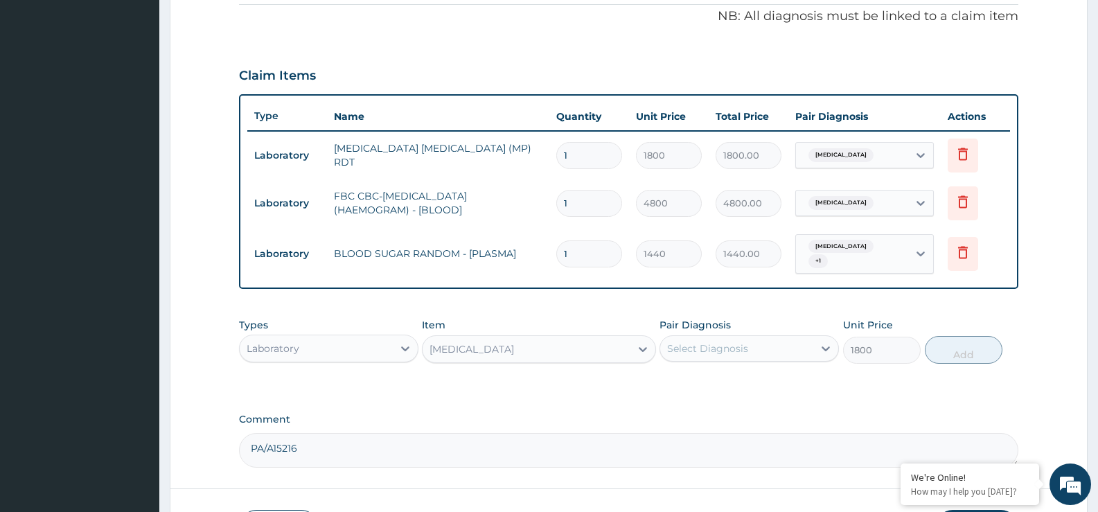
click at [684, 341] on div "Select Diagnosis" at bounding box center [707, 348] width 81 height 14
click at [685, 341] on div "Select Diagnosis" at bounding box center [707, 348] width 81 height 14
click at [702, 347] on div "Select Diagnosis" at bounding box center [707, 348] width 81 height 14
click at [702, 346] on div "Select Diagnosis" at bounding box center [707, 348] width 81 height 14
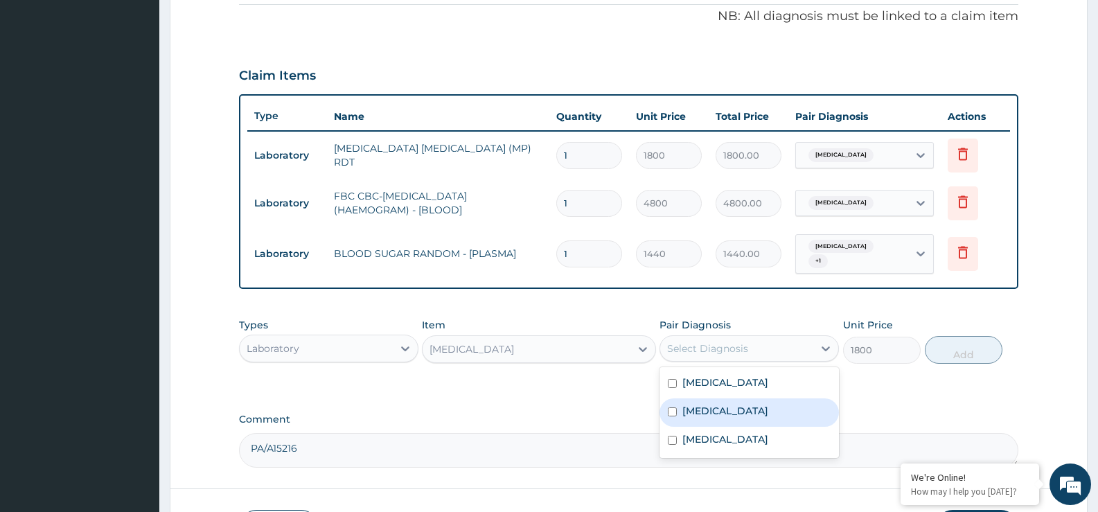
click at [719, 400] on div "Malaria" at bounding box center [748, 412] width 179 height 28
checkbox input "true"
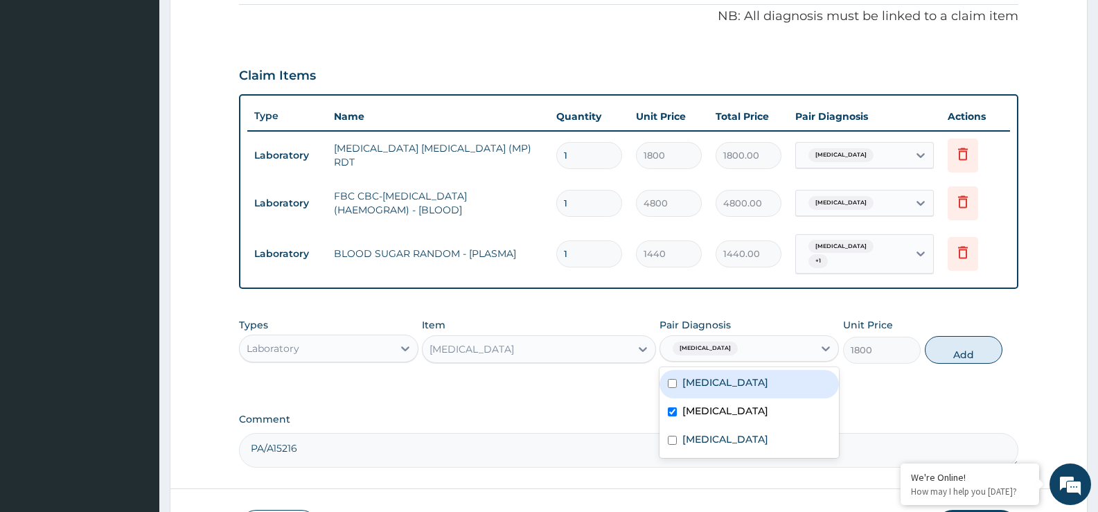
click at [951, 352] on button "Add" at bounding box center [964, 350] width 78 height 28
type input "0"
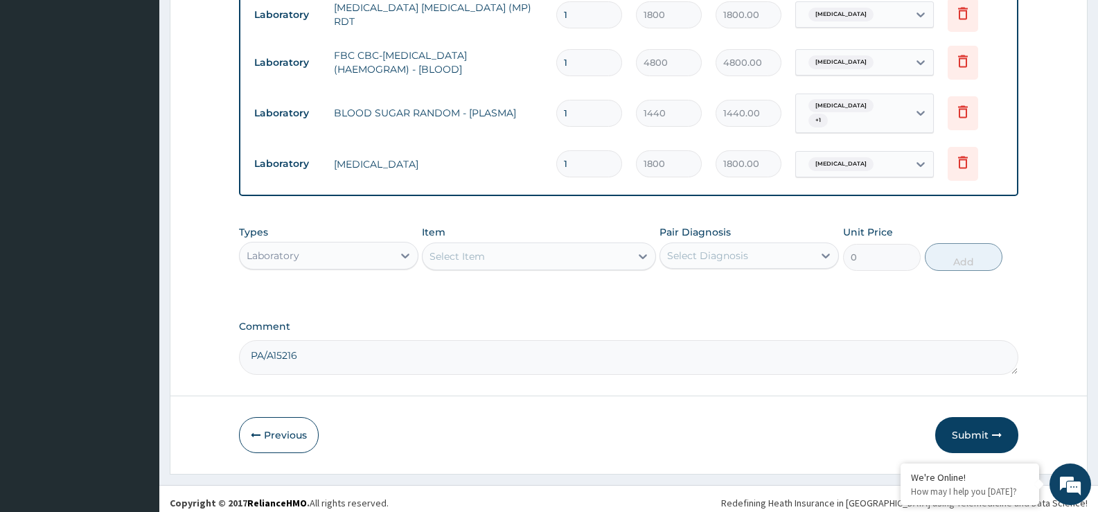
scroll to position [564, 0]
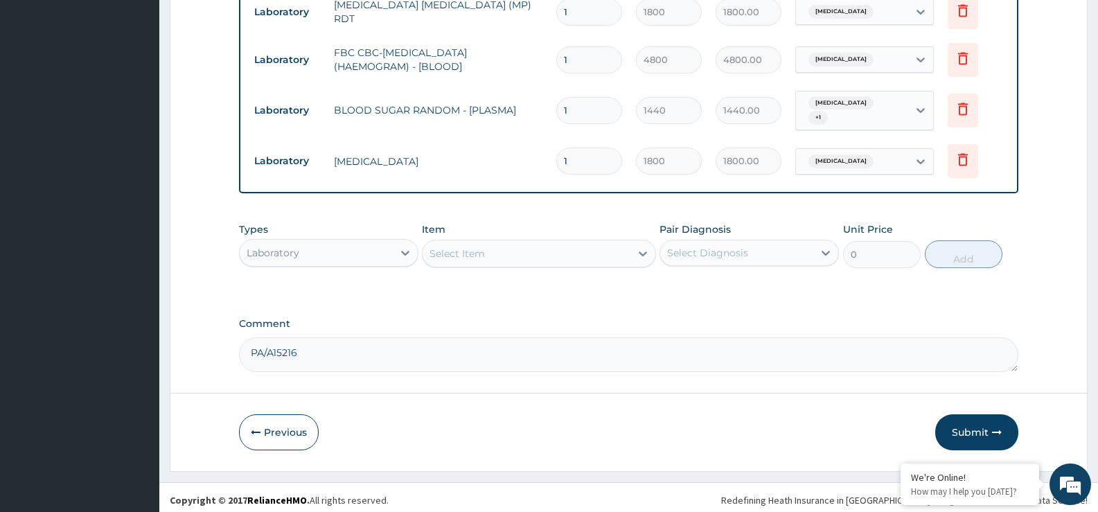
click at [341, 246] on div "Laboratory" at bounding box center [316, 253] width 153 height 22
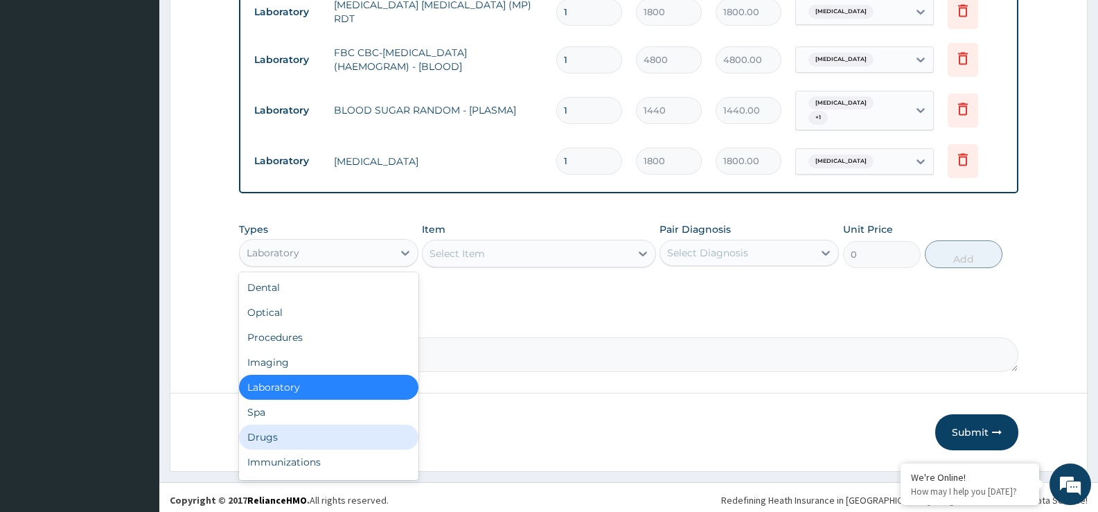
click at [326, 433] on div "Drugs" at bounding box center [328, 437] width 179 height 25
drag, startPoint x: 326, startPoint y: 433, endPoint x: 357, endPoint y: 417, distance: 35.0
click at [329, 431] on div "Previous Submit" at bounding box center [628, 432] width 779 height 36
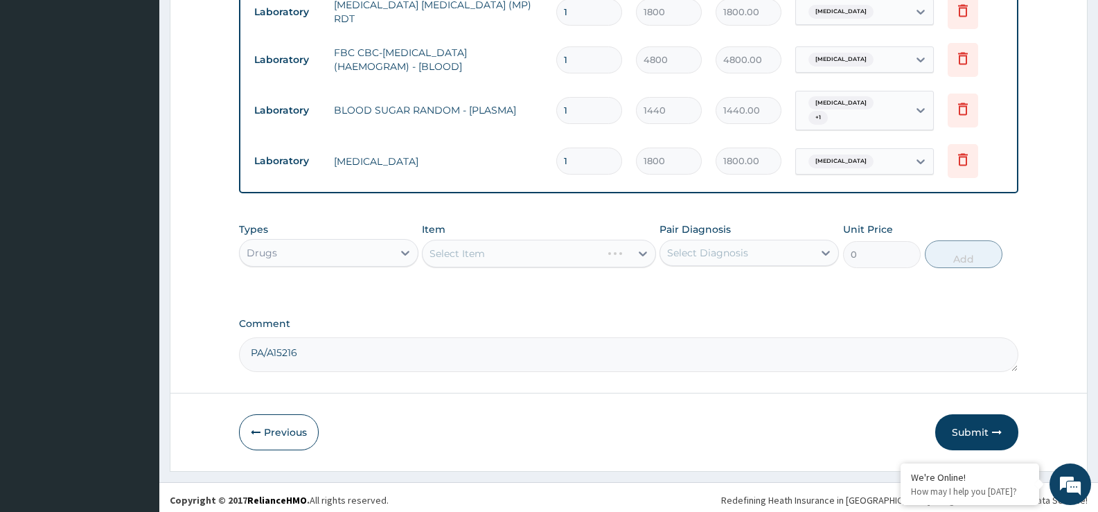
click at [477, 249] on div "Select Item" at bounding box center [538, 254] width 233 height 28
click at [454, 262] on div "Item Select Item" at bounding box center [538, 245] width 233 height 46
click at [456, 257] on div "Select Item" at bounding box center [538, 254] width 233 height 28
click at [453, 258] on div "Select Item" at bounding box center [525, 253] width 207 height 22
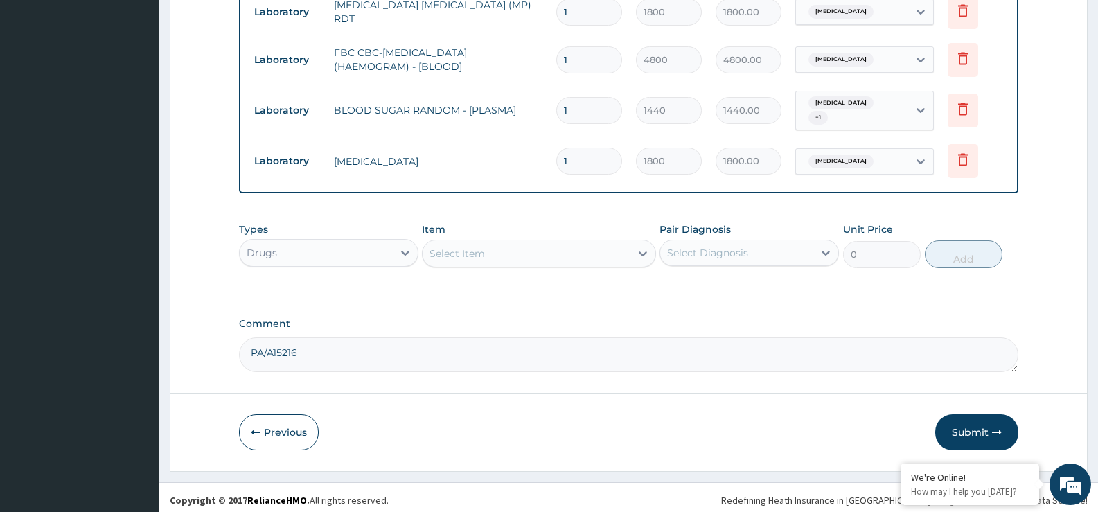
click at [440, 251] on div "Select Item" at bounding box center [456, 254] width 55 height 14
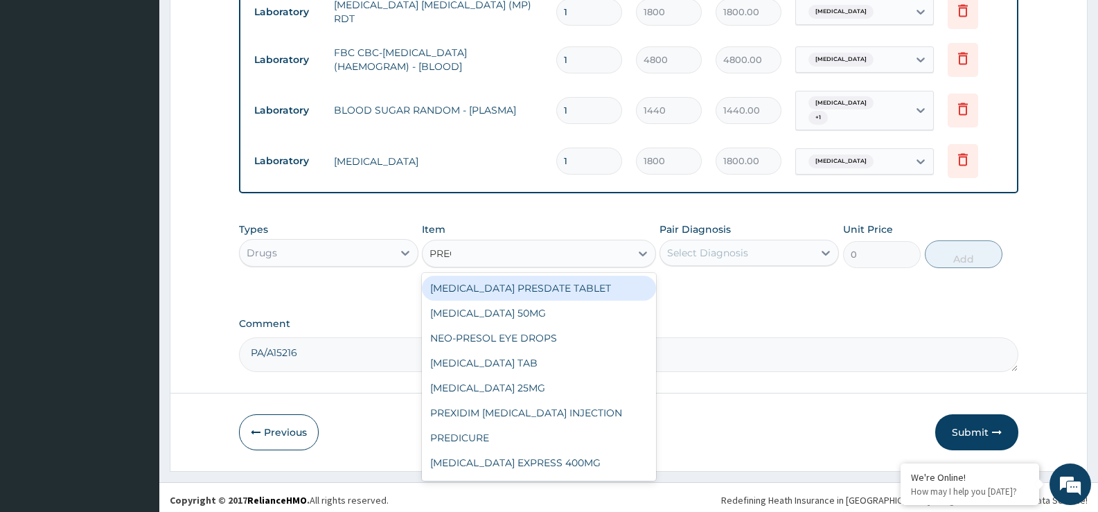
type input "PREGA"
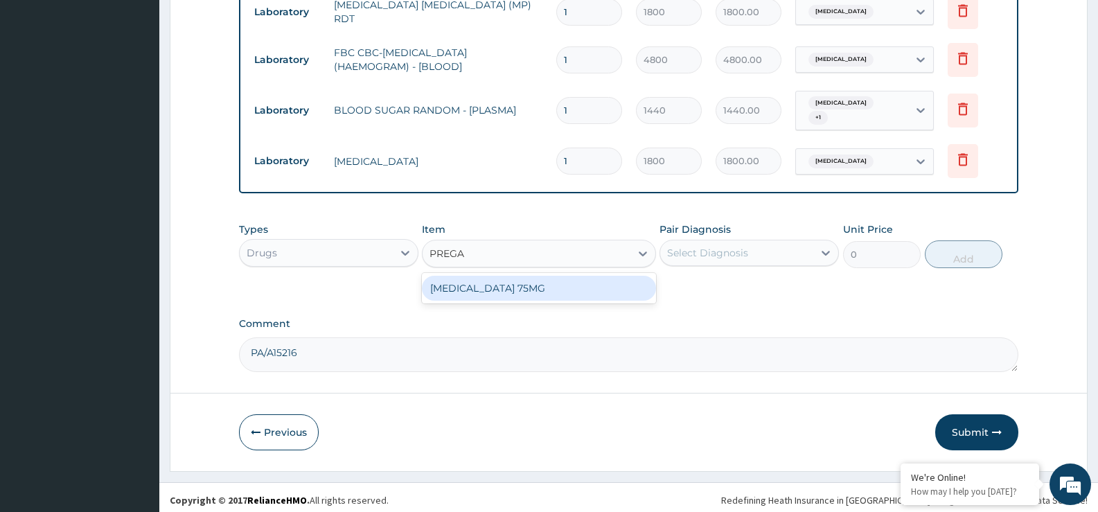
click at [457, 285] on div "PREGABALIN 75MG" at bounding box center [538, 288] width 233 height 25
click at [458, 285] on div "Types Drugs Item option URINALYSIS, selected. option PREGABALIN 75MG focused, 7…" at bounding box center [628, 255] width 779 height 80
type input "330"
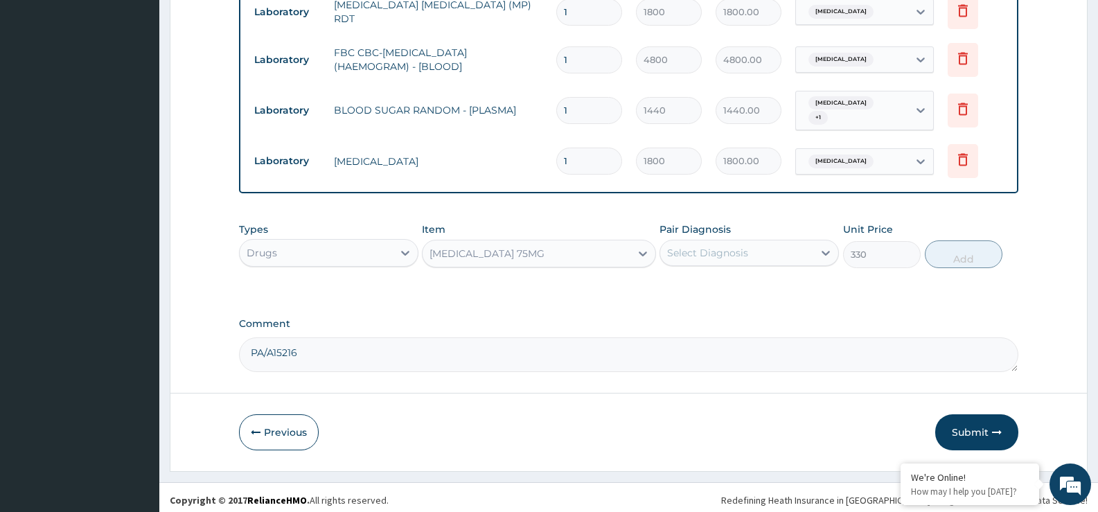
click at [722, 260] on div "Select Diagnosis" at bounding box center [748, 253] width 179 height 26
click at [722, 258] on div "Select Diagnosis" at bounding box center [736, 253] width 153 height 22
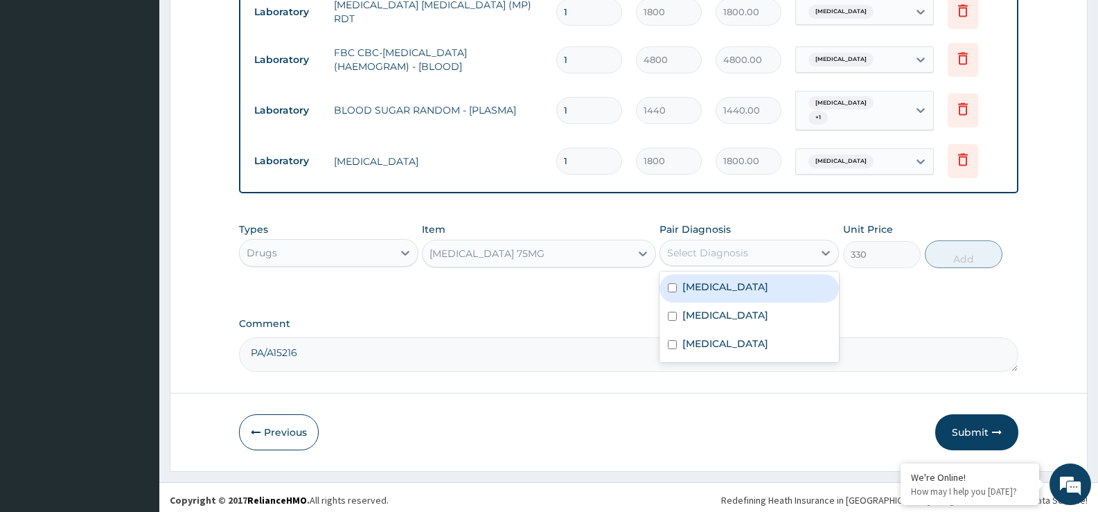
click at [722, 258] on div "Select Diagnosis" at bounding box center [736, 253] width 153 height 22
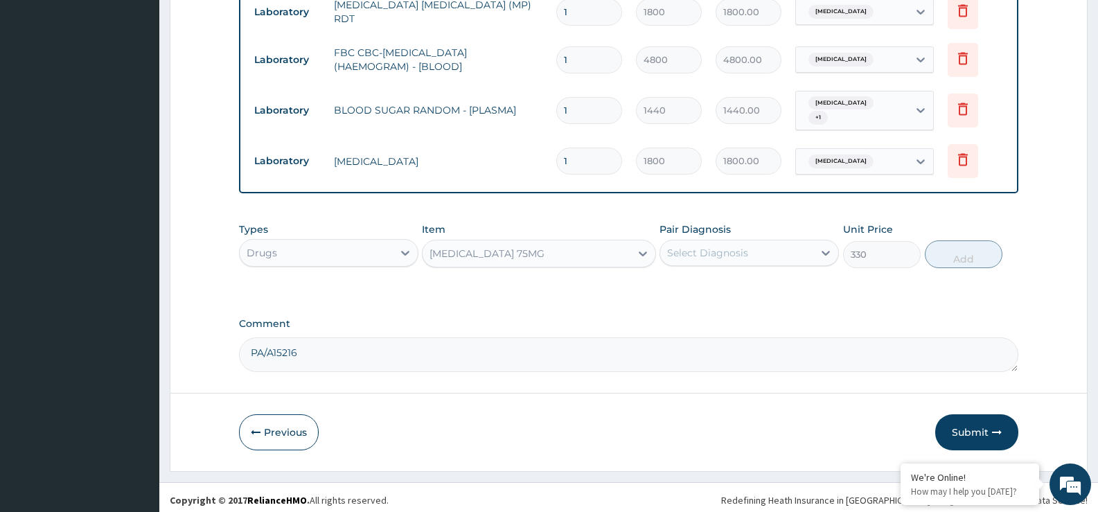
click at [722, 258] on div "Select Diagnosis" at bounding box center [736, 253] width 153 height 22
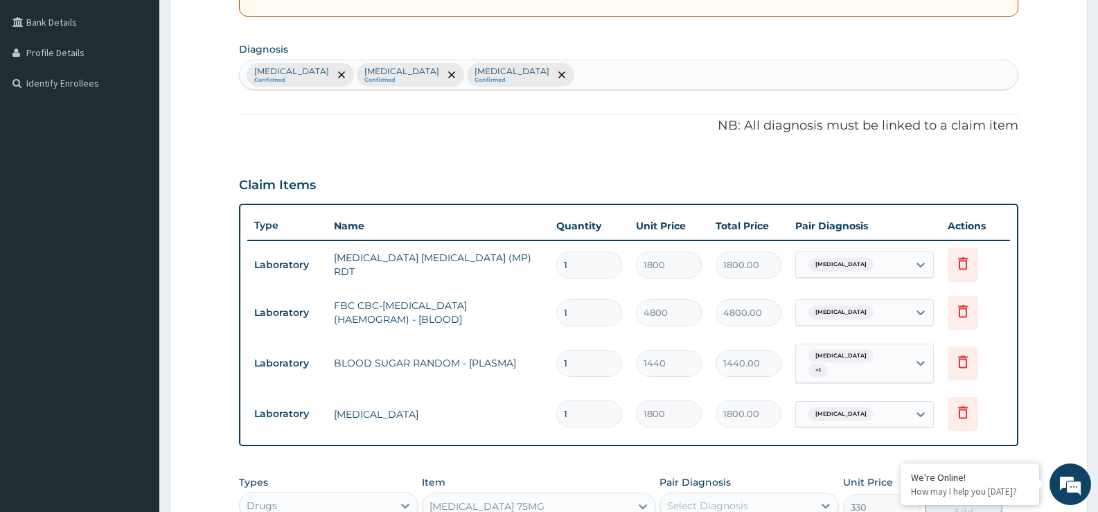
scroll to position [287, 0]
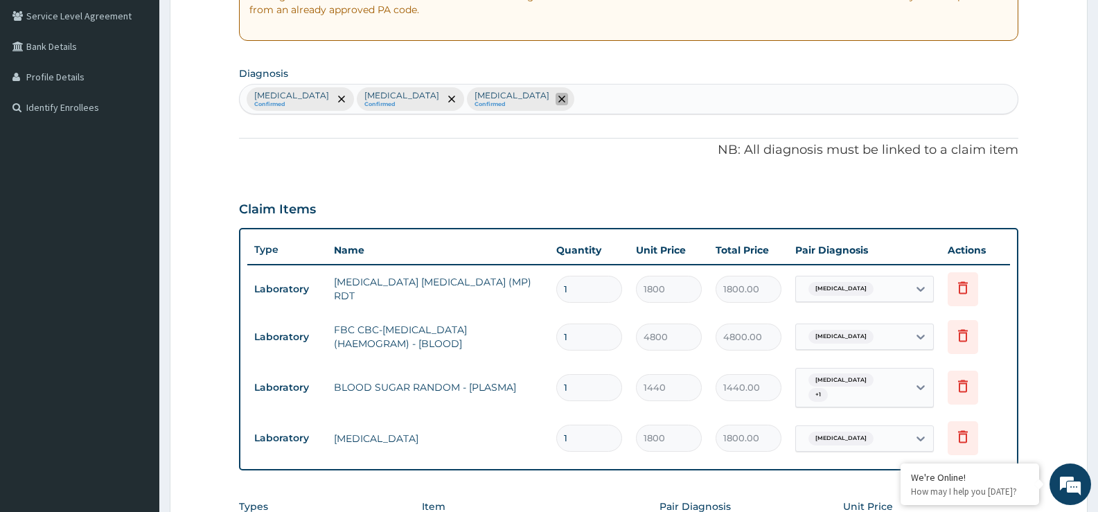
click at [558, 98] on icon "remove selection option" at bounding box center [561, 99] width 7 height 7
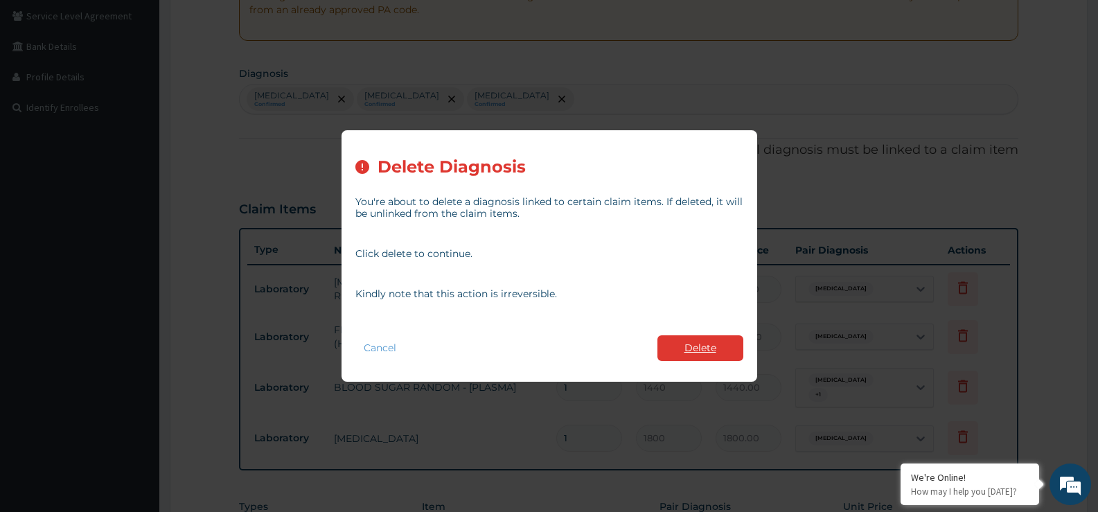
click at [713, 349] on button "Delete" at bounding box center [700, 348] width 86 height 26
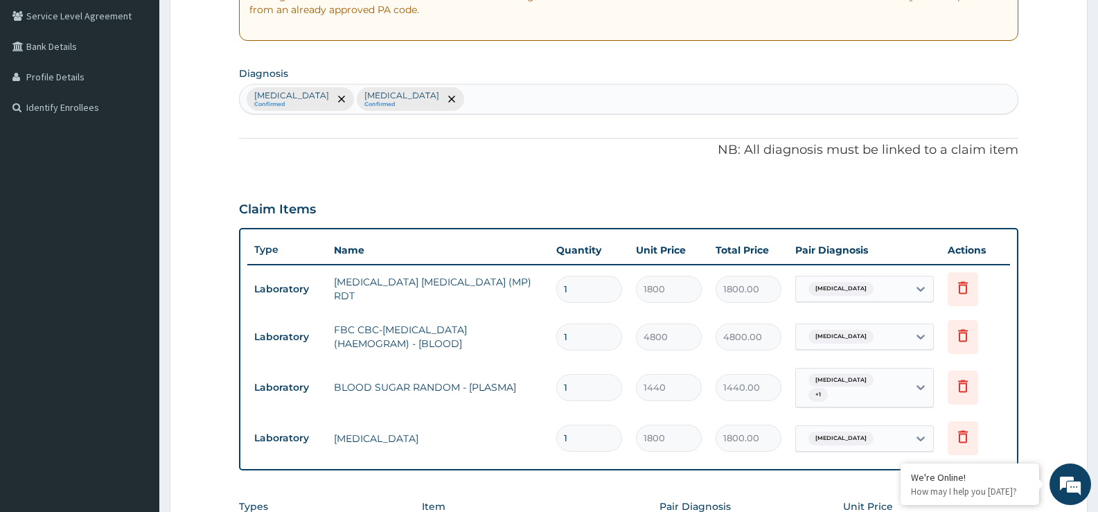
click at [428, 106] on div "Bacteremia Confirmed Malaria Confirmed" at bounding box center [629, 98] width 778 height 29
type input "MUSCULOSK"
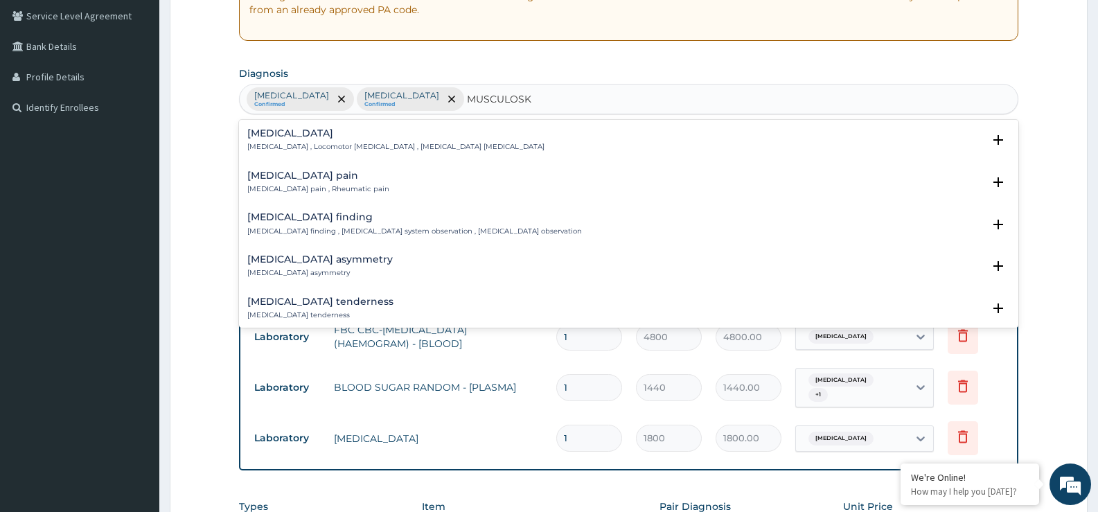
click at [316, 176] on h4 "Musculoskeletal pain" at bounding box center [318, 175] width 142 height 10
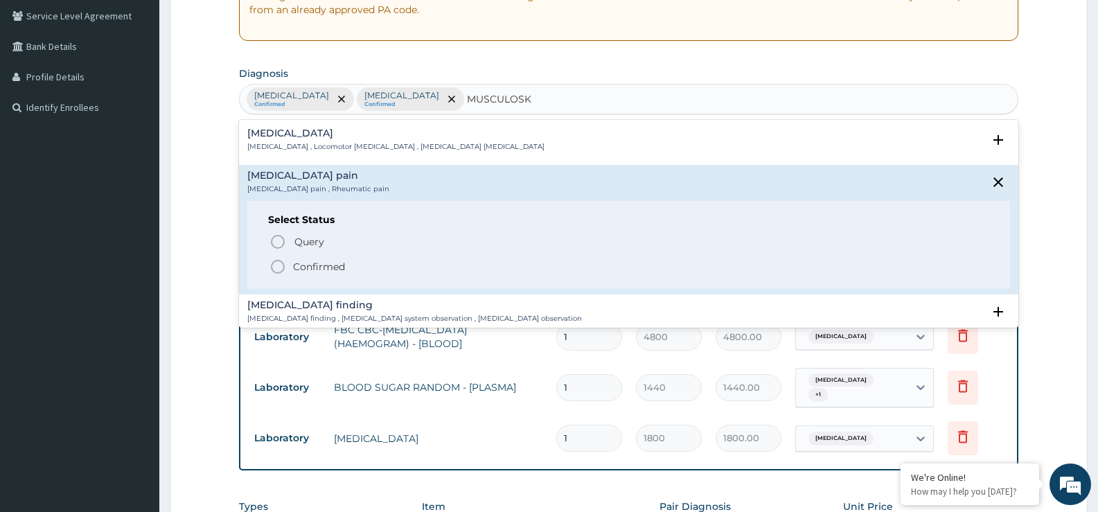
click at [280, 269] on icon "status option filled" at bounding box center [277, 266] width 17 height 17
click at [280, 269] on tr "Laboratory MALARIA PARASITE (MP) RDT 1 1800 1800.00 Malaria Delete" at bounding box center [628, 289] width 762 height 48
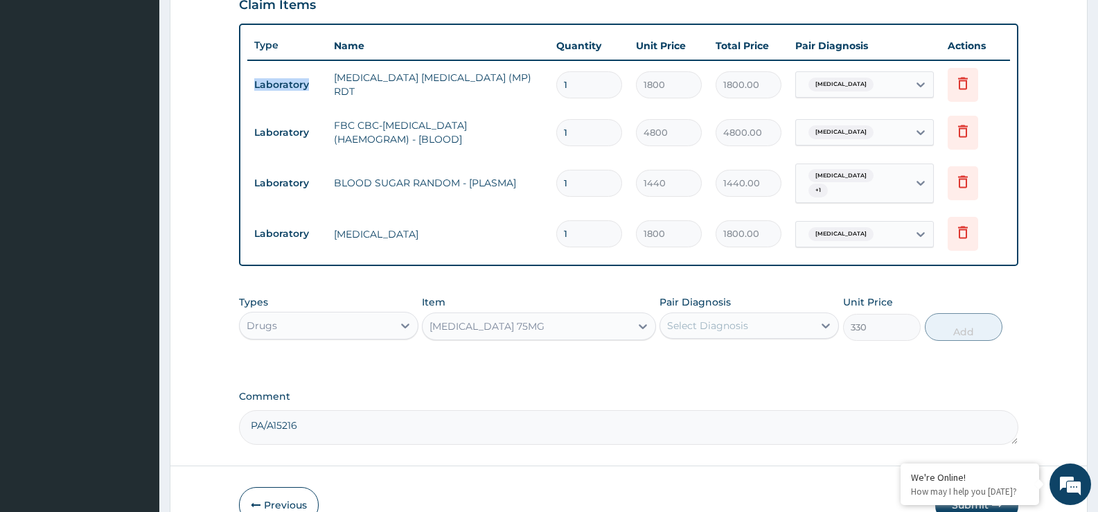
scroll to position [564, 0]
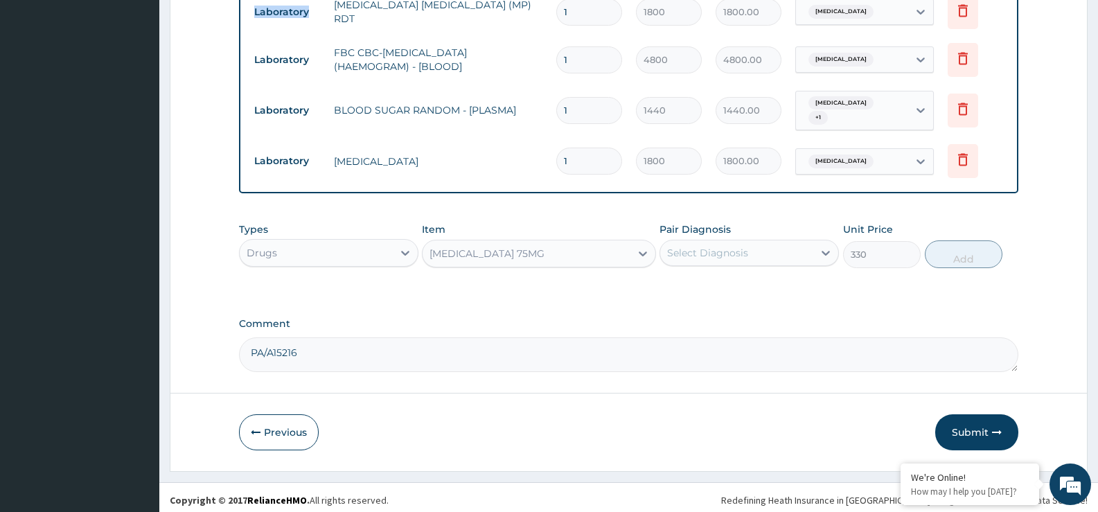
click at [708, 249] on div "Select Diagnosis" at bounding box center [707, 253] width 81 height 14
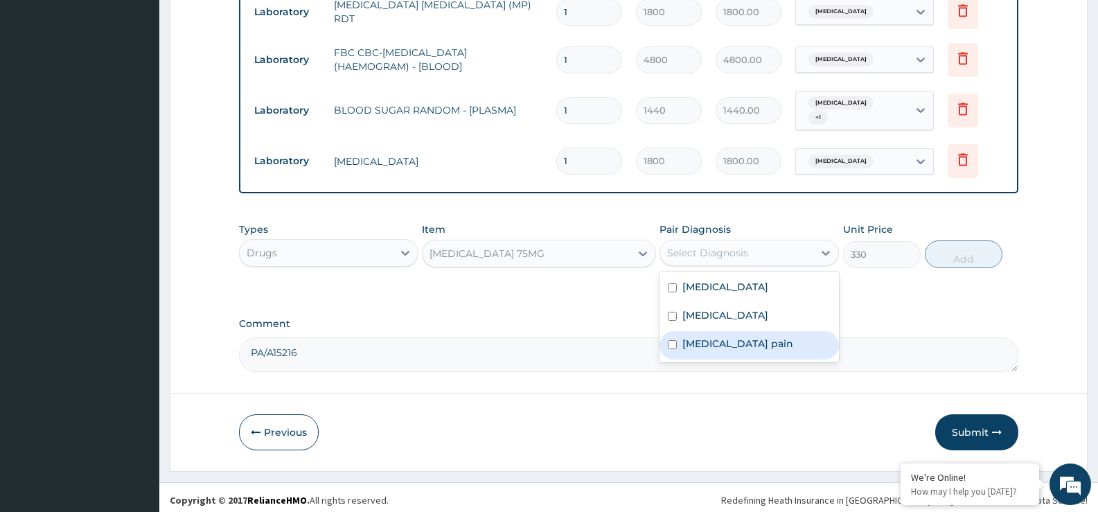
click at [702, 339] on label "Musculoskeletal pain" at bounding box center [737, 344] width 111 height 14
checkbox input "true"
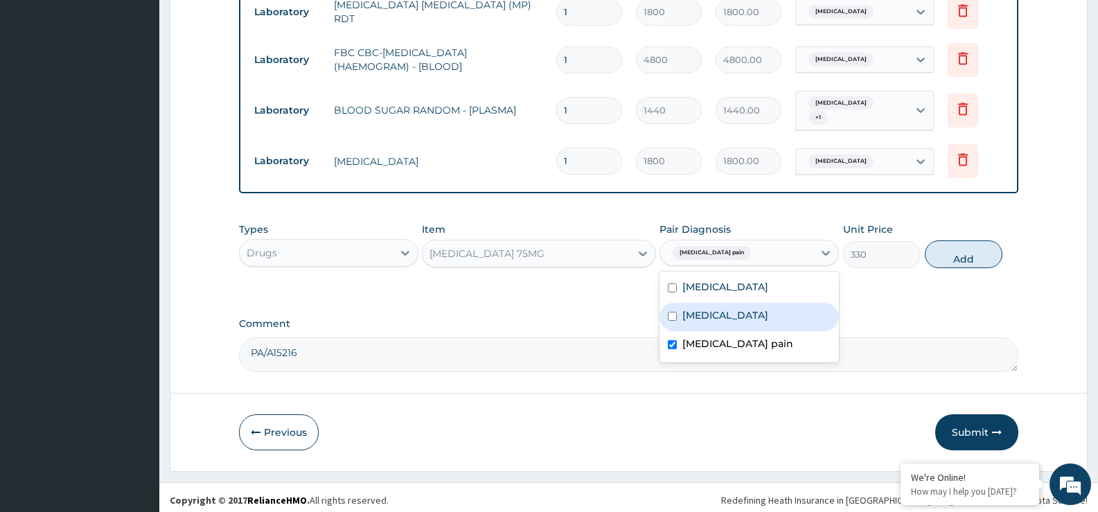
click at [947, 251] on button "Add" at bounding box center [964, 254] width 78 height 28
type input "0"
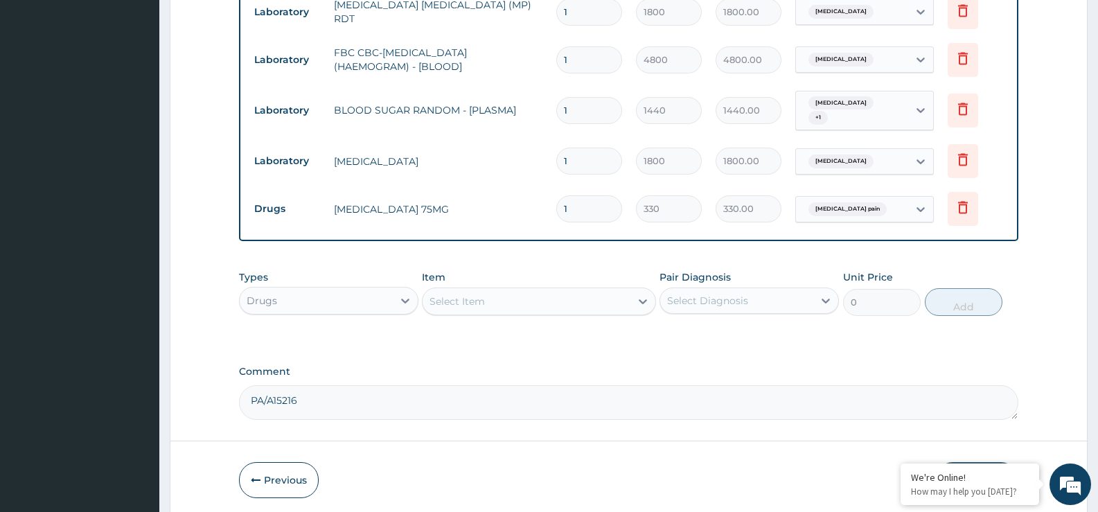
type input "14"
type input "4620.00"
type input "14"
click at [472, 301] on div "Select Item" at bounding box center [456, 301] width 55 height 14
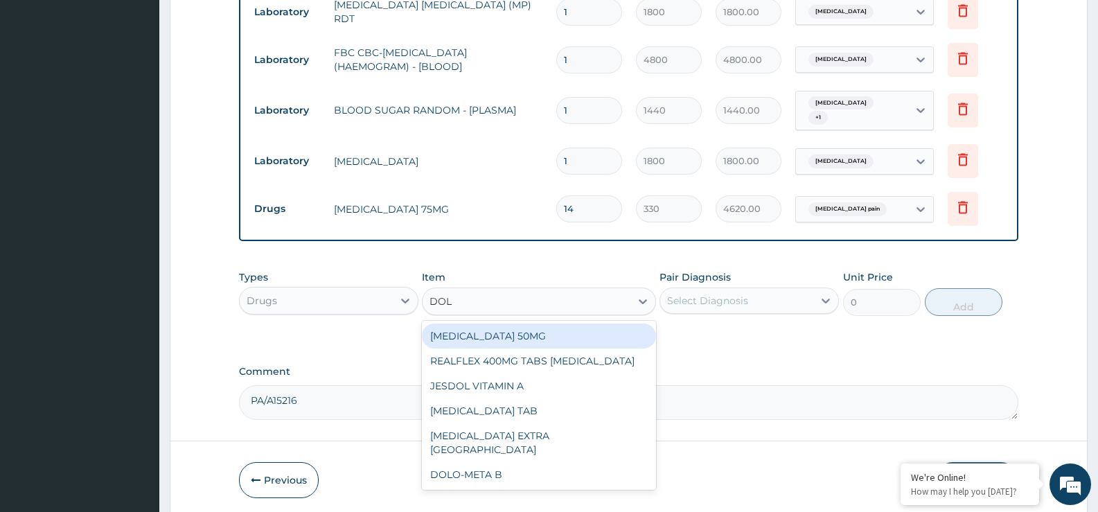
type input "DOLO"
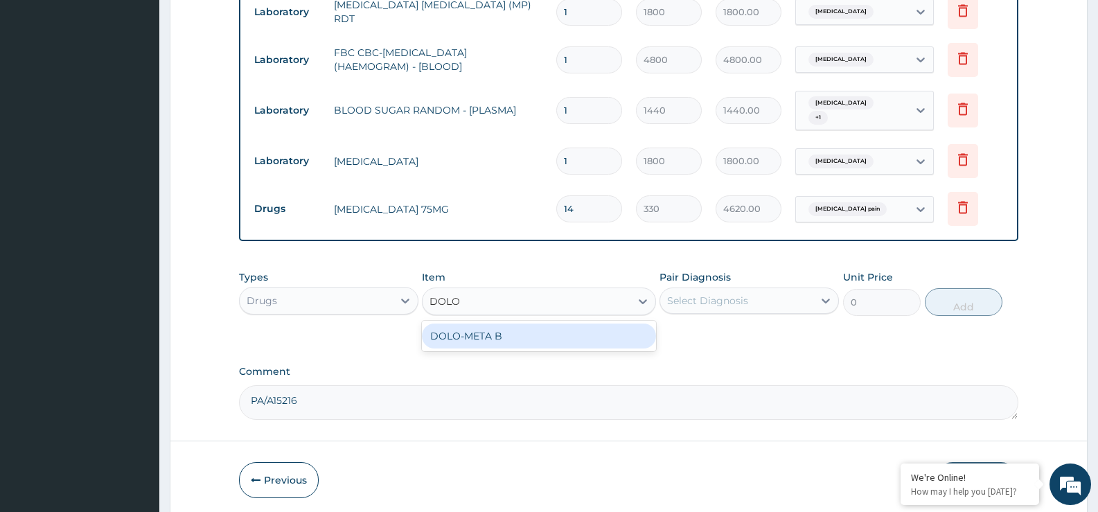
click at [503, 337] on div "DOLO-META B" at bounding box center [538, 335] width 233 height 25
type input "52.79999923706055"
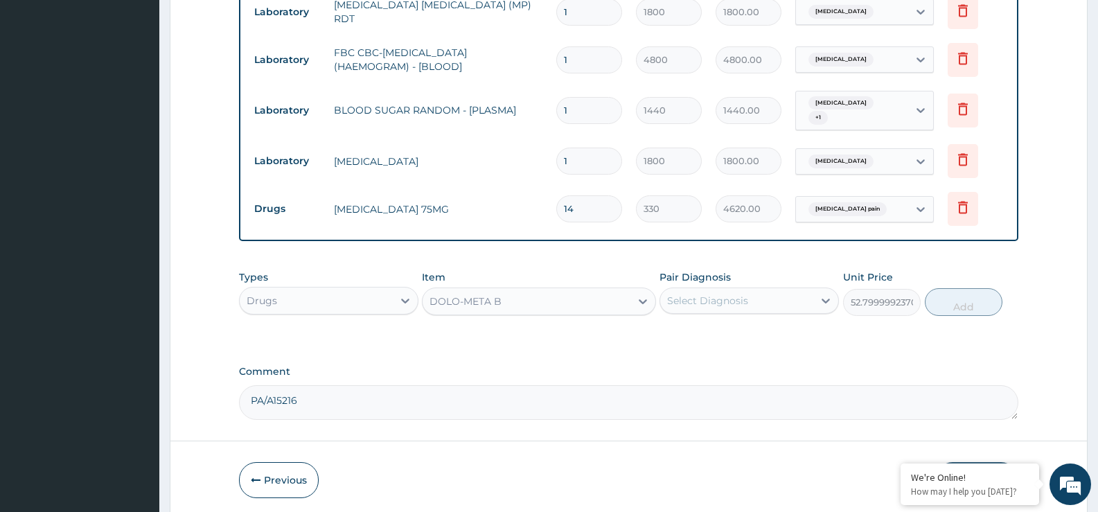
click at [683, 295] on div "Select Diagnosis" at bounding box center [707, 301] width 81 height 14
click at [685, 295] on div "Select Diagnosis" at bounding box center [707, 301] width 81 height 14
click at [730, 294] on div "Select Diagnosis" at bounding box center [707, 301] width 81 height 14
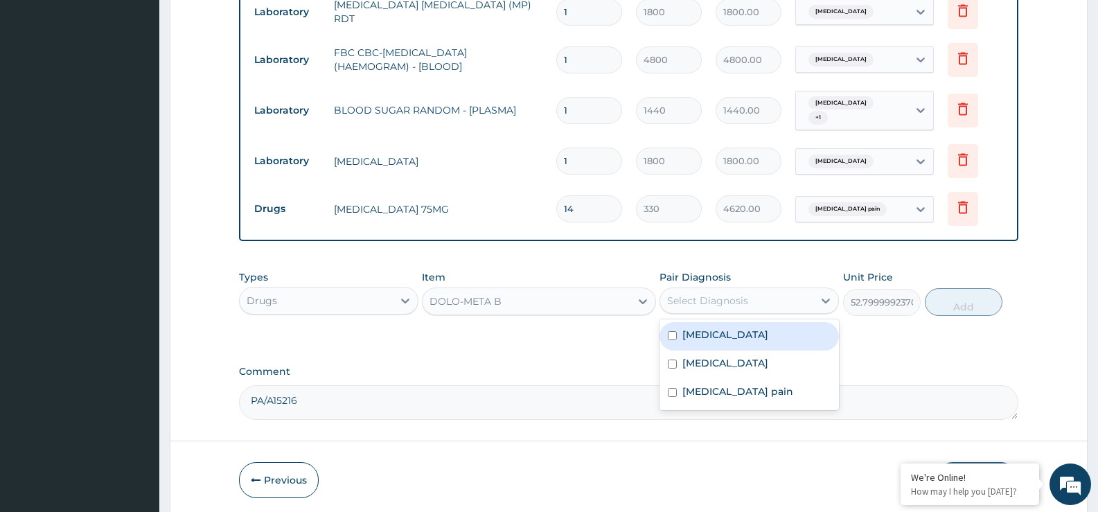
click at [712, 299] on div "Select Diagnosis" at bounding box center [707, 301] width 81 height 14
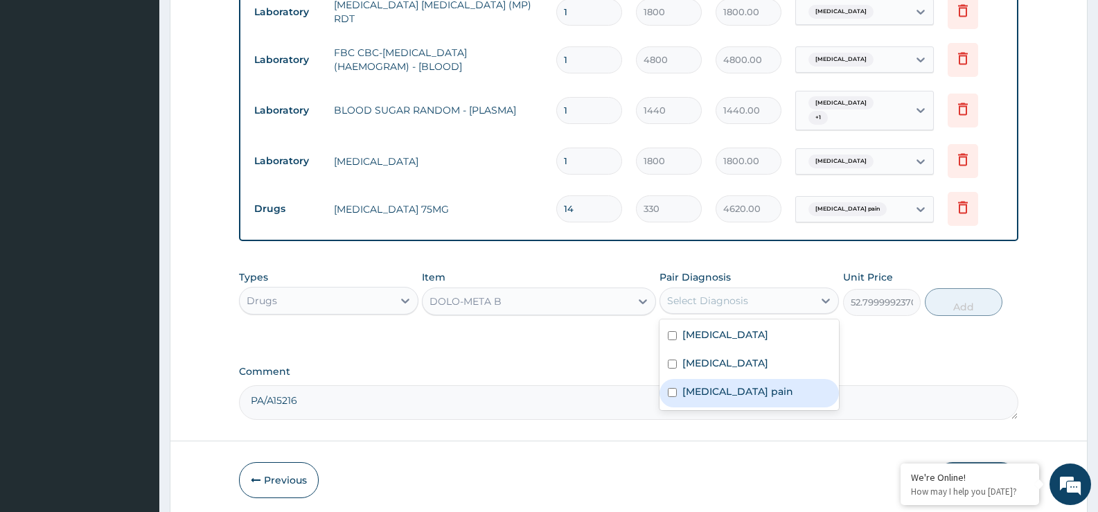
click at [713, 379] on div "Musculoskeletal pain" at bounding box center [748, 393] width 179 height 28
drag, startPoint x: 713, startPoint y: 377, endPoint x: 765, endPoint y: 361, distance: 53.5
click at [715, 379] on div "Musculoskeletal pain" at bounding box center [748, 393] width 179 height 28
click at [706, 386] on label "Musculoskeletal pain" at bounding box center [737, 391] width 111 height 14
checkbox input "true"
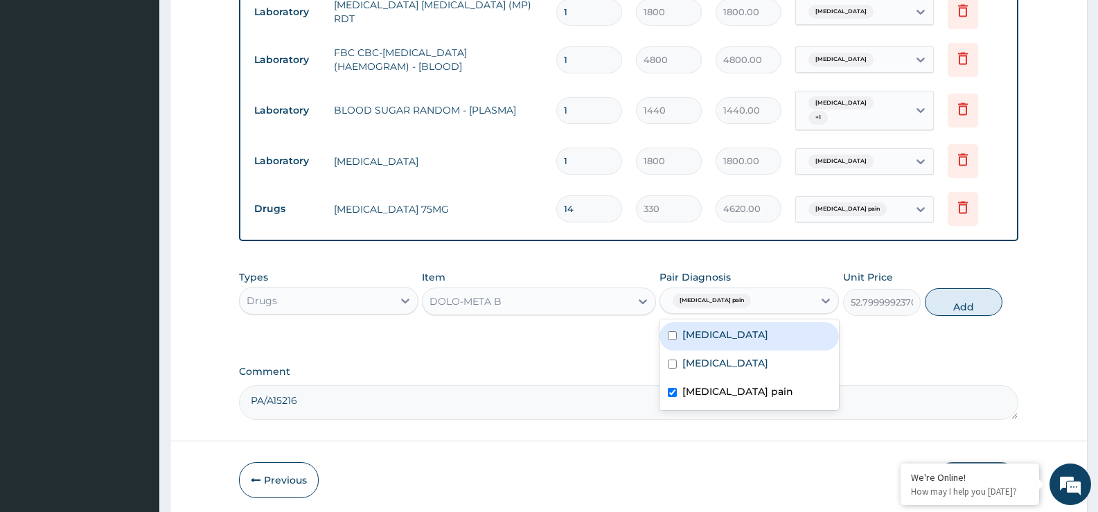
click at [958, 300] on button "Add" at bounding box center [964, 302] width 78 height 28
type input "0"
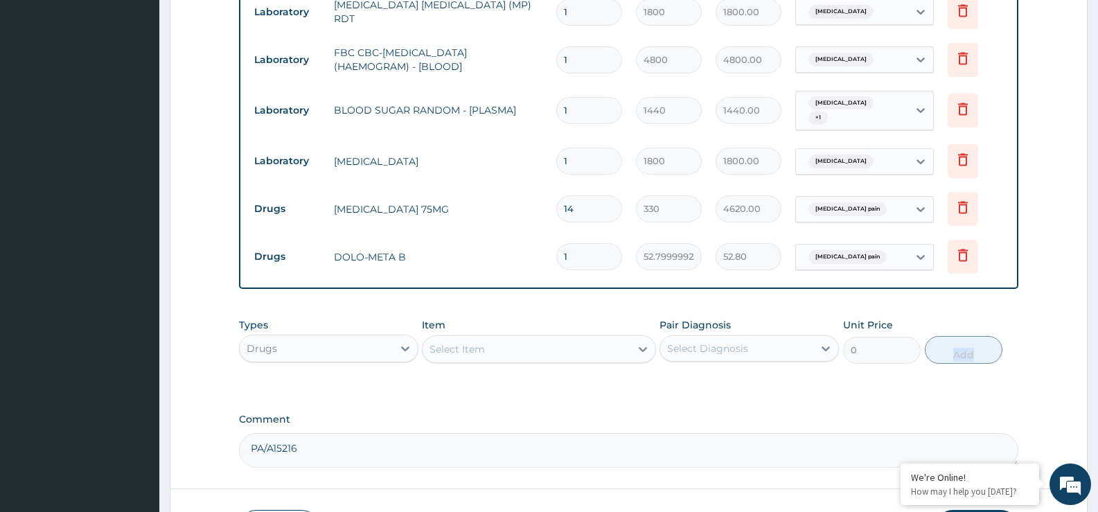
click at [593, 250] on input "1" at bounding box center [589, 256] width 66 height 27
type input "14"
type input "739.20"
type input "14"
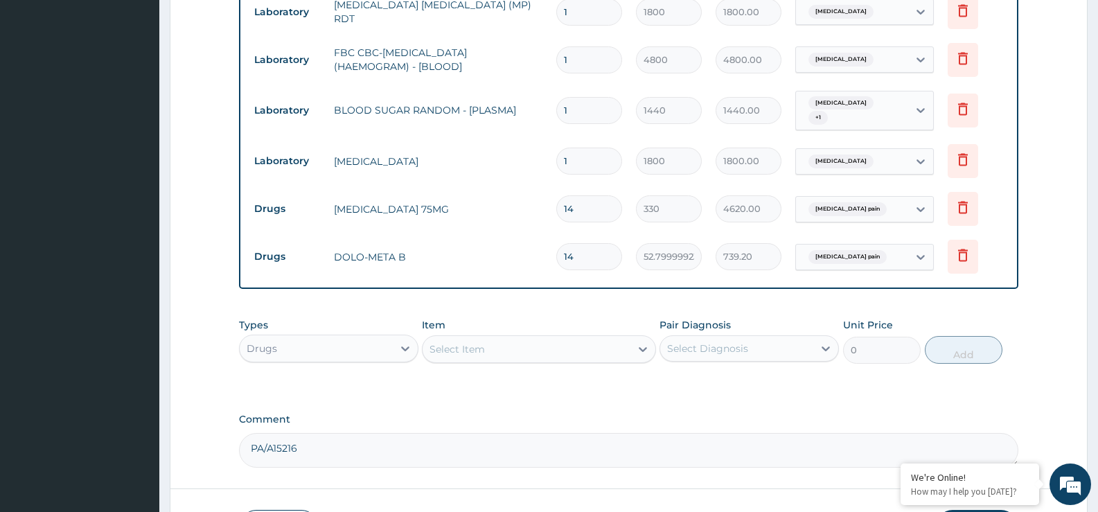
click at [458, 344] on div "Select Item" at bounding box center [456, 349] width 55 height 14
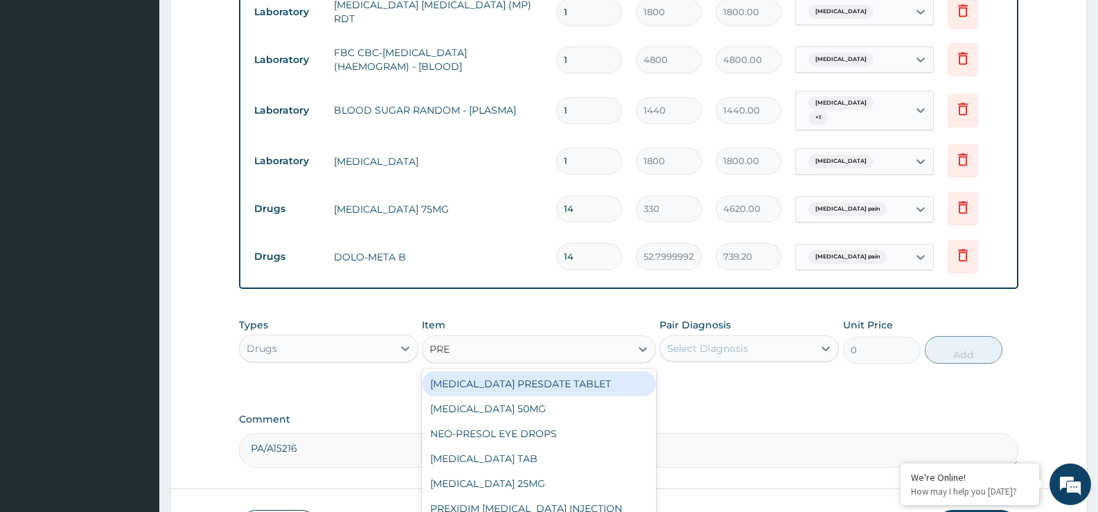
type input "PRED"
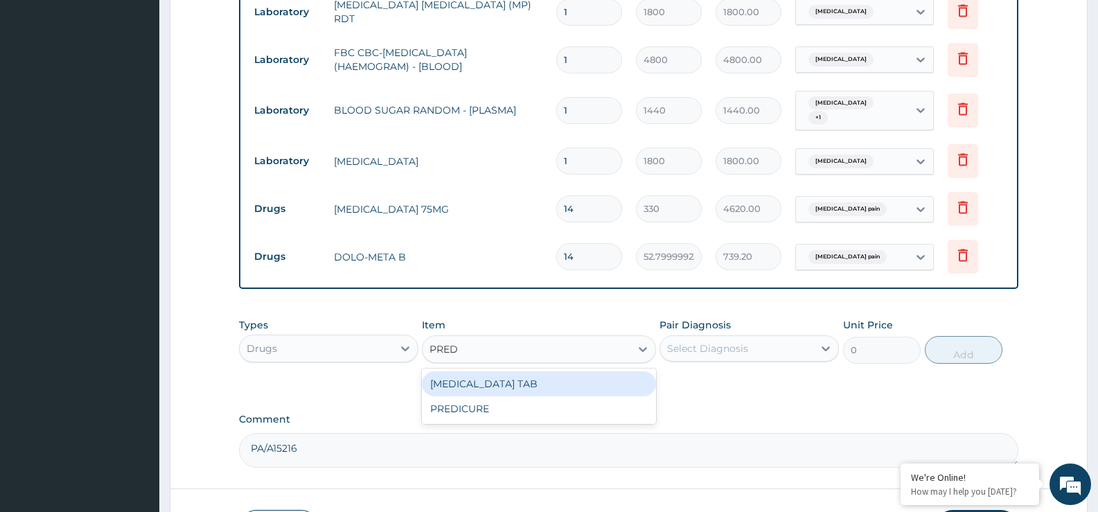
click at [491, 375] on div "[MEDICAL_DATA] TAB" at bounding box center [538, 383] width 233 height 25
click at [491, 375] on div "Types Drugs Item option DOLO-META B, selected. option PREDNISOLONE TAB focused,…" at bounding box center [628, 351] width 779 height 80
type input "150"
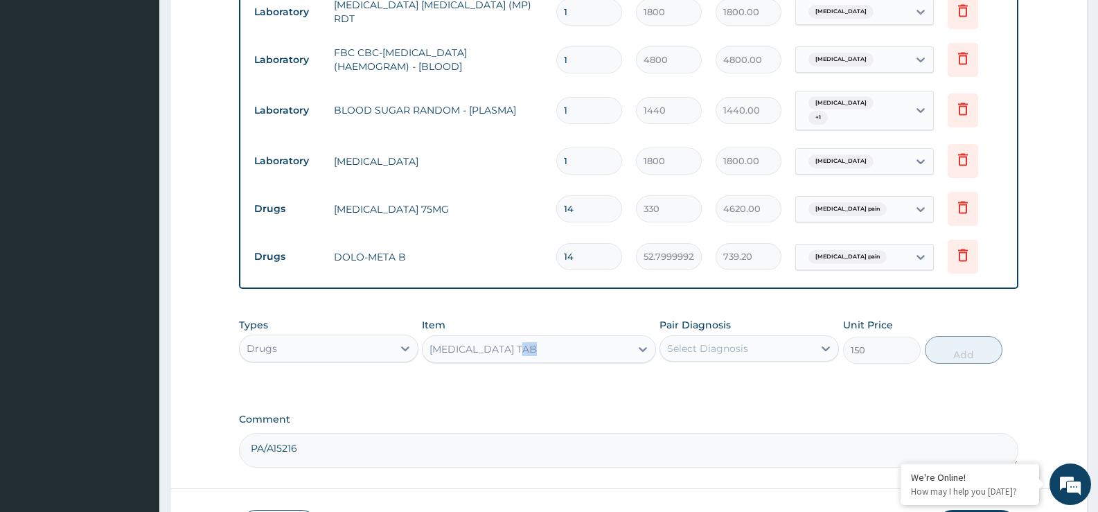
click at [681, 348] on div "Select Diagnosis" at bounding box center [707, 348] width 81 height 14
click at [688, 350] on div "Select Diagnosis" at bounding box center [736, 348] width 153 height 22
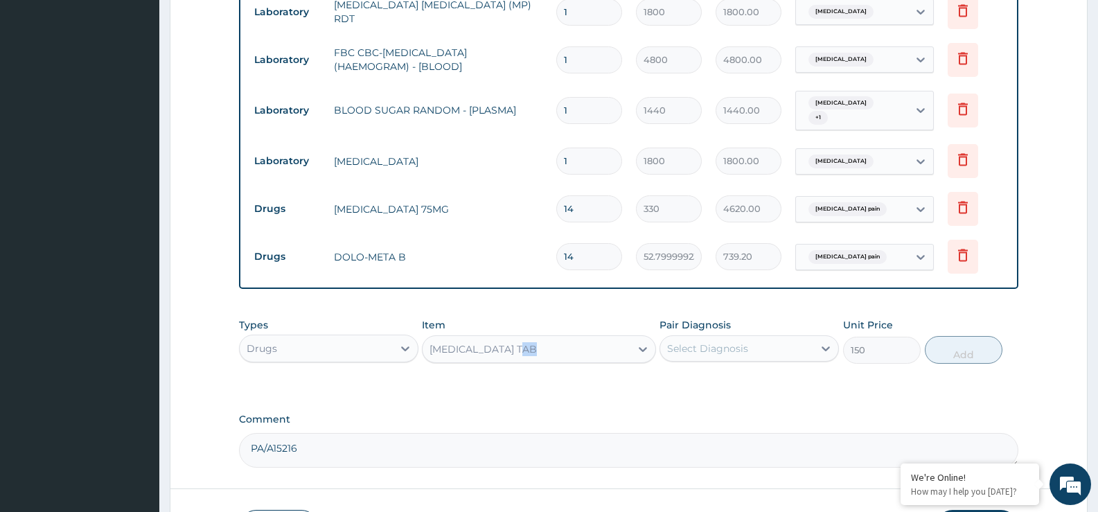
click at [687, 350] on div "Select Diagnosis" at bounding box center [736, 348] width 153 height 22
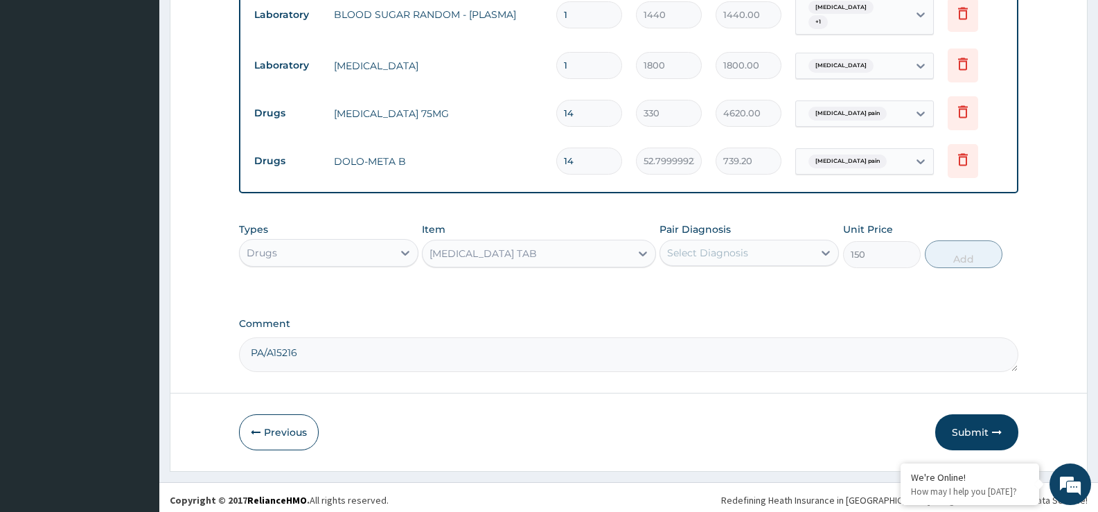
click at [682, 247] on div "Select Diagnosis" at bounding box center [707, 253] width 81 height 14
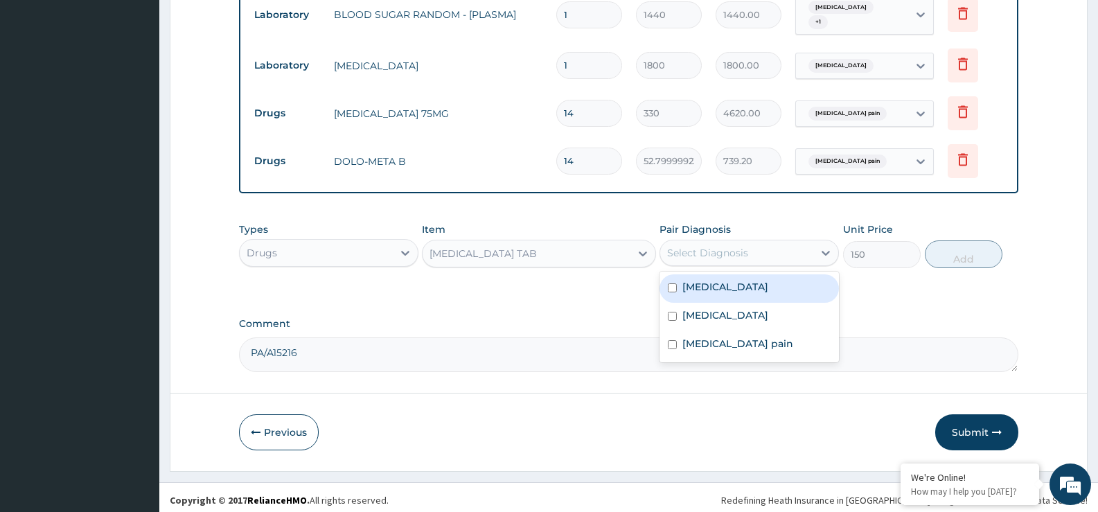
click at [682, 247] on div "Select Diagnosis" at bounding box center [707, 253] width 81 height 14
click at [718, 280] on label "Bacteremia" at bounding box center [725, 287] width 86 height 14
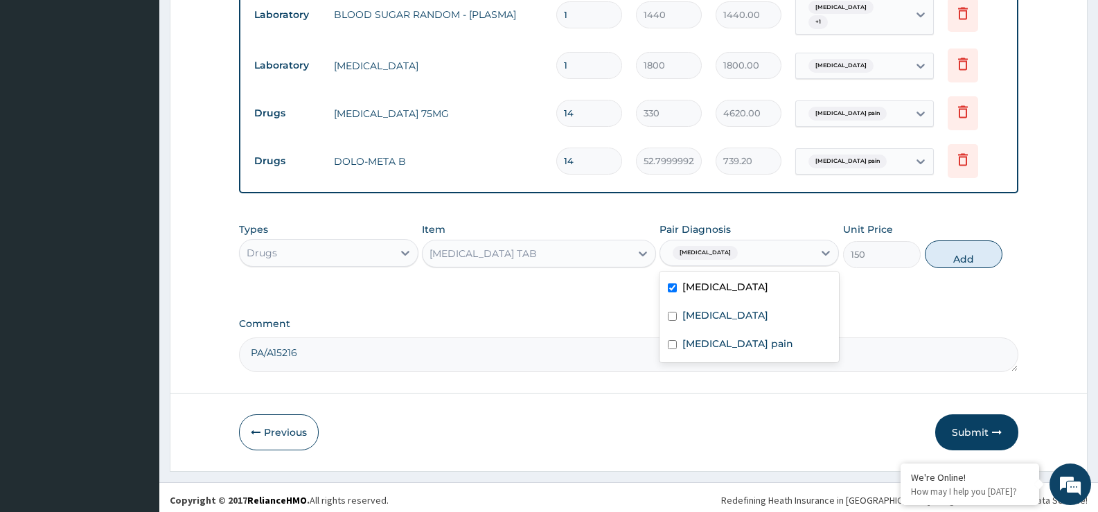
checkbox input "true"
click at [946, 247] on button "Add" at bounding box center [964, 254] width 78 height 28
drag, startPoint x: 946, startPoint y: 247, endPoint x: 815, endPoint y: 251, distance: 131.0
type input "0"
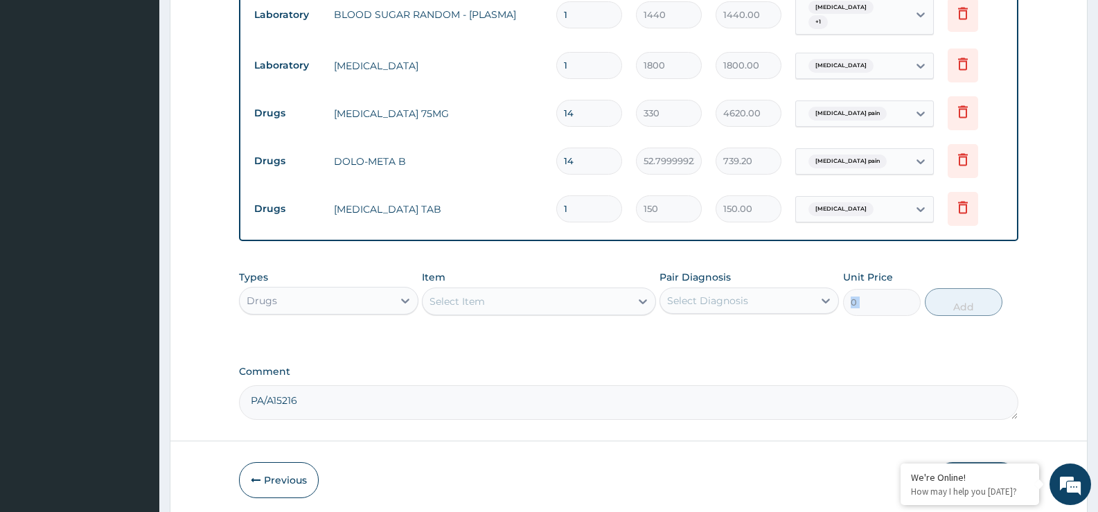
click at [575, 208] on input "1" at bounding box center [589, 208] width 66 height 27
type input "14"
type input "2100.00"
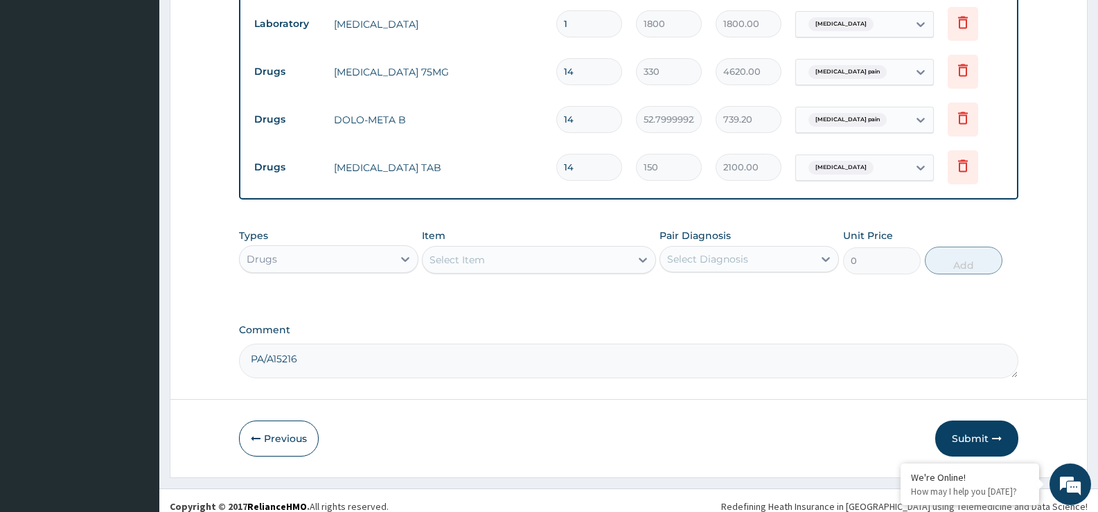
scroll to position [708, 0]
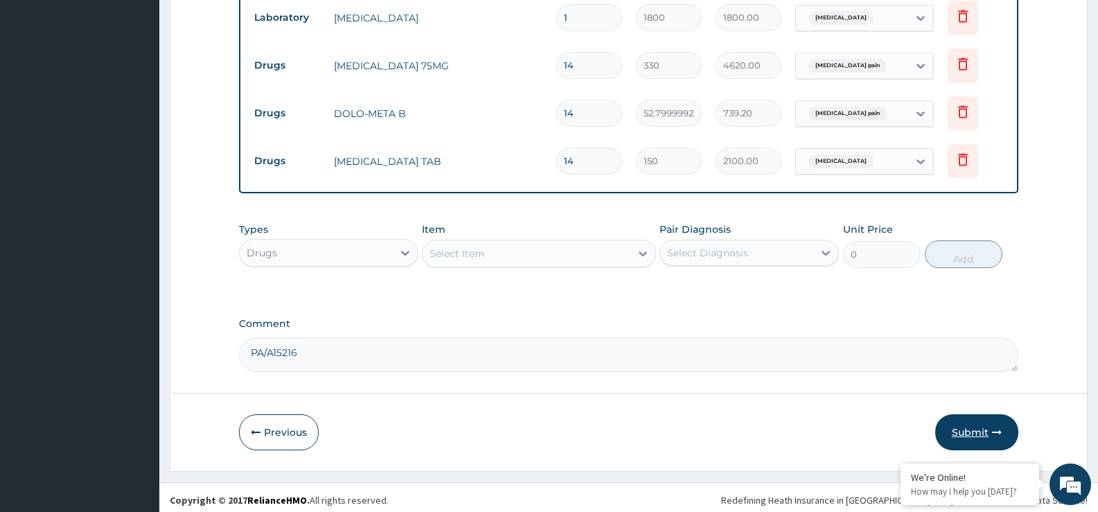
click at [973, 422] on button "Submit" at bounding box center [976, 432] width 83 height 36
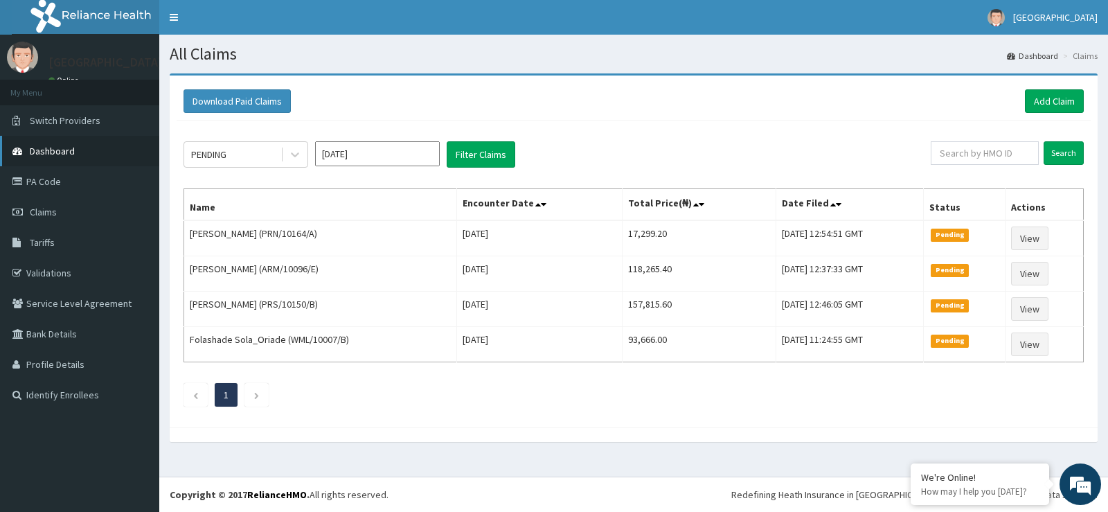
click at [60, 146] on span "Dashboard" at bounding box center [52, 151] width 45 height 12
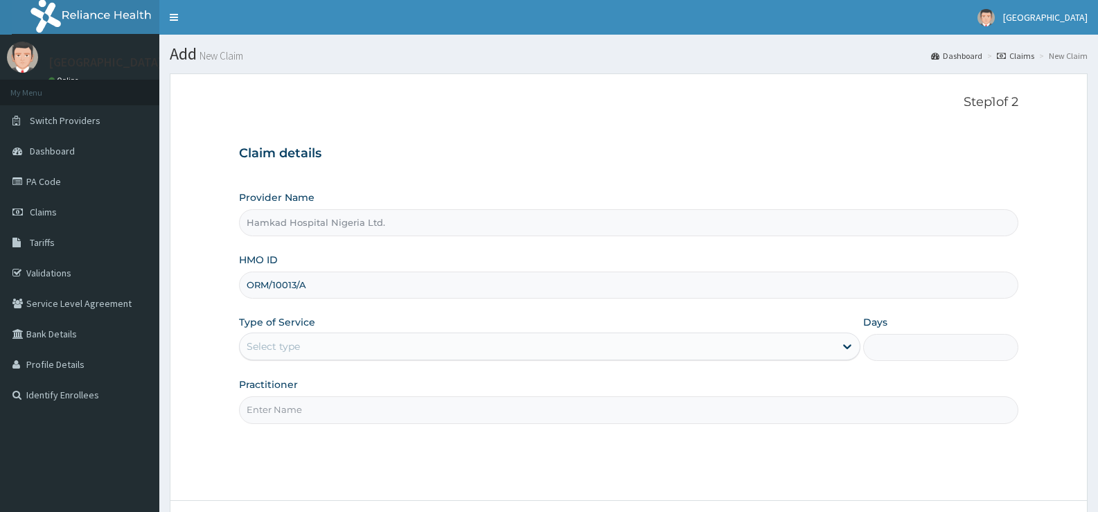
type input "ORM/10013/A"
click at [354, 335] on div "Select type" at bounding box center [537, 346] width 594 height 22
click at [355, 335] on div "Select type" at bounding box center [537, 346] width 594 height 22
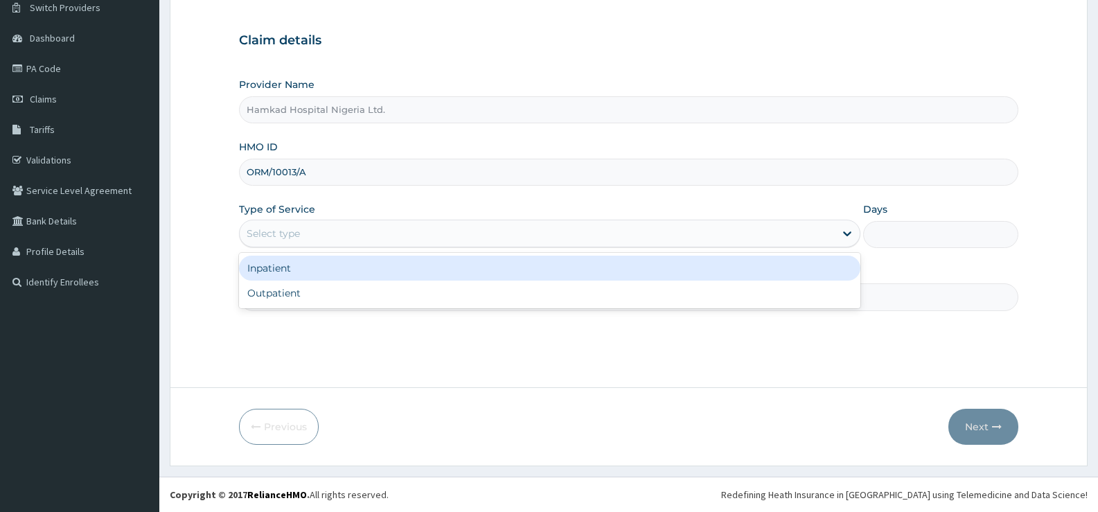
click at [299, 237] on div "Select type" at bounding box center [273, 233] width 53 height 14
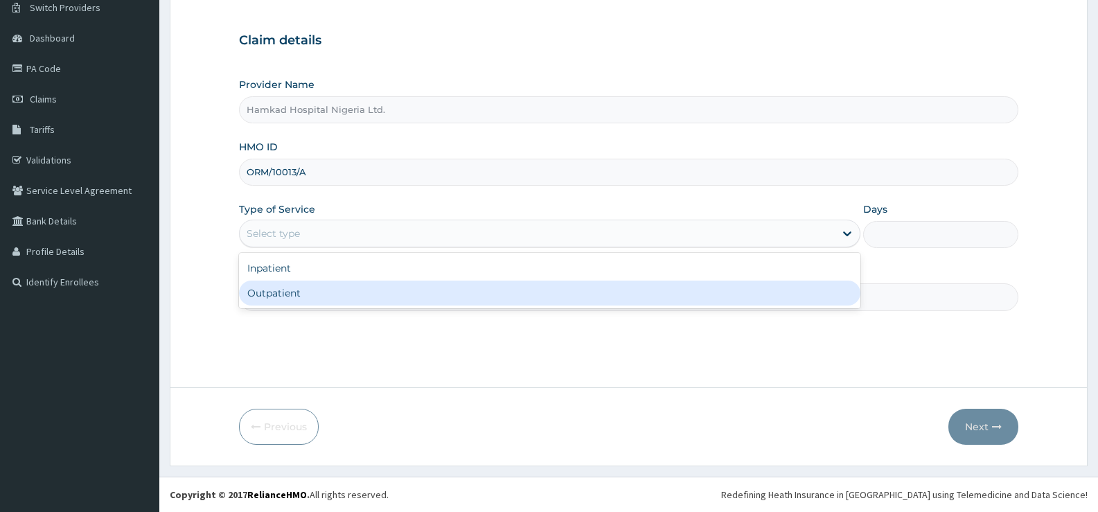
click at [291, 287] on div "Outpatient" at bounding box center [549, 292] width 620 height 25
type input "1"
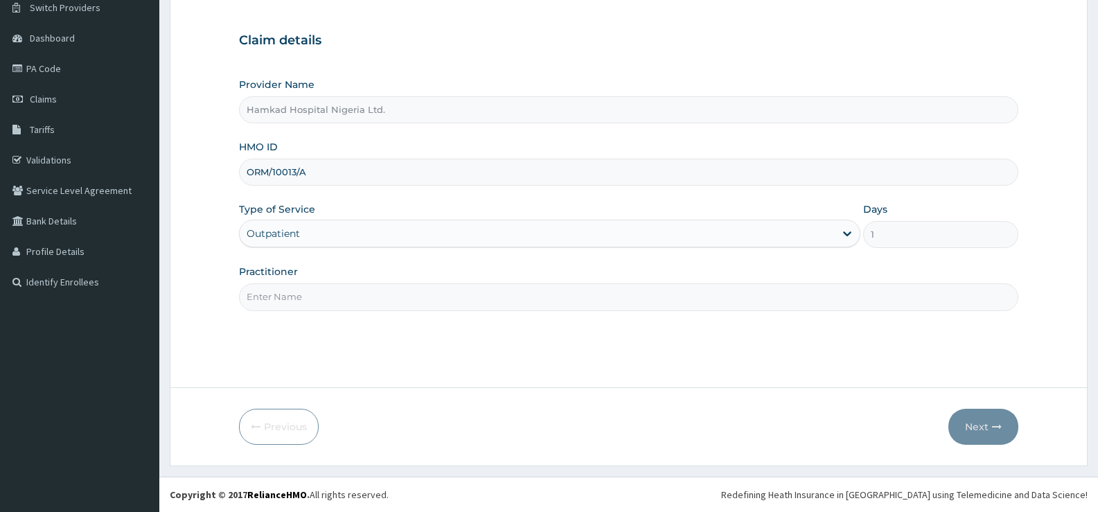
click at [294, 292] on input "Practitioner" at bounding box center [628, 296] width 779 height 27
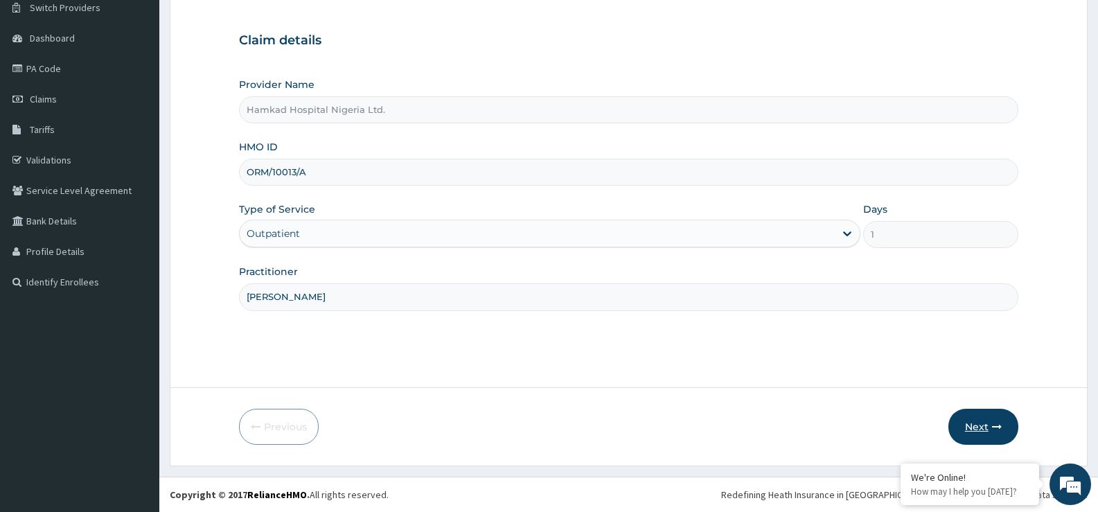
type input "[PERSON_NAME]"
click at [983, 422] on button "Next" at bounding box center [983, 427] width 70 height 36
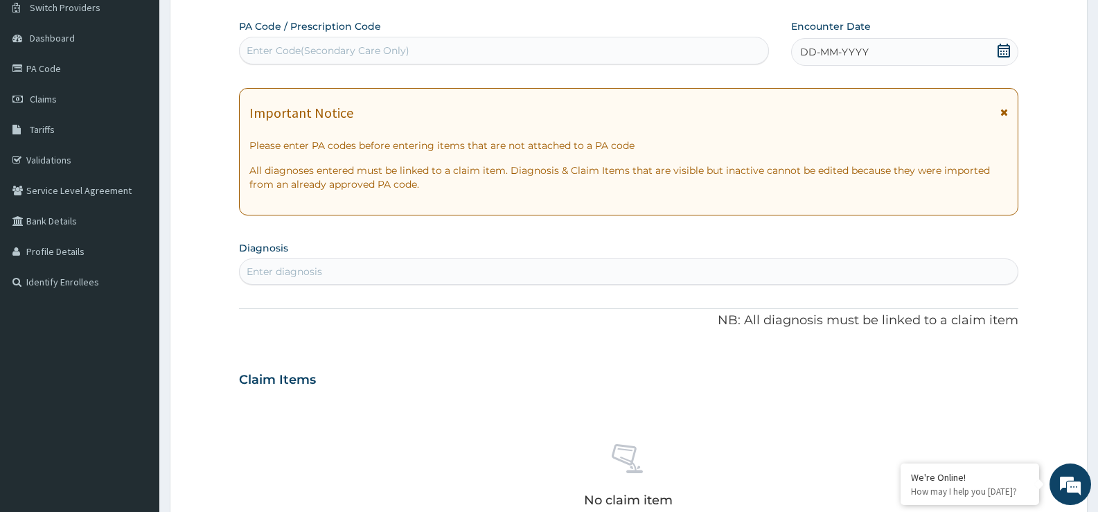
scroll to position [0, 0]
click at [1001, 51] on icon at bounding box center [1003, 51] width 12 height 14
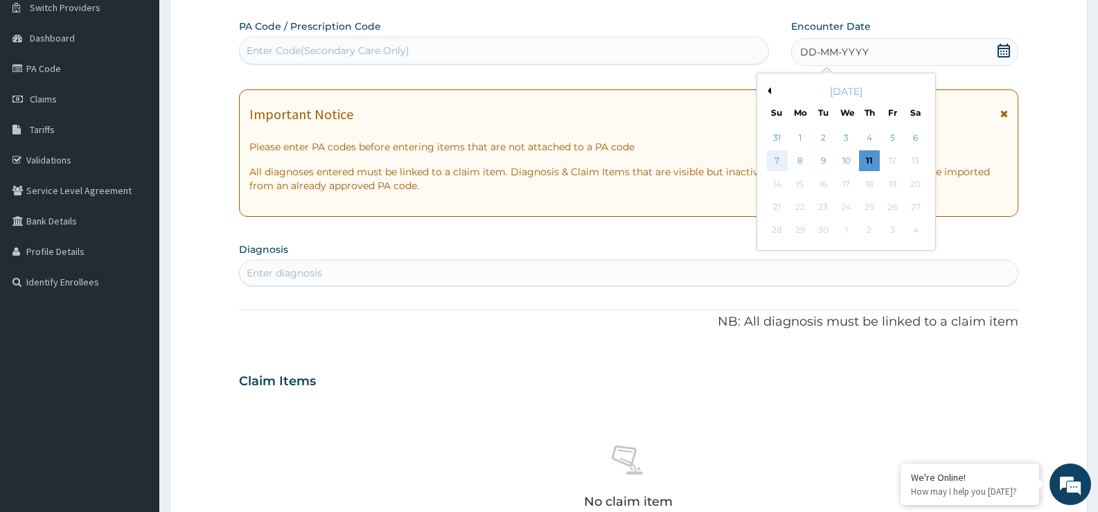
click at [775, 163] on div "7" at bounding box center [777, 161] width 21 height 21
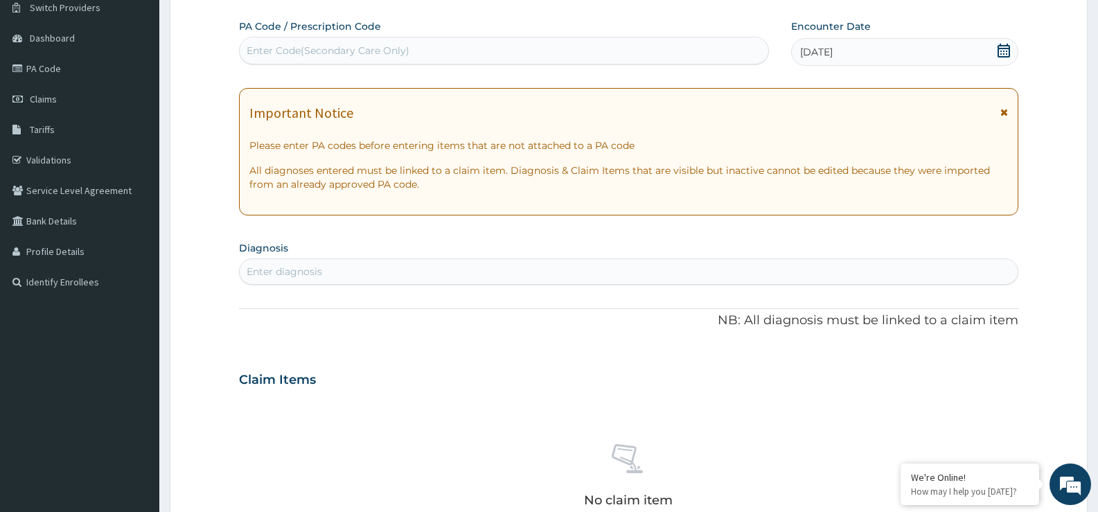
click at [303, 273] on div "Enter diagnosis" at bounding box center [284, 272] width 75 height 14
type input "PLASM"
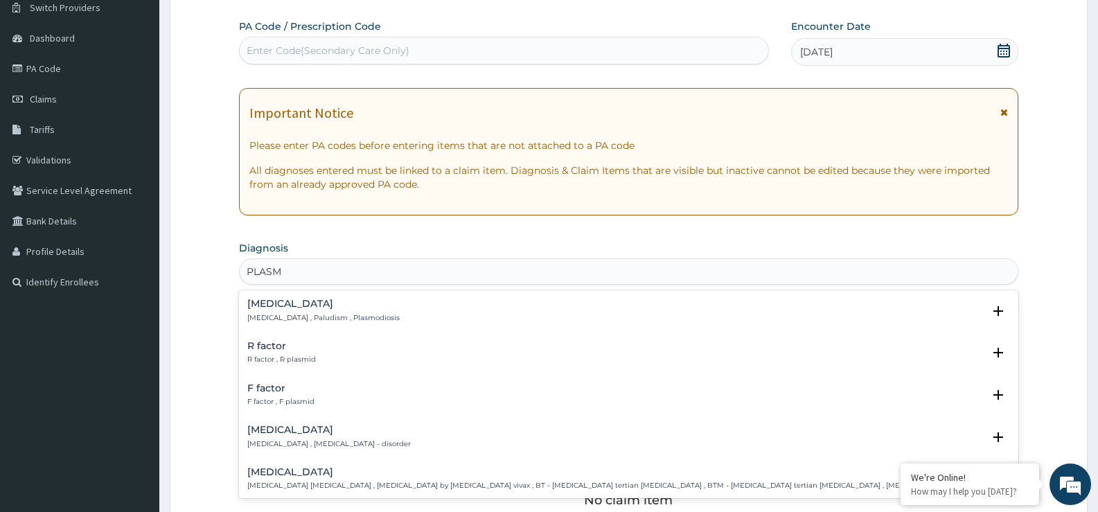
click at [270, 312] on div "[MEDICAL_DATA] [MEDICAL_DATA] , Paludism , Plasmodiosis" at bounding box center [323, 310] width 152 height 24
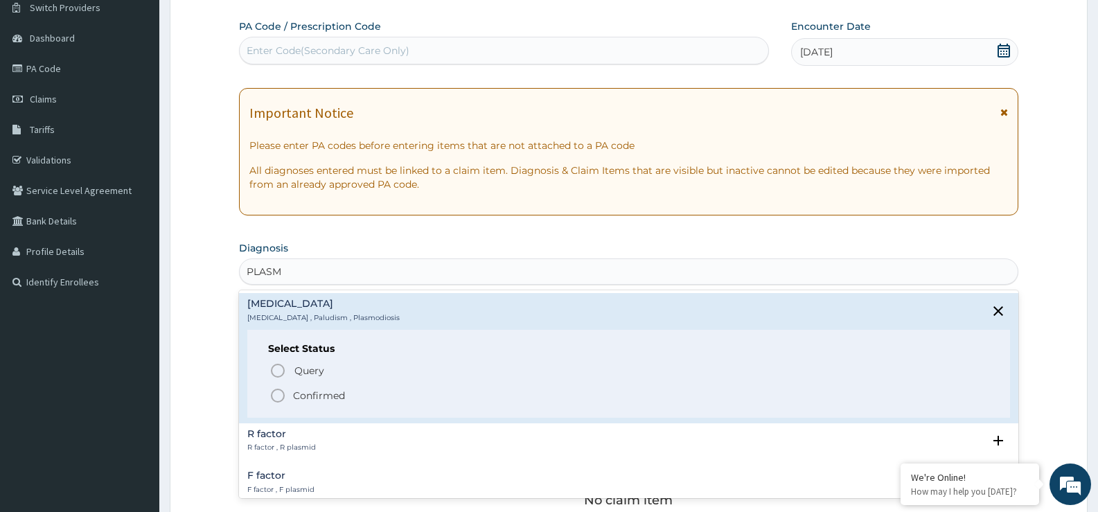
click at [272, 396] on circle "status option filled" at bounding box center [277, 395] width 12 height 12
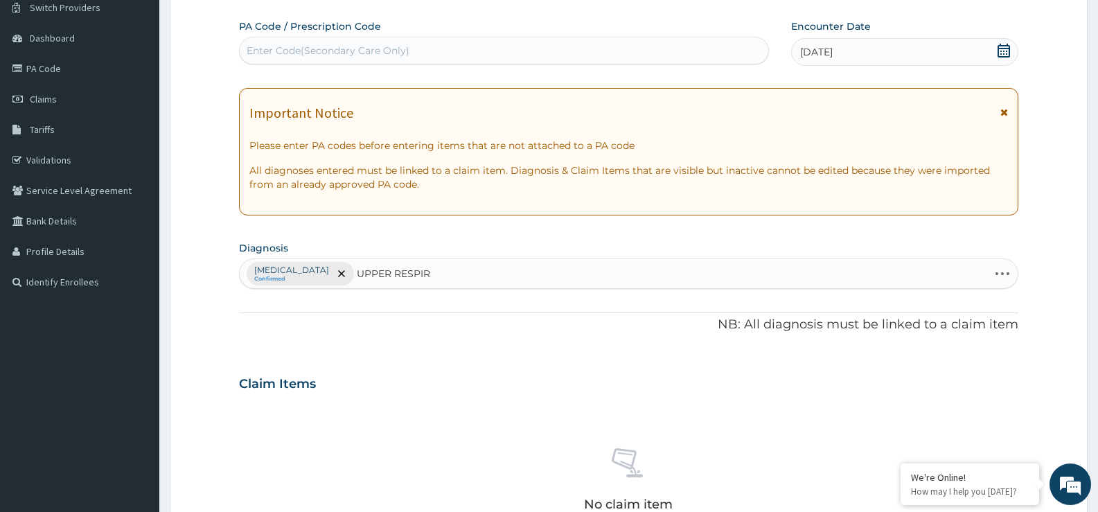
type input "UPPER RESPIRA"
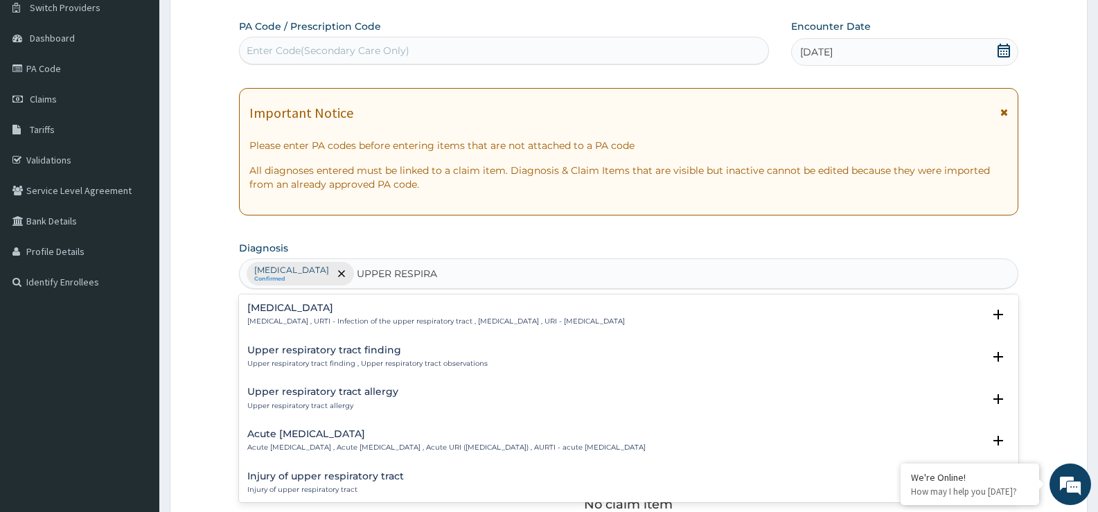
click at [296, 441] on div "Acute [MEDICAL_DATA] Acute [MEDICAL_DATA] , Acute [MEDICAL_DATA] , Acute URI ([…" at bounding box center [446, 441] width 398 height 24
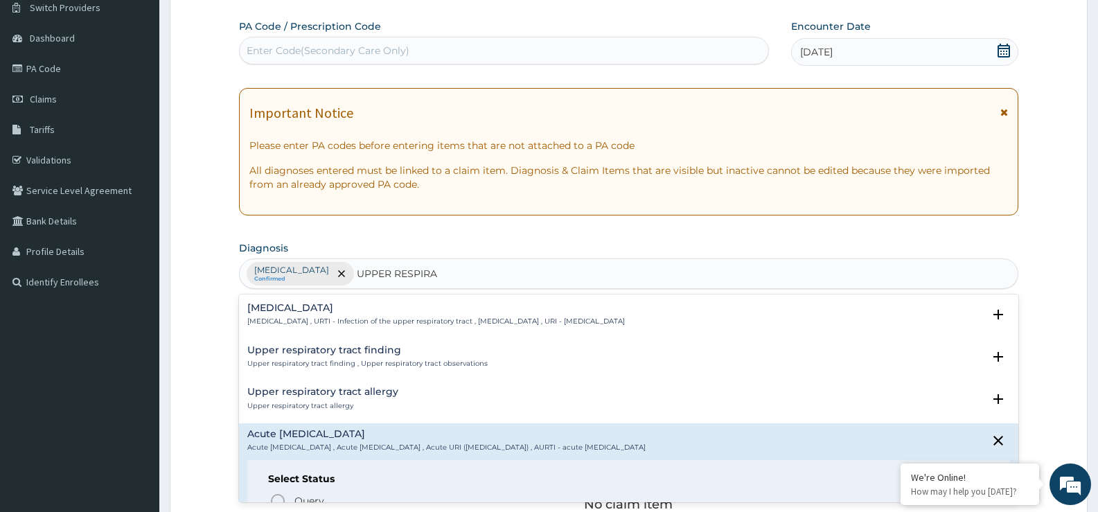
scroll to position [69, 0]
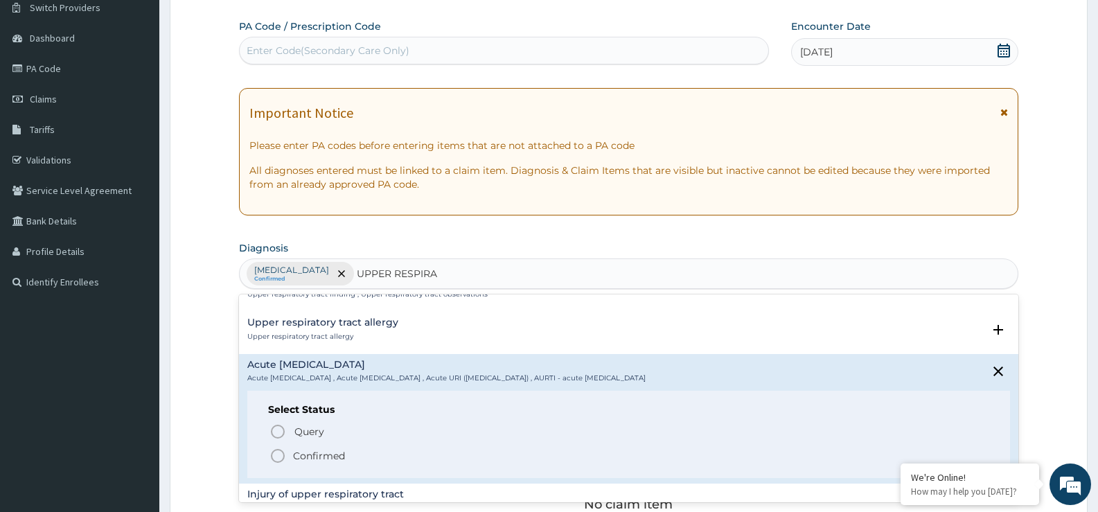
click at [279, 456] on icon "status option filled" at bounding box center [277, 455] width 17 height 17
click at [279, 456] on div "No claim item" at bounding box center [628, 481] width 779 height 159
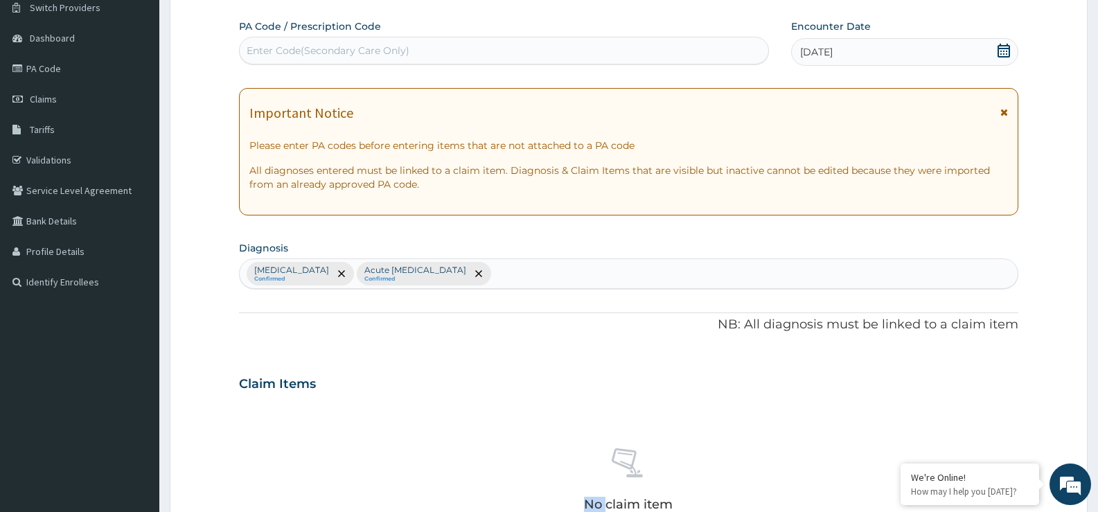
click at [521, 276] on div "[MEDICAL_DATA] Confirmed Acute [MEDICAL_DATA] Confirmed" at bounding box center [629, 273] width 778 height 29
type input "ARTHRA"
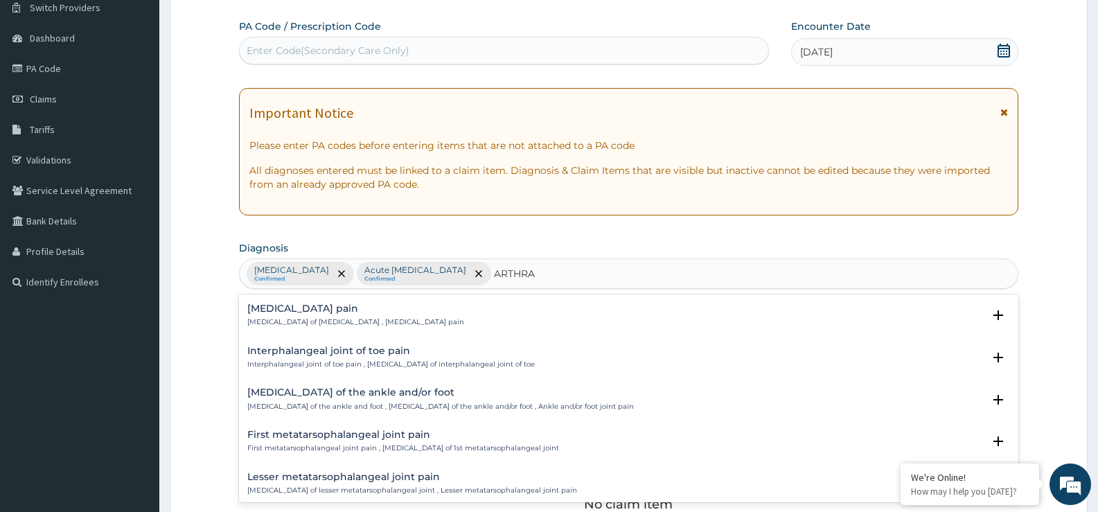
scroll to position [796, 0]
click at [314, 395] on h4 "[MEDICAL_DATA] of the ankle and/or foot" at bounding box center [440, 394] width 386 height 10
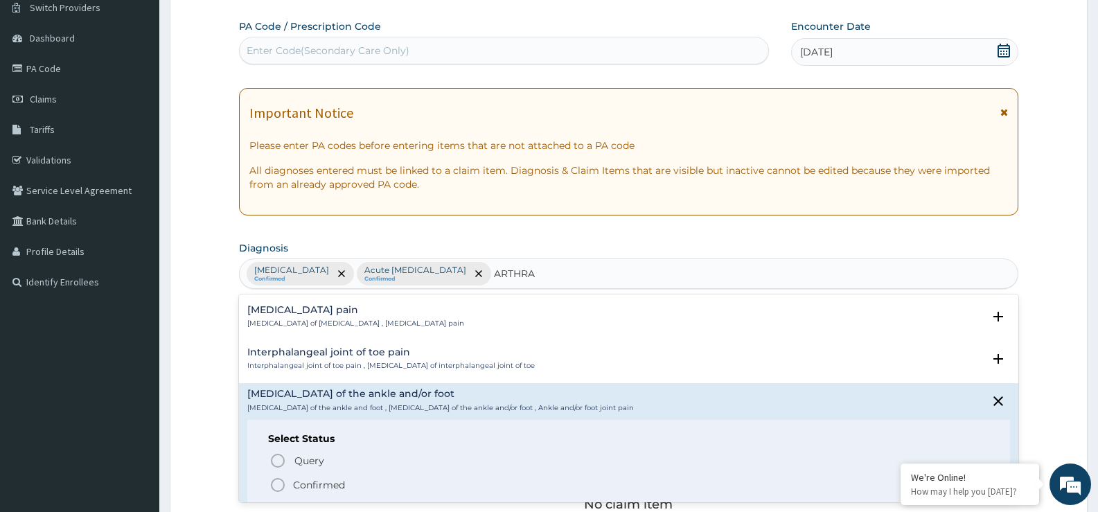
click at [283, 485] on icon "status option filled" at bounding box center [277, 484] width 17 height 17
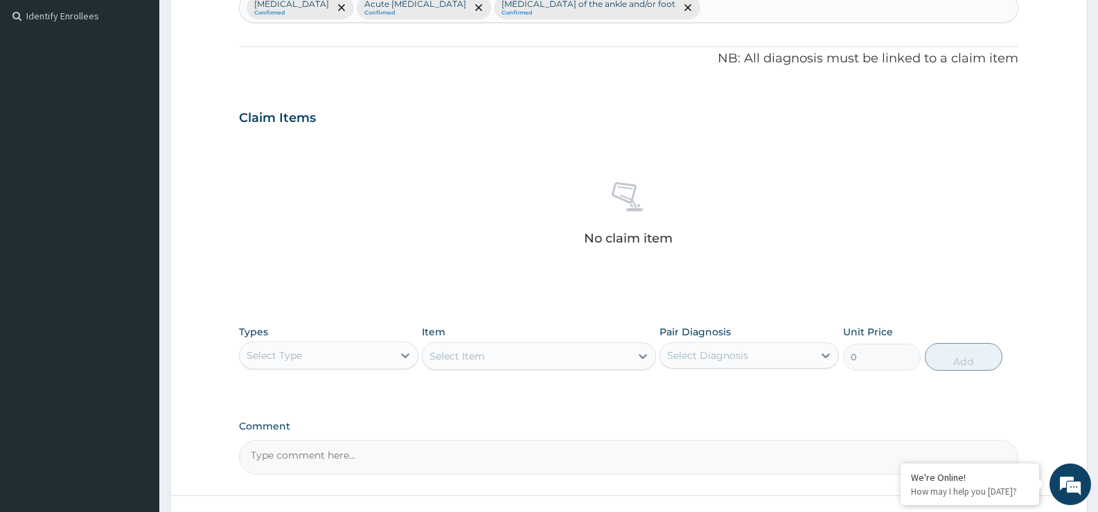
scroll to position [390, 0]
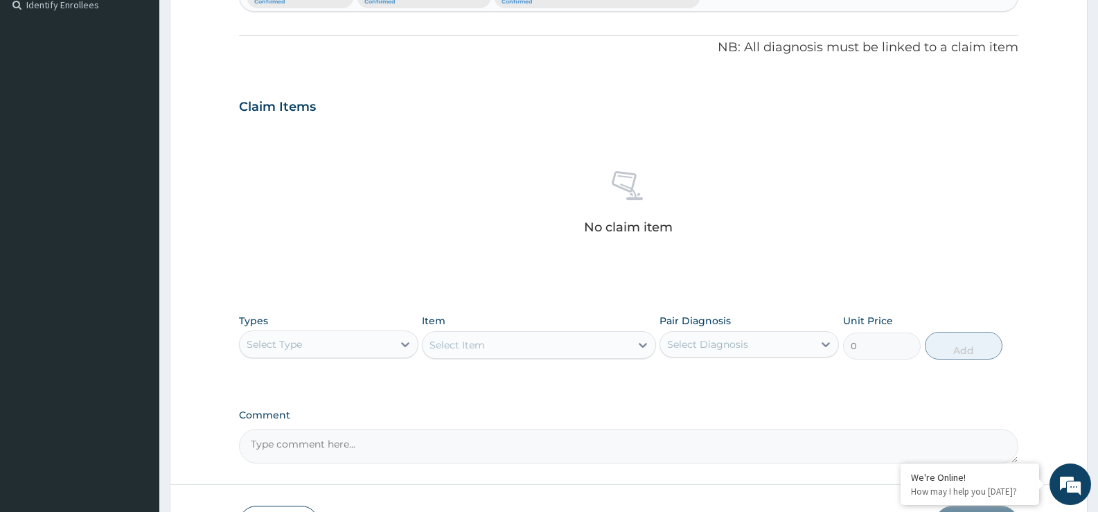
click at [321, 347] on div "Select Type" at bounding box center [316, 344] width 153 height 22
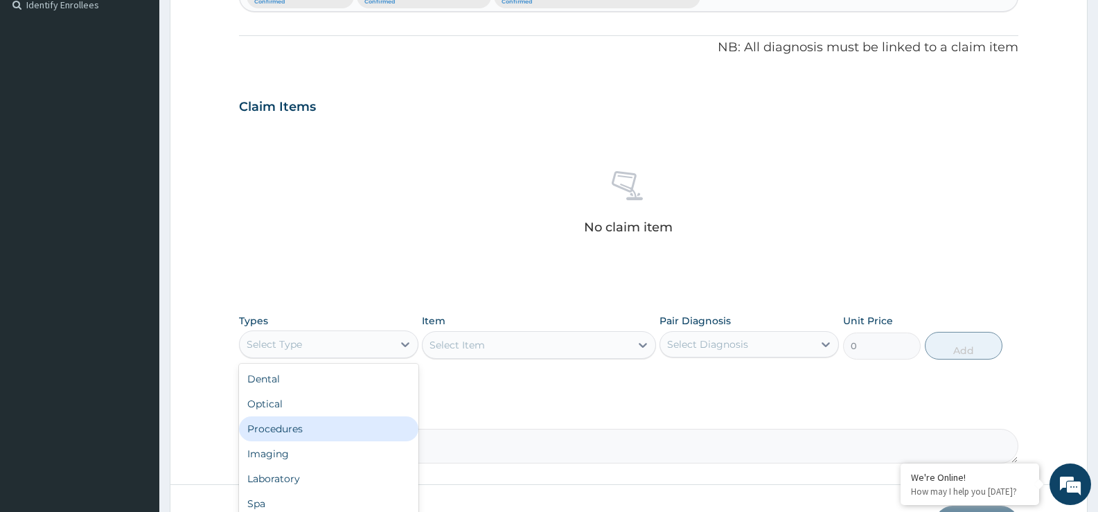
click at [289, 431] on div "Procedures" at bounding box center [328, 428] width 179 height 25
click at [289, 431] on textarea "Comment" at bounding box center [628, 446] width 779 height 35
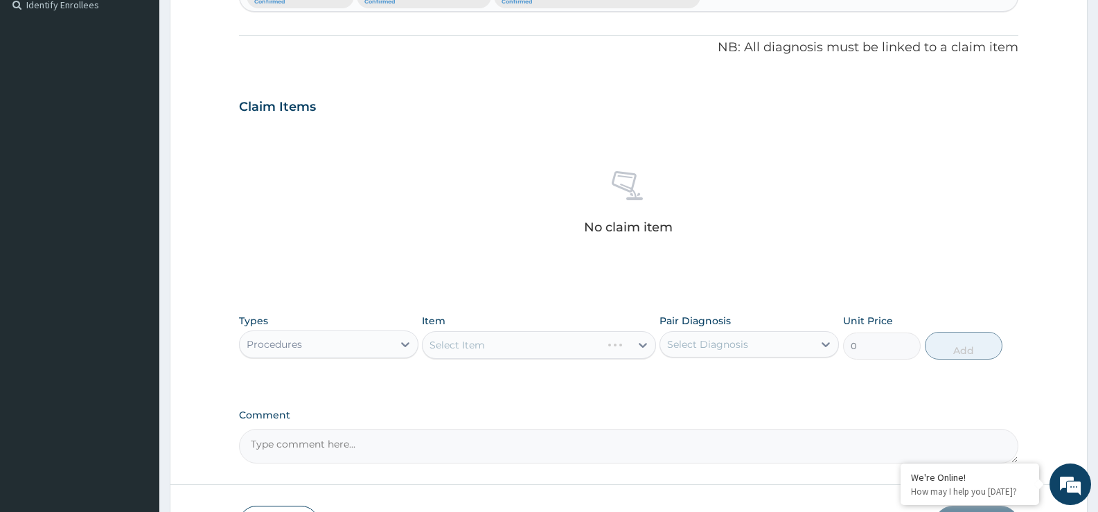
click at [465, 351] on div "Select Item" at bounding box center [538, 345] width 233 height 28
click at [456, 352] on div "Select Item" at bounding box center [538, 345] width 233 height 28
click at [454, 346] on div "Select Item" at bounding box center [456, 345] width 55 height 14
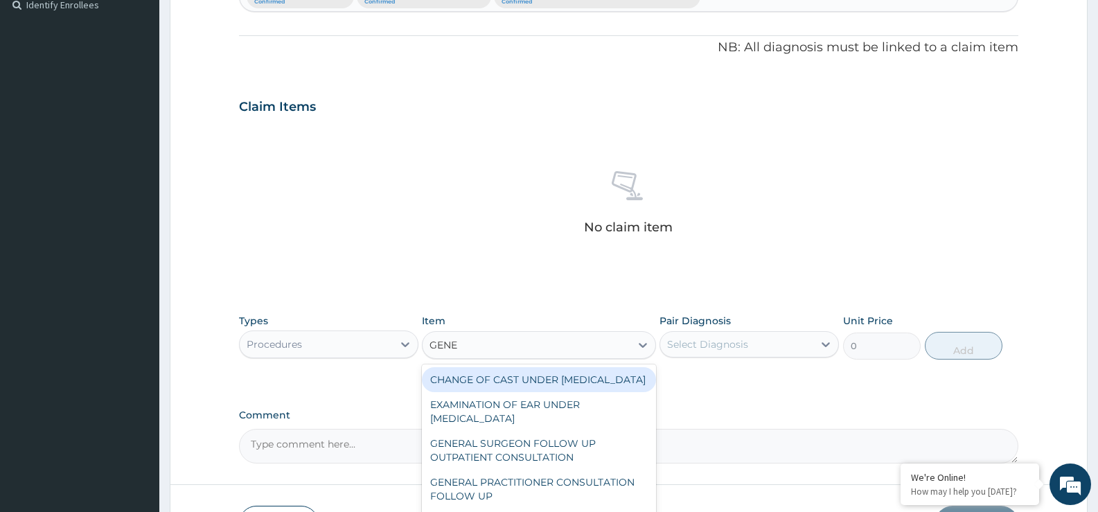
type input "GENER"
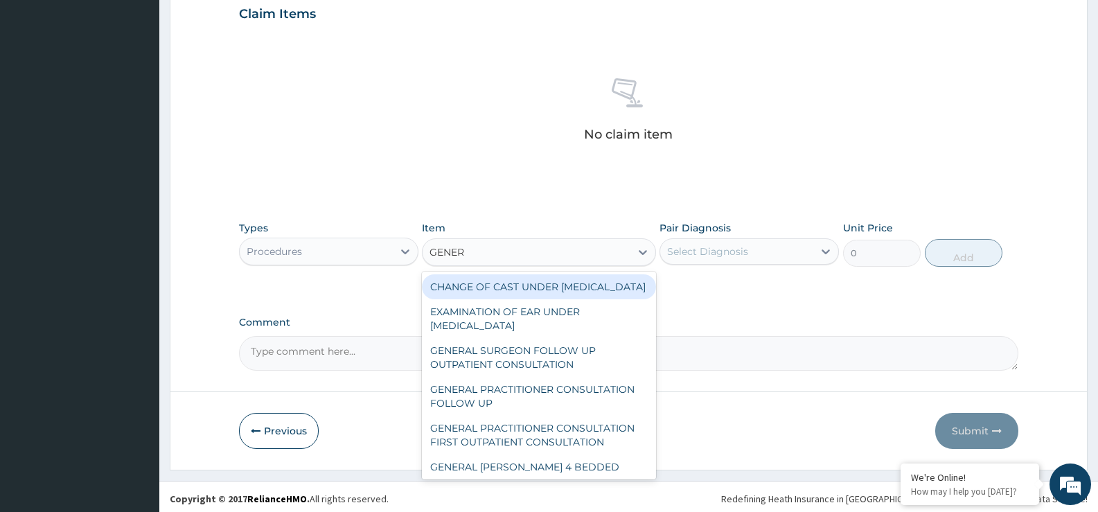
scroll to position [487, 0]
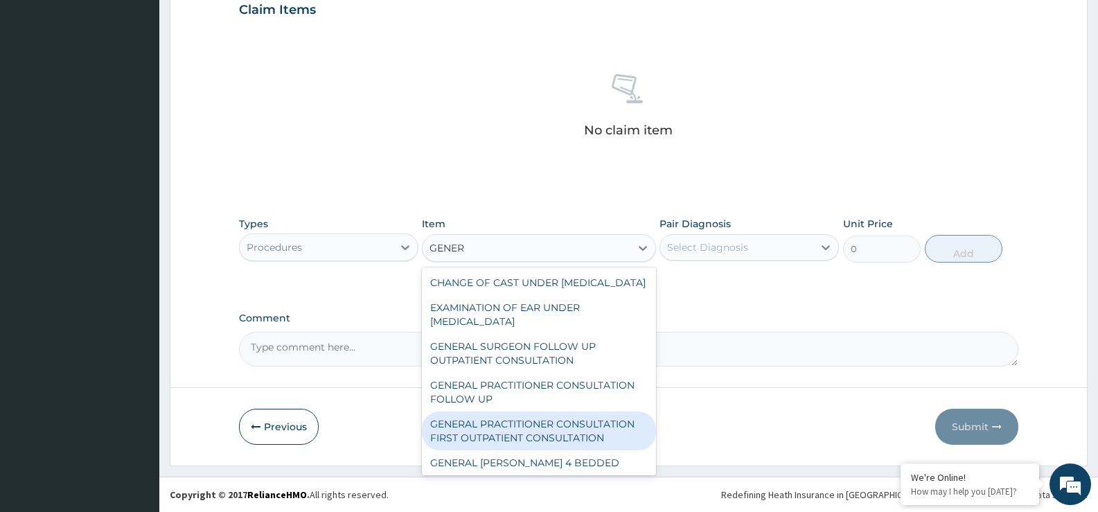
click at [518, 441] on div "GENERAL PRACTITIONER CONSULTATION FIRST OUTPATIENT CONSULTATION" at bounding box center [538, 430] width 233 height 39
type input "3960"
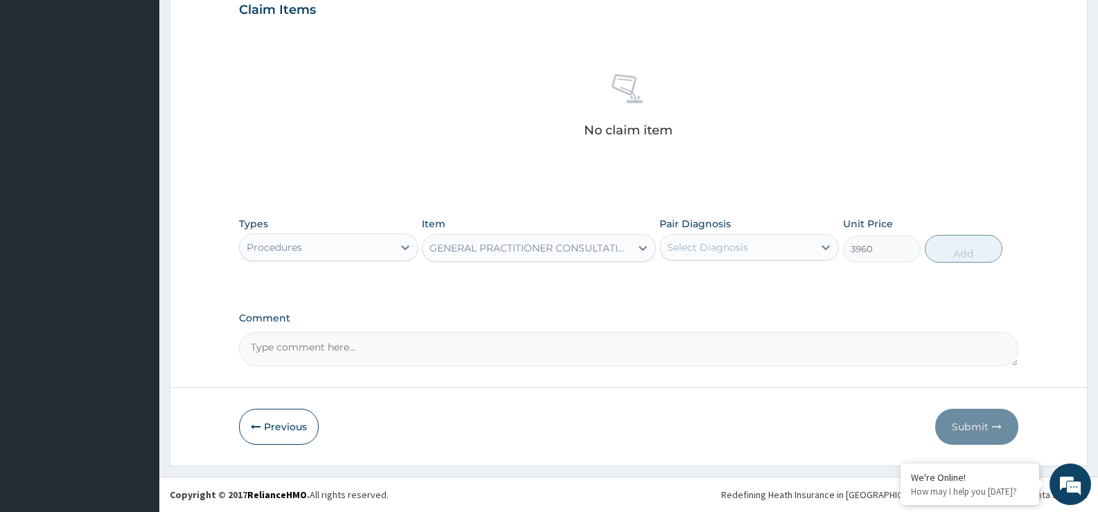
click at [679, 261] on div "Pair Diagnosis Select Diagnosis" at bounding box center [748, 240] width 179 height 46
click at [684, 255] on div "Select Diagnosis" at bounding box center [736, 247] width 153 height 22
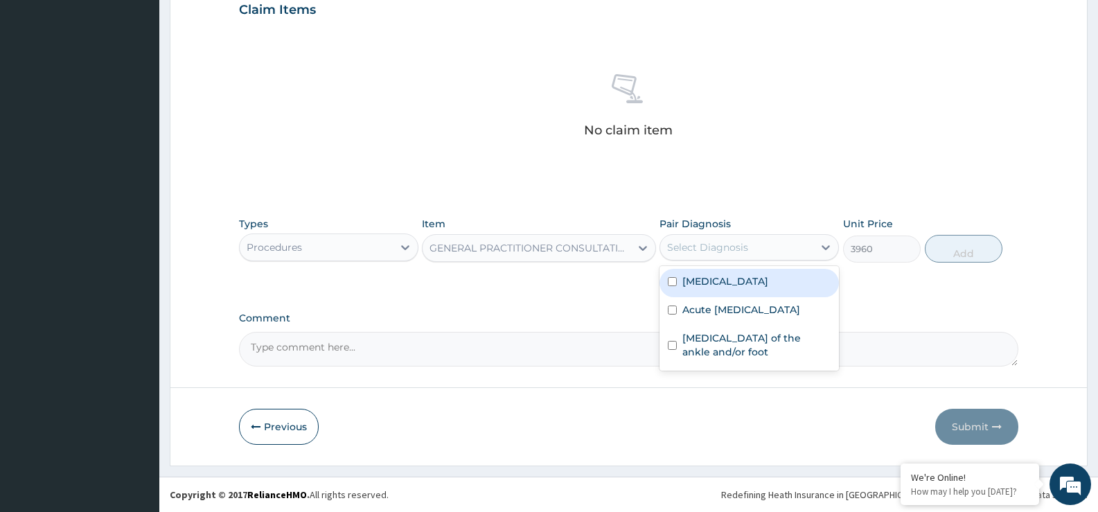
click at [684, 274] on label "[MEDICAL_DATA]" at bounding box center [725, 281] width 86 height 14
click at [676, 283] on input "checkbox" at bounding box center [672, 281] width 9 height 9
checkbox input "true"
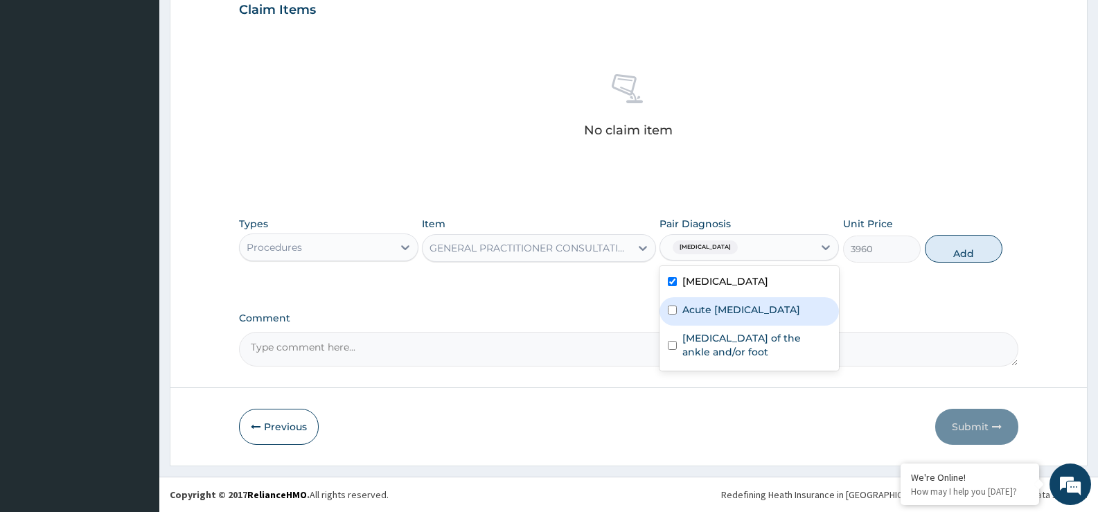
click at [675, 314] on input "checkbox" at bounding box center [672, 309] width 9 height 9
click at [672, 323] on div "Acute [MEDICAL_DATA]" at bounding box center [748, 311] width 179 height 28
click at [670, 314] on input "checkbox" at bounding box center [672, 309] width 9 height 9
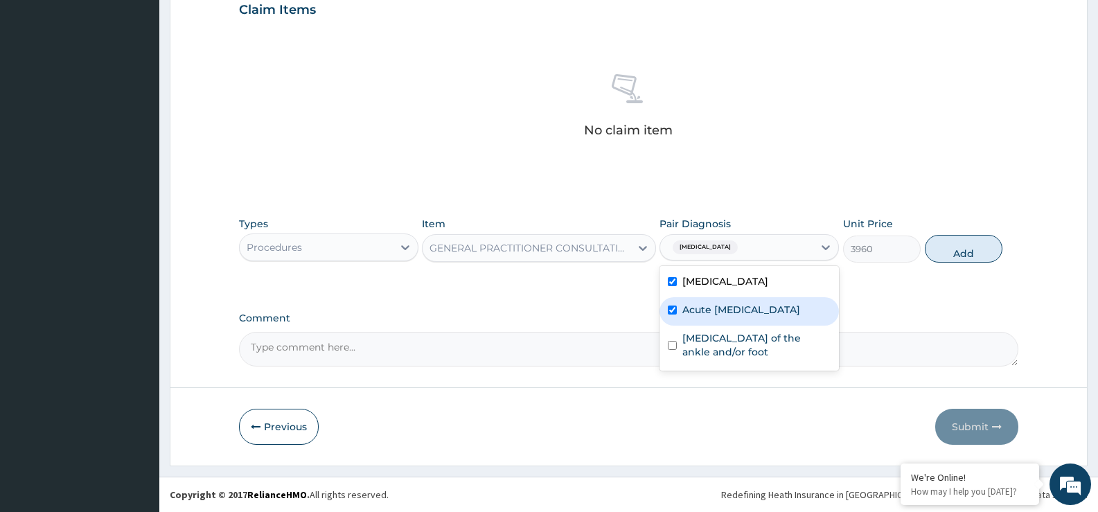
click at [670, 314] on input "checkbox" at bounding box center [672, 309] width 9 height 9
checkbox input "false"
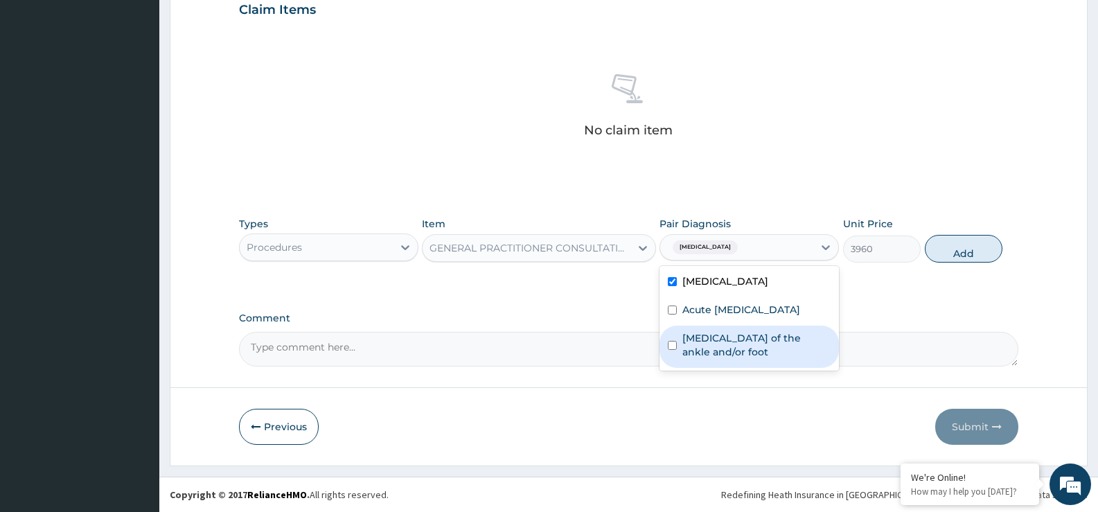
click at [666, 364] on div "[MEDICAL_DATA] of the ankle and/or foot" at bounding box center [748, 346] width 179 height 42
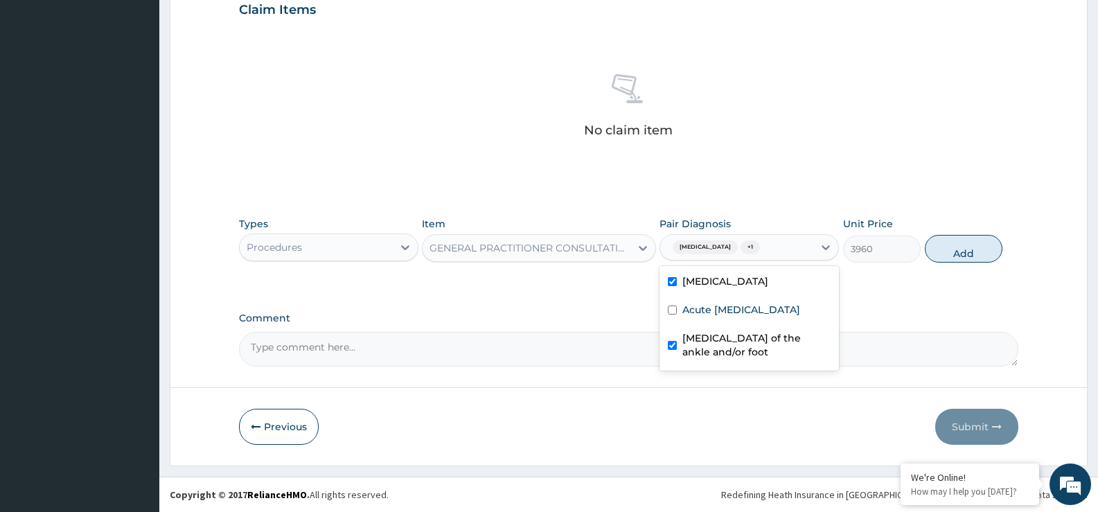
click at [666, 364] on div "[MEDICAL_DATA] of the ankle and/or foot" at bounding box center [748, 346] width 179 height 42
checkbox input "false"
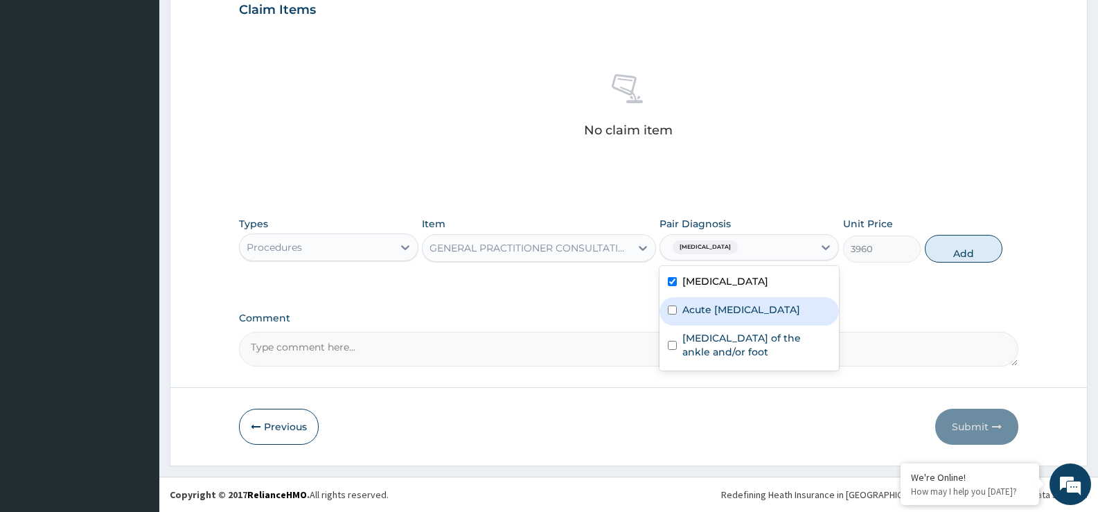
click at [670, 314] on input "checkbox" at bounding box center [672, 309] width 9 height 9
checkbox input "true"
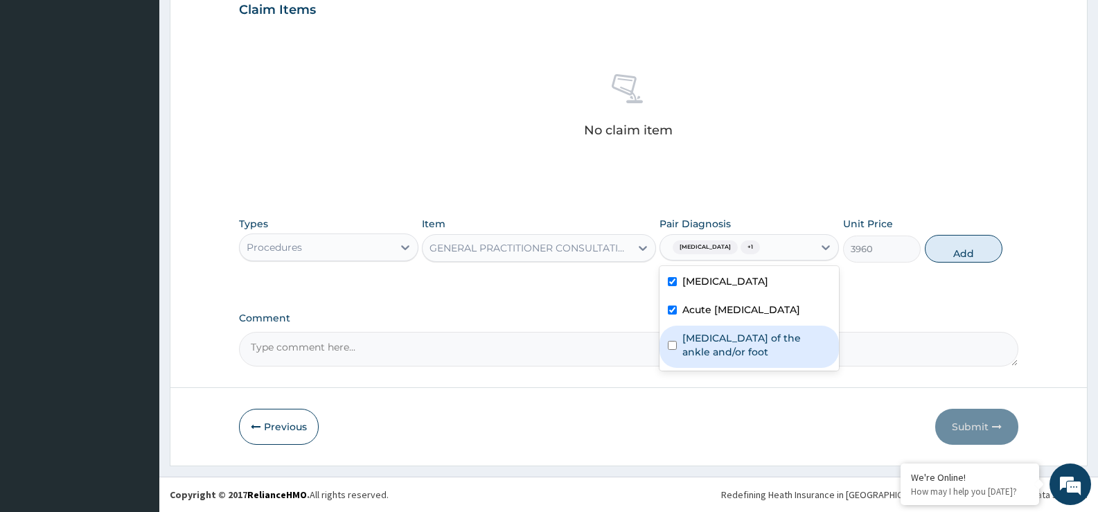
click at [673, 350] on input "checkbox" at bounding box center [672, 345] width 9 height 9
checkbox input "true"
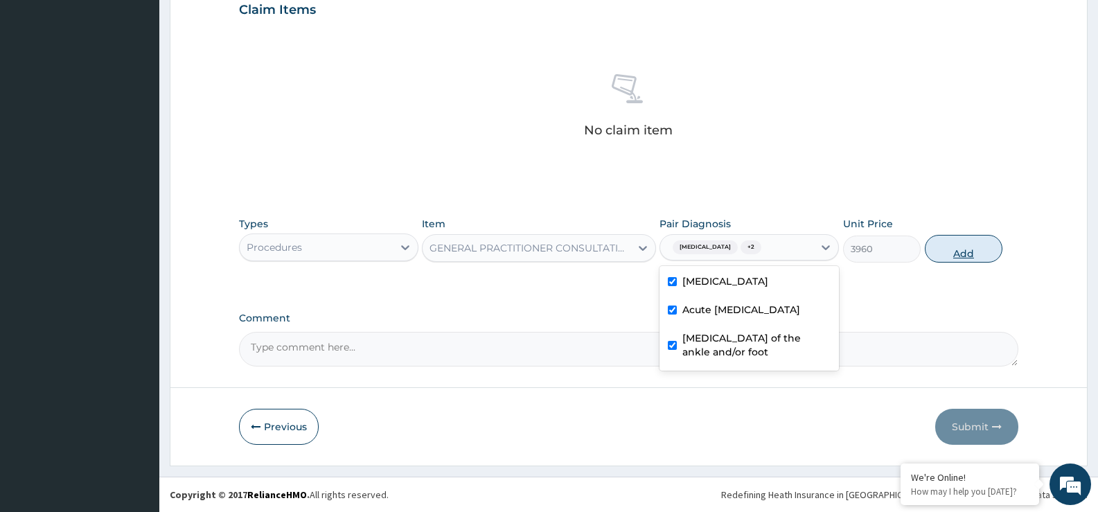
click at [963, 253] on button "Add" at bounding box center [964, 249] width 78 height 28
type input "0"
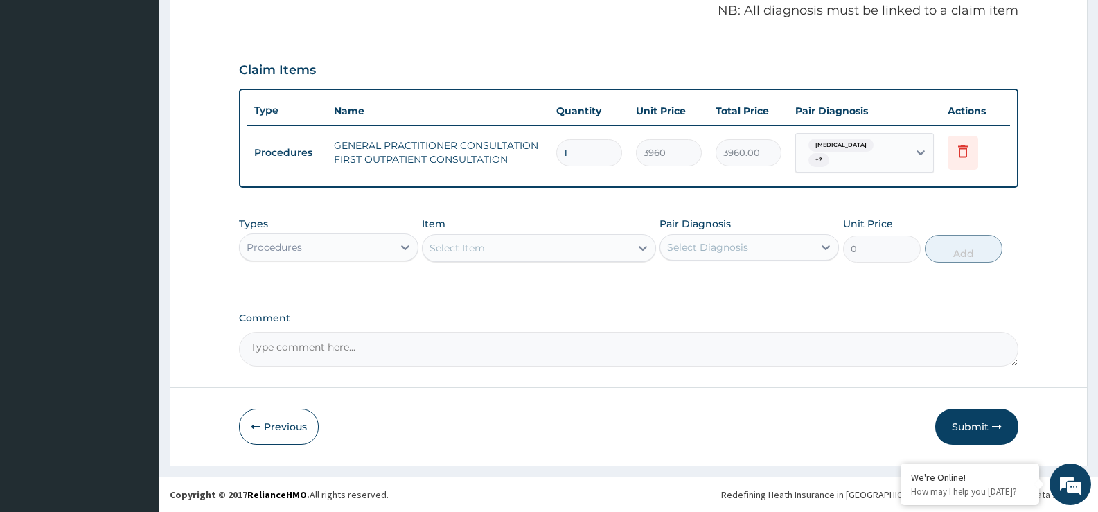
scroll to position [421, 0]
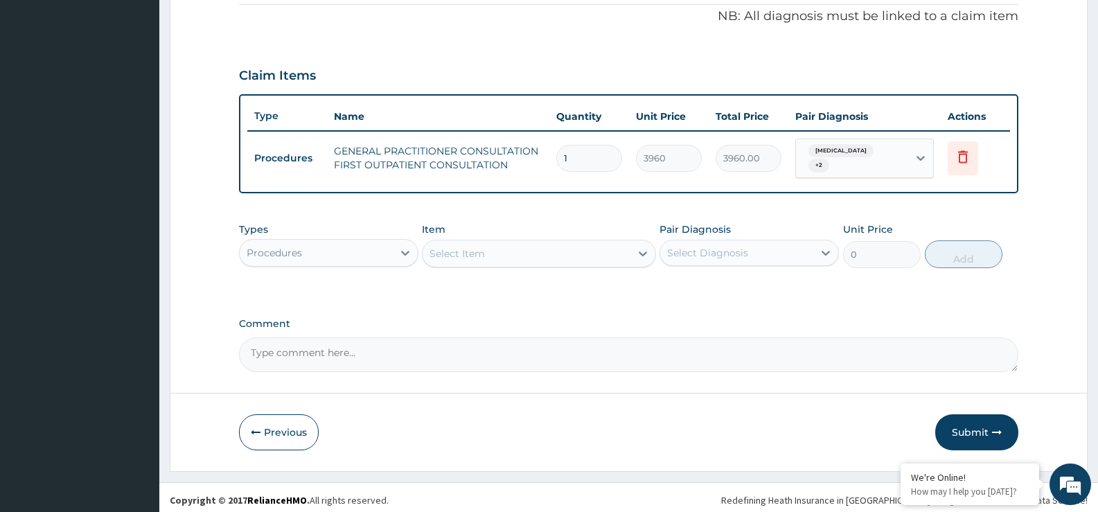
click at [305, 244] on div "Procedures" at bounding box center [316, 253] width 153 height 22
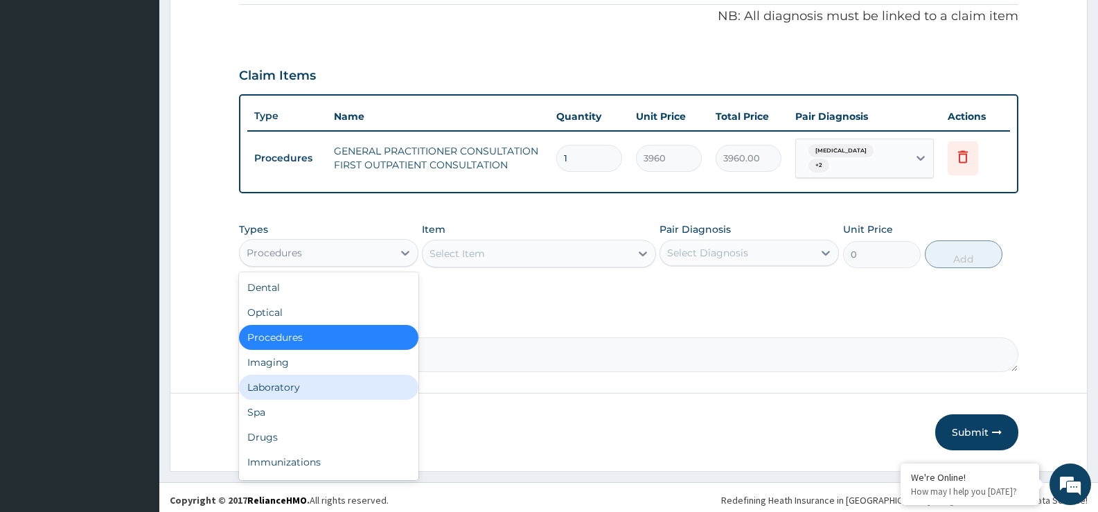
click at [307, 387] on div "Laboratory" at bounding box center [328, 387] width 179 height 25
click at [307, 393] on div at bounding box center [628, 393] width 916 height 1
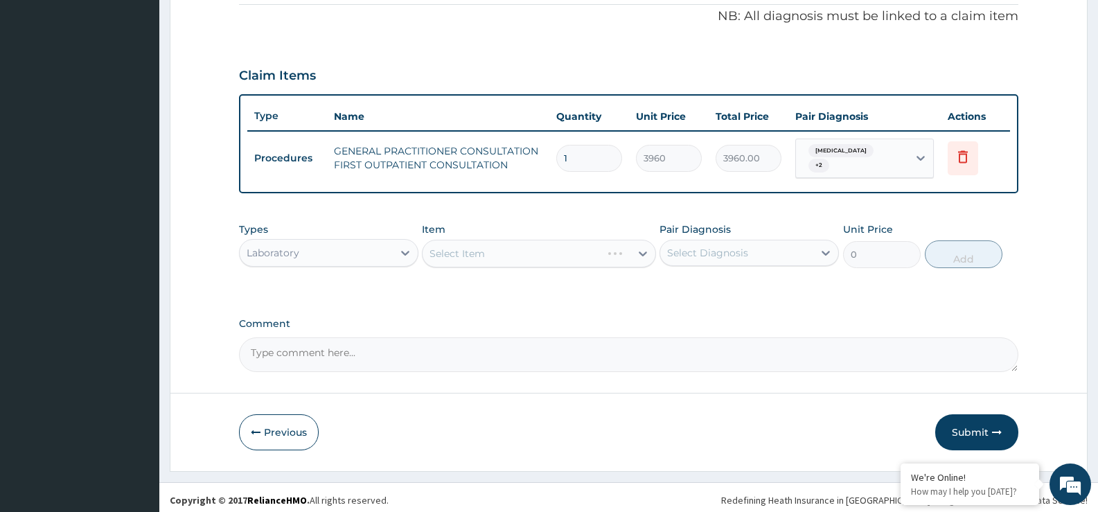
click at [447, 249] on div "Select Item" at bounding box center [538, 254] width 233 height 28
click at [438, 251] on div "Select Item" at bounding box center [456, 254] width 55 height 14
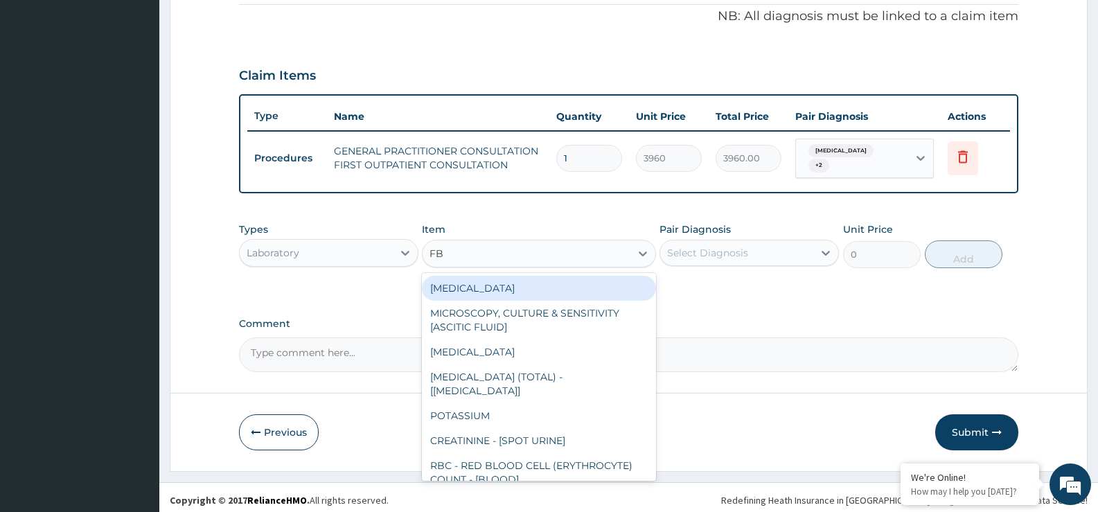
type input "FBC"
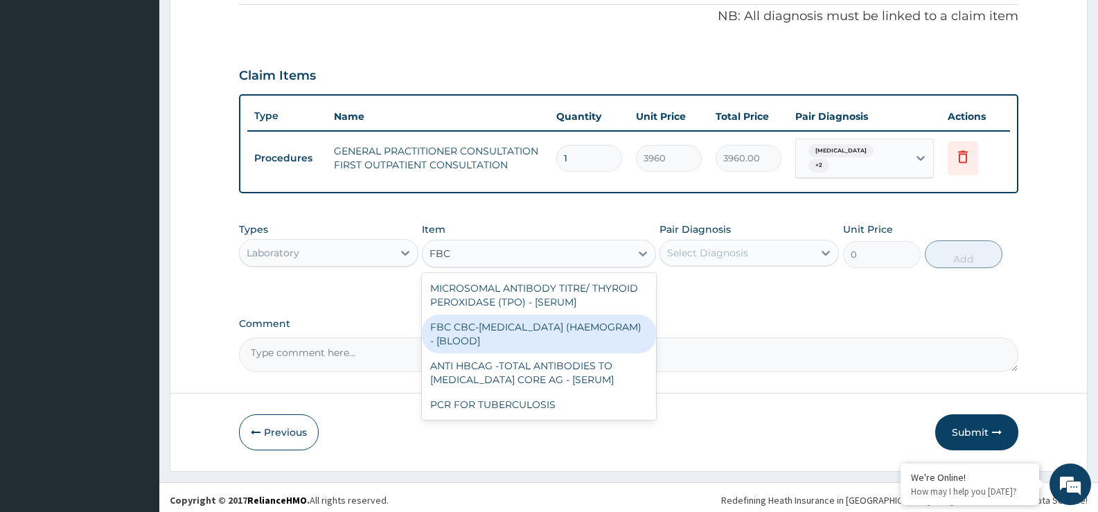
click at [501, 325] on div "FBC CBC-[MEDICAL_DATA] (HAEMOGRAM) - [BLOOD]" at bounding box center [538, 333] width 233 height 39
type input "4800"
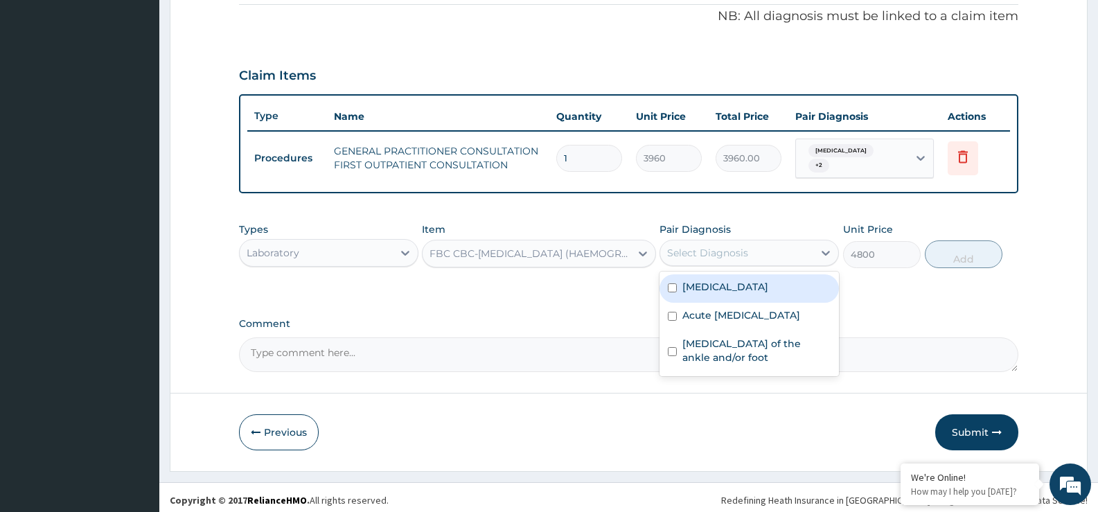
click at [708, 249] on div "Select Diagnosis" at bounding box center [707, 253] width 81 height 14
click at [715, 285] on label "[MEDICAL_DATA]" at bounding box center [725, 287] width 86 height 14
checkbox input "true"
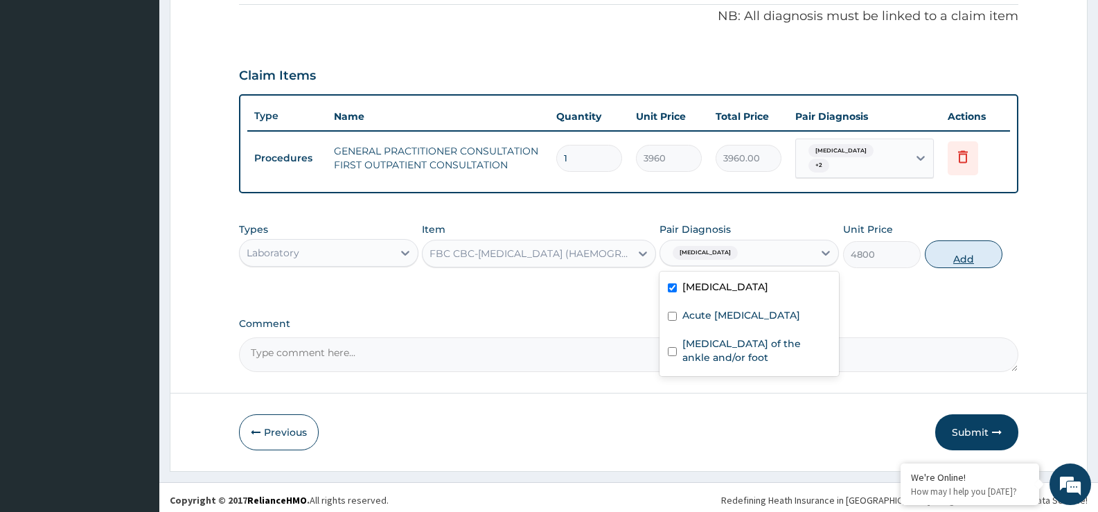
click at [950, 244] on button "Add" at bounding box center [964, 254] width 78 height 28
type input "0"
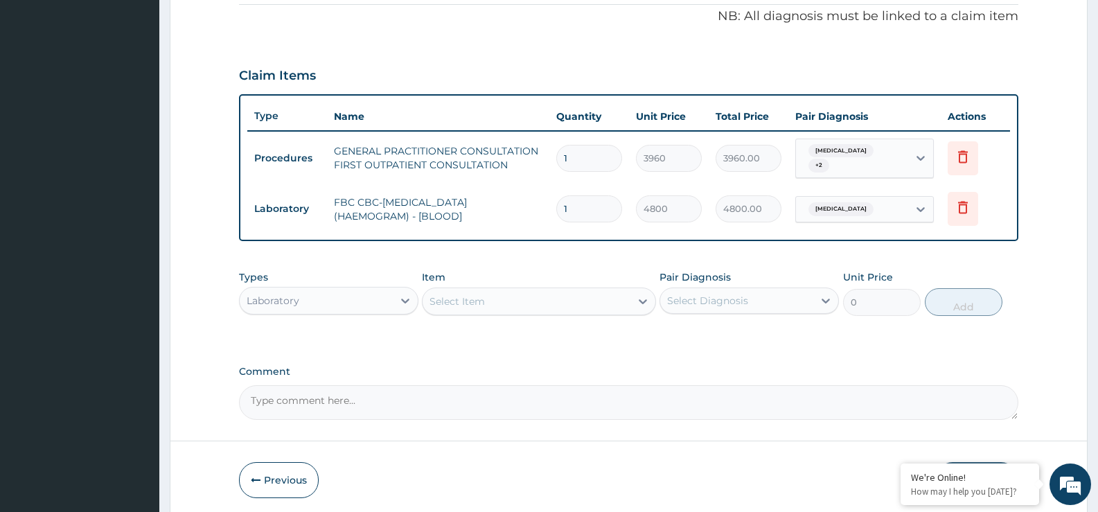
click at [460, 305] on div "Select Item" at bounding box center [525, 301] width 207 height 22
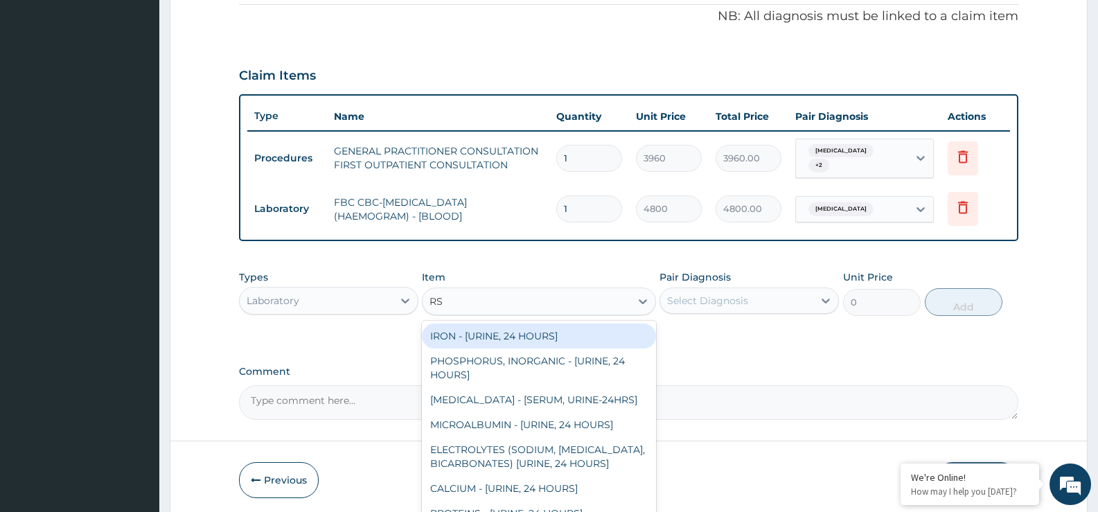
type input "R"
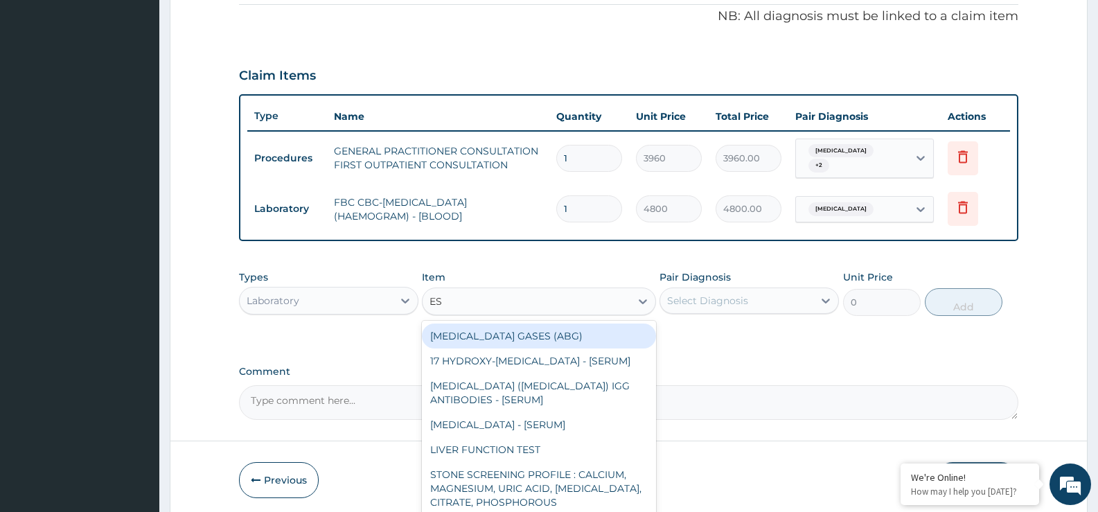
type input "ESR"
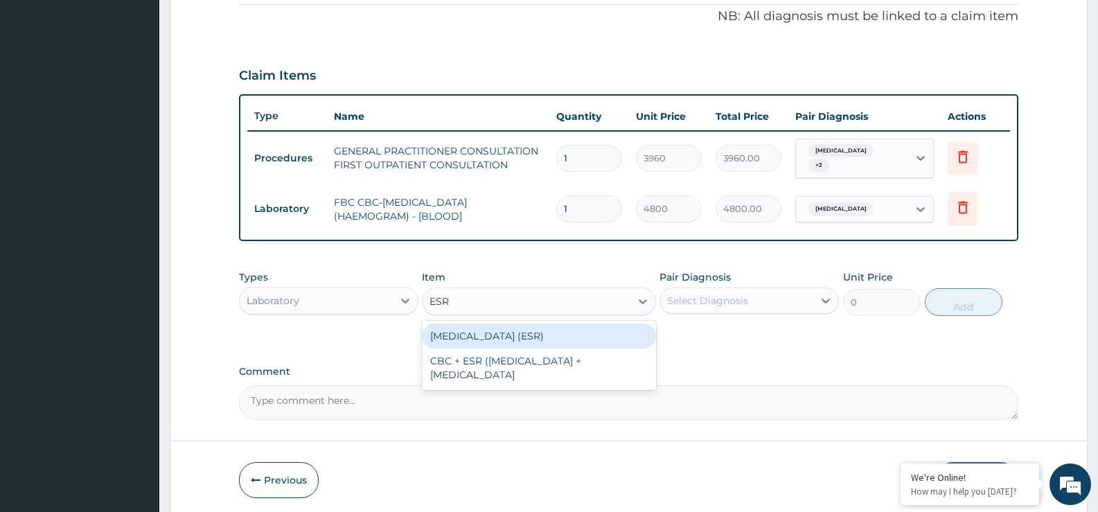
drag, startPoint x: 476, startPoint y: 332, endPoint x: 483, endPoint y: 330, distance: 7.2
click at [478, 332] on div "[MEDICAL_DATA] (ESR)" at bounding box center [538, 335] width 233 height 25
type input "3000"
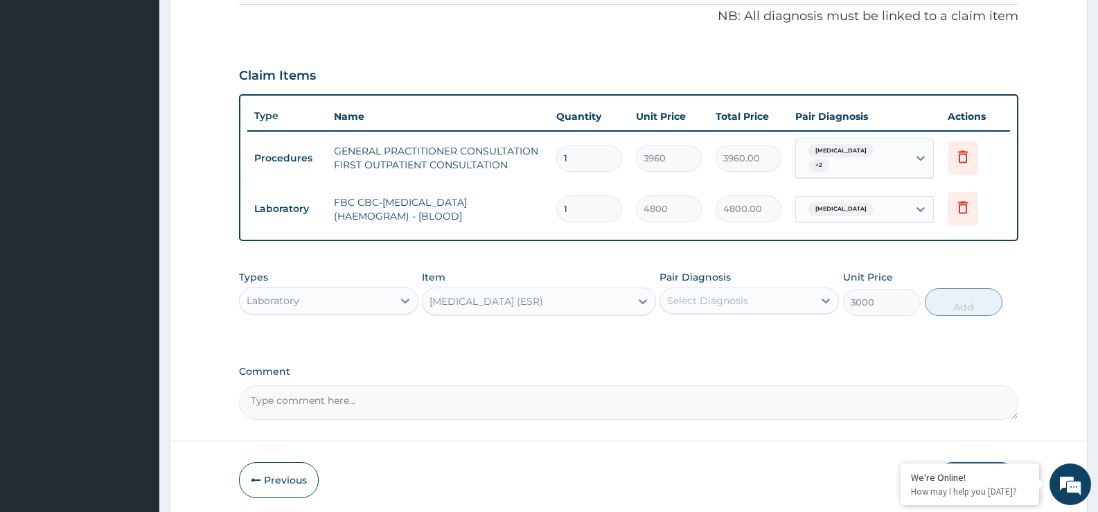
click at [693, 300] on div "Select Diagnosis" at bounding box center [707, 301] width 81 height 14
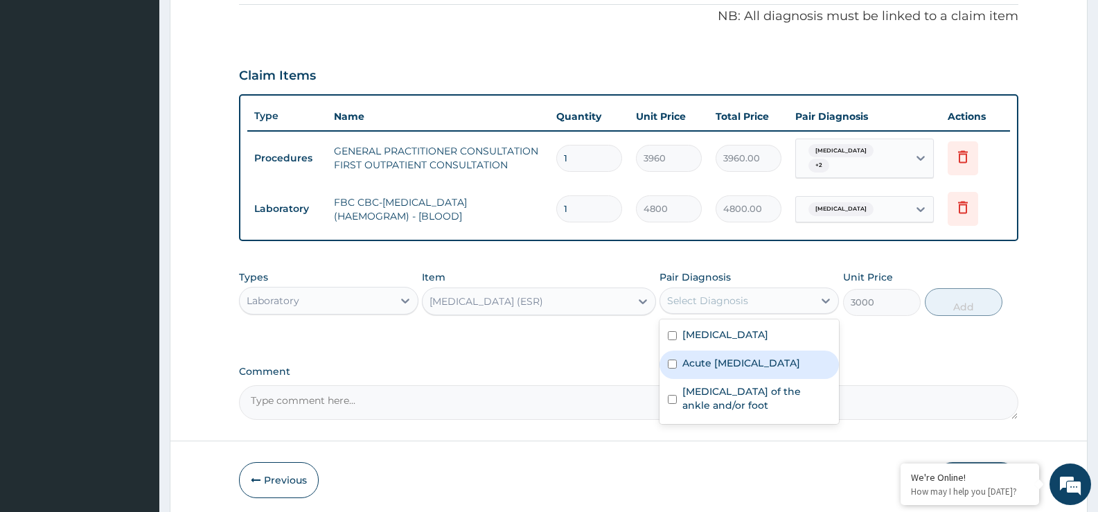
drag, startPoint x: 704, startPoint y: 361, endPoint x: 705, endPoint y: 386, distance: 24.9
click at [704, 365] on label "Acute [MEDICAL_DATA]" at bounding box center [741, 363] width 118 height 14
checkbox input "true"
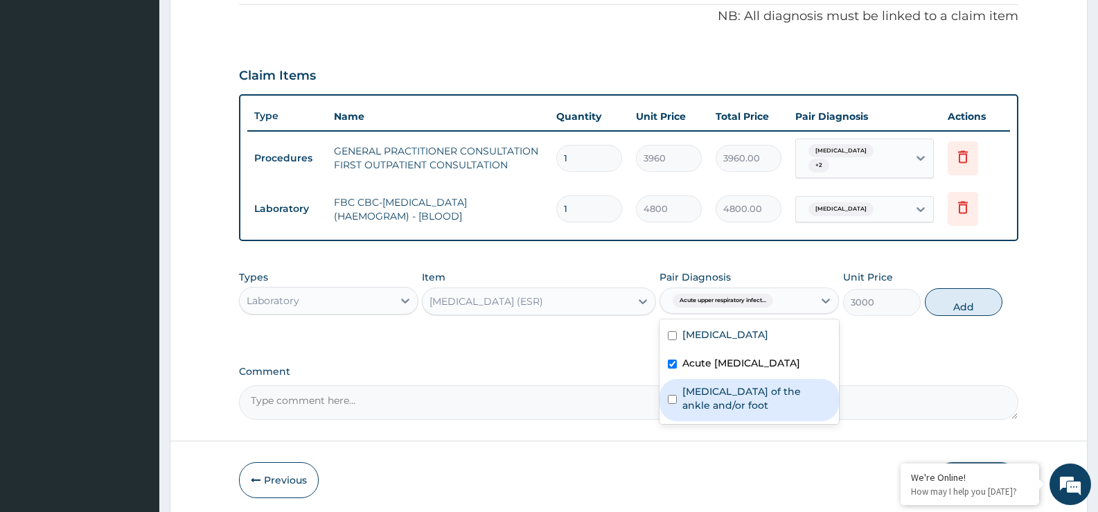
click at [706, 399] on label "[MEDICAL_DATA] of the ankle and/or foot" at bounding box center [756, 398] width 148 height 28
checkbox input "true"
click at [952, 299] on button "Add" at bounding box center [964, 302] width 78 height 28
type input "0"
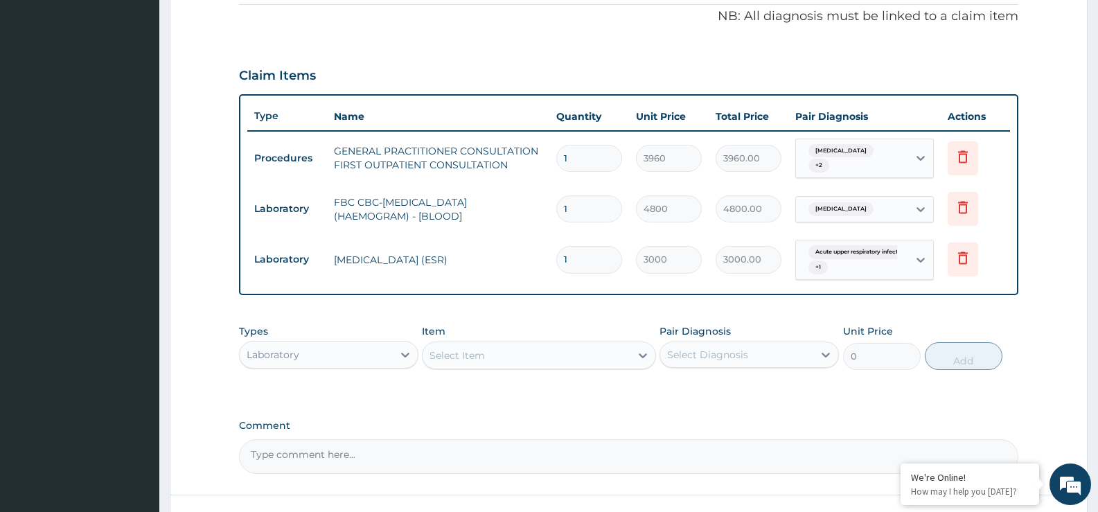
click at [466, 352] on div "Select Item" at bounding box center [456, 355] width 55 height 14
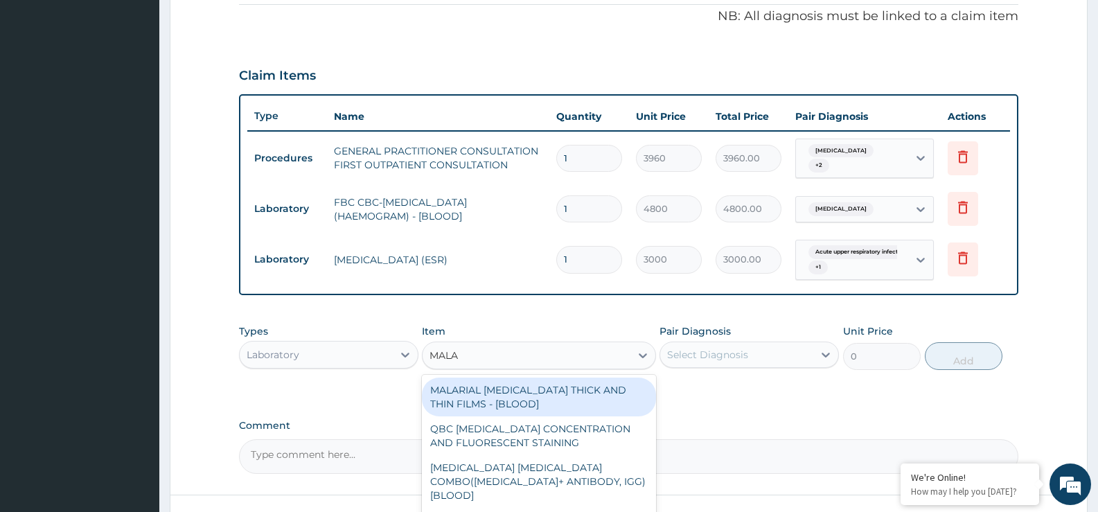
type input "MALAR"
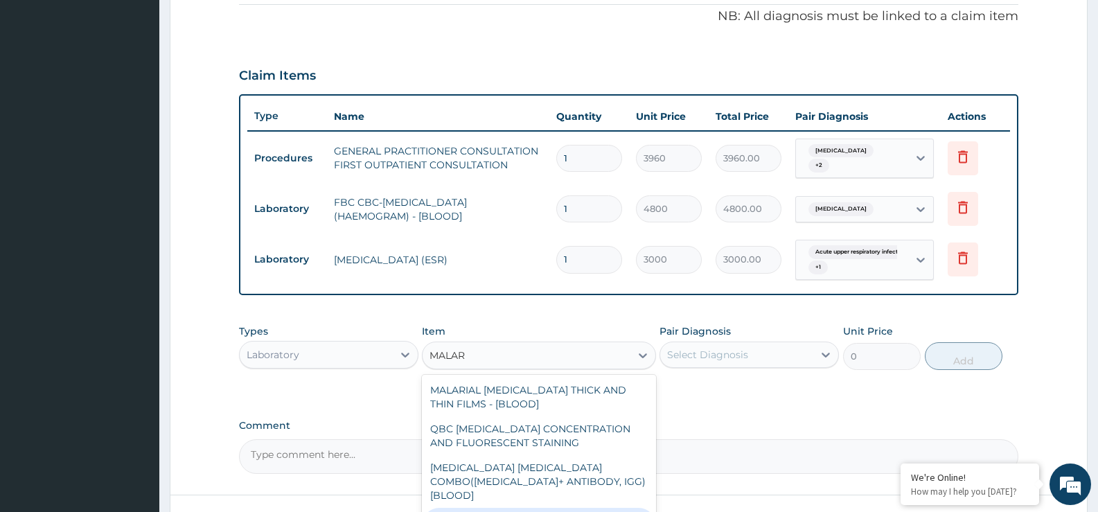
drag, startPoint x: 530, startPoint y: 501, endPoint x: 573, endPoint y: 474, distance: 51.3
click at [533, 502] on form "Step 2 of 2 PA Code / Prescription Code Enter Code(Secondary Care Only) Encount…" at bounding box center [629, 112] width 918 height 920
type input "1800"
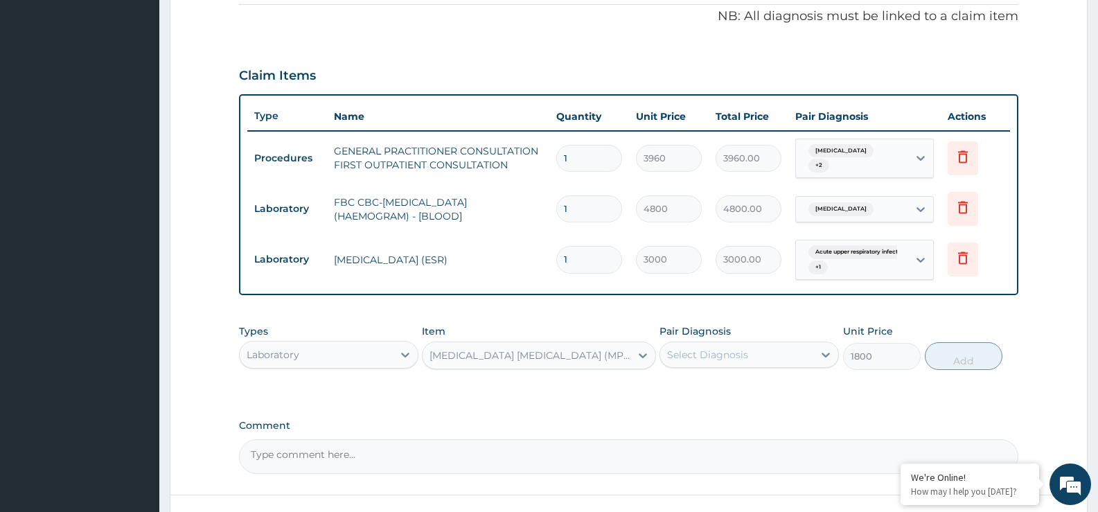
click at [694, 348] on div "Select Diagnosis" at bounding box center [707, 355] width 81 height 14
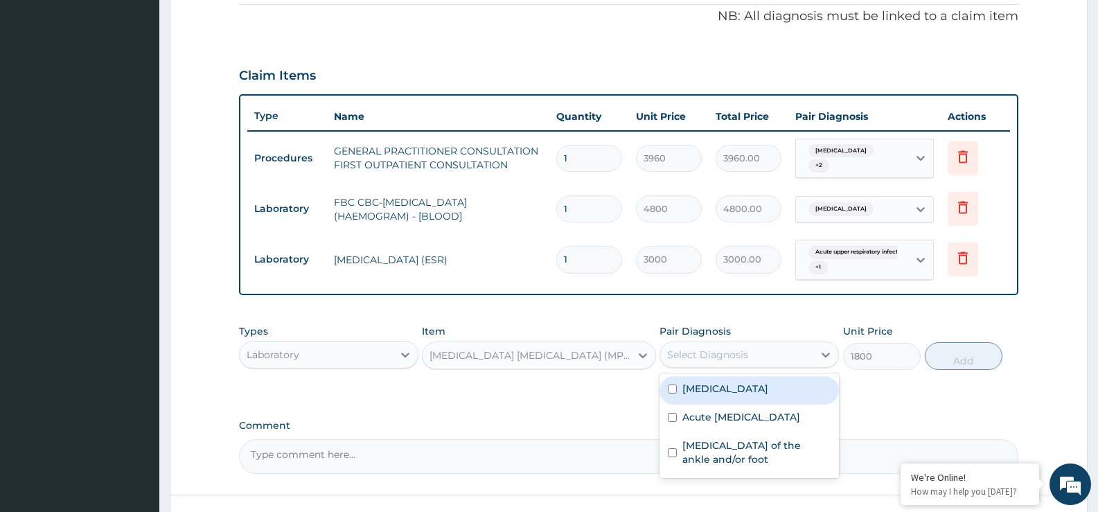
click at [706, 382] on label "[MEDICAL_DATA]" at bounding box center [725, 389] width 86 height 14
click at [670, 384] on input "checkbox" at bounding box center [672, 388] width 9 height 9
click at [672, 384] on input "checkbox" at bounding box center [672, 388] width 9 height 9
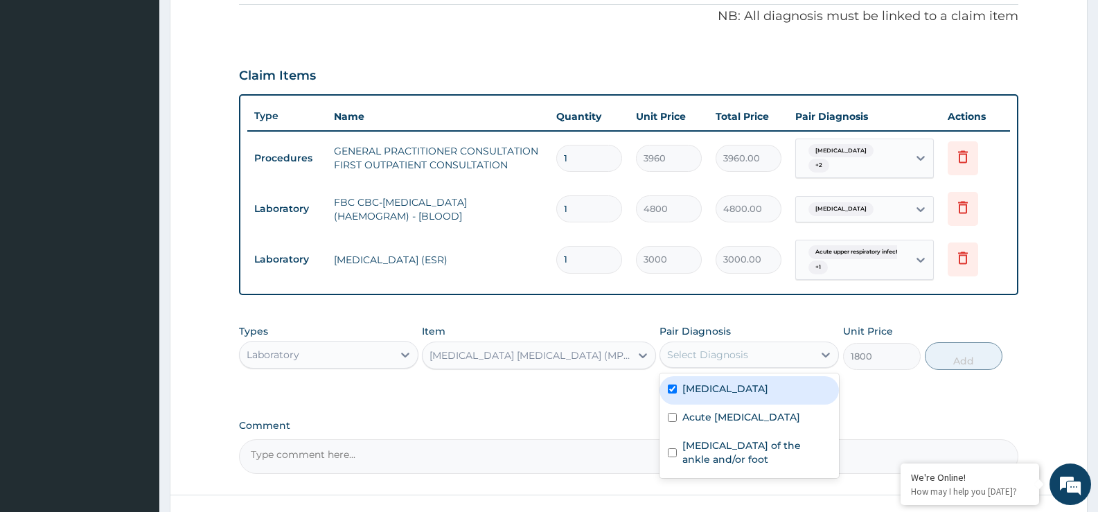
checkbox input "true"
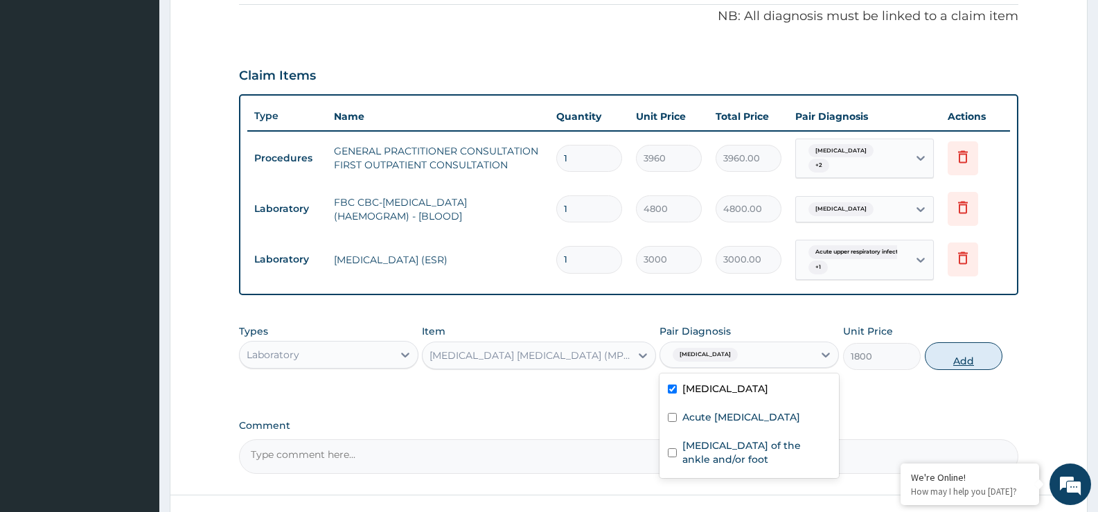
click at [958, 359] on button "Add" at bounding box center [964, 356] width 78 height 28
click at [958, 359] on div "Types Laboratory Item [MEDICAL_DATA] [MEDICAL_DATA] (MP) RDT Pair Diagnosis opt…" at bounding box center [628, 347] width 779 height 60
type input "0"
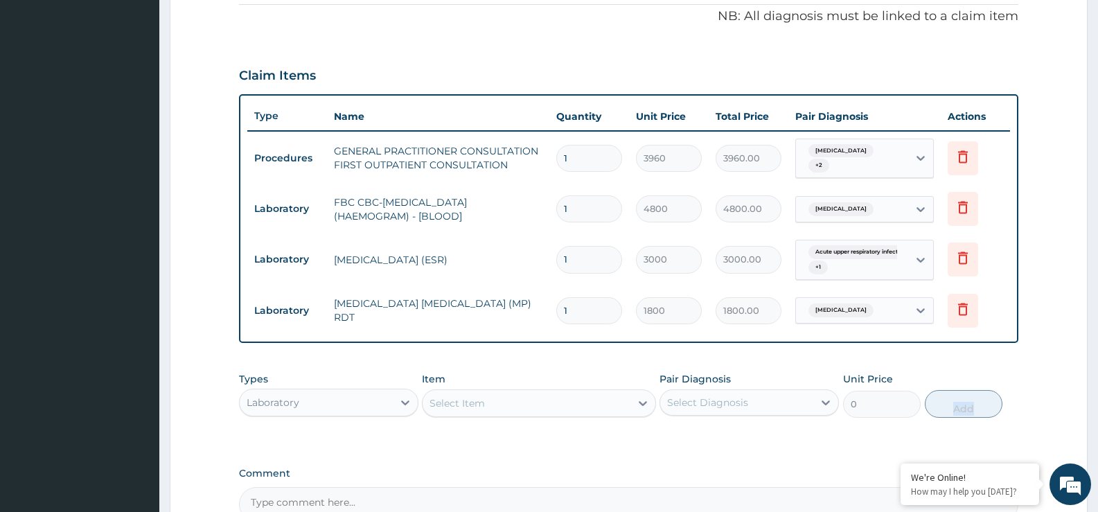
click at [470, 396] on div "Select Item" at bounding box center [456, 403] width 55 height 14
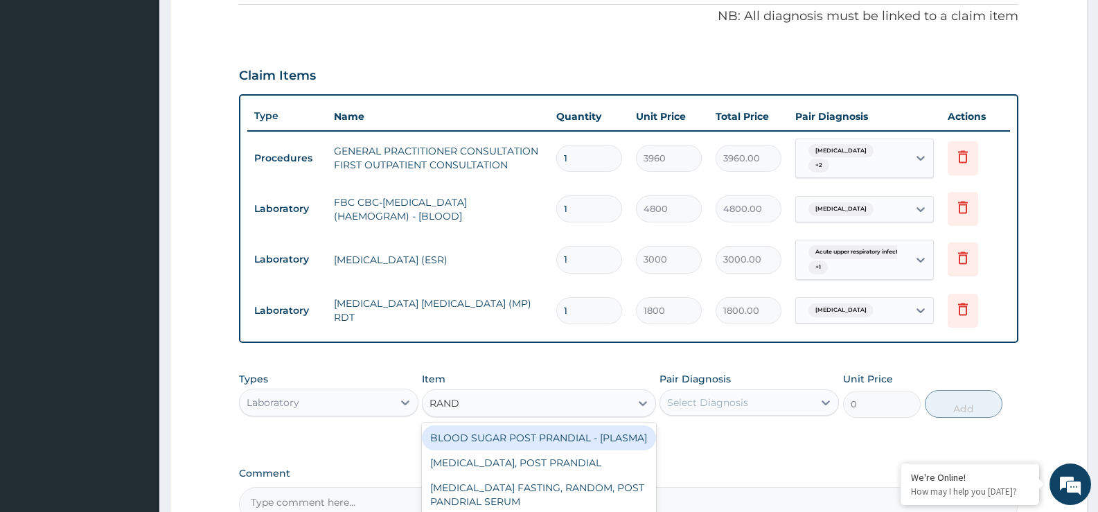
type input "[PERSON_NAME]"
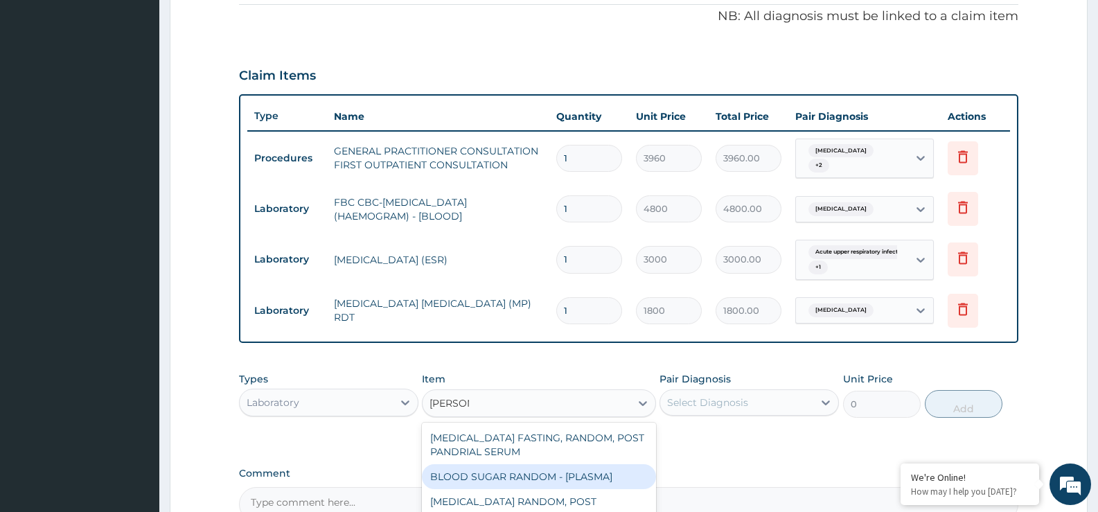
click at [537, 464] on div "BLOOD SUGAR RANDOM - [PLASMA]" at bounding box center [538, 476] width 233 height 25
type input "1440"
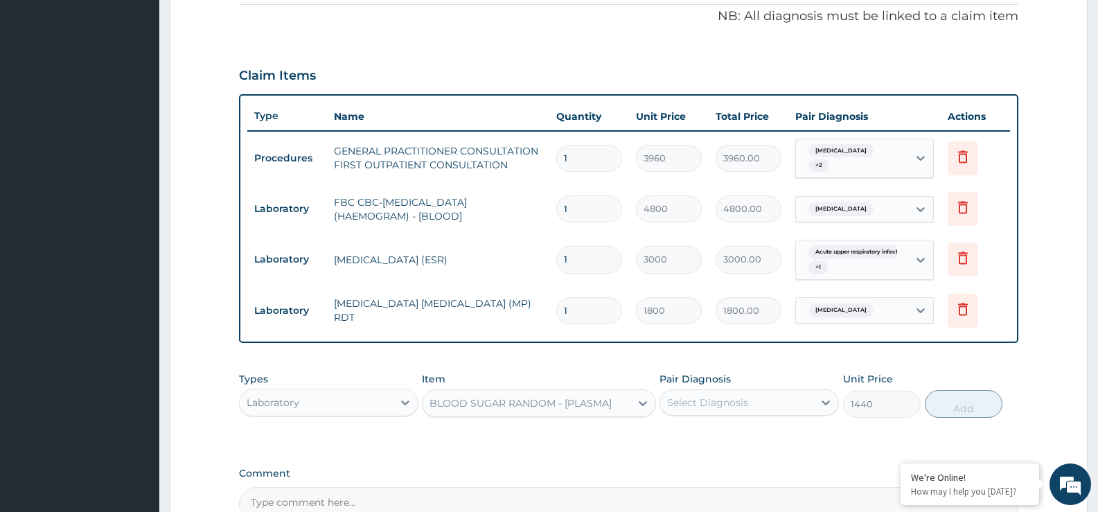
click at [726, 397] on div "Select Diagnosis" at bounding box center [707, 402] width 81 height 14
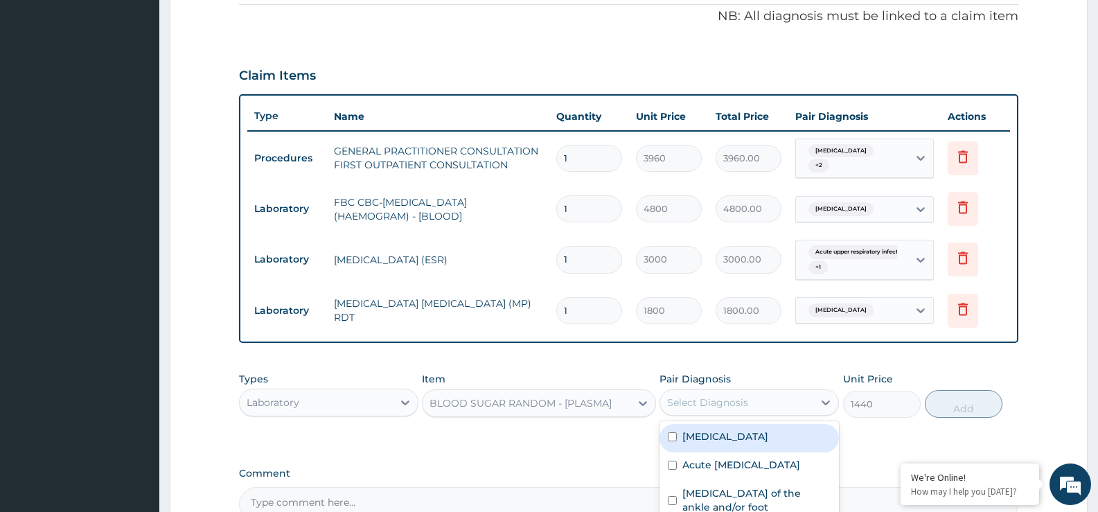
click at [723, 395] on div "Select Diagnosis" at bounding box center [707, 402] width 81 height 14
click at [722, 397] on div "Select Diagnosis" at bounding box center [707, 402] width 81 height 14
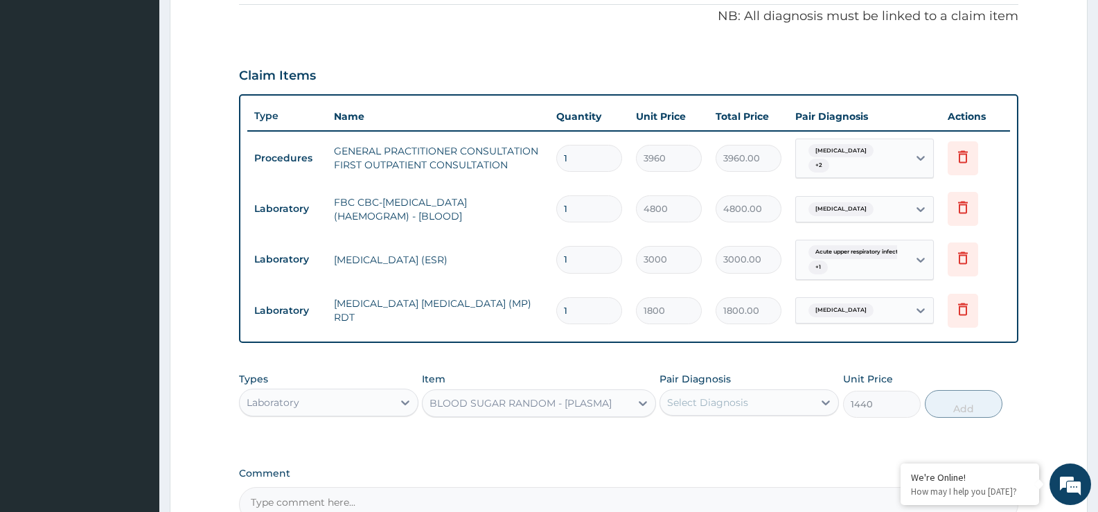
click at [722, 398] on div "Select Diagnosis" at bounding box center [707, 402] width 81 height 14
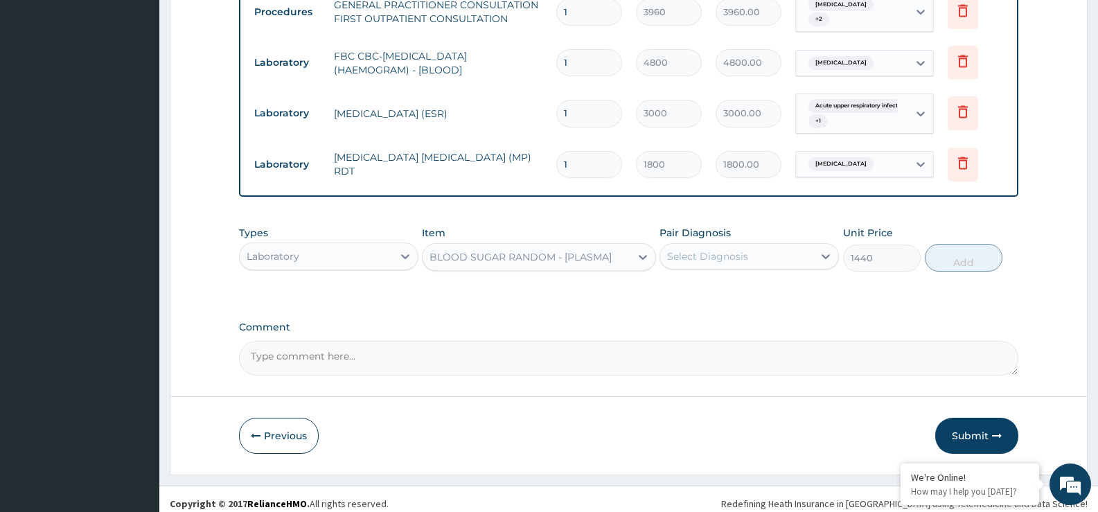
scroll to position [570, 0]
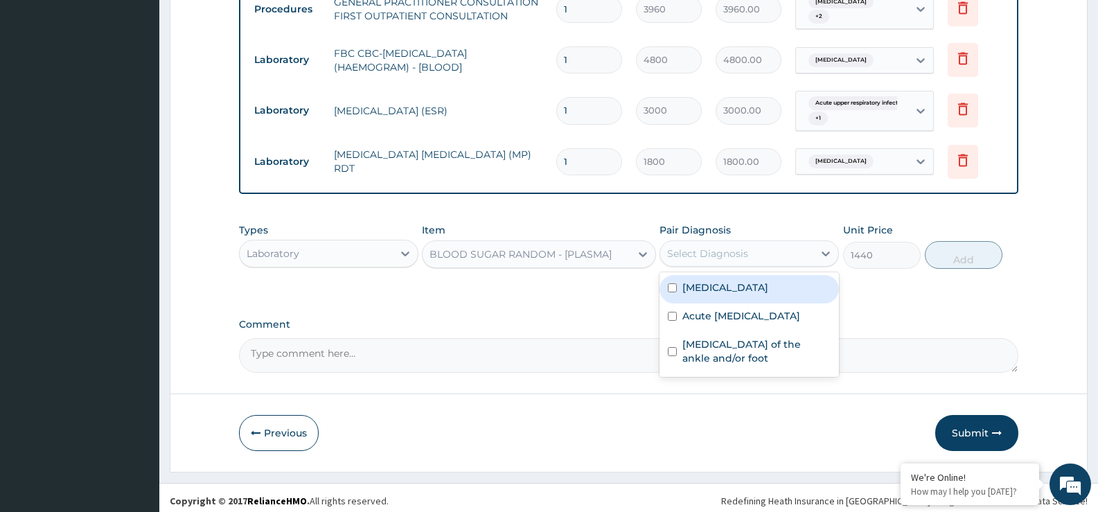
click at [704, 250] on div "Select Diagnosis" at bounding box center [707, 254] width 81 height 14
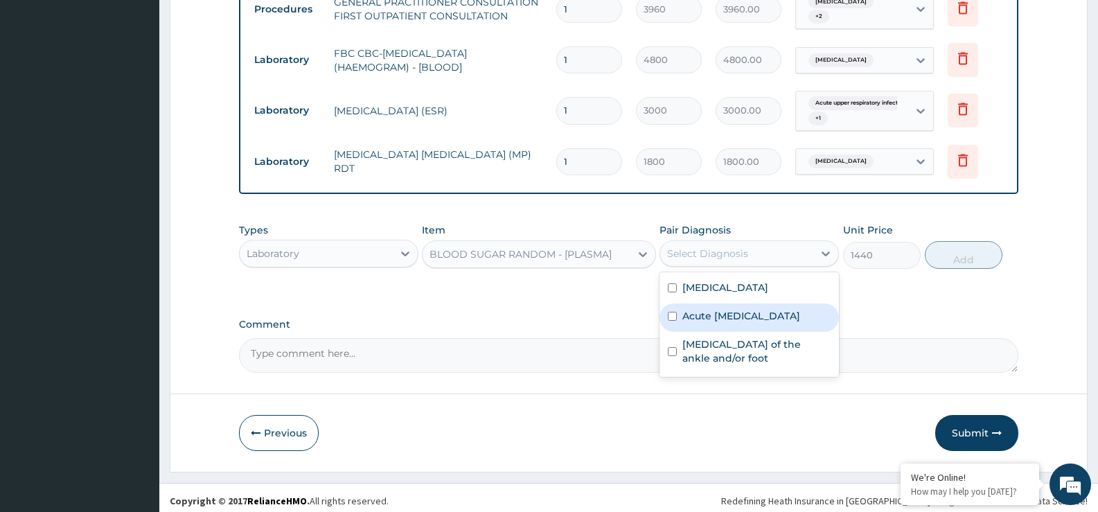
click at [712, 311] on label "Acute [MEDICAL_DATA]" at bounding box center [741, 316] width 118 height 14
checkbox input "true"
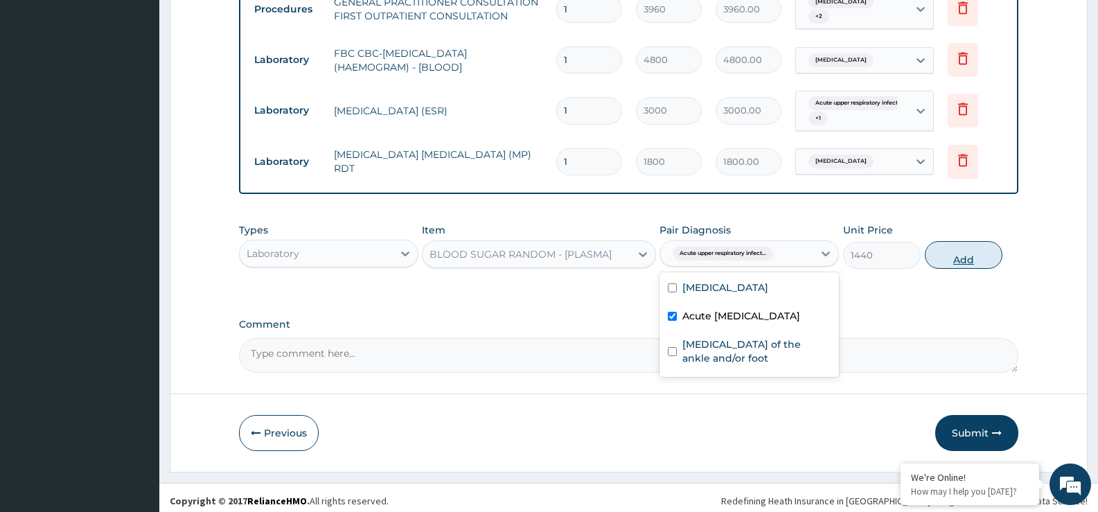
click at [966, 247] on button "Add" at bounding box center [964, 255] width 78 height 28
type input "0"
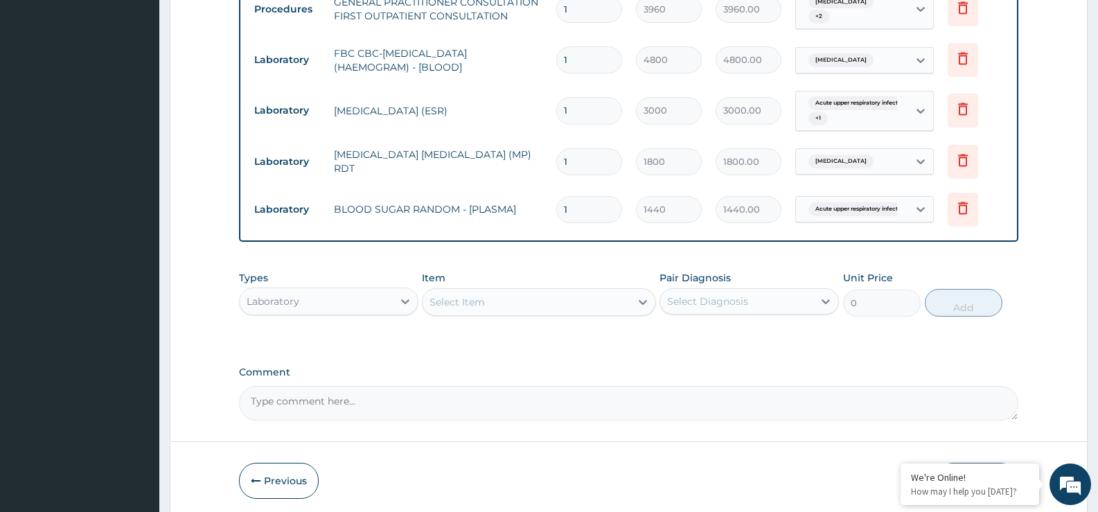
click at [296, 295] on div "Laboratory" at bounding box center [273, 301] width 53 height 14
click at [348, 290] on div "Laboratory" at bounding box center [316, 301] width 153 height 22
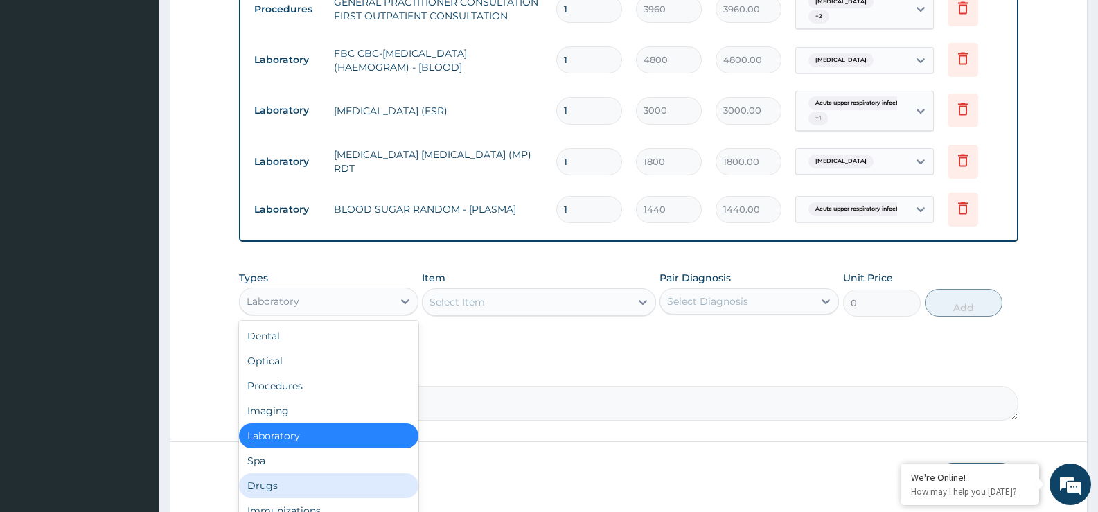
click at [314, 480] on div "Drugs" at bounding box center [328, 485] width 179 height 25
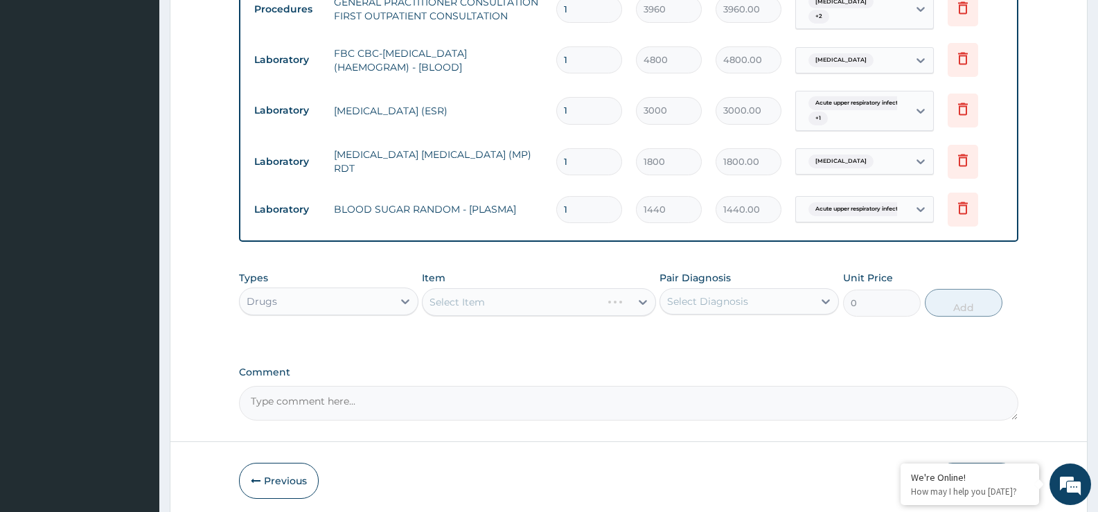
click at [452, 300] on div "Select Item" at bounding box center [538, 302] width 233 height 28
click at [451, 301] on div "Select Item" at bounding box center [538, 302] width 233 height 28
click at [449, 303] on div "Select Item" at bounding box center [538, 302] width 233 height 28
click at [450, 301] on div "Select Item" at bounding box center [456, 302] width 55 height 14
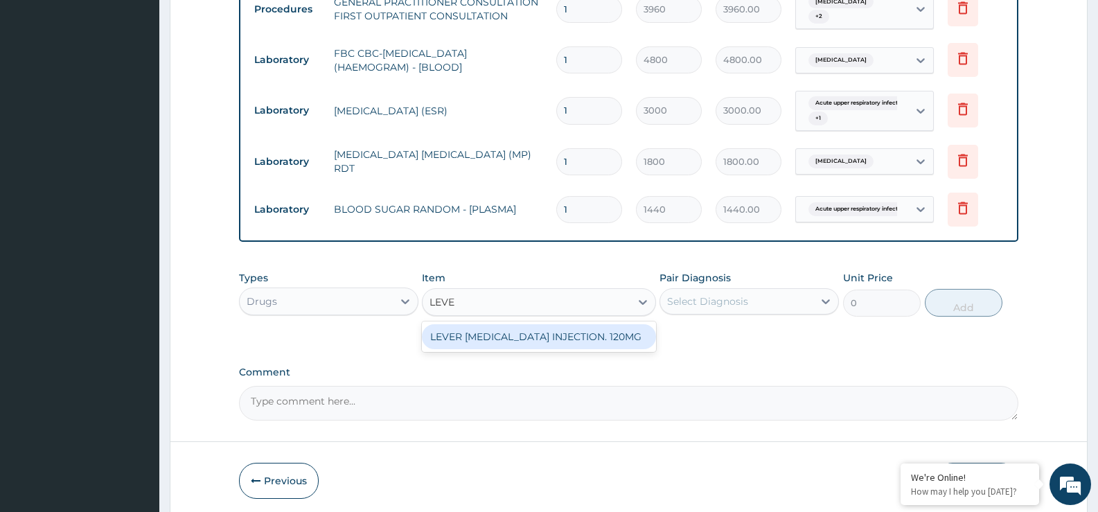
type input "LEV"
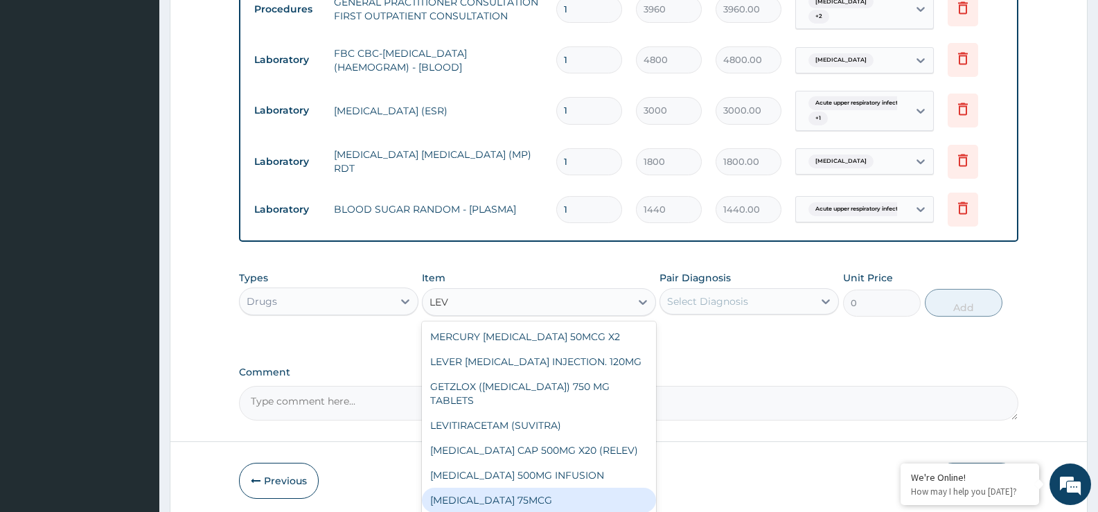
scroll to position [36, 0]
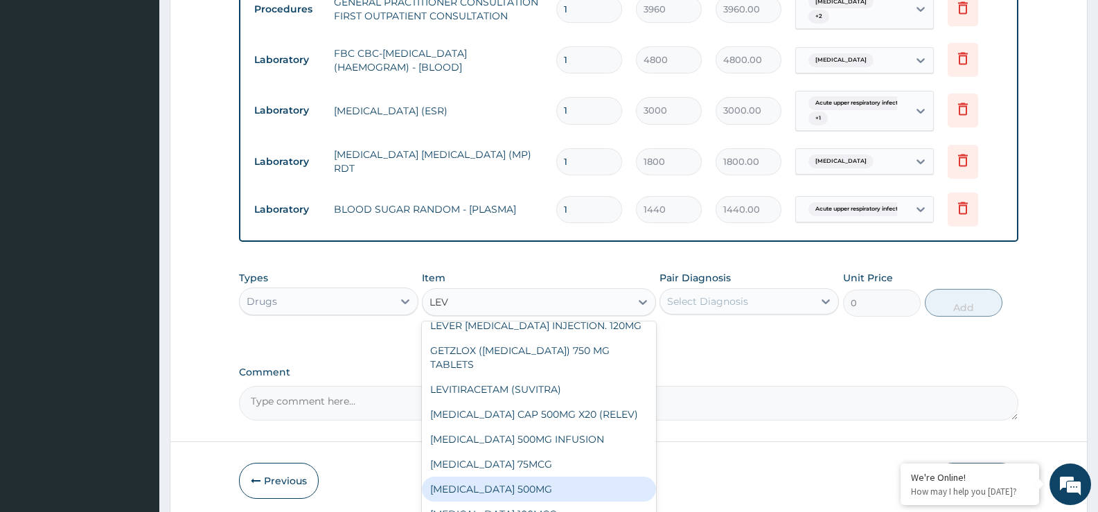
drag, startPoint x: 533, startPoint y: 481, endPoint x: 561, endPoint y: 458, distance: 35.9
click at [533, 481] on div "[MEDICAL_DATA] 500MG" at bounding box center [538, 488] width 233 height 25
type input "264"
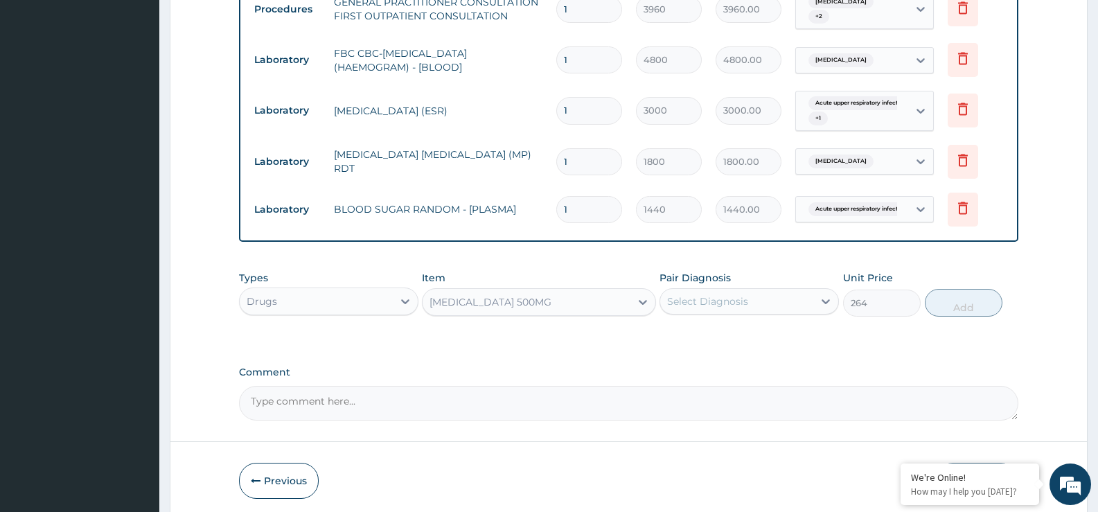
click at [706, 297] on div "Select Diagnosis" at bounding box center [707, 301] width 81 height 14
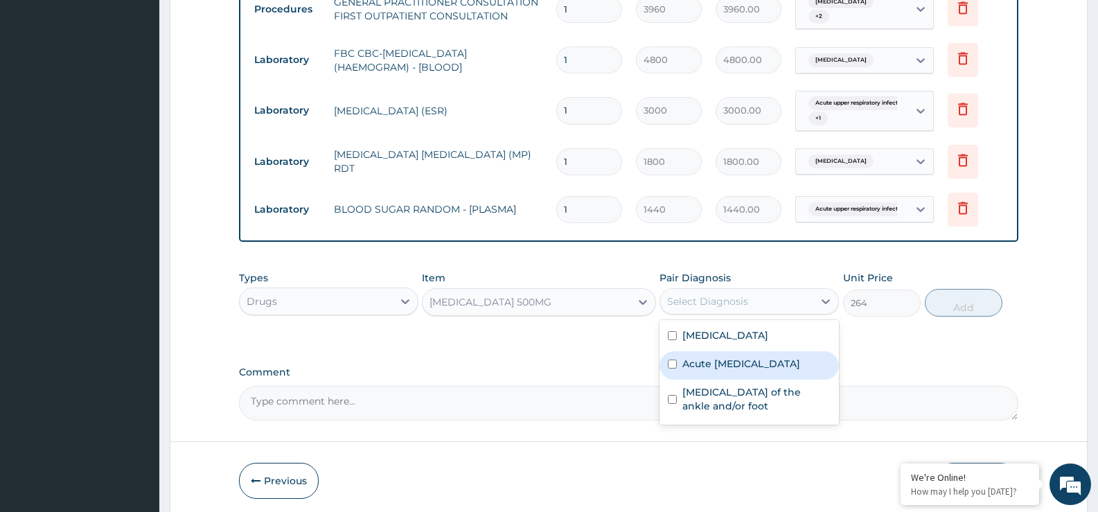
click at [713, 357] on label "Acute [MEDICAL_DATA]" at bounding box center [741, 364] width 118 height 14
checkbox input "true"
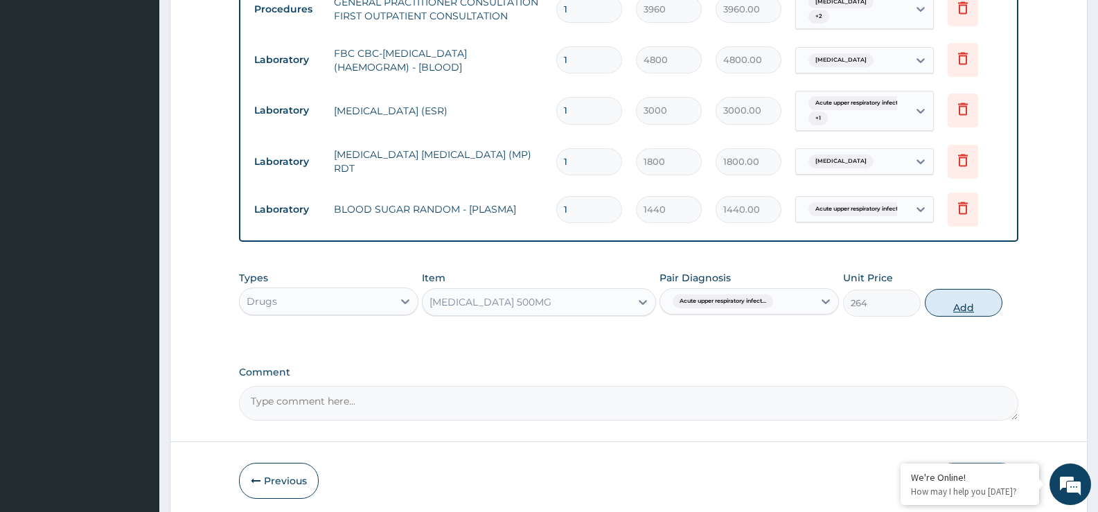
click at [981, 301] on button "Add" at bounding box center [964, 303] width 78 height 28
type input "0"
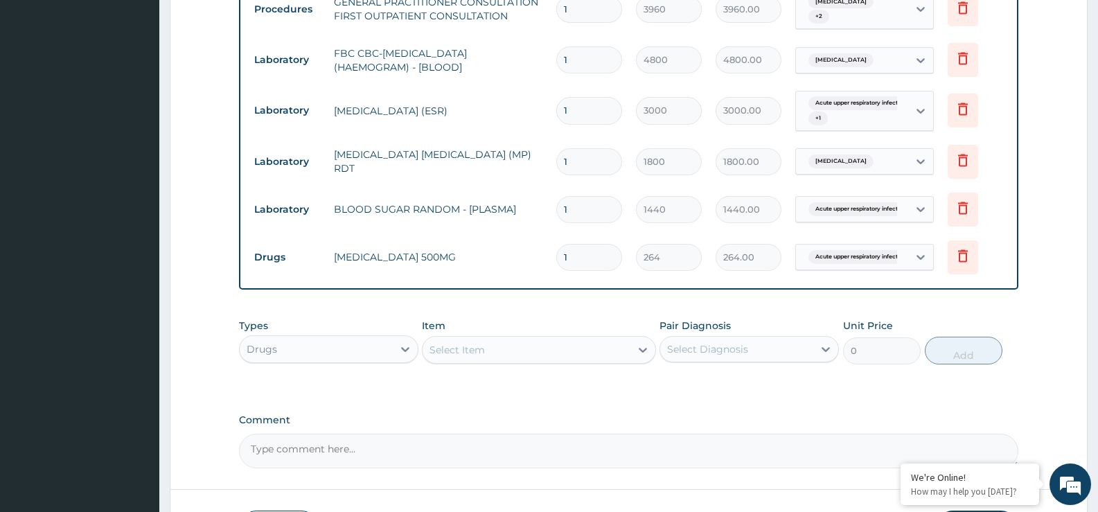
type input "10"
type input "2640.00"
type input "10"
click at [470, 345] on div "Select Item" at bounding box center [456, 350] width 55 height 14
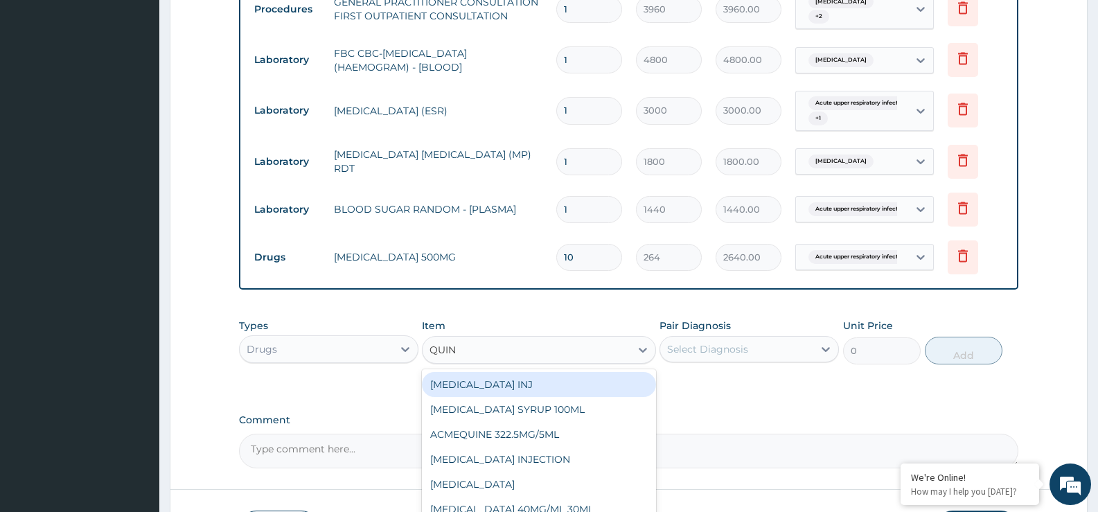
type input "QUINI"
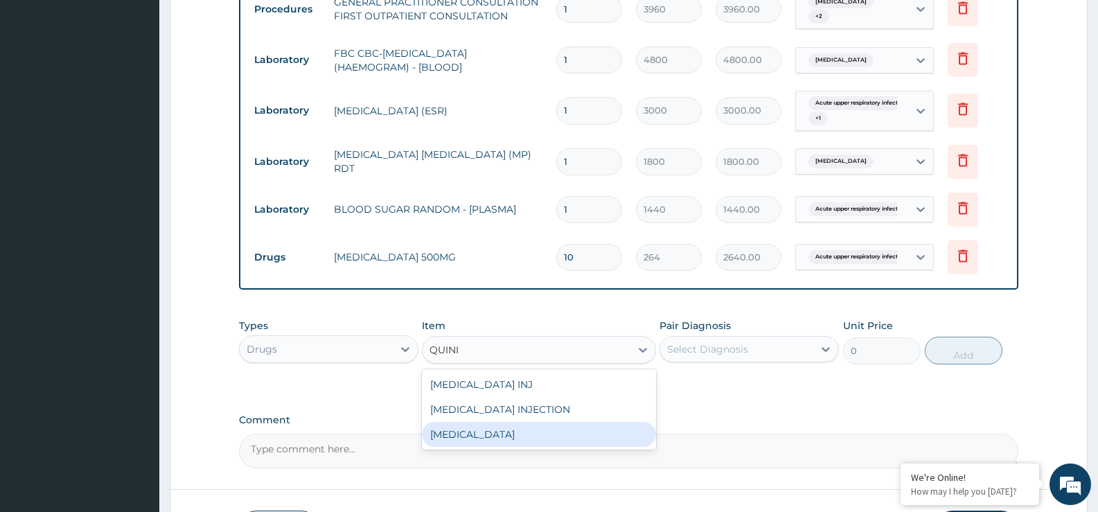
click at [504, 430] on div "[MEDICAL_DATA]" at bounding box center [538, 434] width 233 height 25
type input "200"
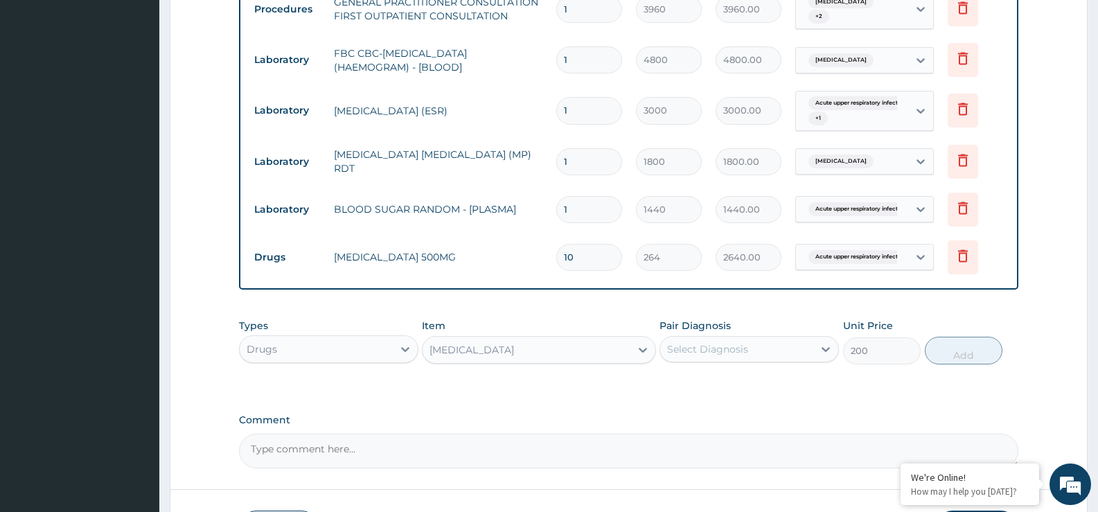
click at [690, 347] on div "Select Diagnosis" at bounding box center [707, 349] width 81 height 14
click at [695, 342] on div "Select Diagnosis" at bounding box center [707, 349] width 81 height 14
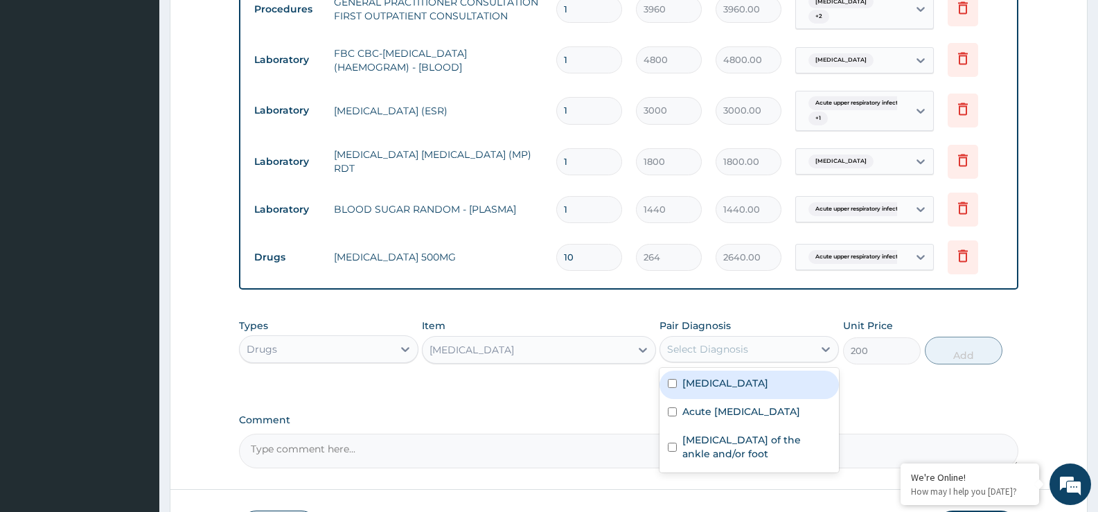
click at [707, 376] on label "[MEDICAL_DATA]" at bounding box center [725, 383] width 86 height 14
checkbox input "true"
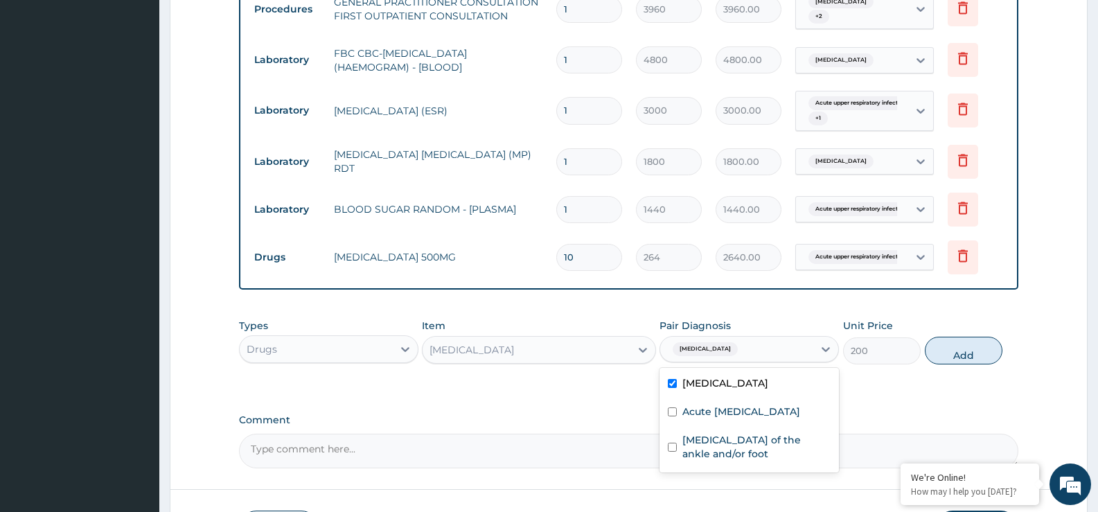
click at [965, 346] on button "Add" at bounding box center [964, 351] width 78 height 28
type input "0"
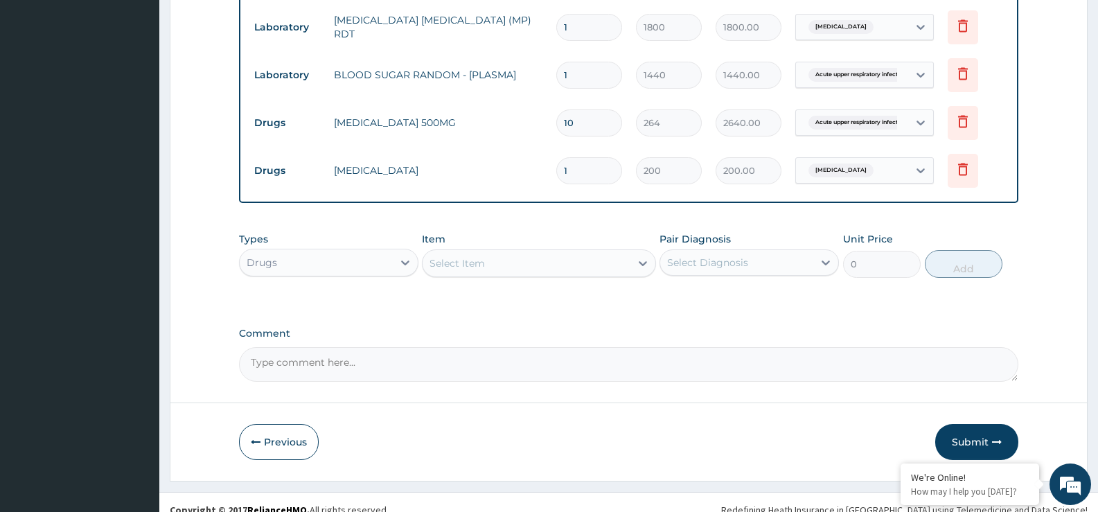
scroll to position [708, 0]
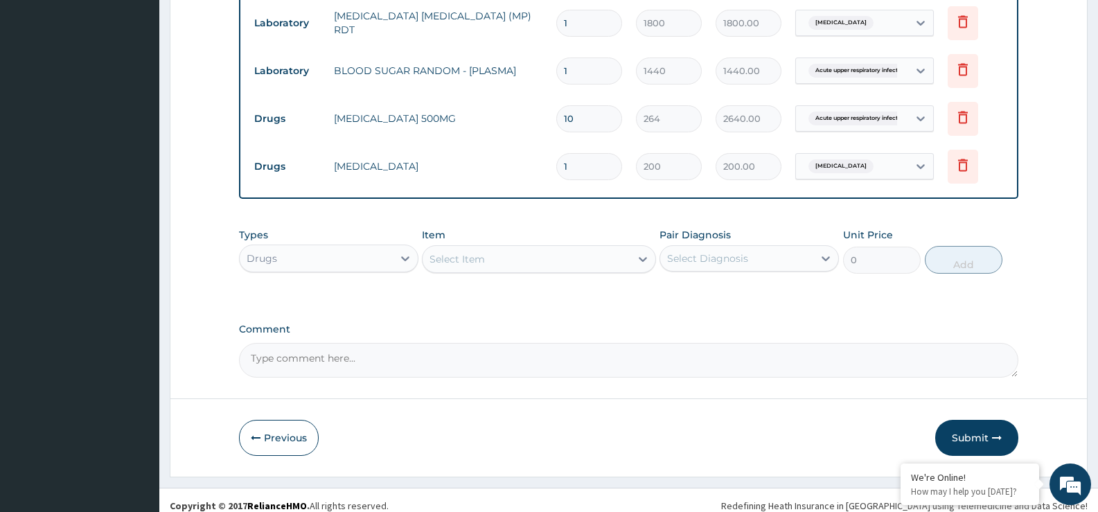
type input "10"
type input "2000.00"
type input "10"
click at [450, 260] on div "Select Item" at bounding box center [525, 259] width 207 height 22
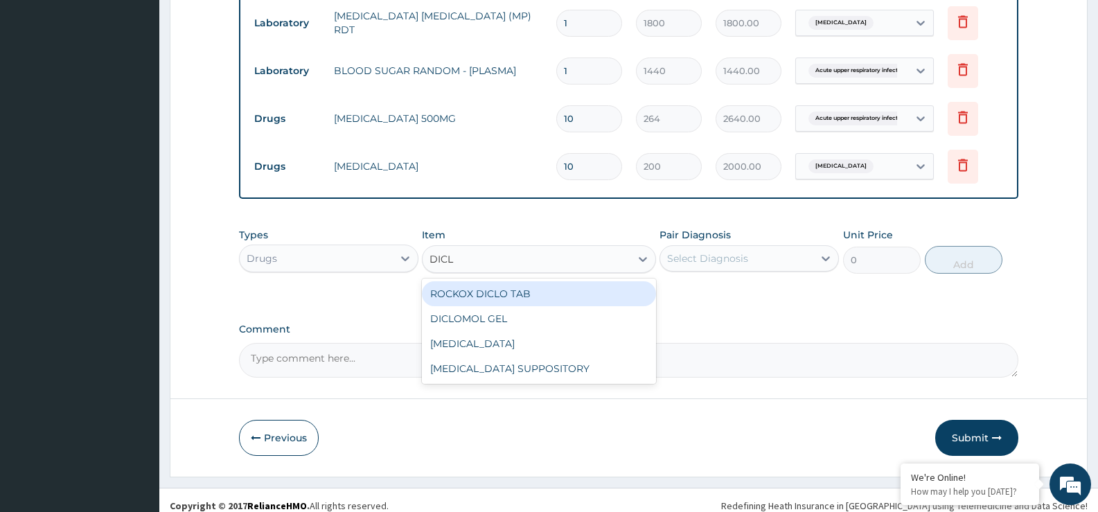
type input "DICLO"
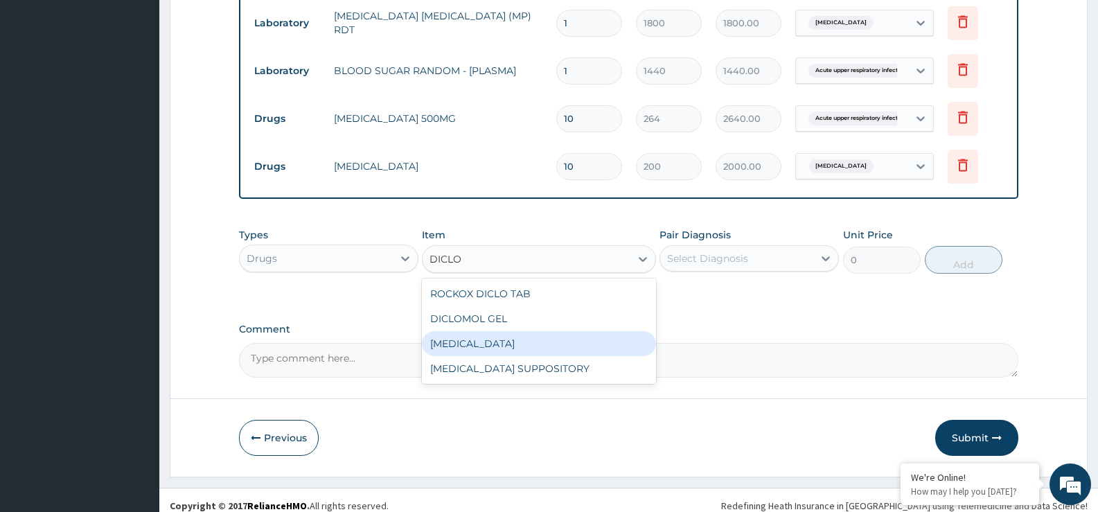
click at [508, 339] on div "[MEDICAL_DATA]" at bounding box center [538, 343] width 233 height 25
type input "660"
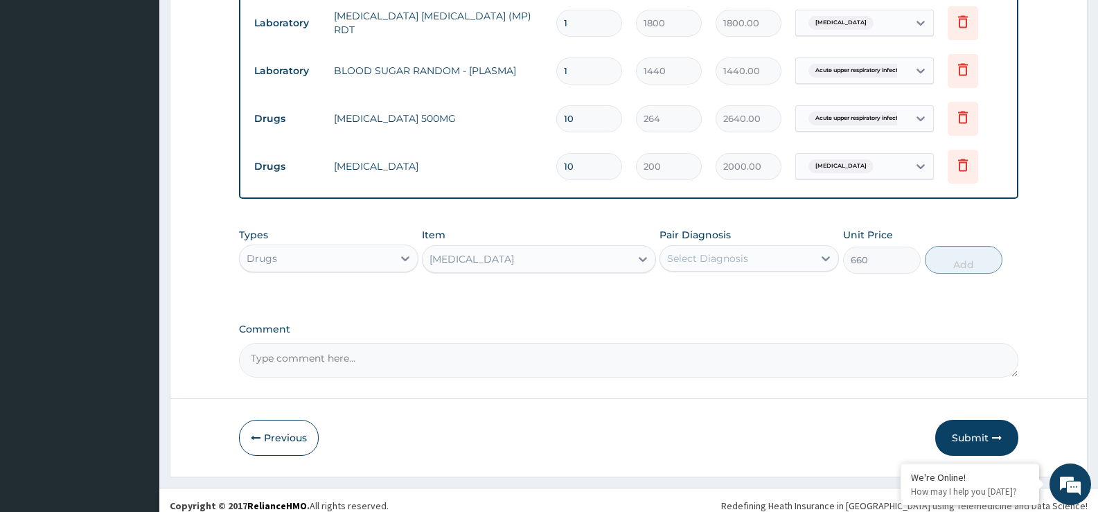
click at [699, 254] on div "Select Diagnosis" at bounding box center [707, 258] width 81 height 14
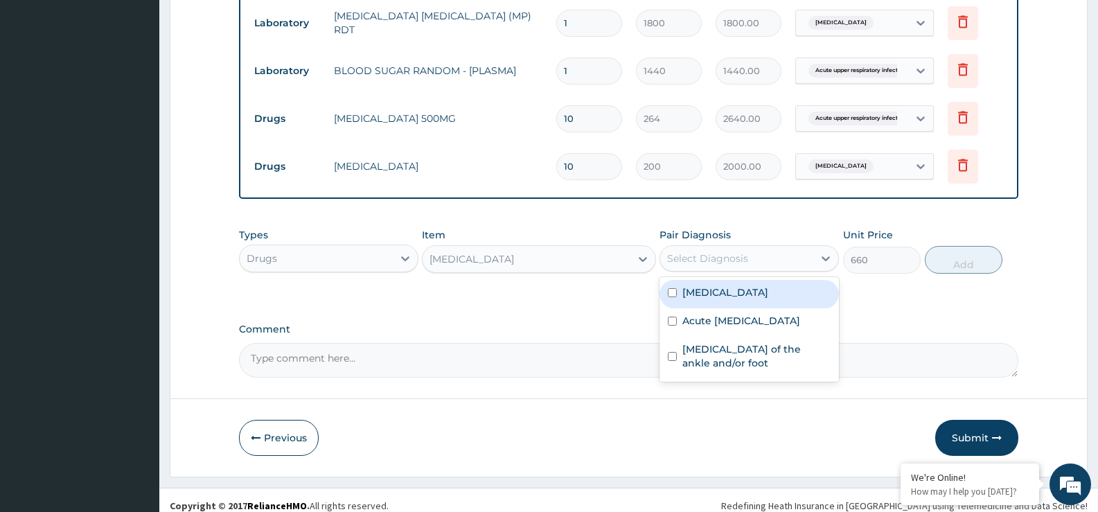
click at [720, 292] on div "[MEDICAL_DATA]" at bounding box center [748, 294] width 179 height 28
click at [672, 288] on input "checkbox" at bounding box center [672, 292] width 9 height 9
checkbox input "true"
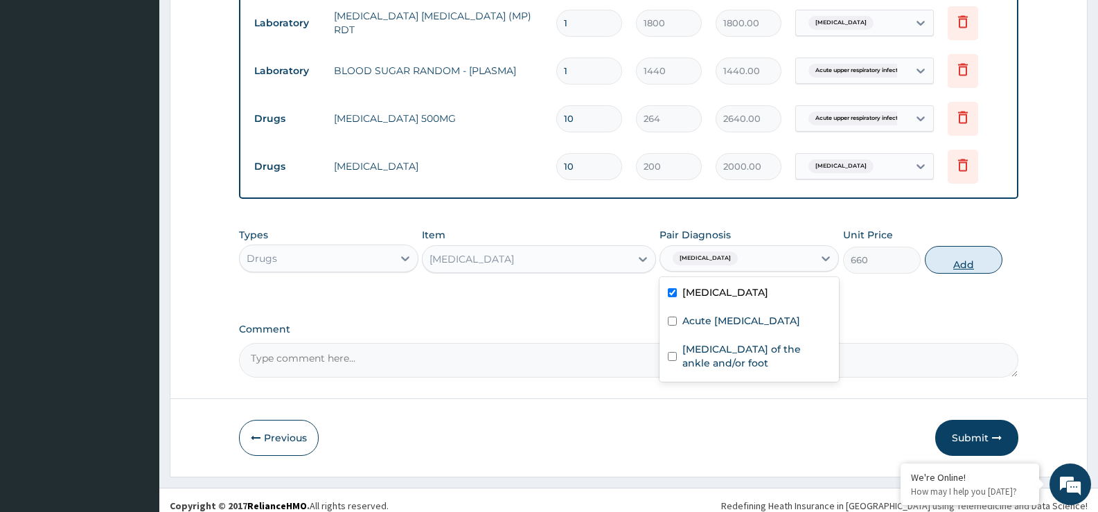
click at [971, 258] on button "Add" at bounding box center [964, 260] width 78 height 28
type input "0"
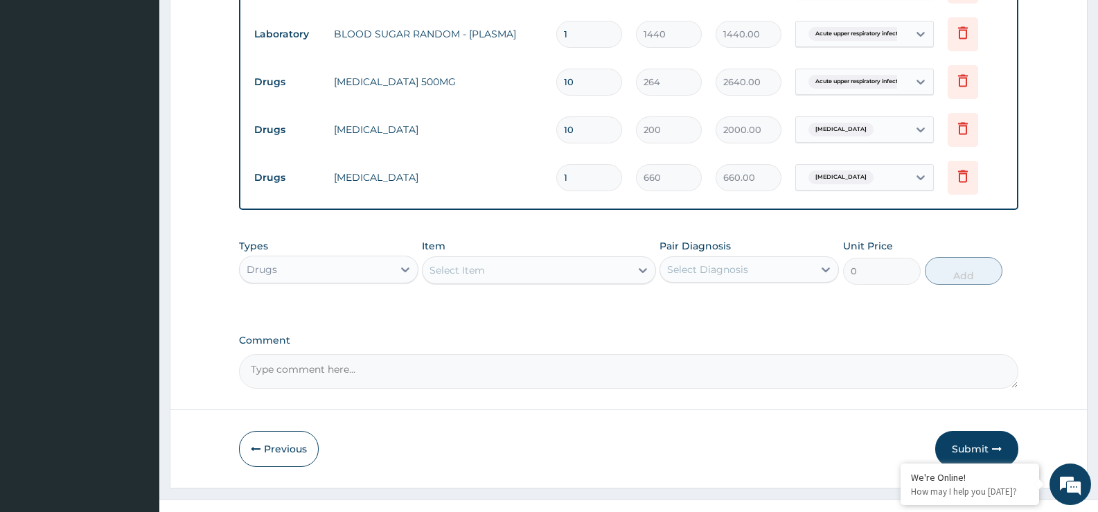
scroll to position [761, 0]
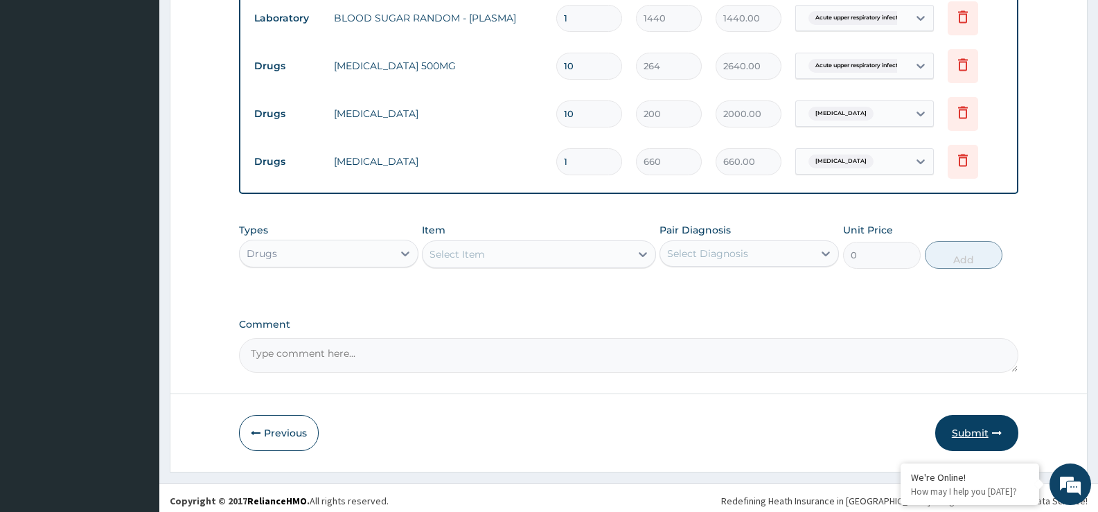
click at [973, 423] on button "Submit" at bounding box center [976, 433] width 83 height 36
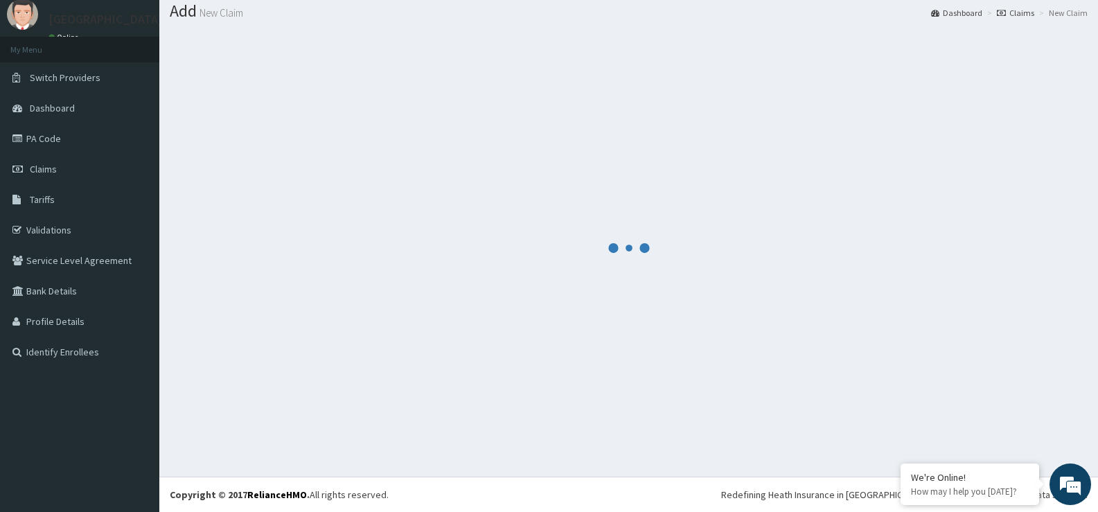
scroll to position [43, 0]
